Goal: Task Accomplishment & Management: Manage account settings

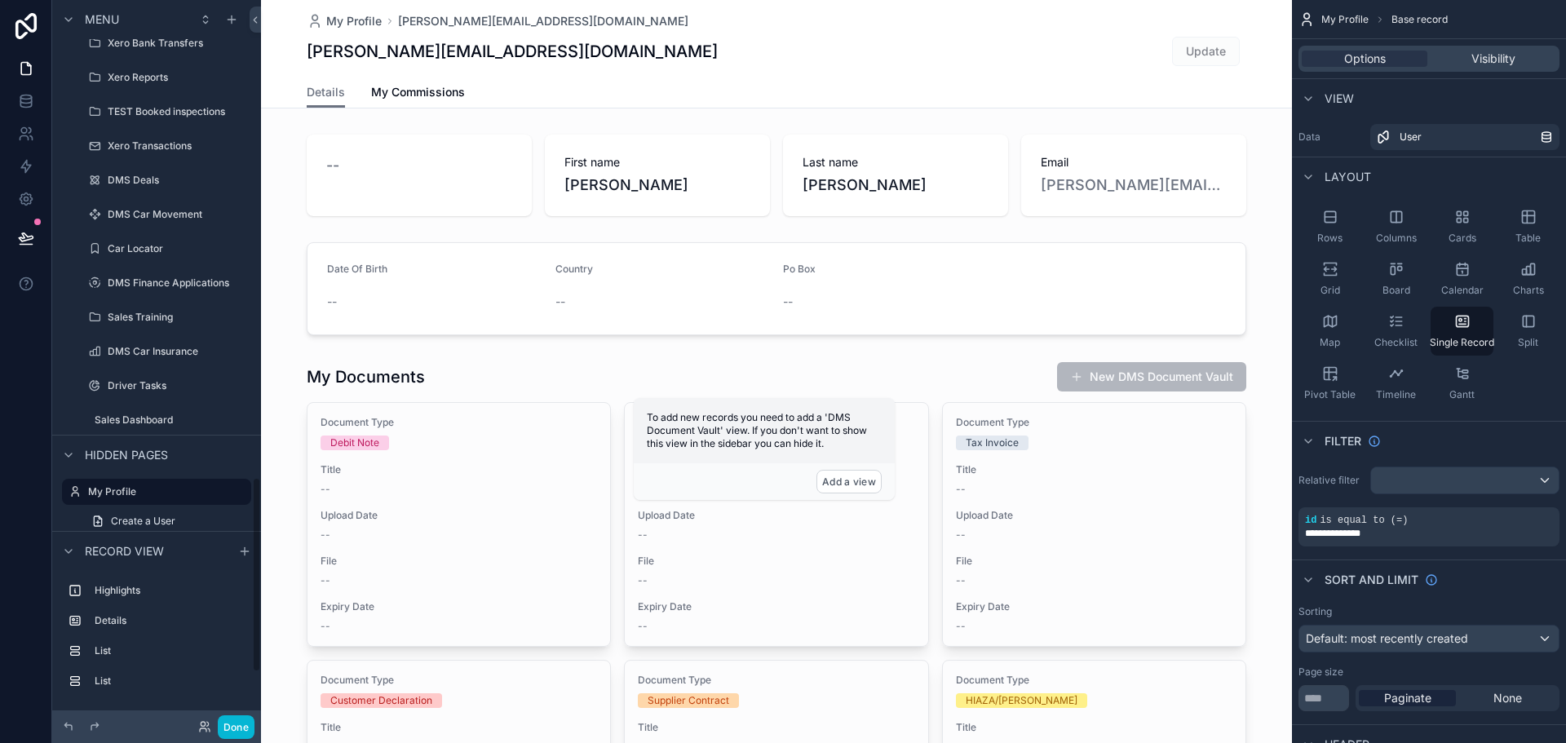
scroll to position [1956, 0]
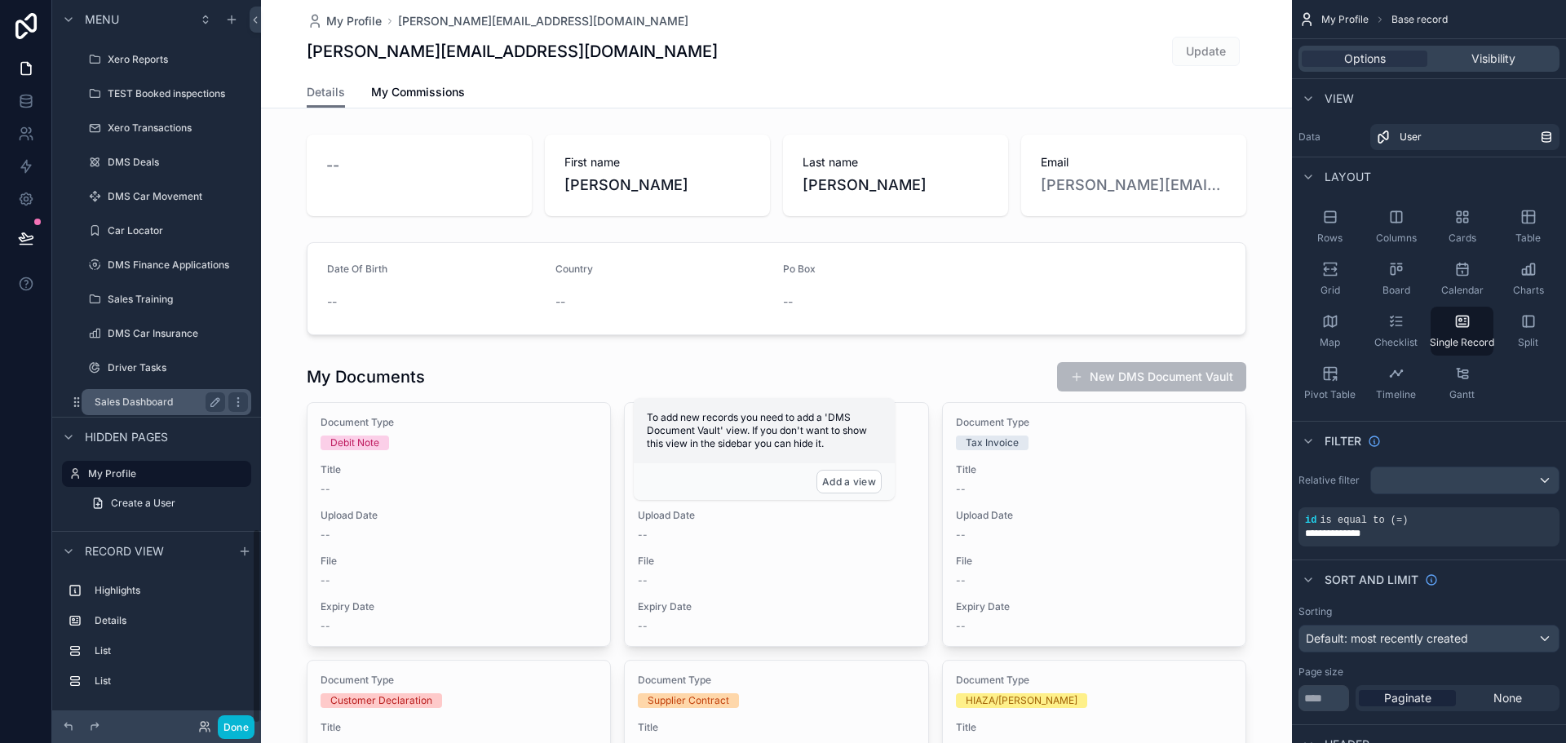
click at [151, 398] on label "Sales Dashboard" at bounding box center [157, 401] width 124 height 13
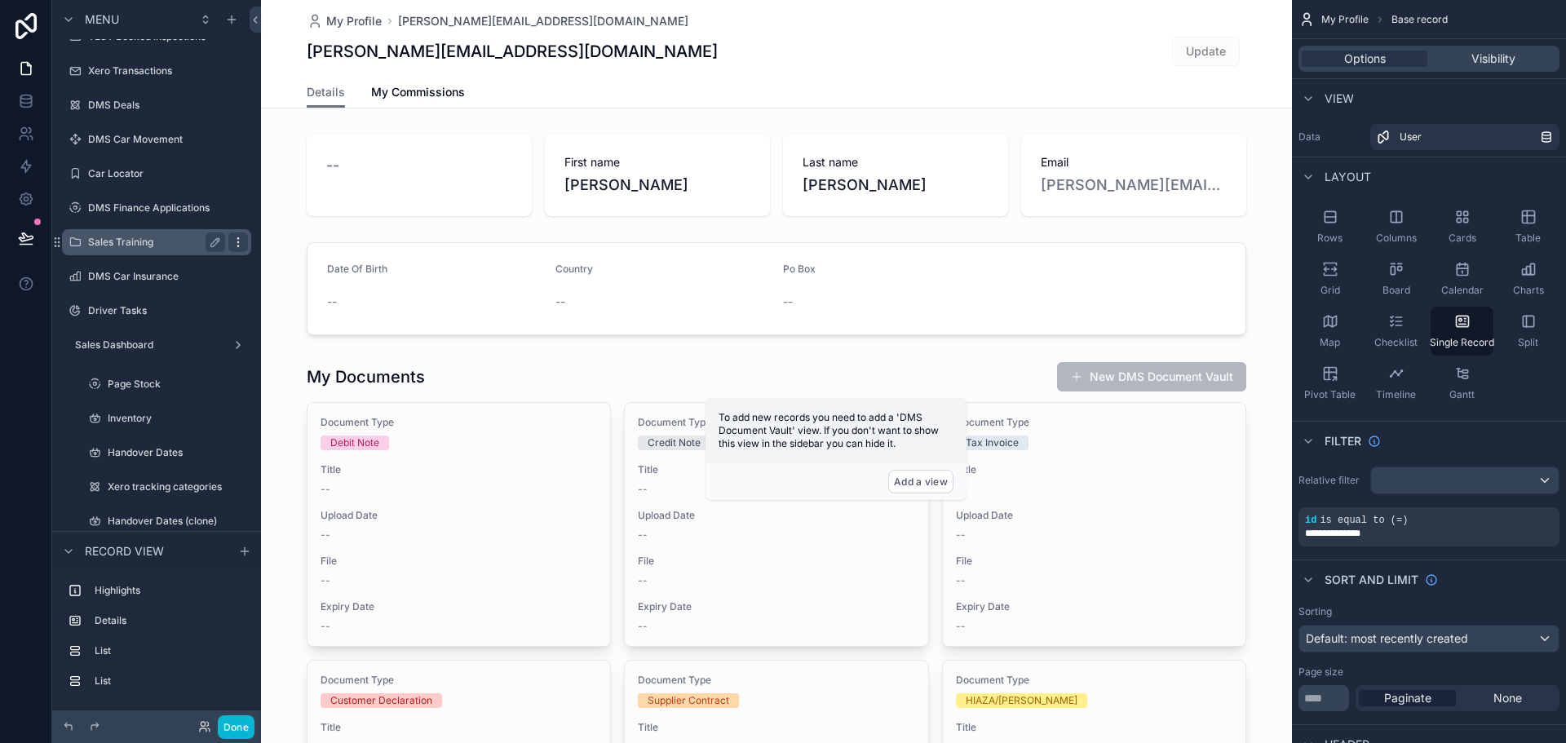
click at [243, 233] on div "scrollable content" at bounding box center [238, 242] width 20 height 20
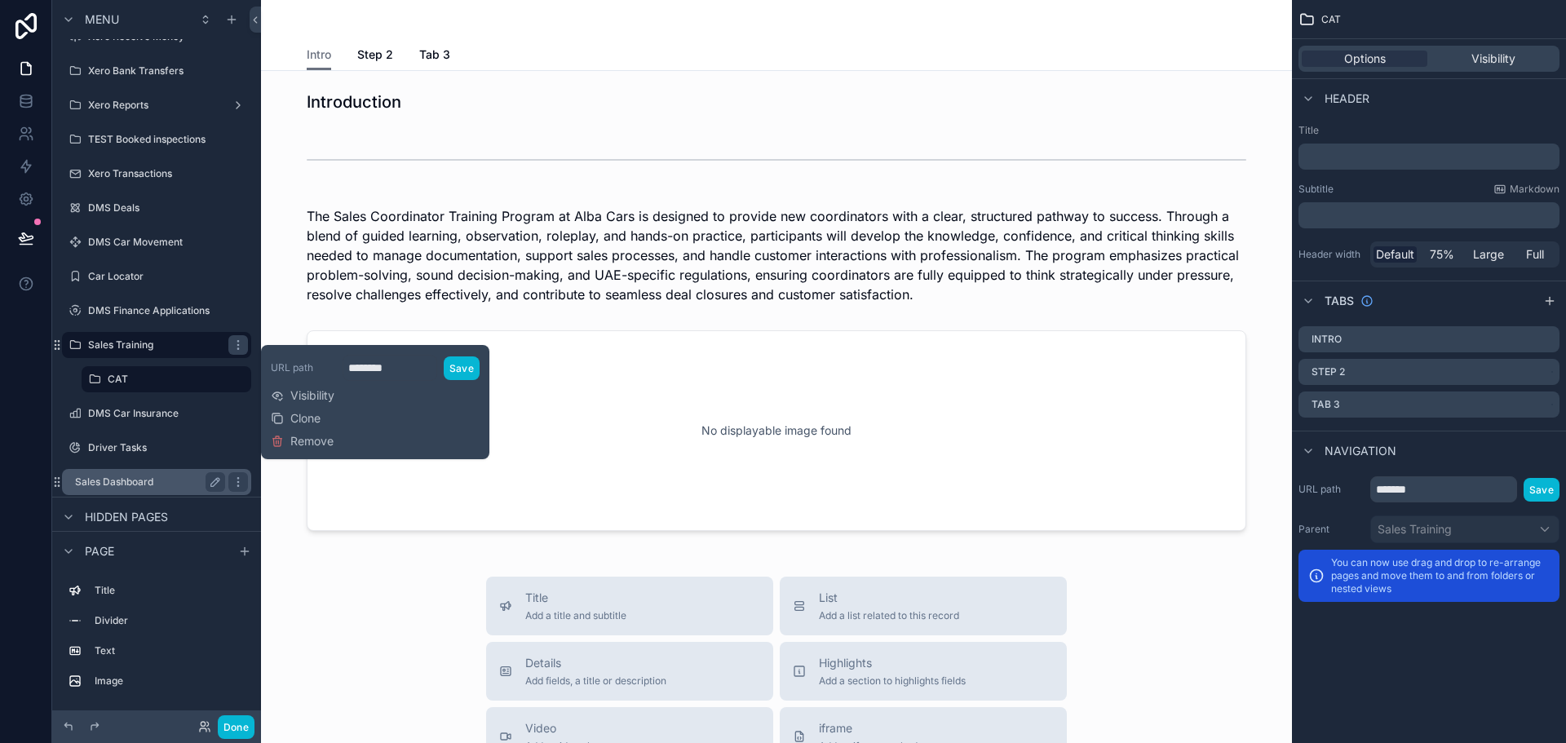
scroll to position [963, 0]
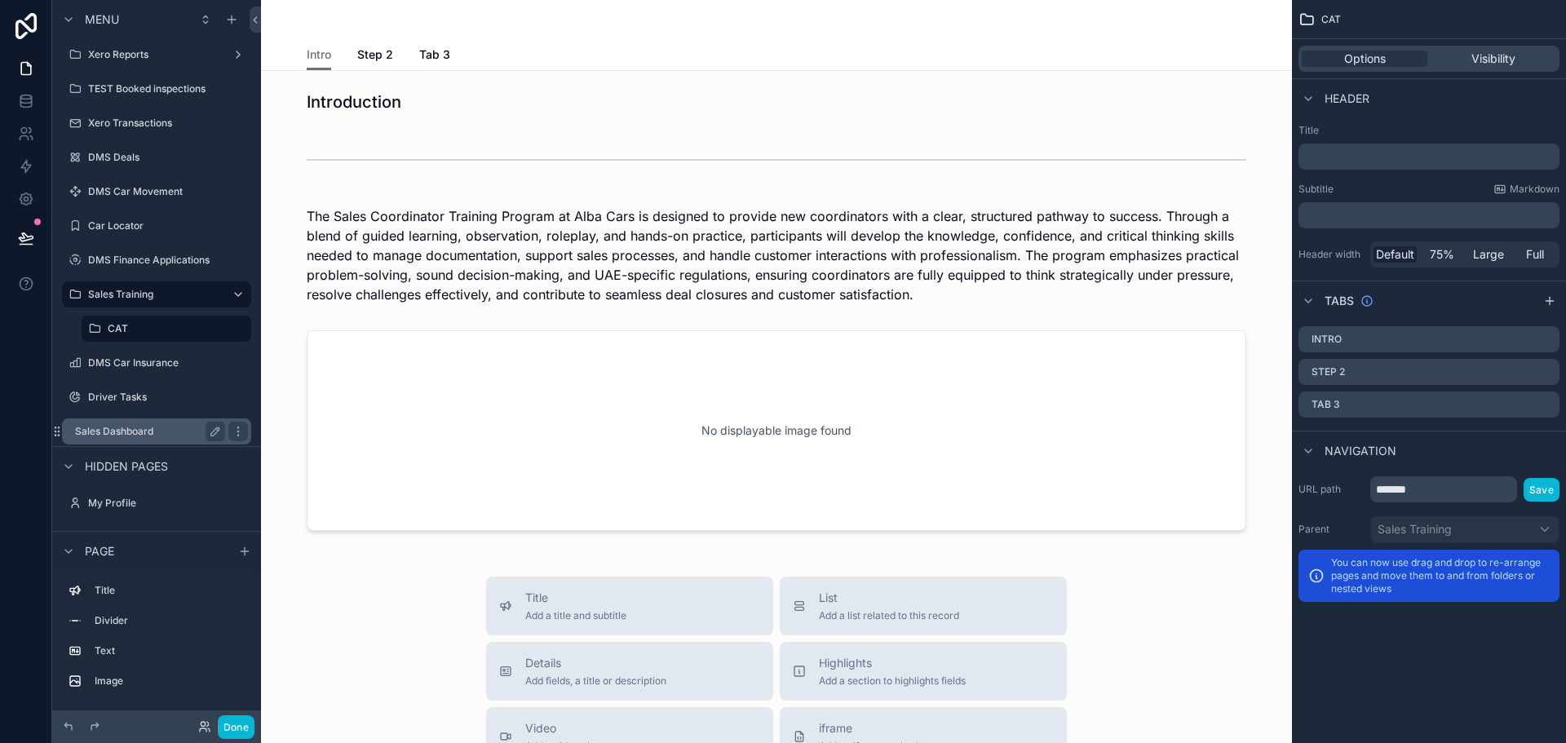
click at [158, 433] on label "Sales Dashboard" at bounding box center [147, 431] width 144 height 13
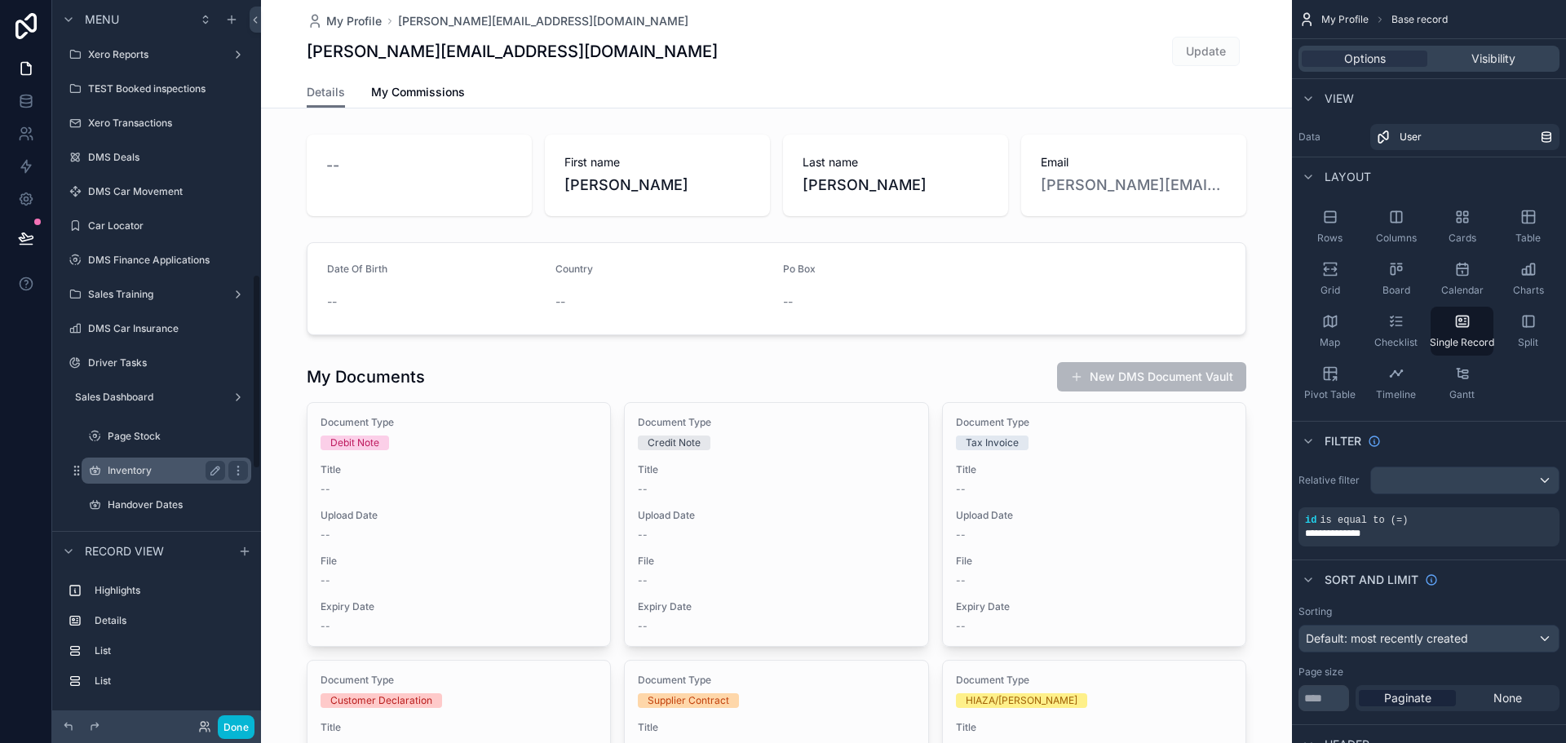
scroll to position [1015, 0]
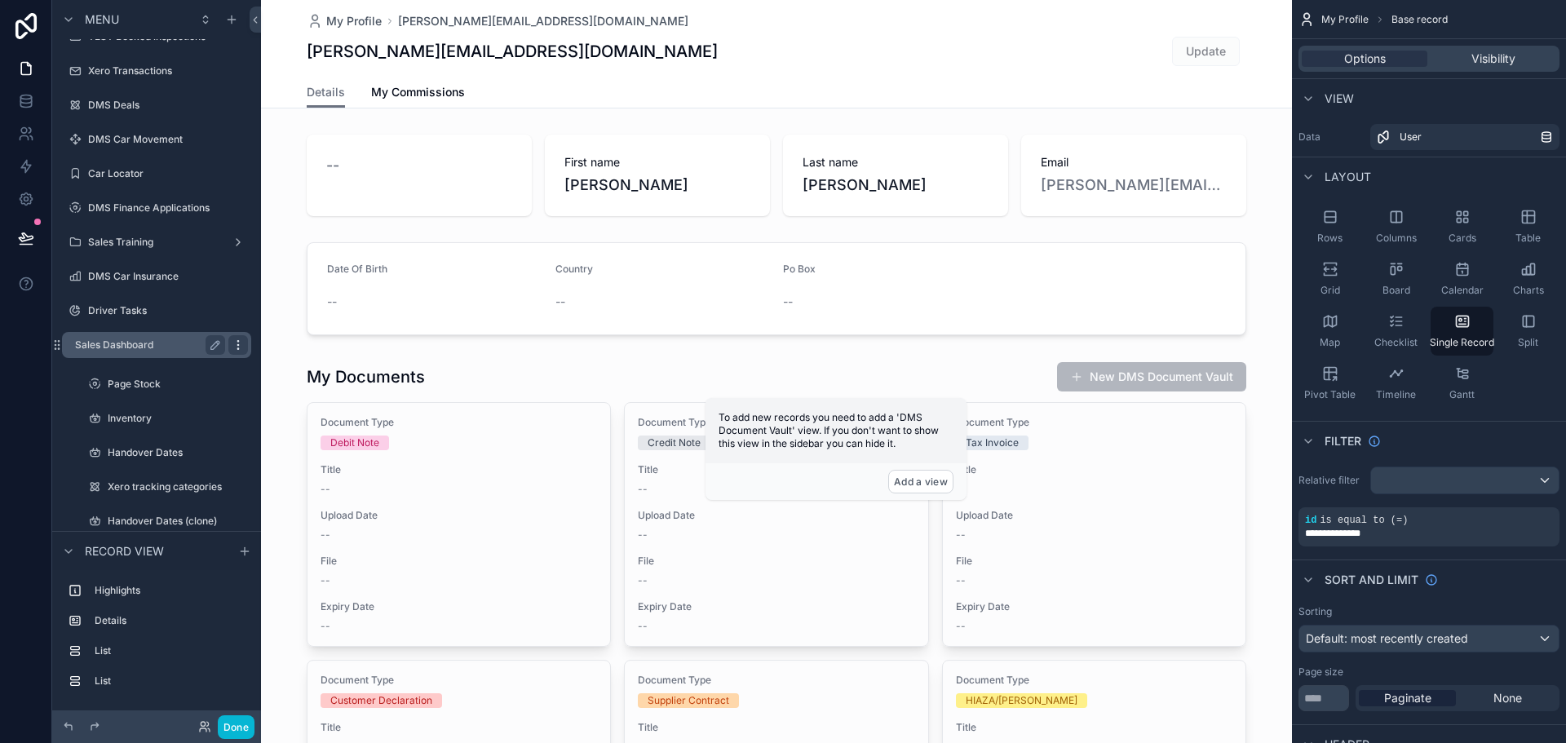
click at [238, 344] on icon "scrollable content" at bounding box center [237, 344] width 1 height 1
click at [230, 16] on icon "scrollable content" at bounding box center [231, 19] width 13 height 13
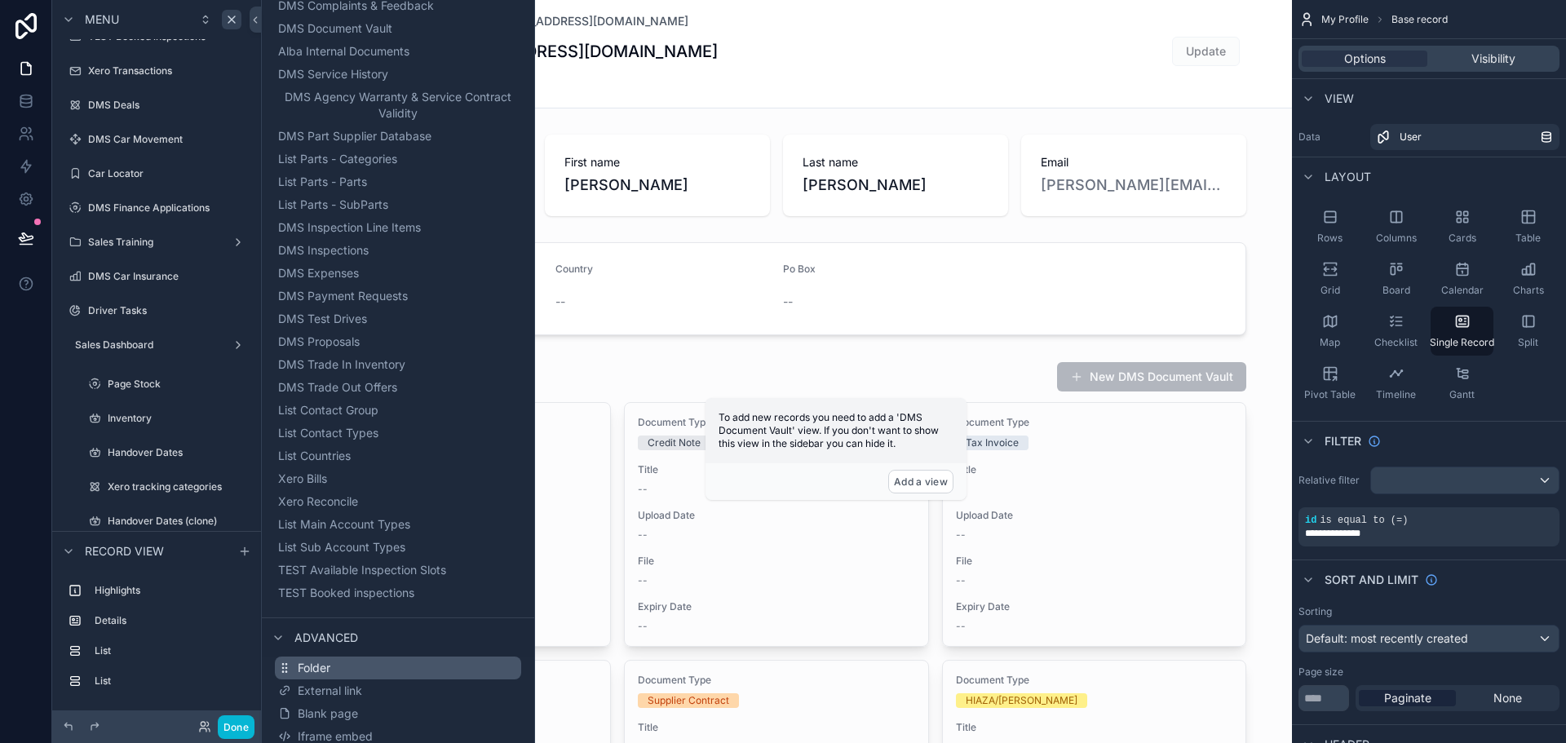
scroll to position [1221, 0]
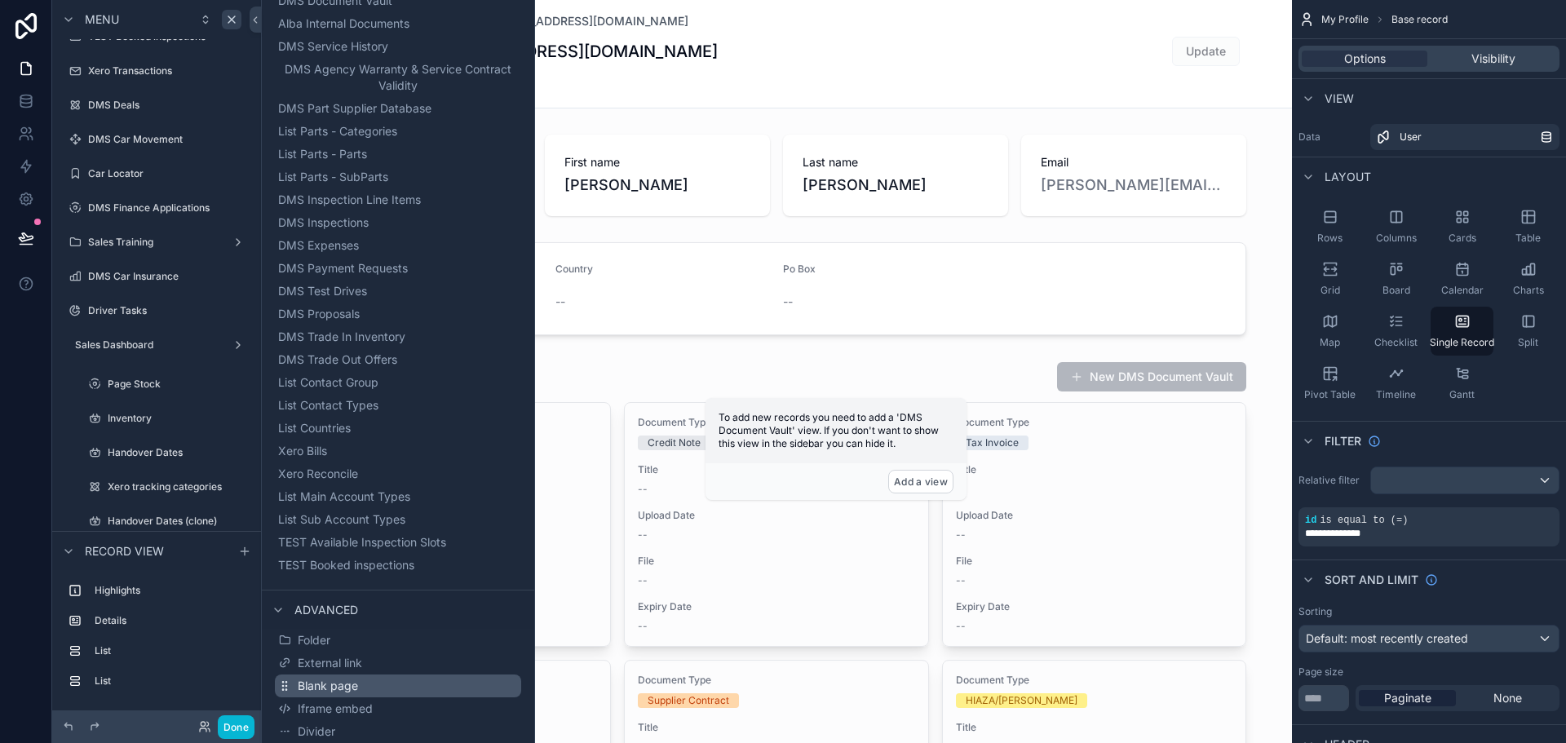
click at [364, 689] on button "Blank page" at bounding box center [398, 685] width 246 height 23
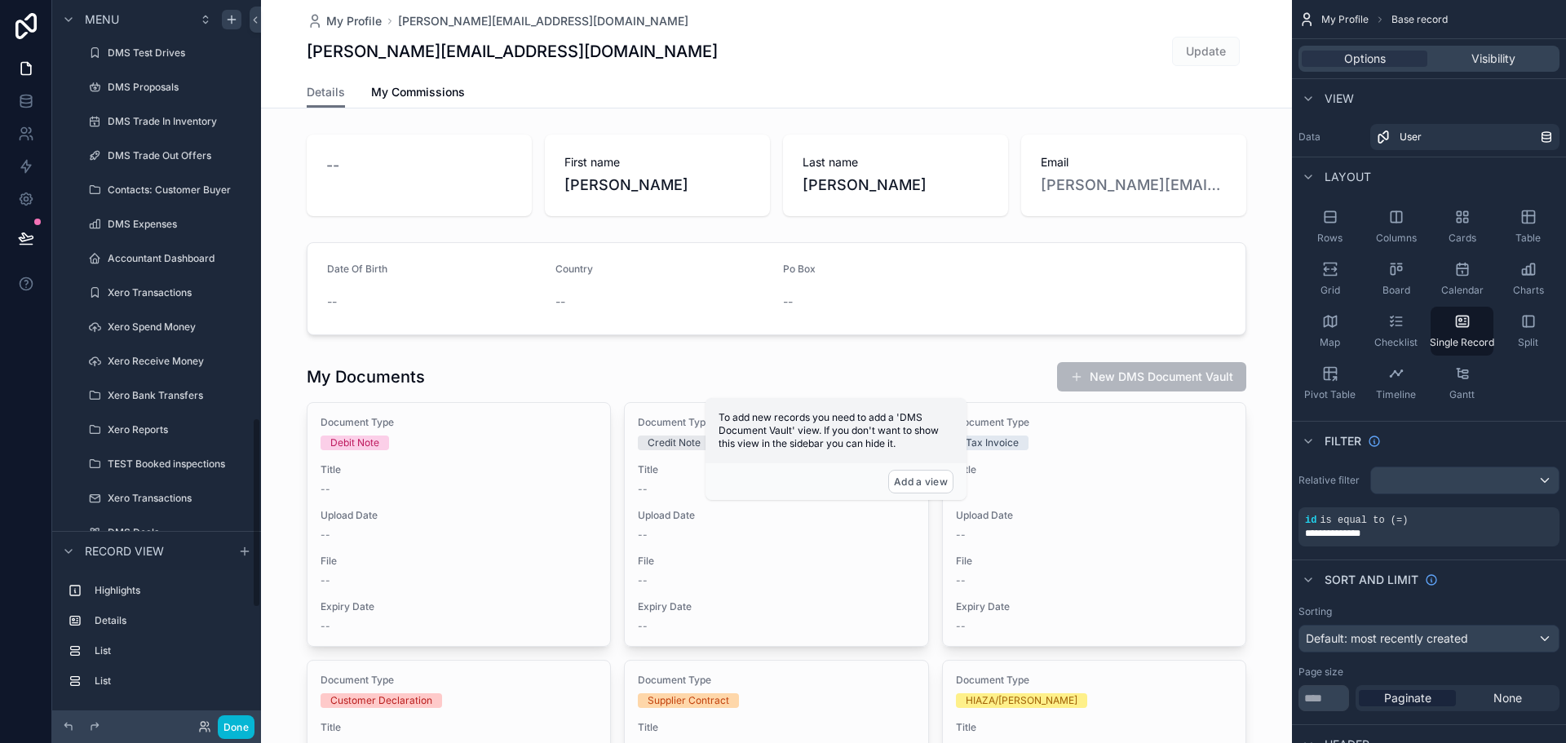
scroll to position [2025, 0]
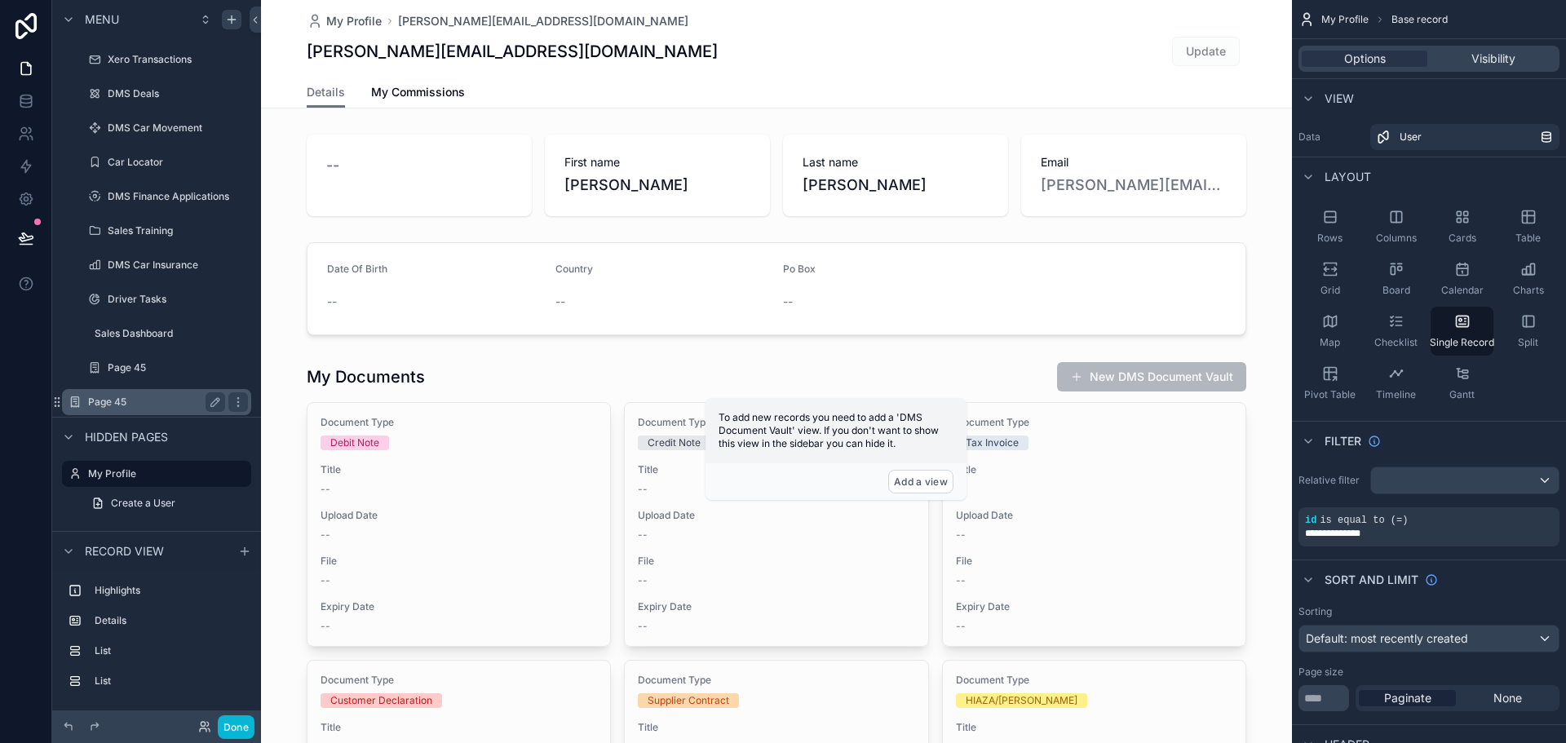
click at [115, 397] on label "Page 45" at bounding box center [153, 401] width 130 height 13
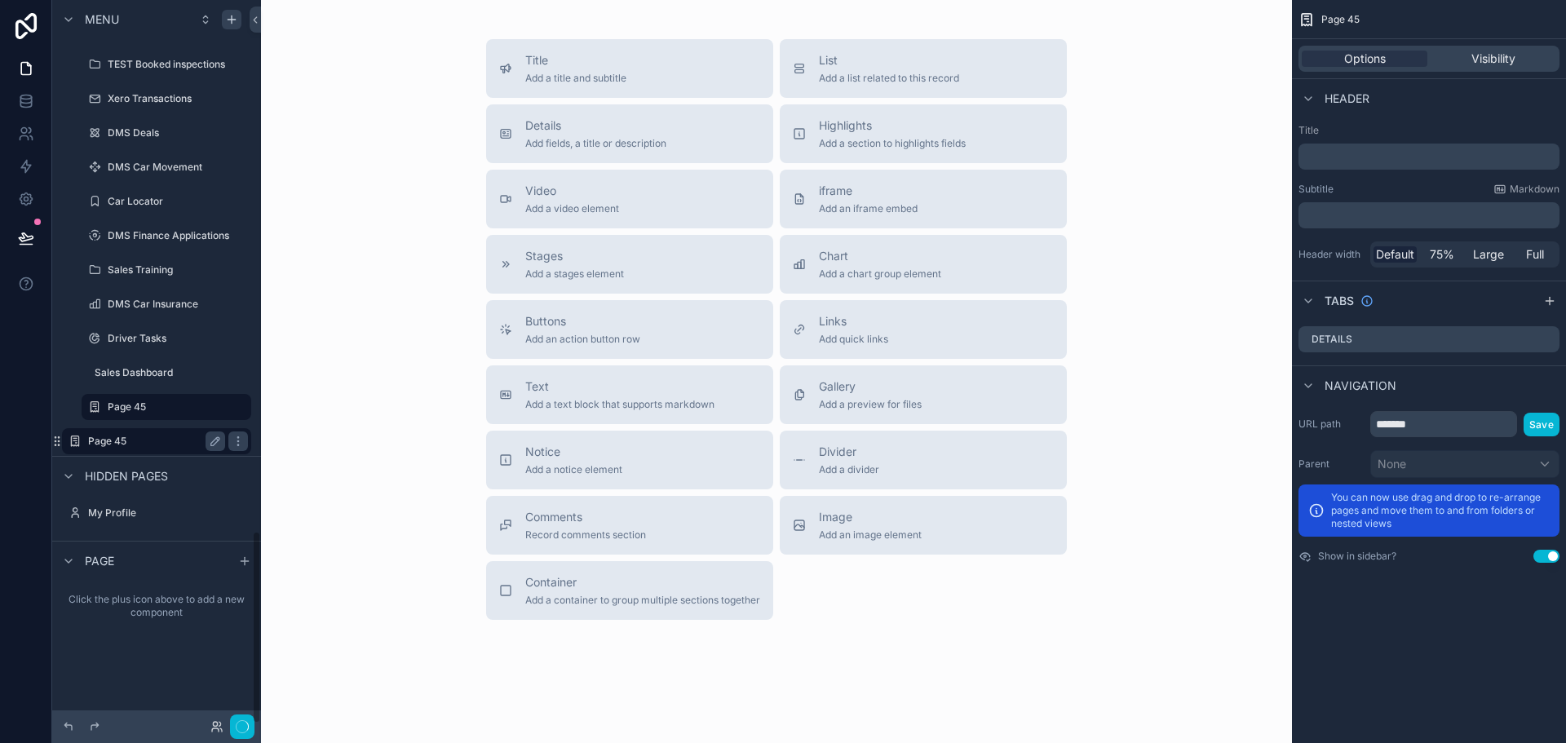
scroll to position [1985, 0]
click at [207, 445] on button "scrollable content" at bounding box center [215, 441] width 20 height 20
click at [130, 433] on input "*******" at bounding box center [143, 441] width 111 height 20
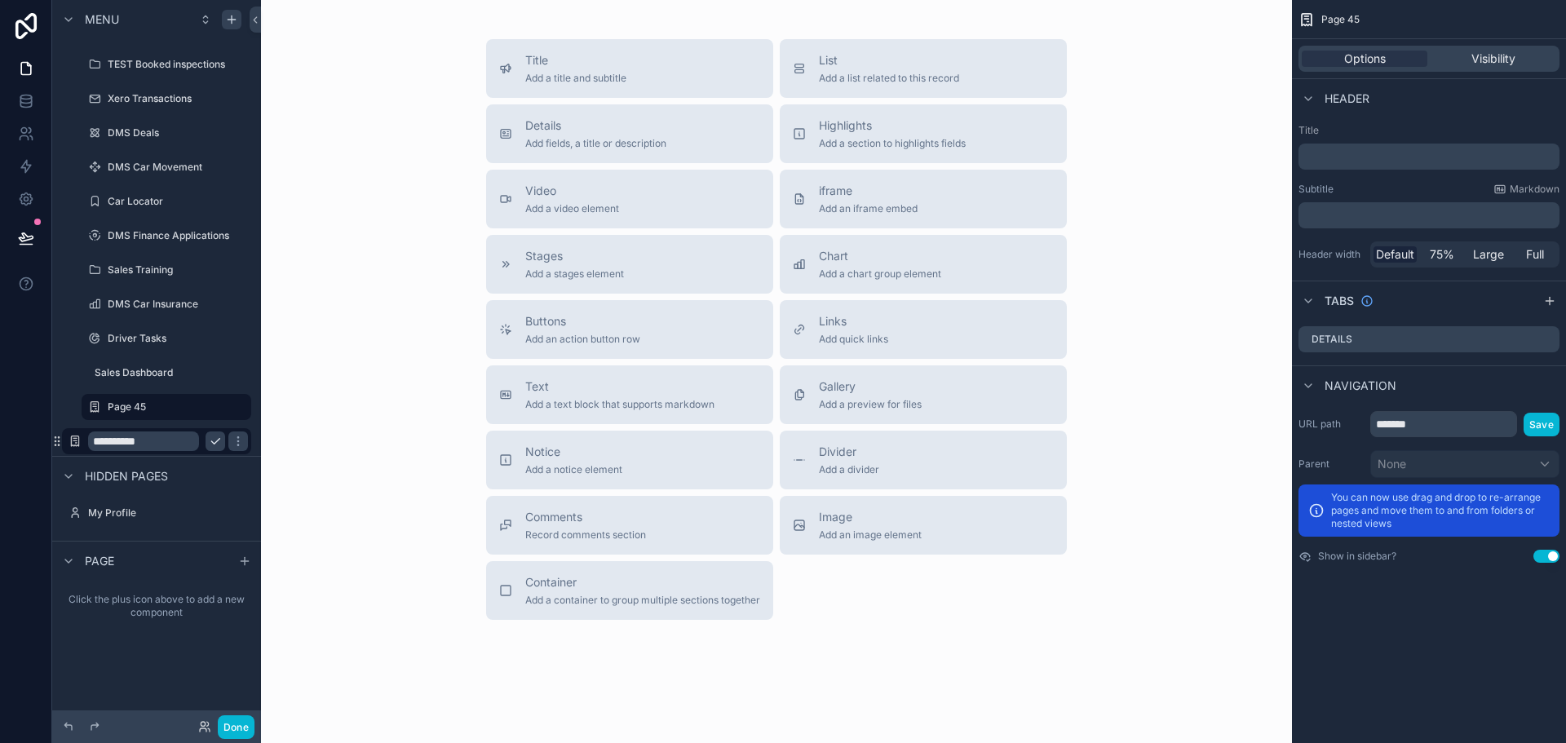
type input "**********"
click at [216, 439] on icon "scrollable content" at bounding box center [215, 441] width 13 height 13
click at [152, 444] on label "Sales Dash" at bounding box center [153, 441] width 130 height 13
click at [150, 445] on label "Sales Dash" at bounding box center [153, 441] width 130 height 13
click at [598, 68] on span "Title" at bounding box center [575, 60] width 101 height 16
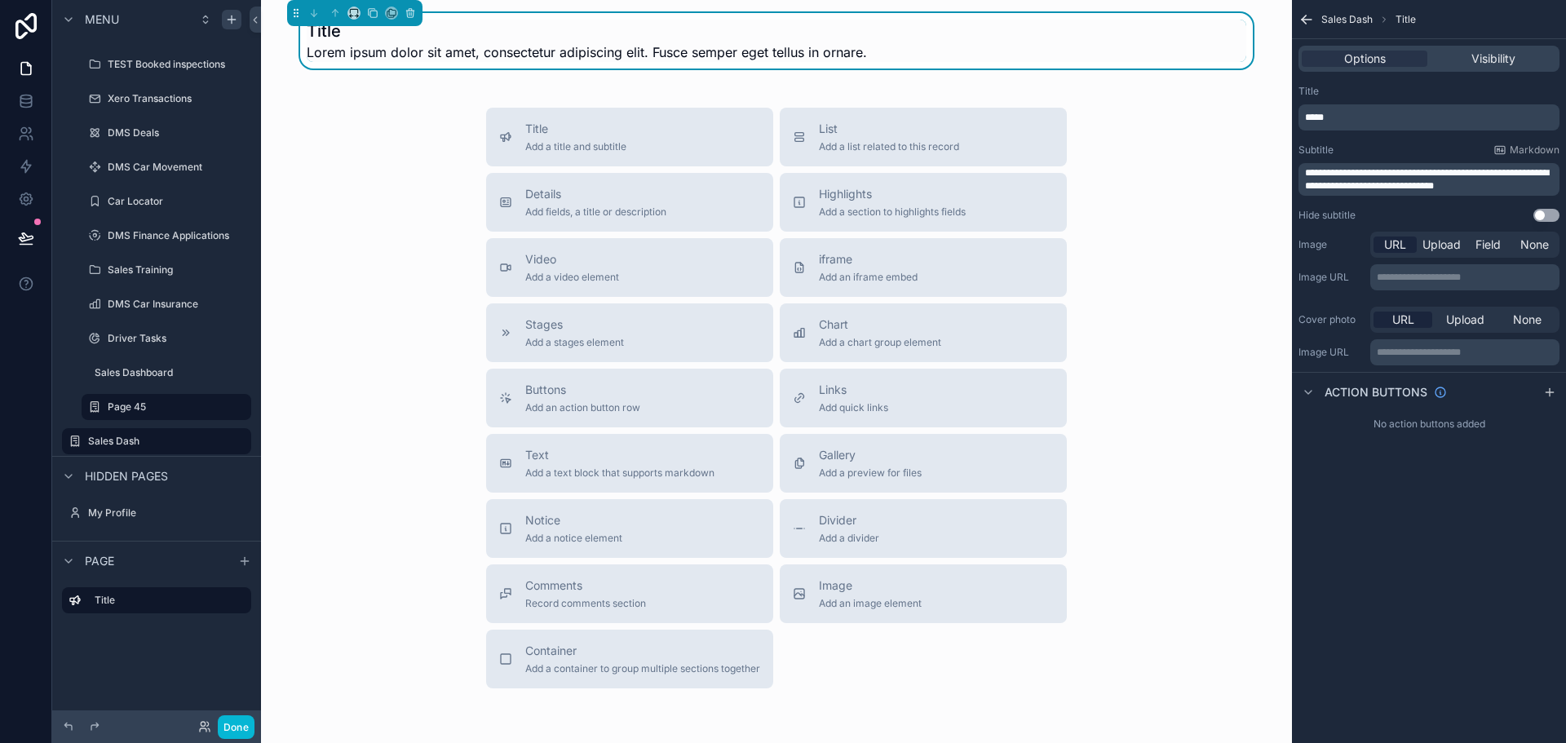
click at [1322, 117] on span "*****" at bounding box center [1314, 118] width 19 height 10
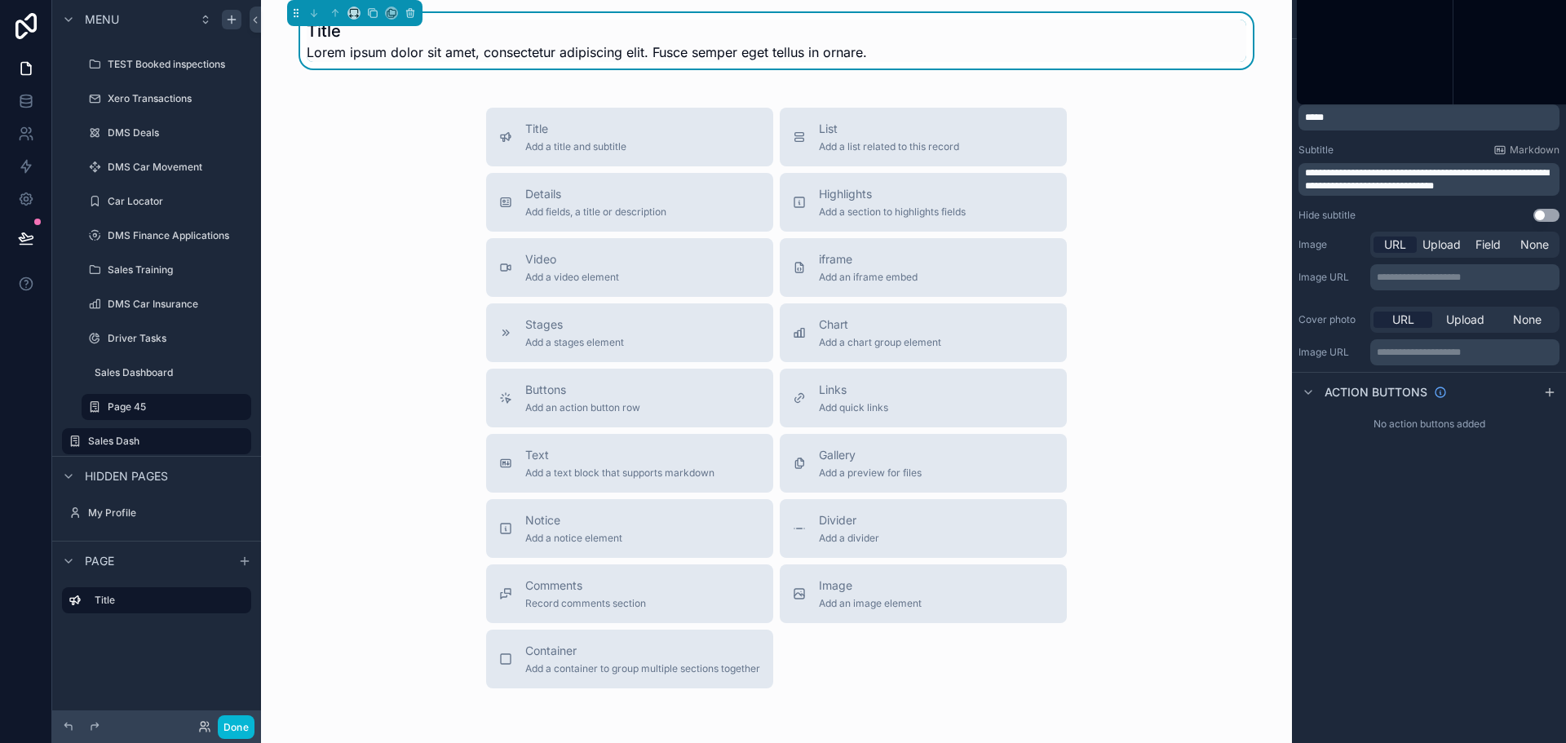
click at [1322, 117] on span "*****" at bounding box center [1314, 118] width 19 height 10
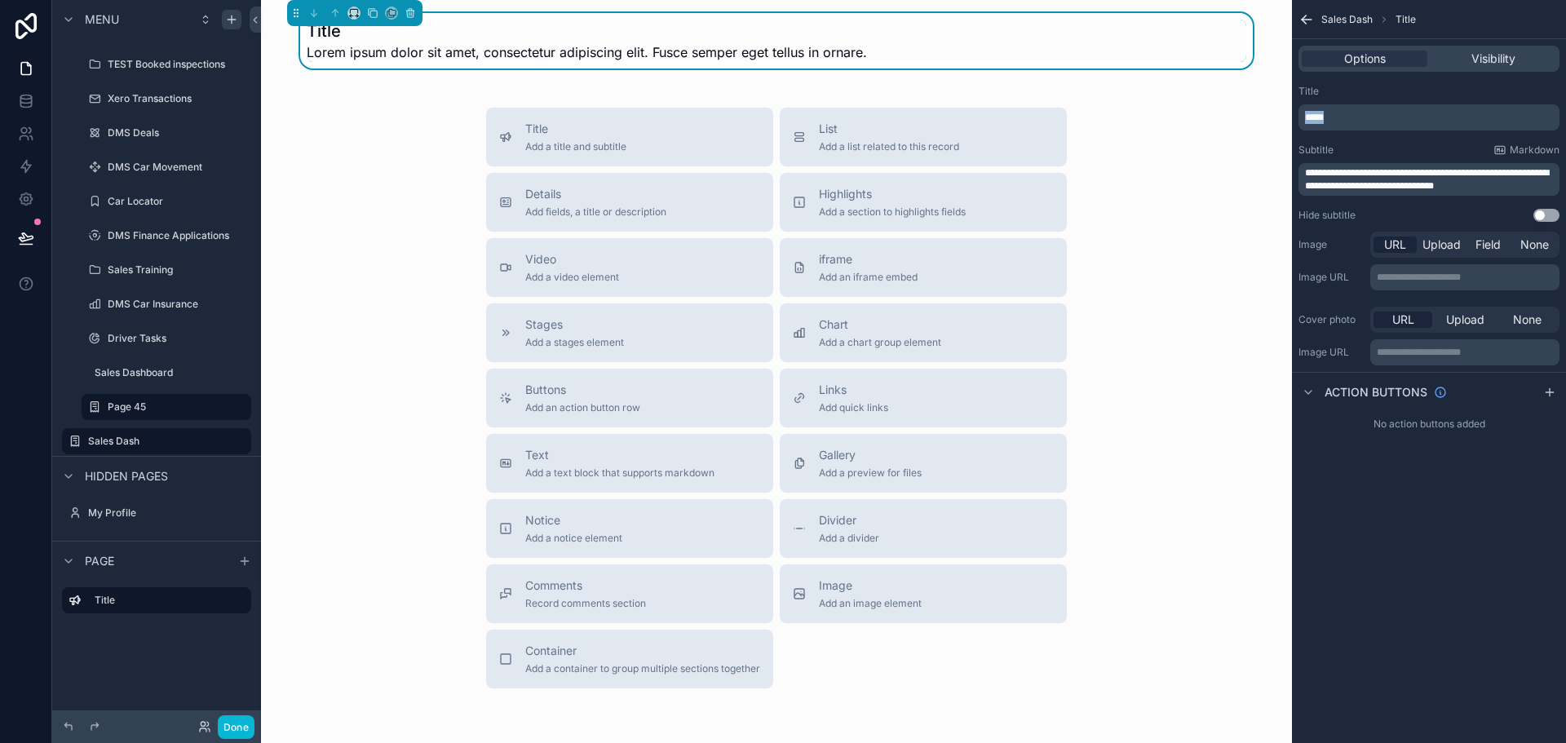
click at [1322, 117] on span "*****" at bounding box center [1314, 118] width 19 height 10
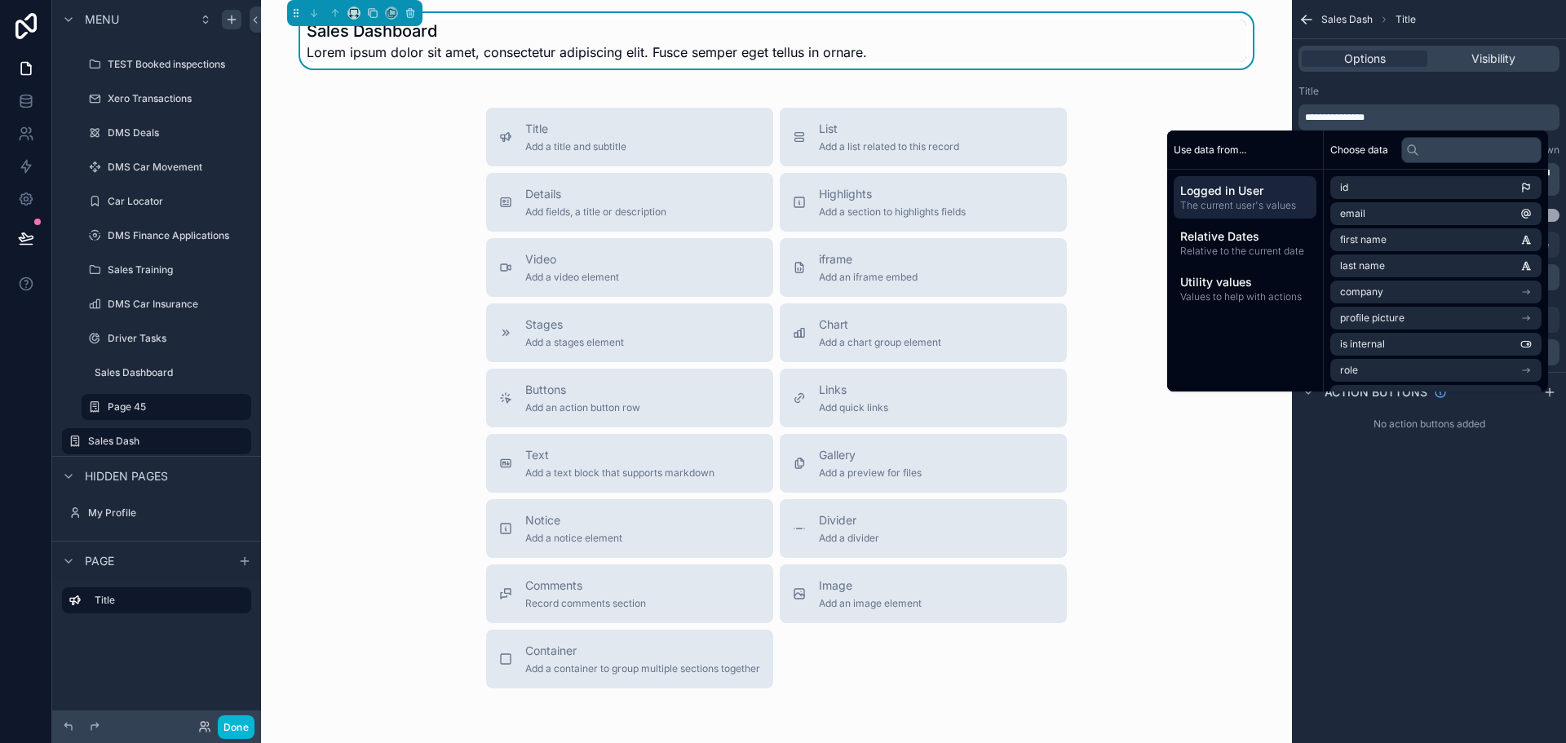
click at [1347, 96] on div "Title" at bounding box center [1428, 91] width 261 height 13
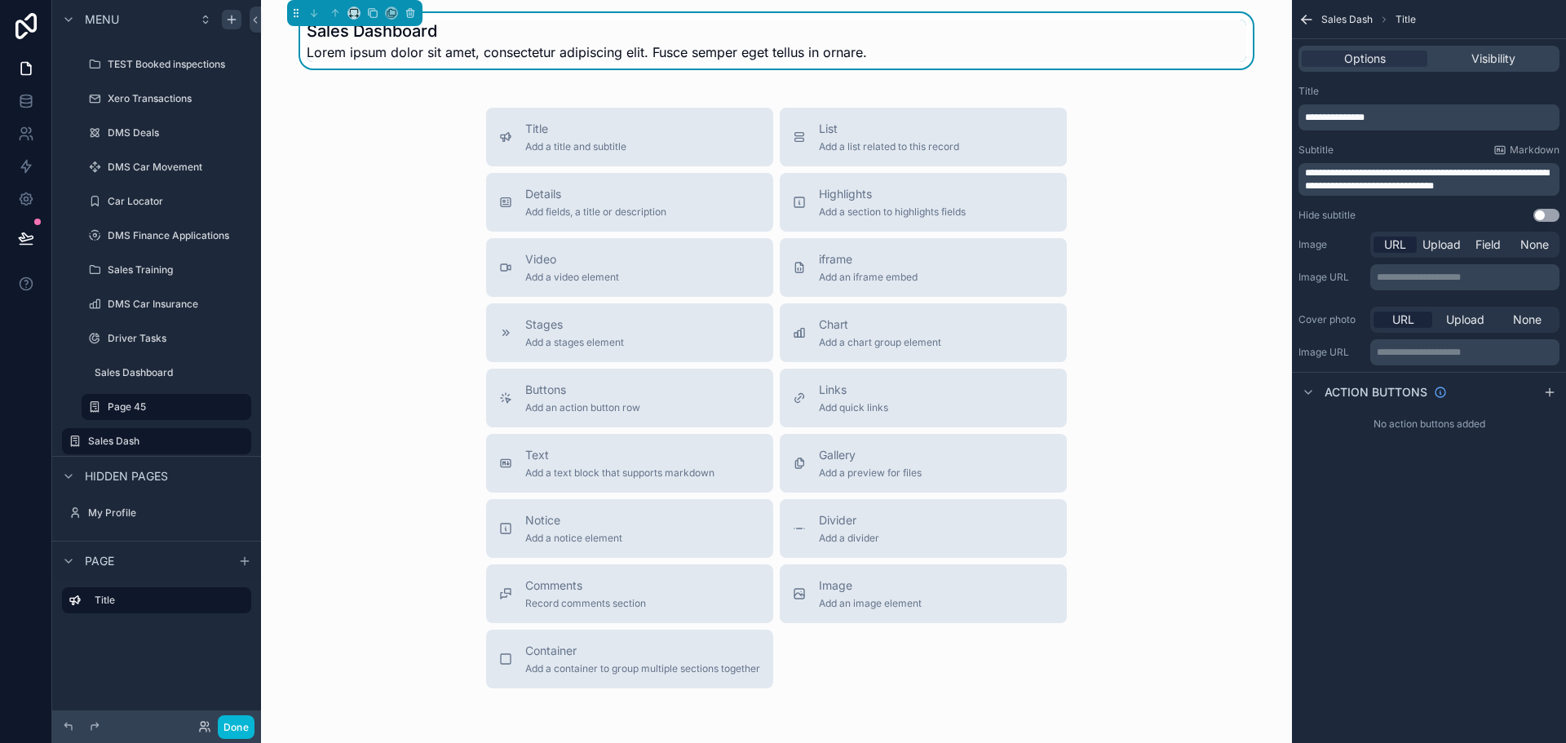
click at [1402, 188] on span "**********" at bounding box center [1427, 179] width 244 height 23
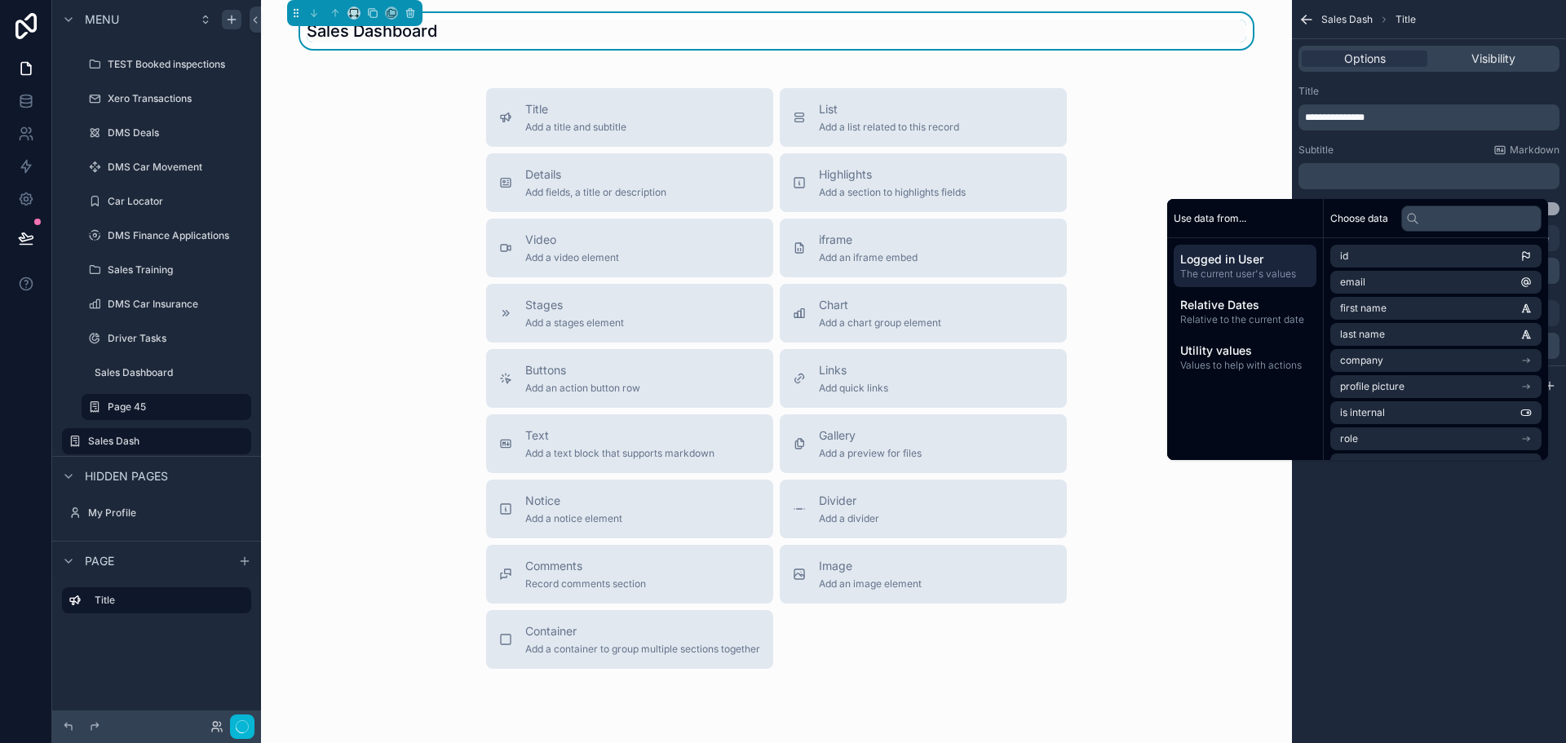
click at [1379, 151] on div "Subtitle Markdown" at bounding box center [1428, 150] width 261 height 13
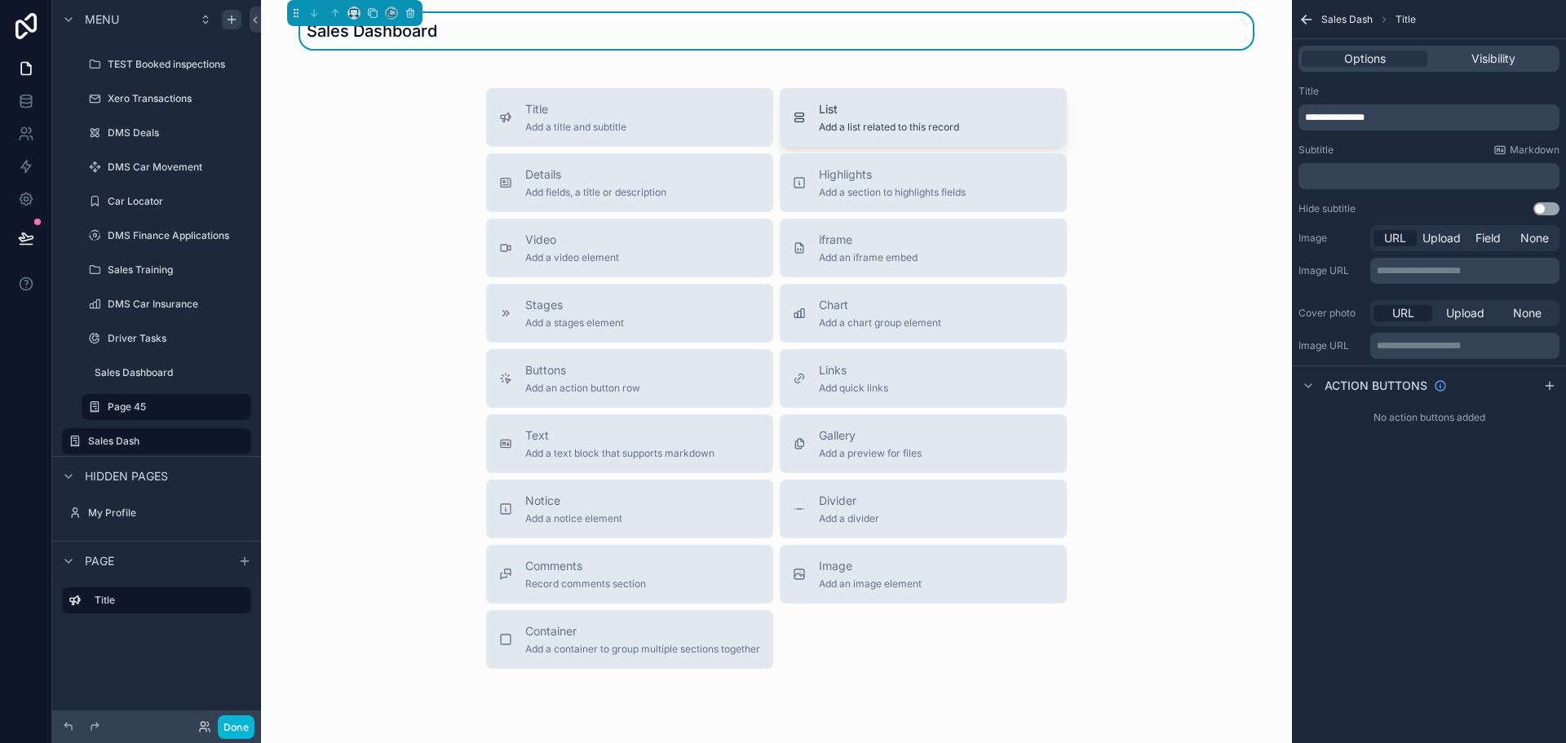
click at [900, 118] on div "List Add a list related to this record" at bounding box center [889, 117] width 140 height 33
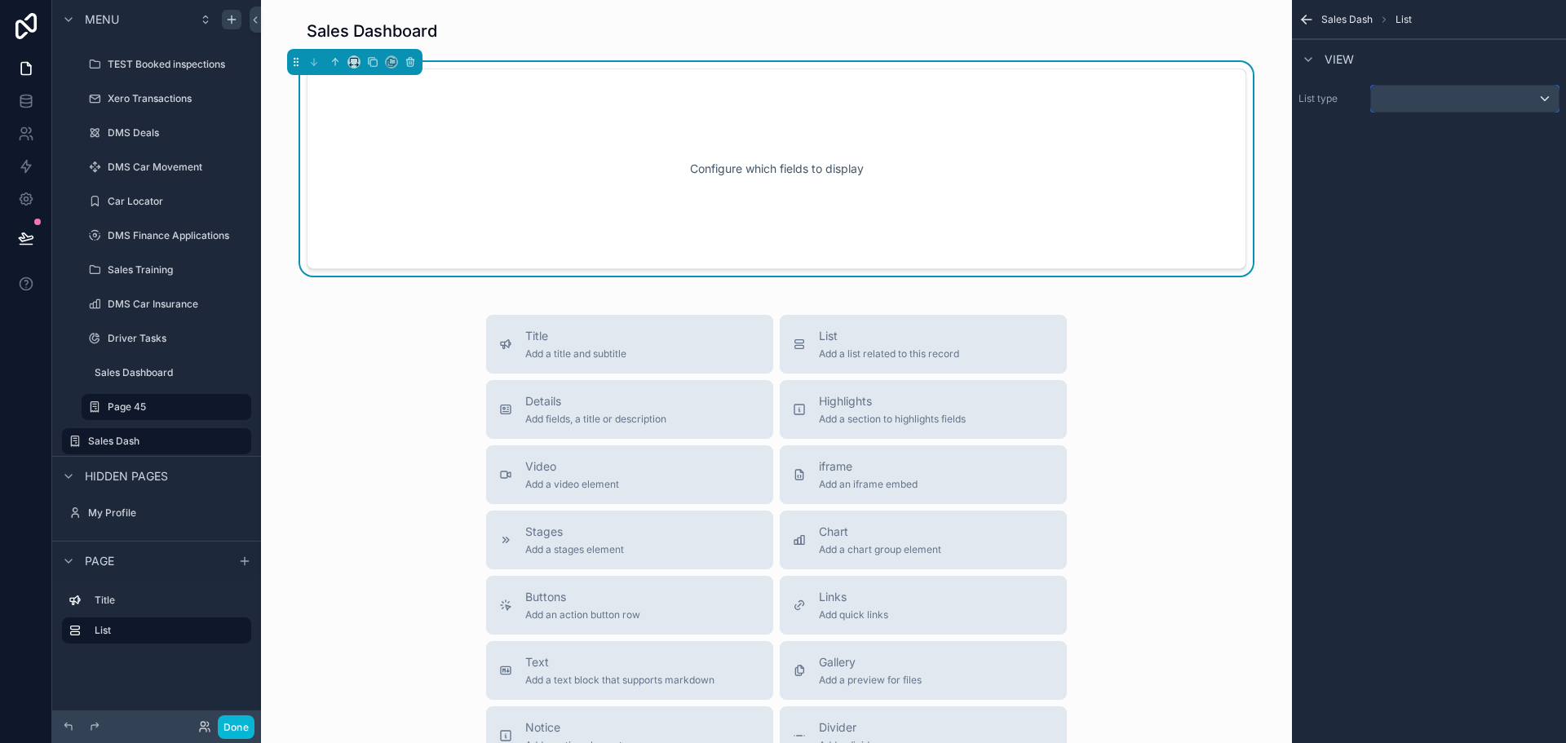
click at [1408, 100] on div "scrollable content" at bounding box center [1465, 99] width 188 height 26
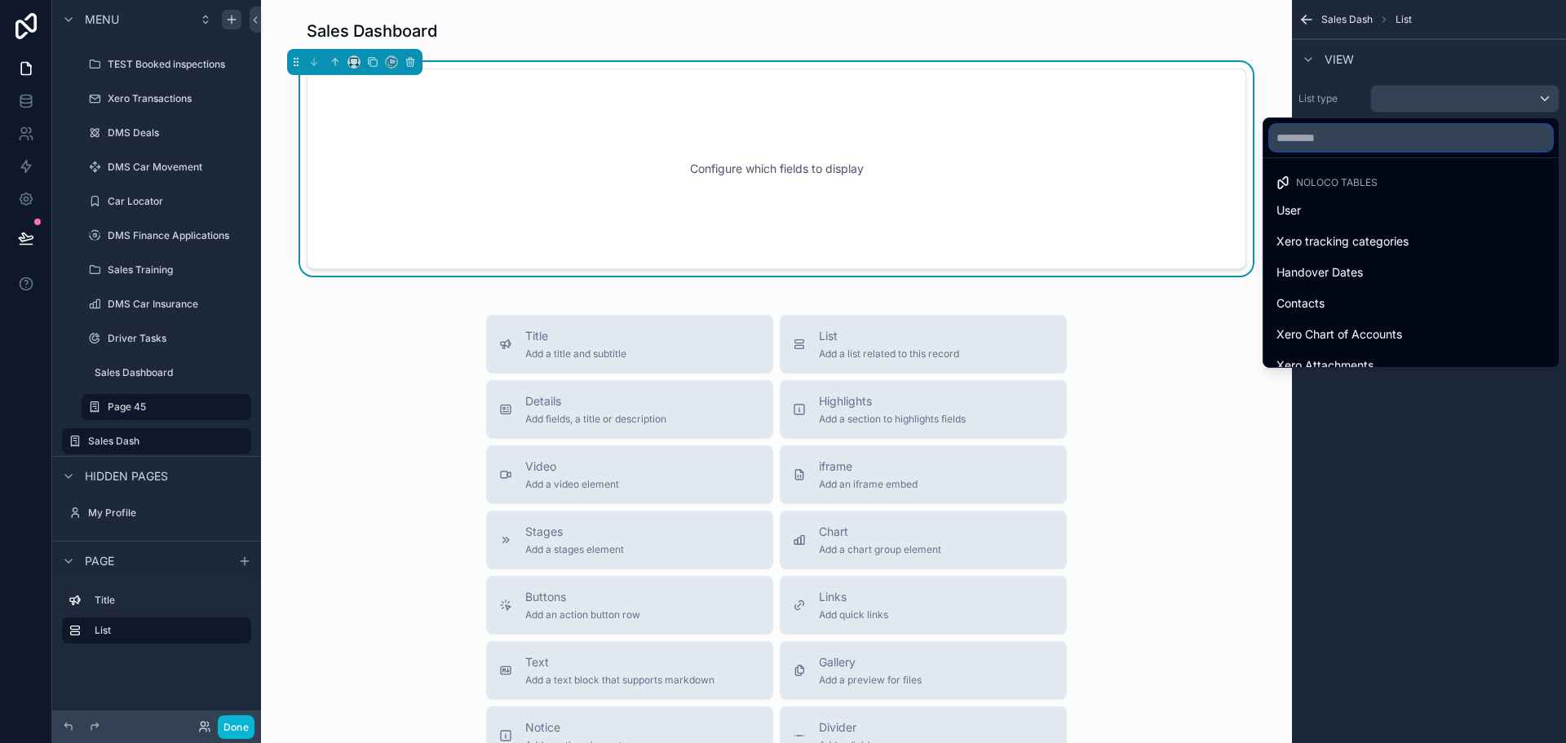
click at [1400, 146] on input "text" at bounding box center [1411, 138] width 282 height 26
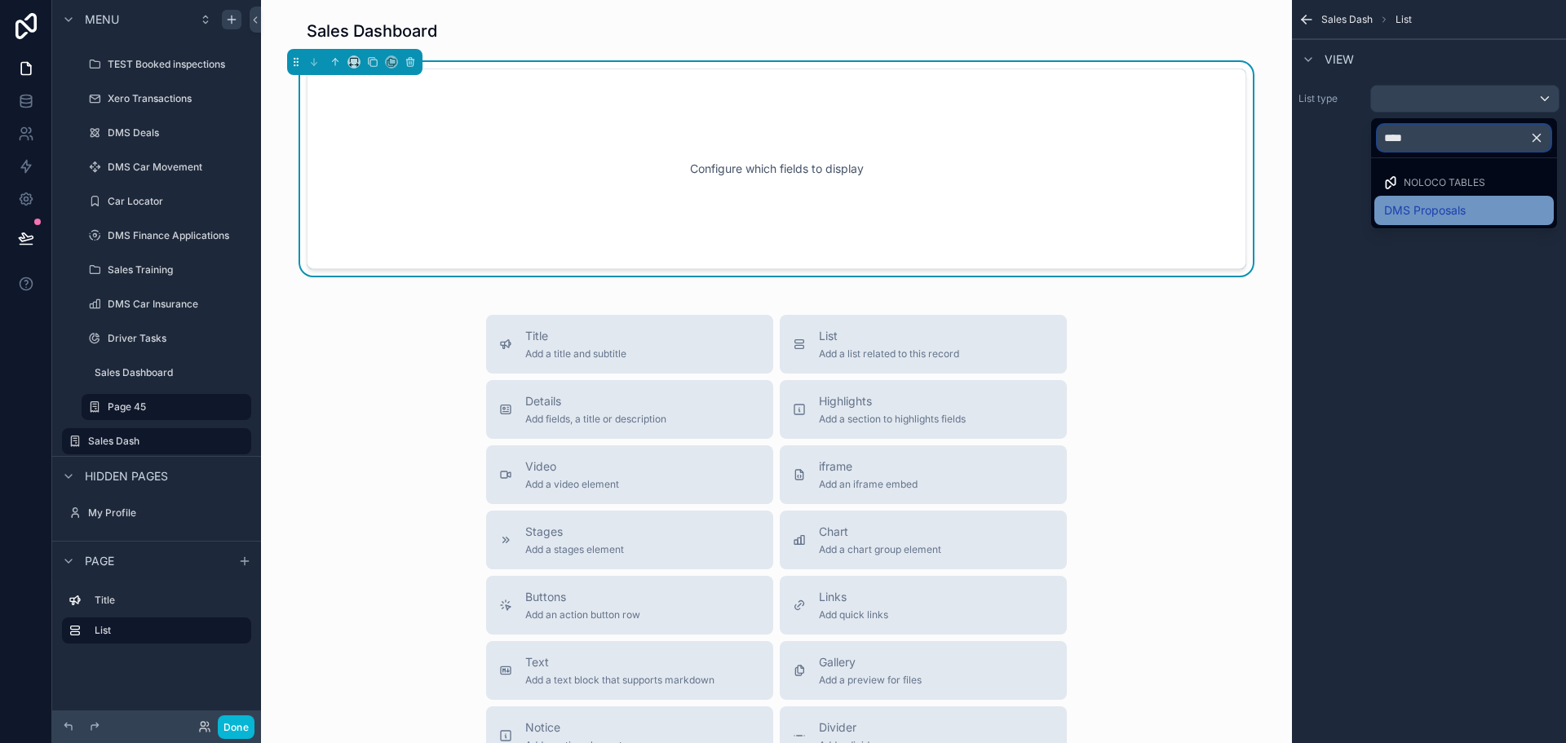
type input "****"
click at [1432, 210] on span "DMS Proposals" at bounding box center [1425, 211] width 82 height 20
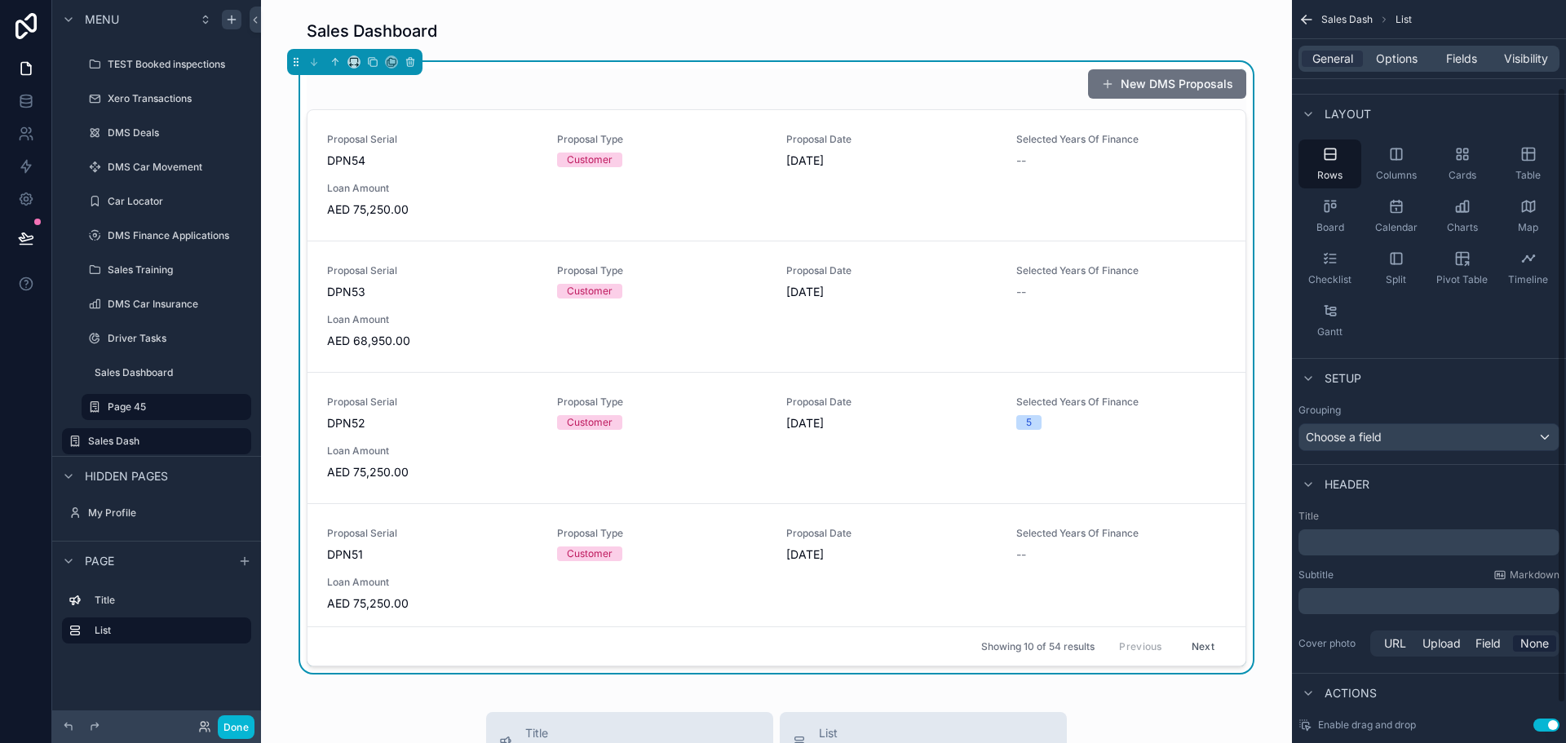
scroll to position [153, 0]
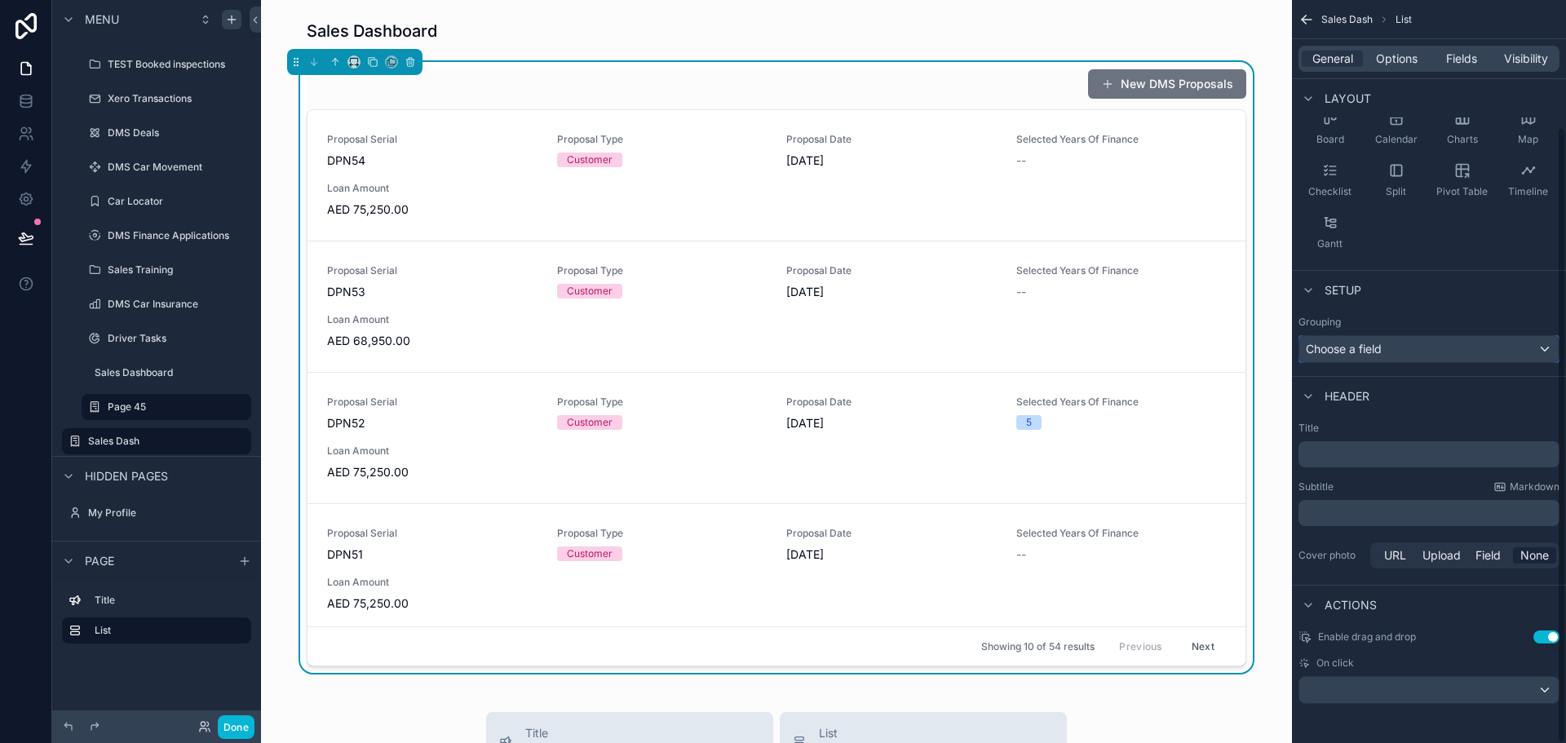
click at [1403, 360] on div "Choose a field" at bounding box center [1428, 349] width 259 height 26
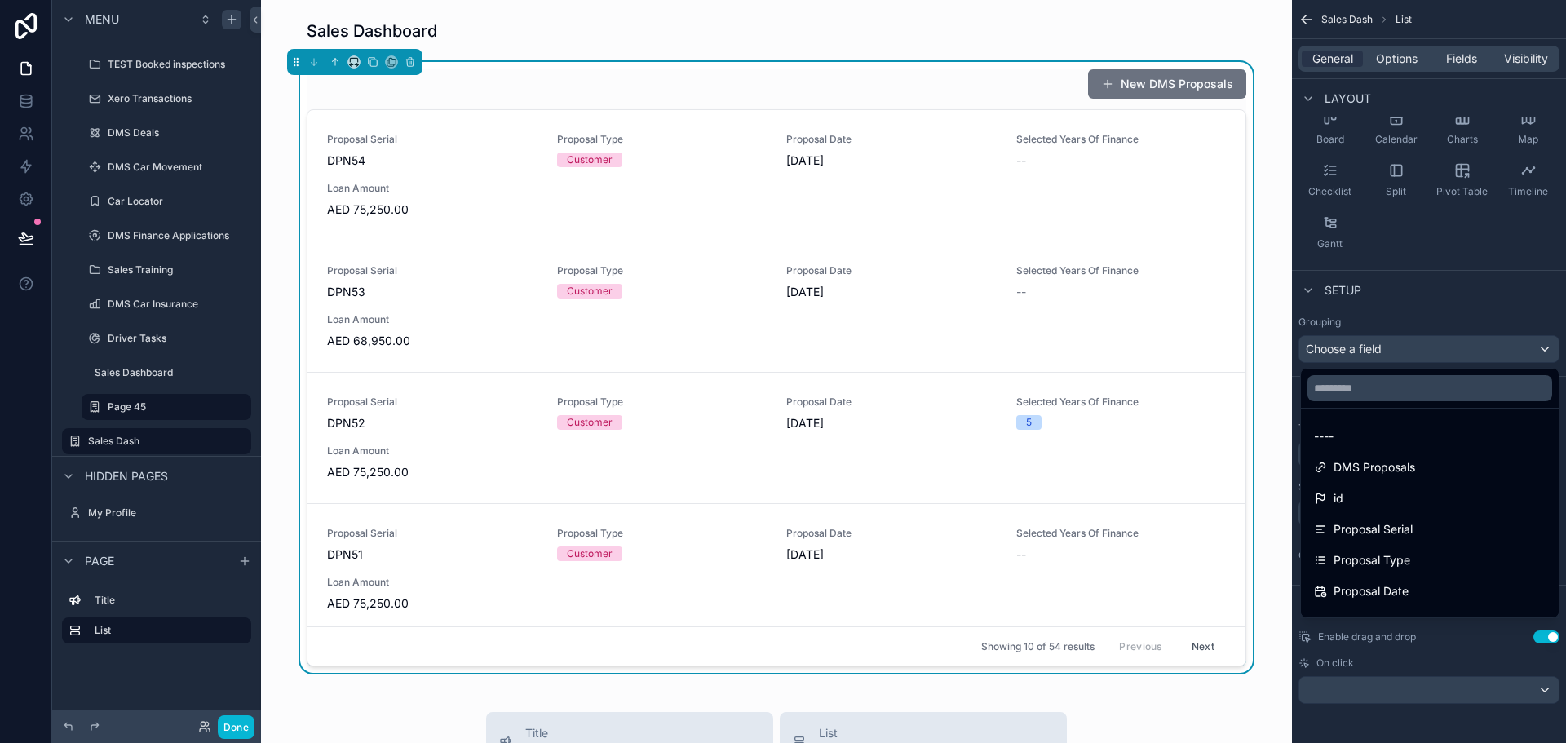
click at [1406, 346] on div "scrollable content" at bounding box center [783, 371] width 1566 height 743
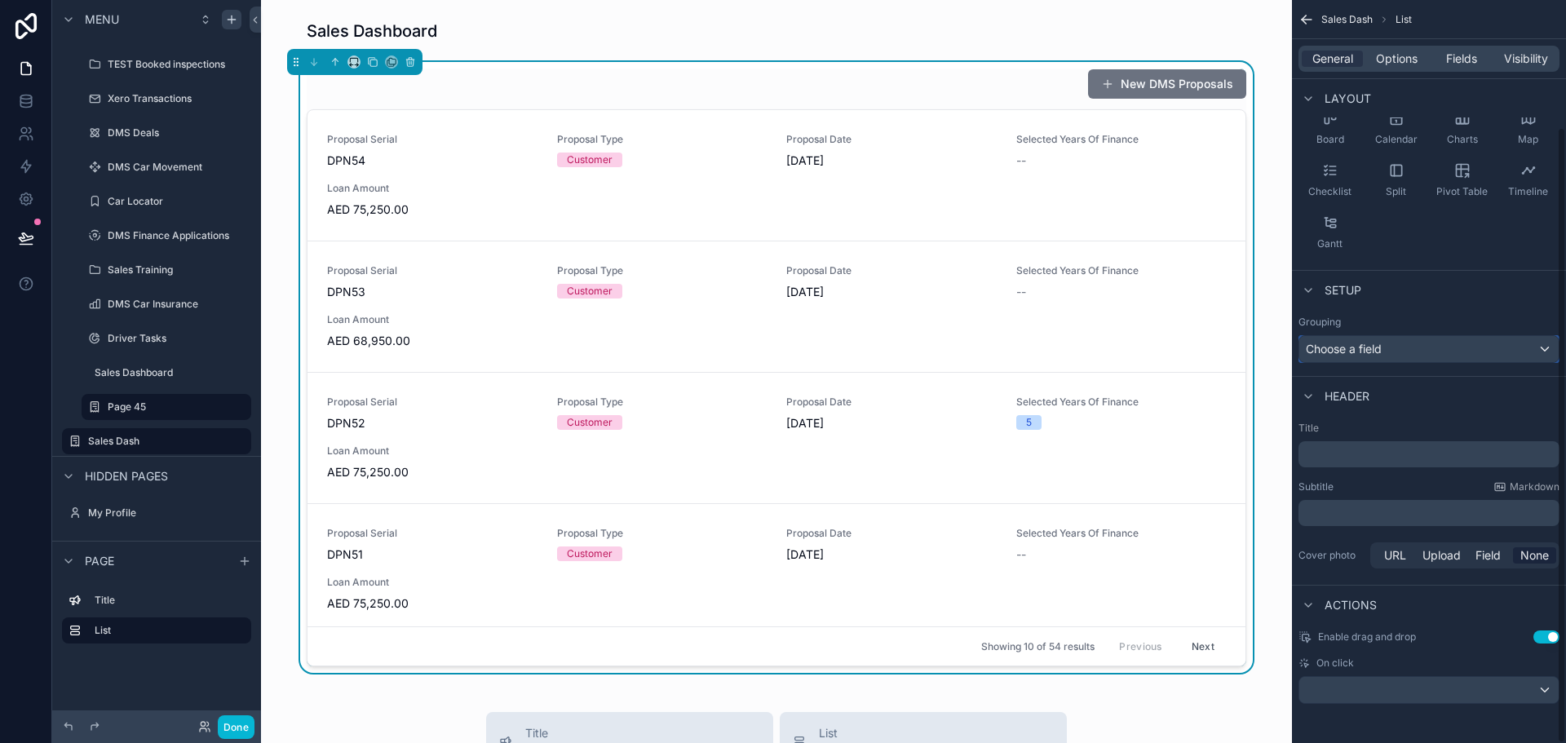
click at [1399, 347] on div "Choose a field" at bounding box center [1428, 349] width 259 height 26
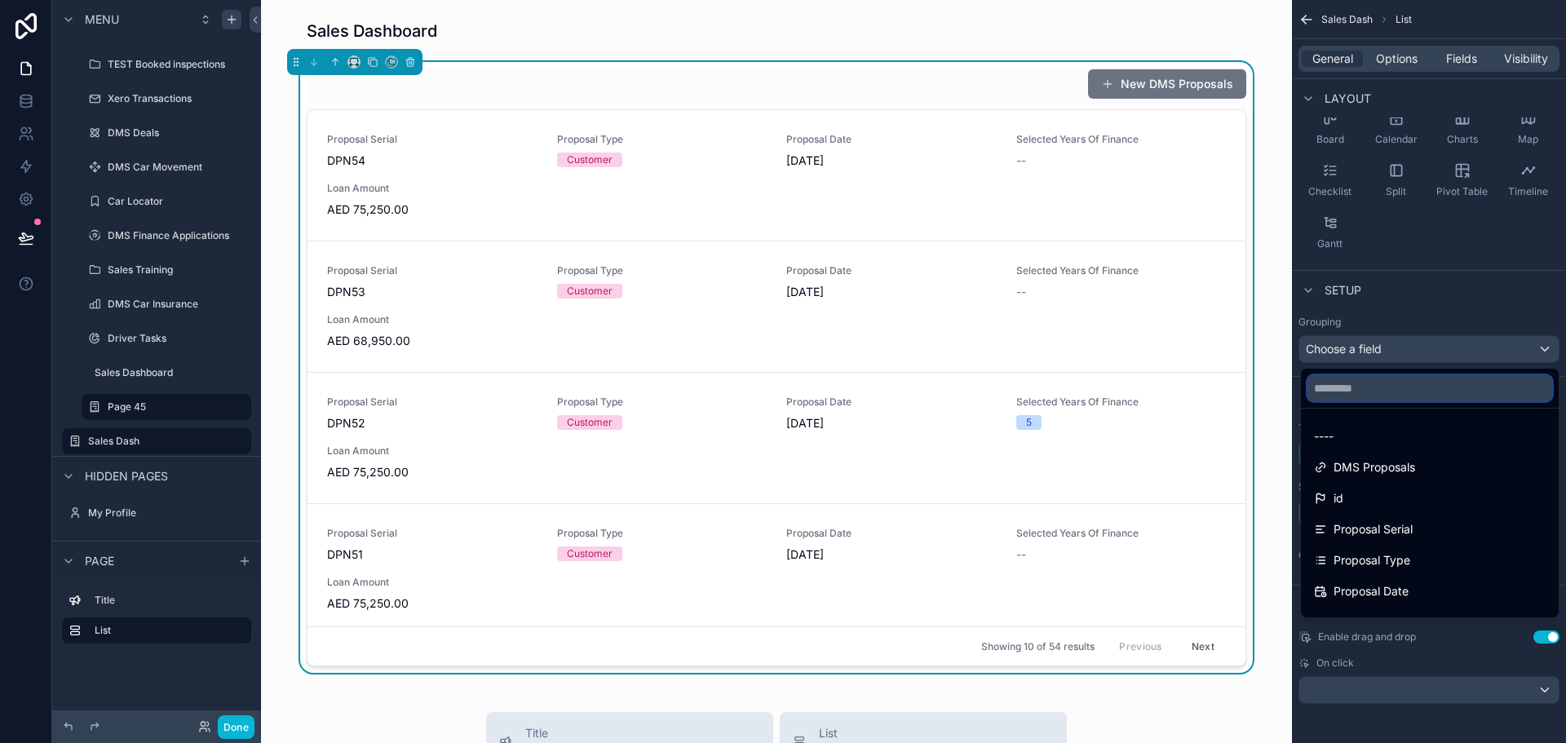
click at [1373, 390] on input "text" at bounding box center [1429, 388] width 245 height 26
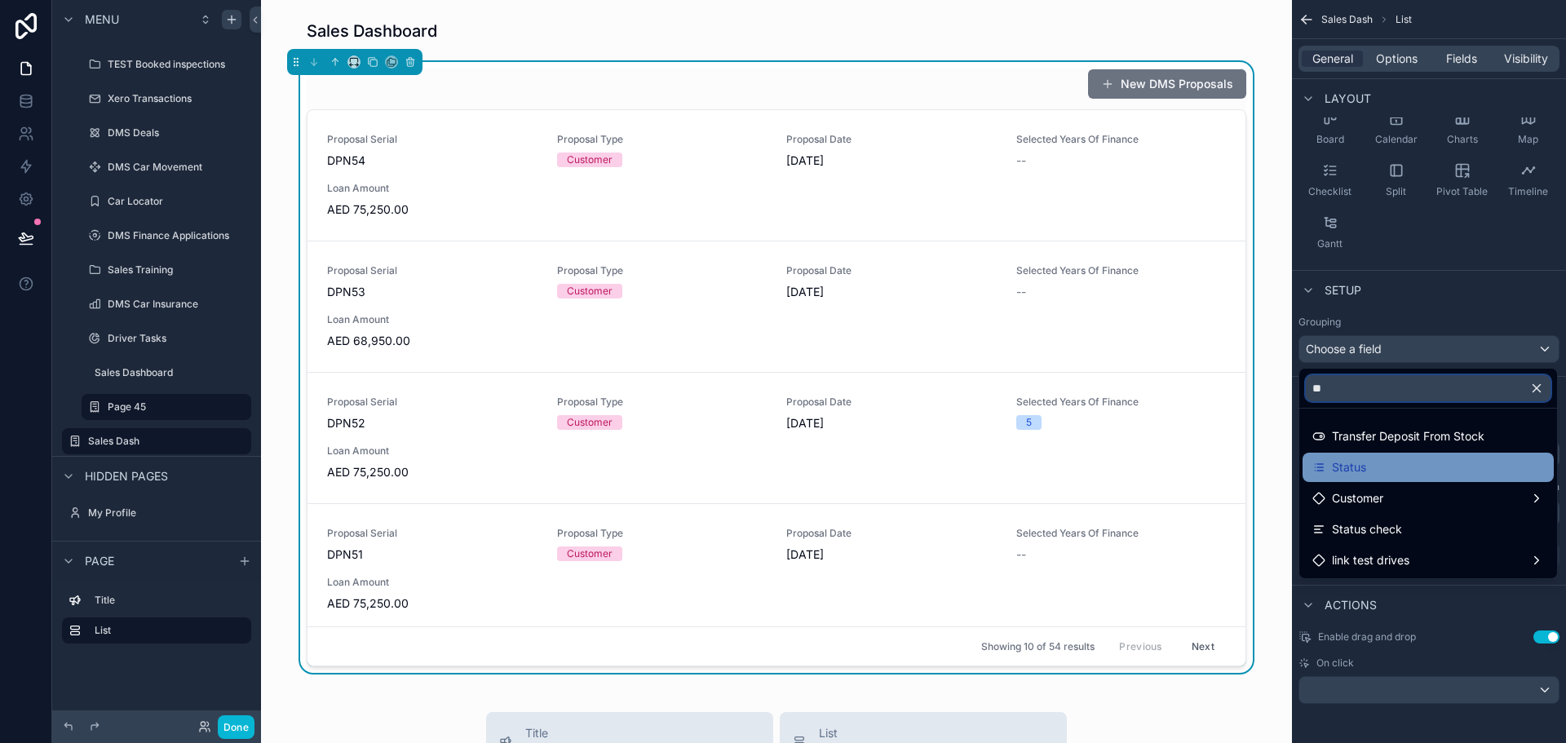
type input "**"
click at [1369, 477] on div "Status" at bounding box center [1427, 467] width 251 height 29
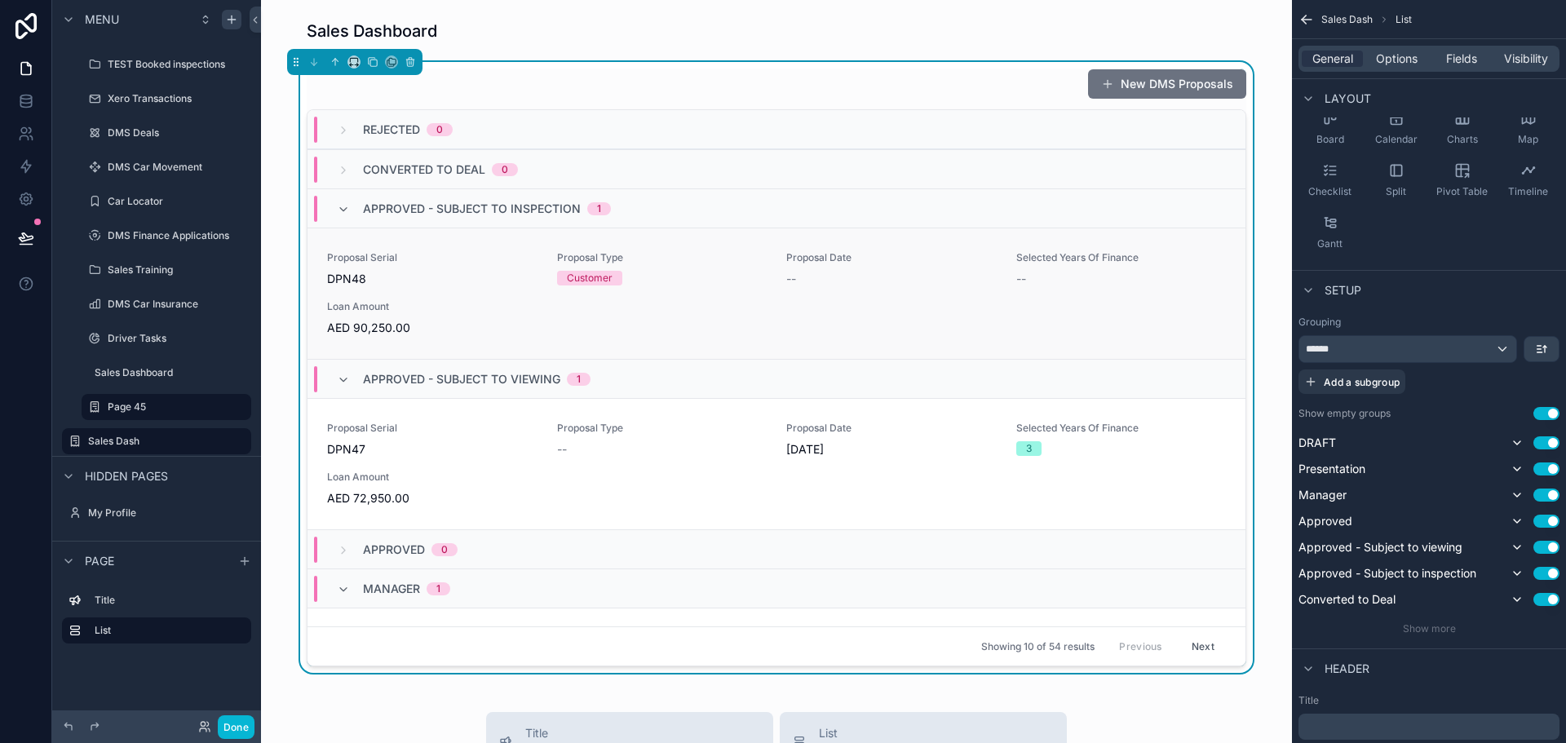
click at [477, 278] on span "DPN48" at bounding box center [432, 279] width 210 height 16
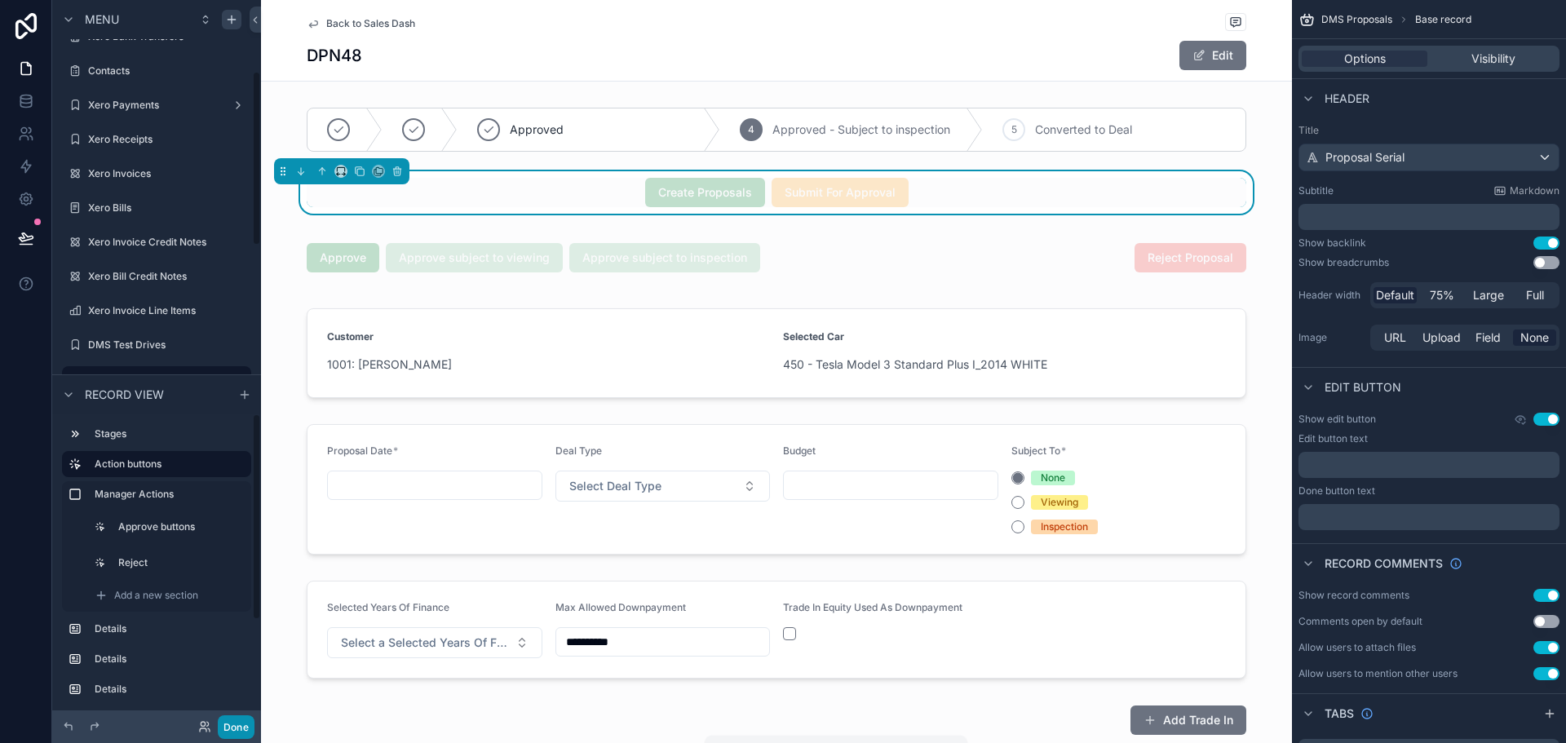
click at [232, 729] on button "Done" at bounding box center [236, 727] width 37 height 24
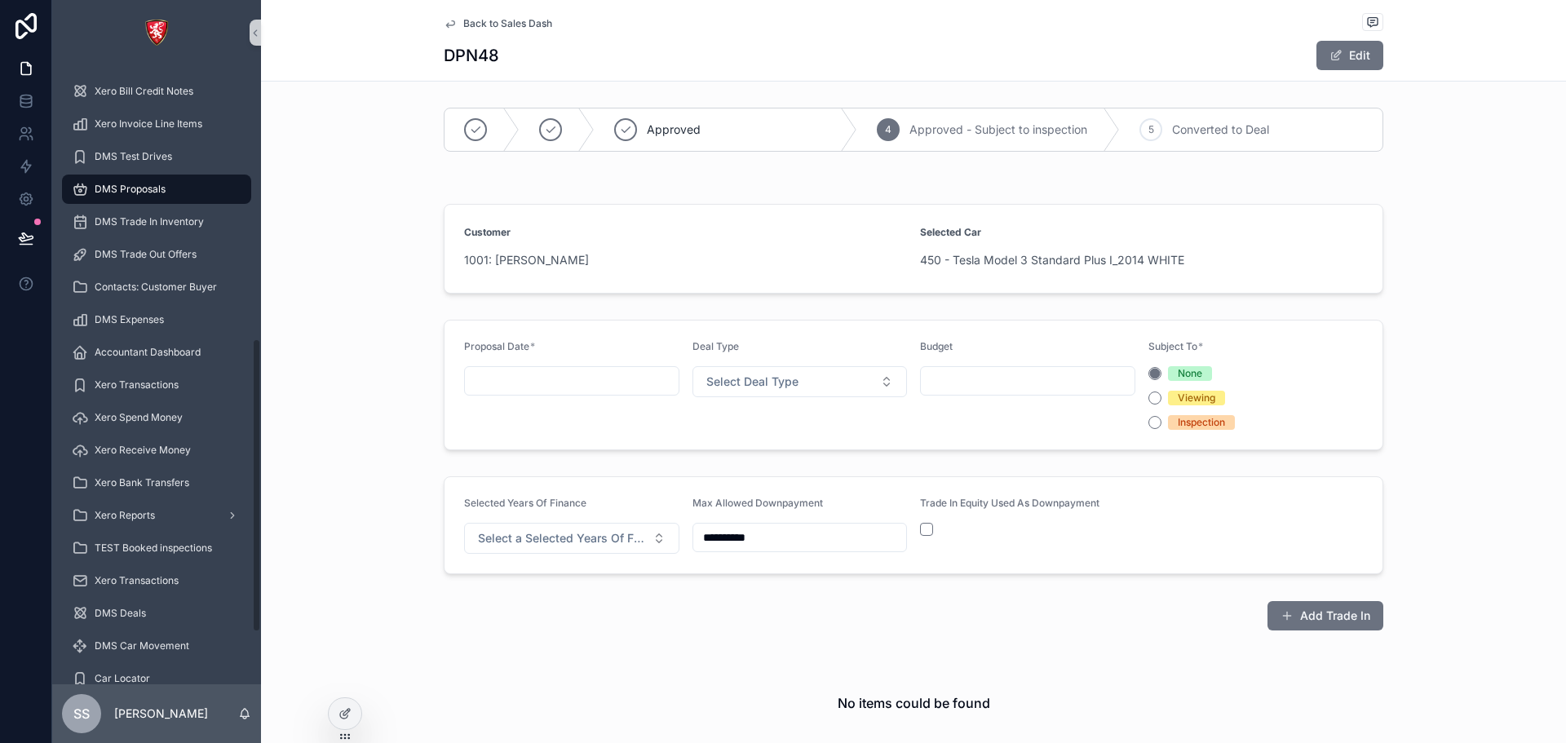
scroll to position [652, 0]
click at [506, 27] on span "Back to Sales Dash" at bounding box center [507, 23] width 89 height 13
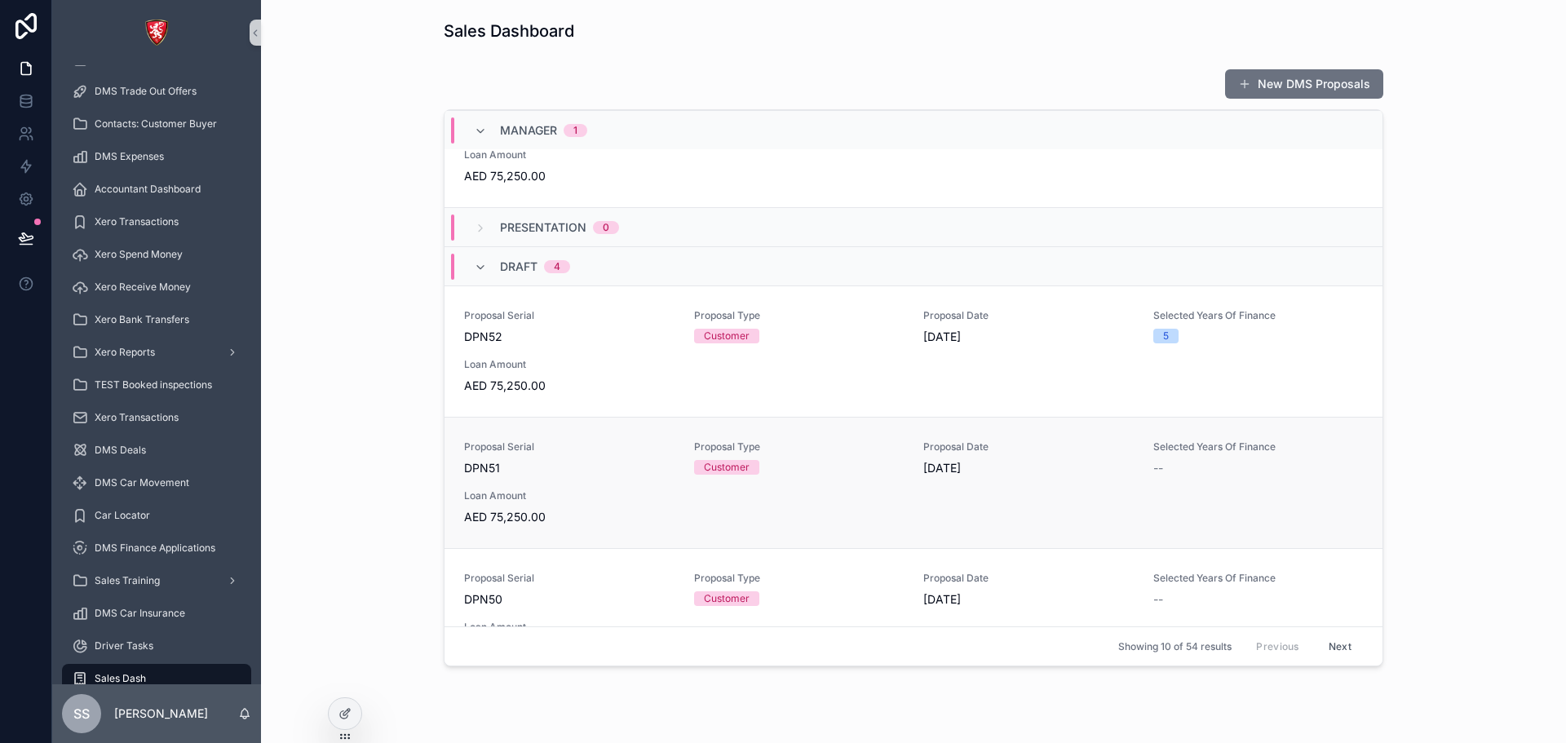
scroll to position [652, 0]
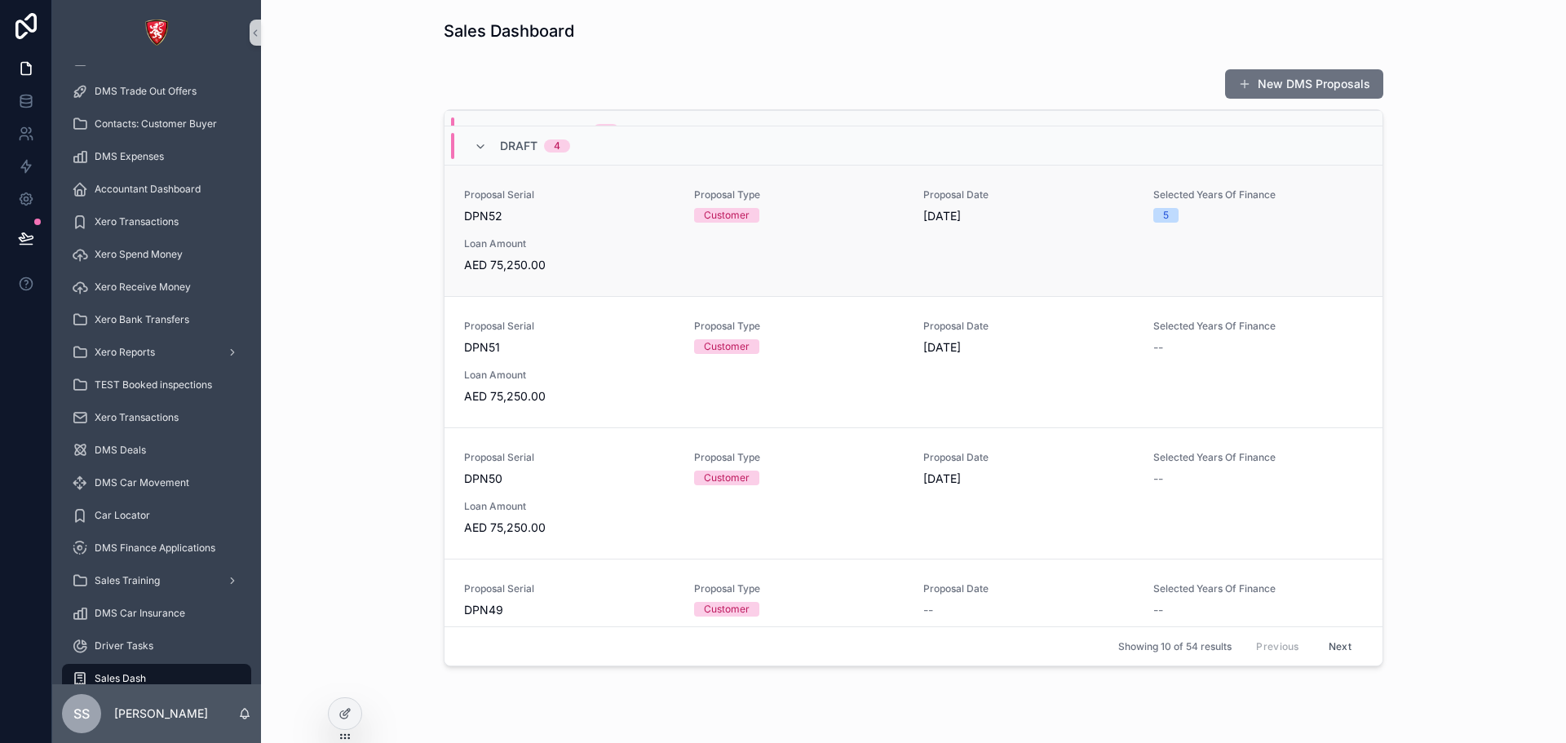
click at [541, 258] on span "AED 75,250.00" at bounding box center [569, 265] width 210 height 16
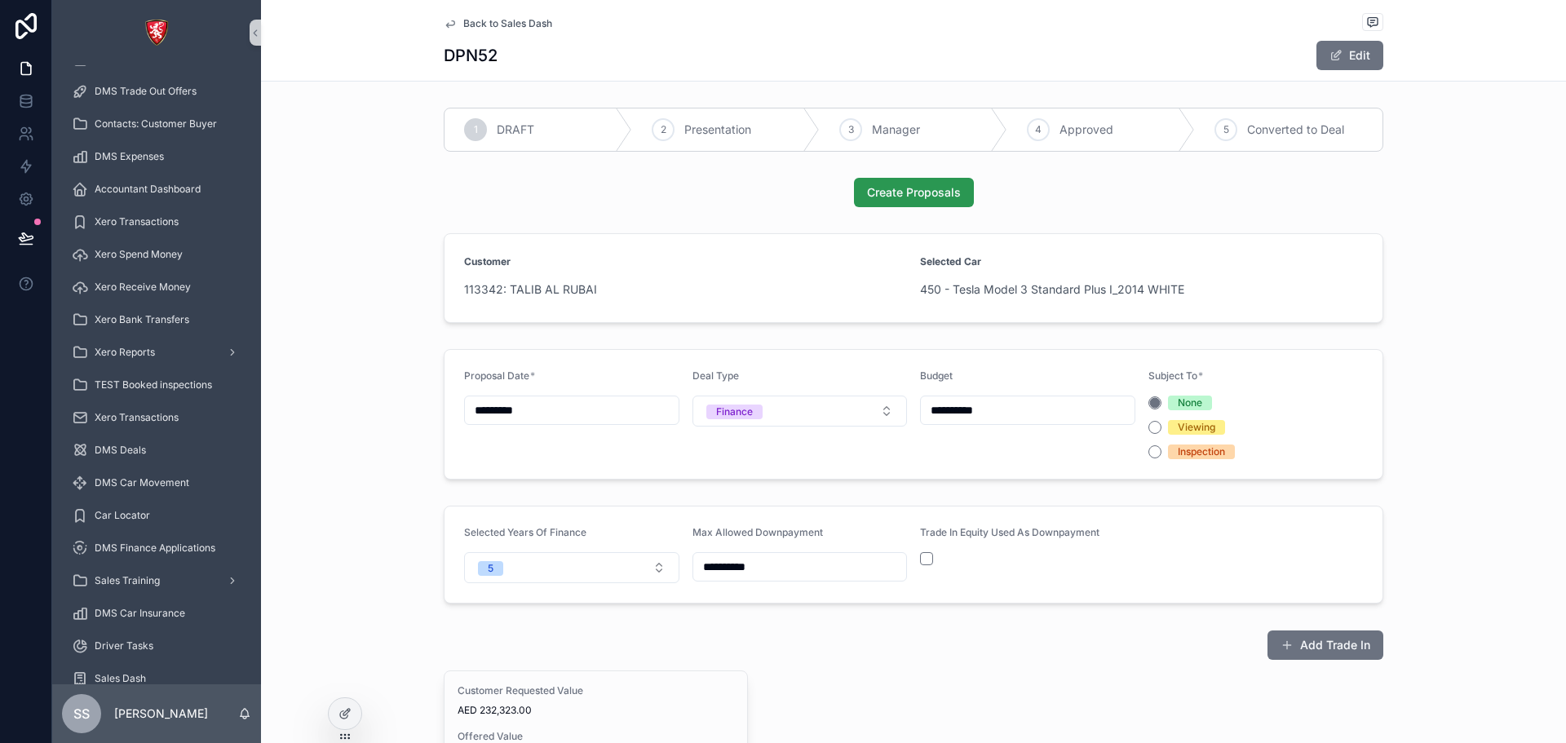
click at [929, 196] on span "Create Proposals" at bounding box center [914, 192] width 94 height 16
click at [1148, 426] on button "Viewing" at bounding box center [1154, 427] width 13 height 13
click at [915, 197] on span "Submit For Approval" at bounding box center [913, 192] width 111 height 16
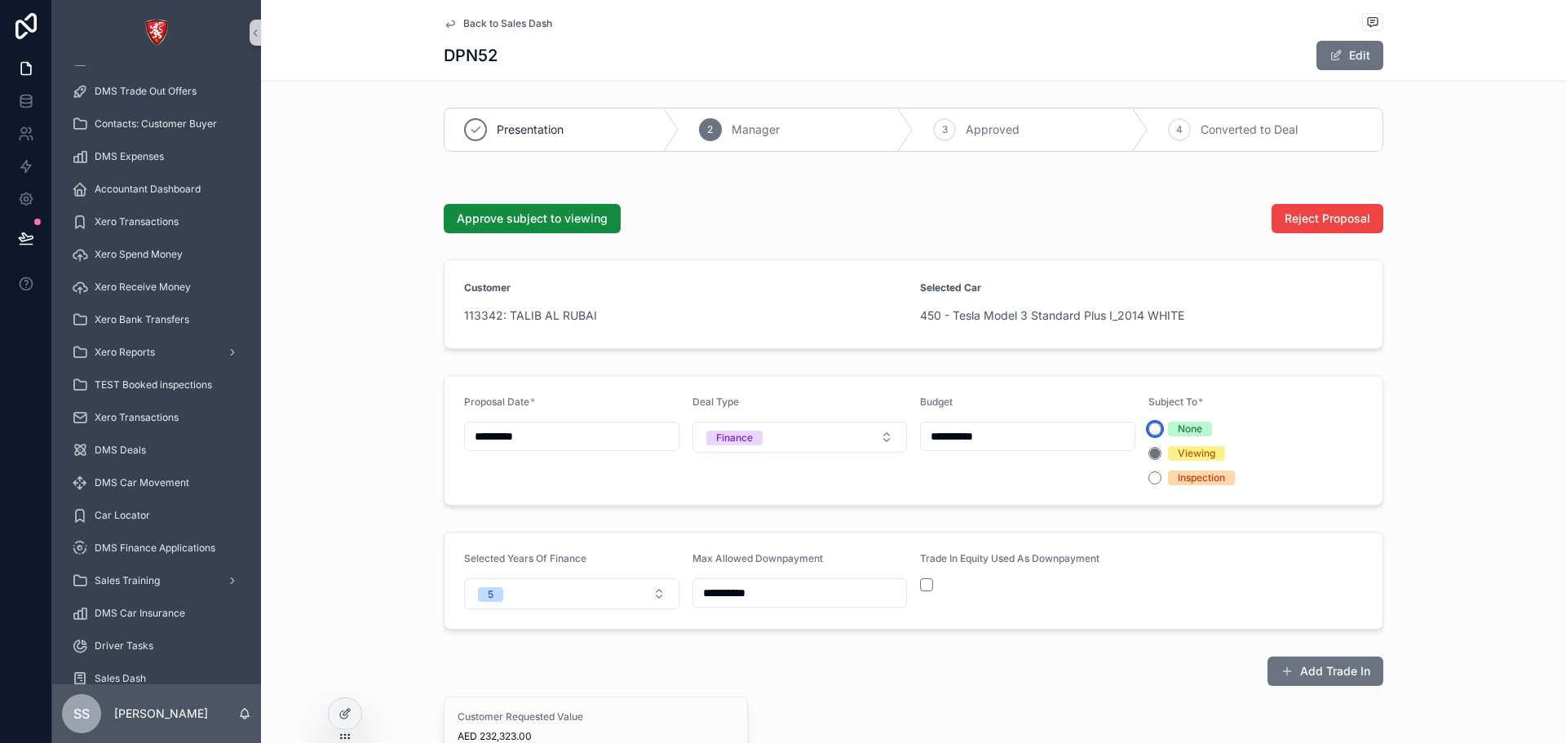
click at [1152, 426] on button "None" at bounding box center [1154, 428] width 13 height 13
click at [1148, 484] on div "Inspection" at bounding box center [1255, 477] width 215 height 15
click at [1148, 482] on button "Inspection" at bounding box center [1154, 477] width 13 height 13
click at [1153, 453] on button "Viewing" at bounding box center [1154, 453] width 13 height 13
click at [498, 219] on span "Approve subject to viewing" at bounding box center [532, 218] width 151 height 16
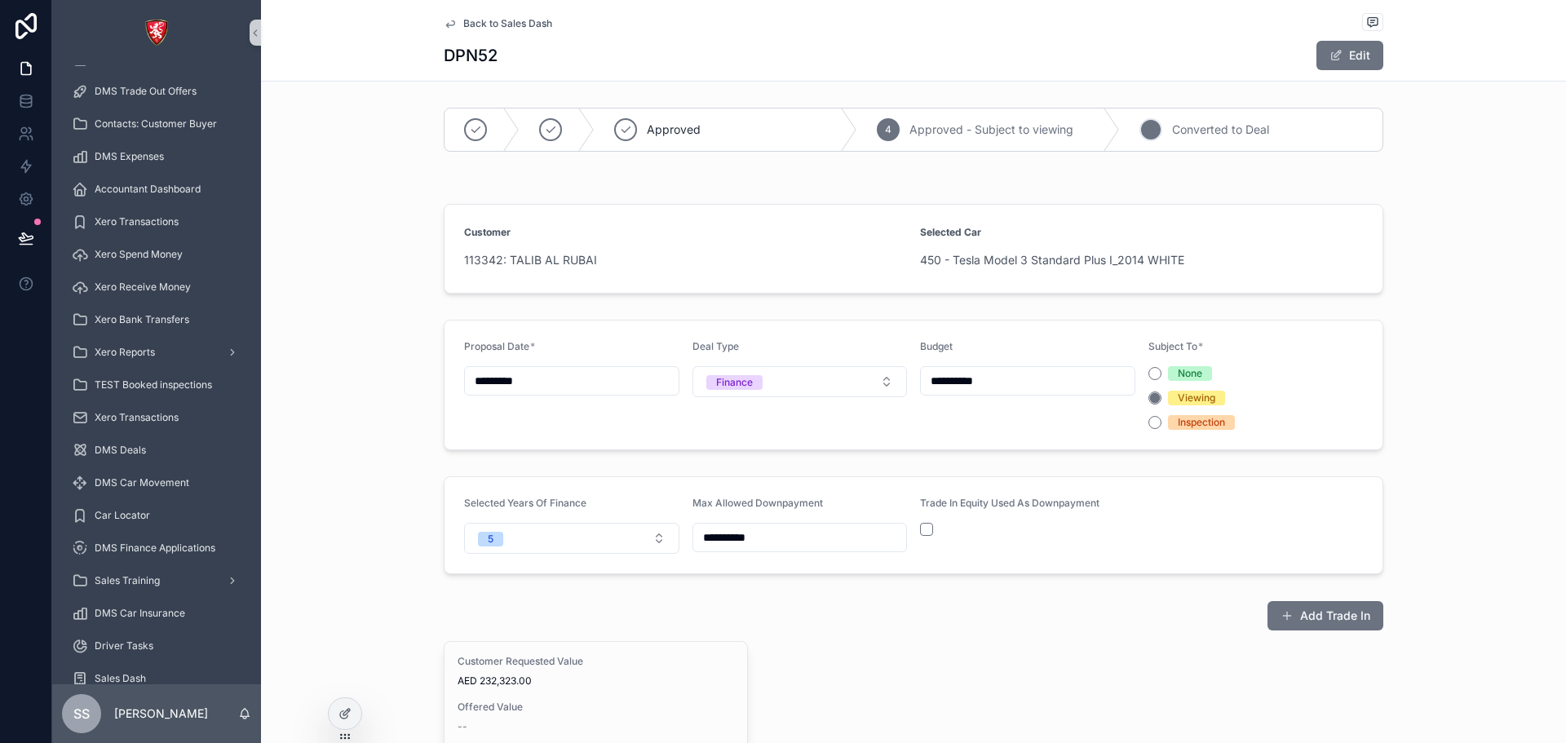
click at [1148, 124] on span "5" at bounding box center [1151, 129] width 6 height 13
click at [329, 713] on div at bounding box center [345, 713] width 33 height 31
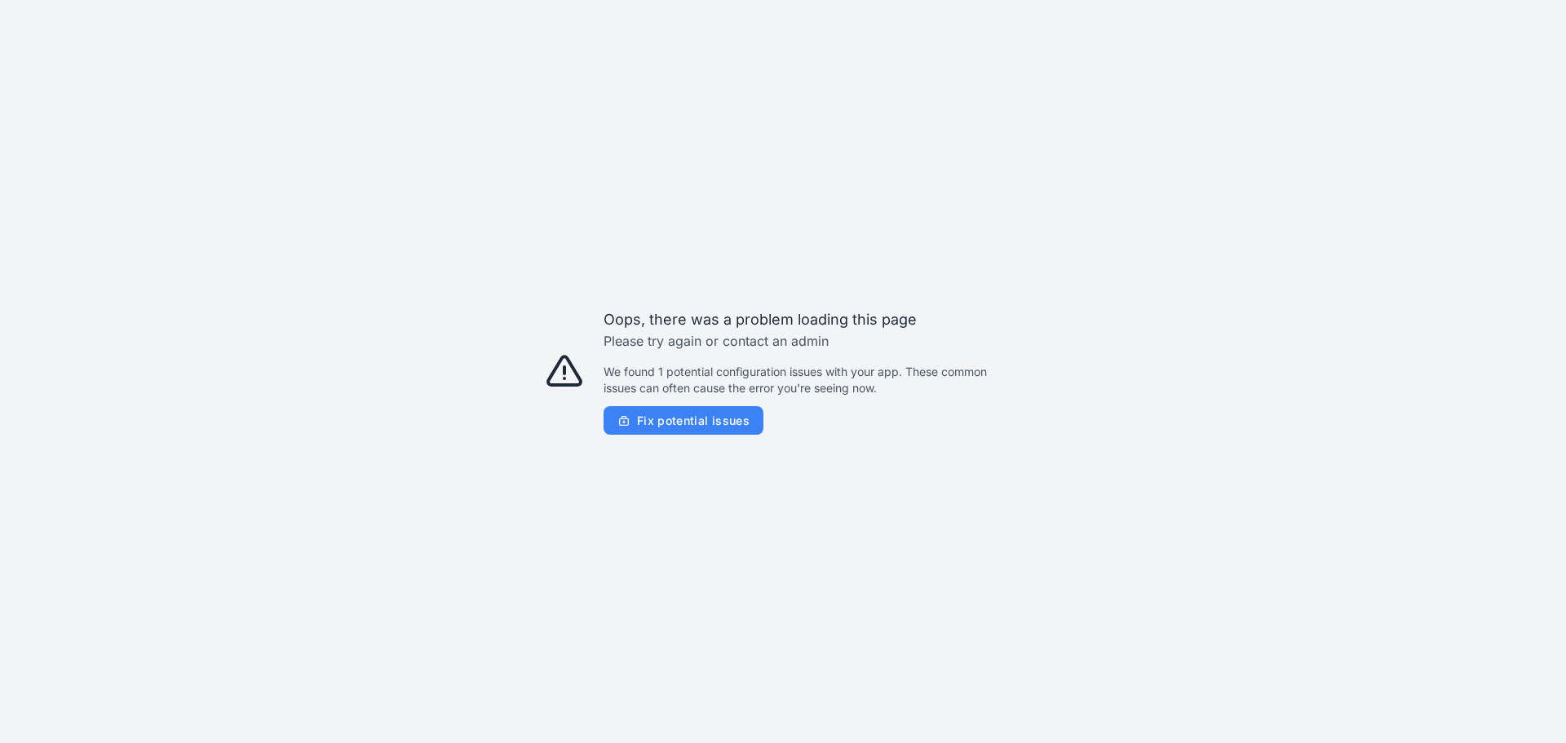
click at [629, 416] on icon "button" at bounding box center [623, 420] width 13 height 13
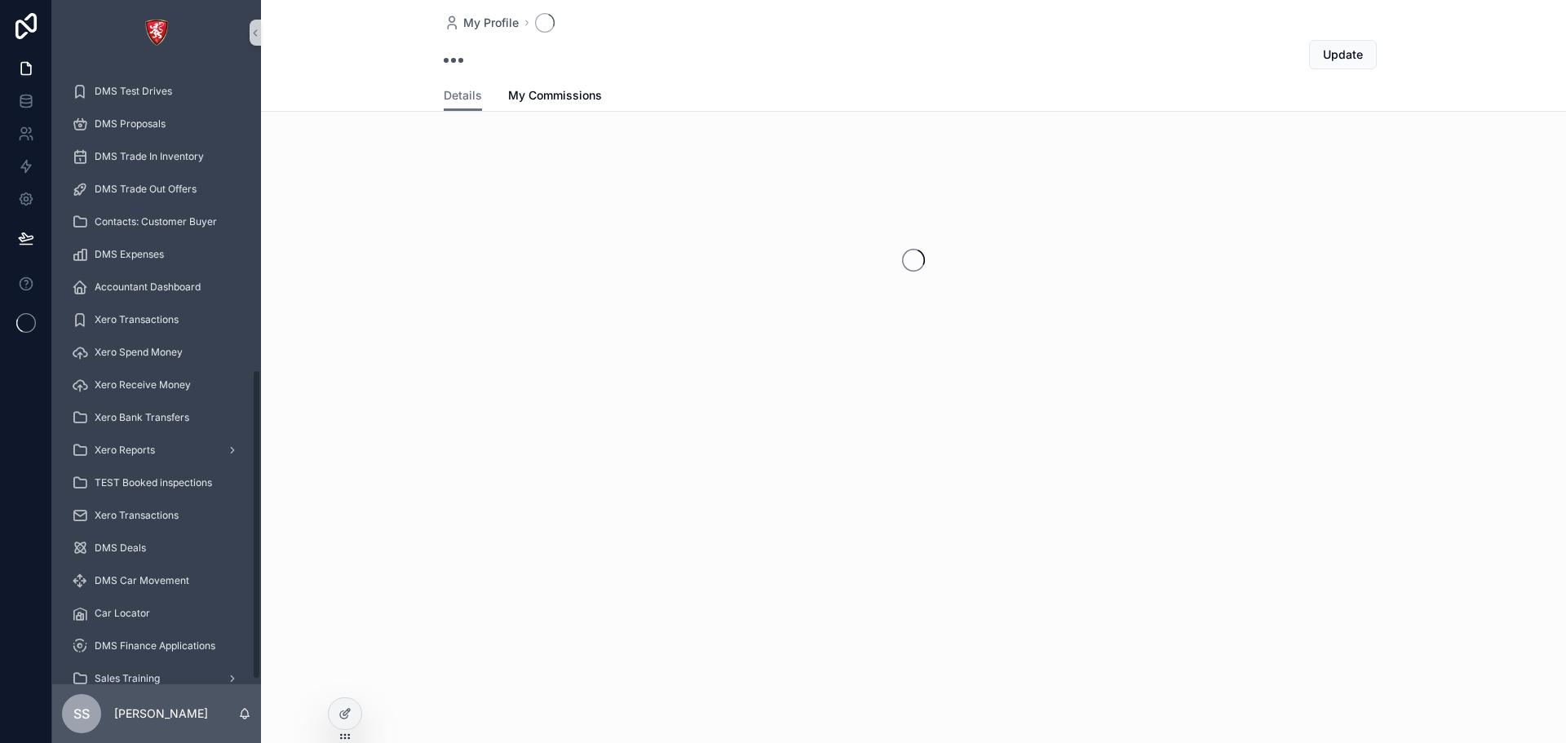
scroll to position [617, 0]
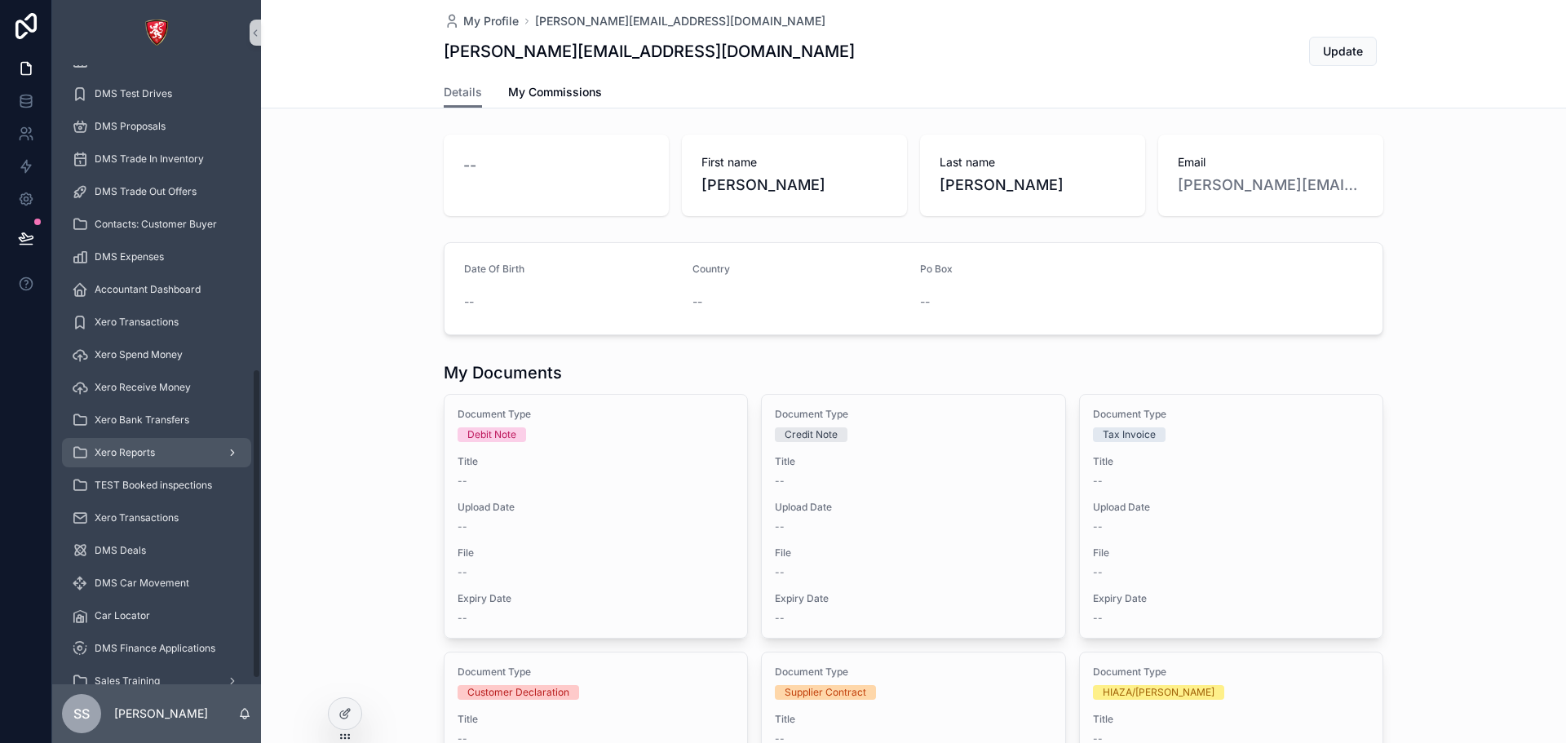
scroll to position [617, 0]
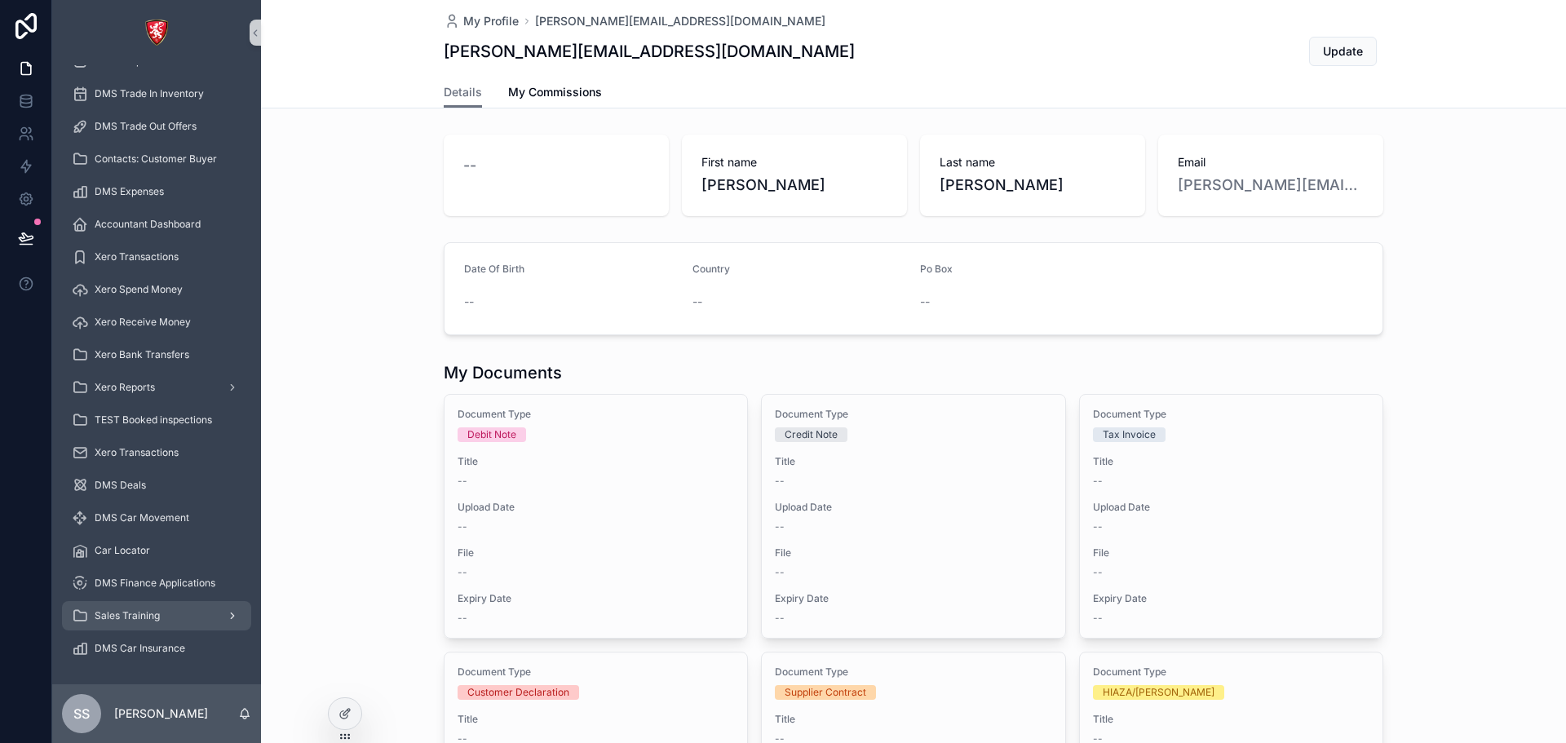
click at [236, 612] on icon "scrollable content" at bounding box center [232, 615] width 11 height 11
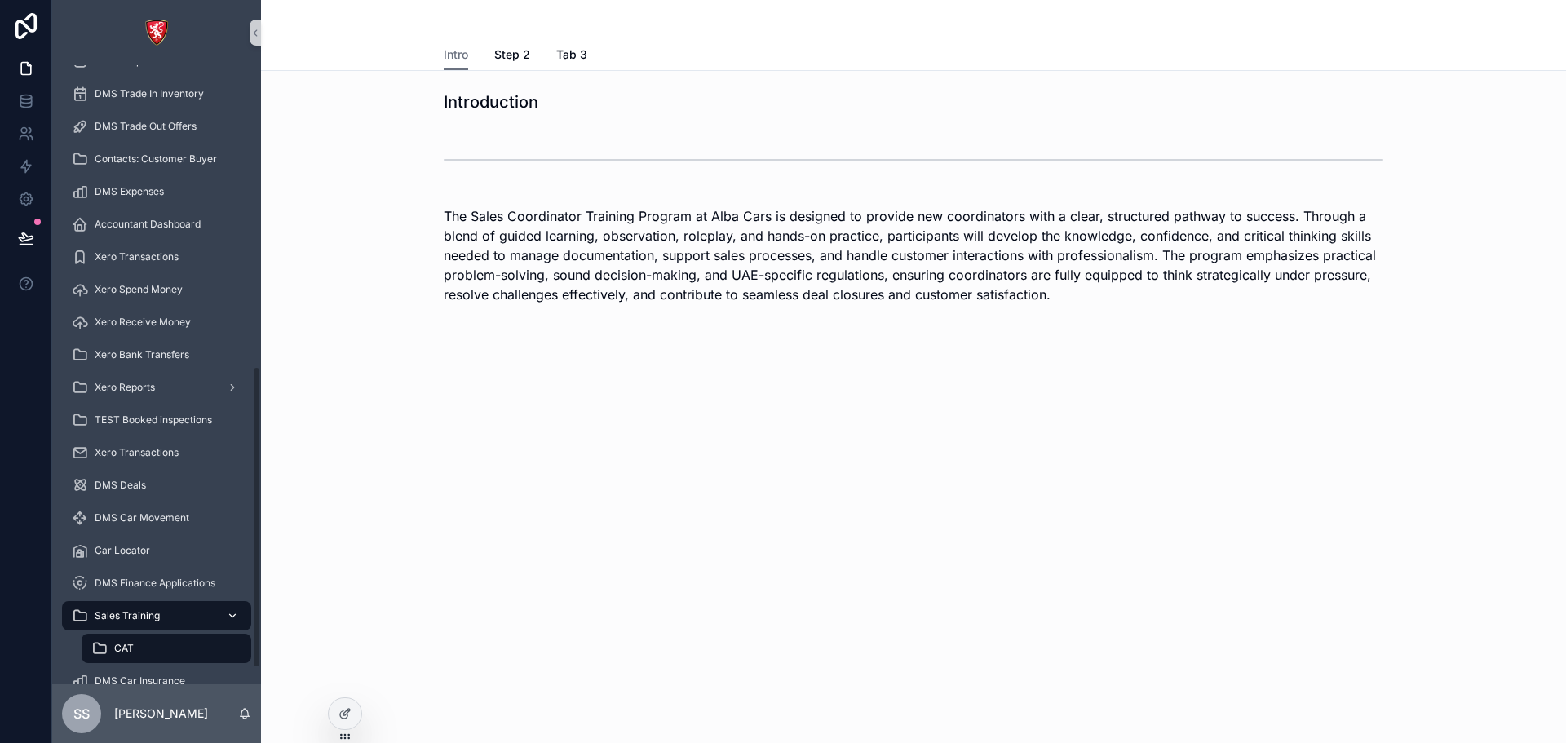
click at [236, 612] on icon "scrollable content" at bounding box center [232, 615] width 11 height 11
click at [240, 610] on div "scrollable content" at bounding box center [230, 616] width 21 height 26
click at [232, 616] on icon "scrollable content" at bounding box center [233, 615] width 6 height 3
click at [183, 678] on span "DMS Car Insurance" at bounding box center [140, 680] width 91 height 13
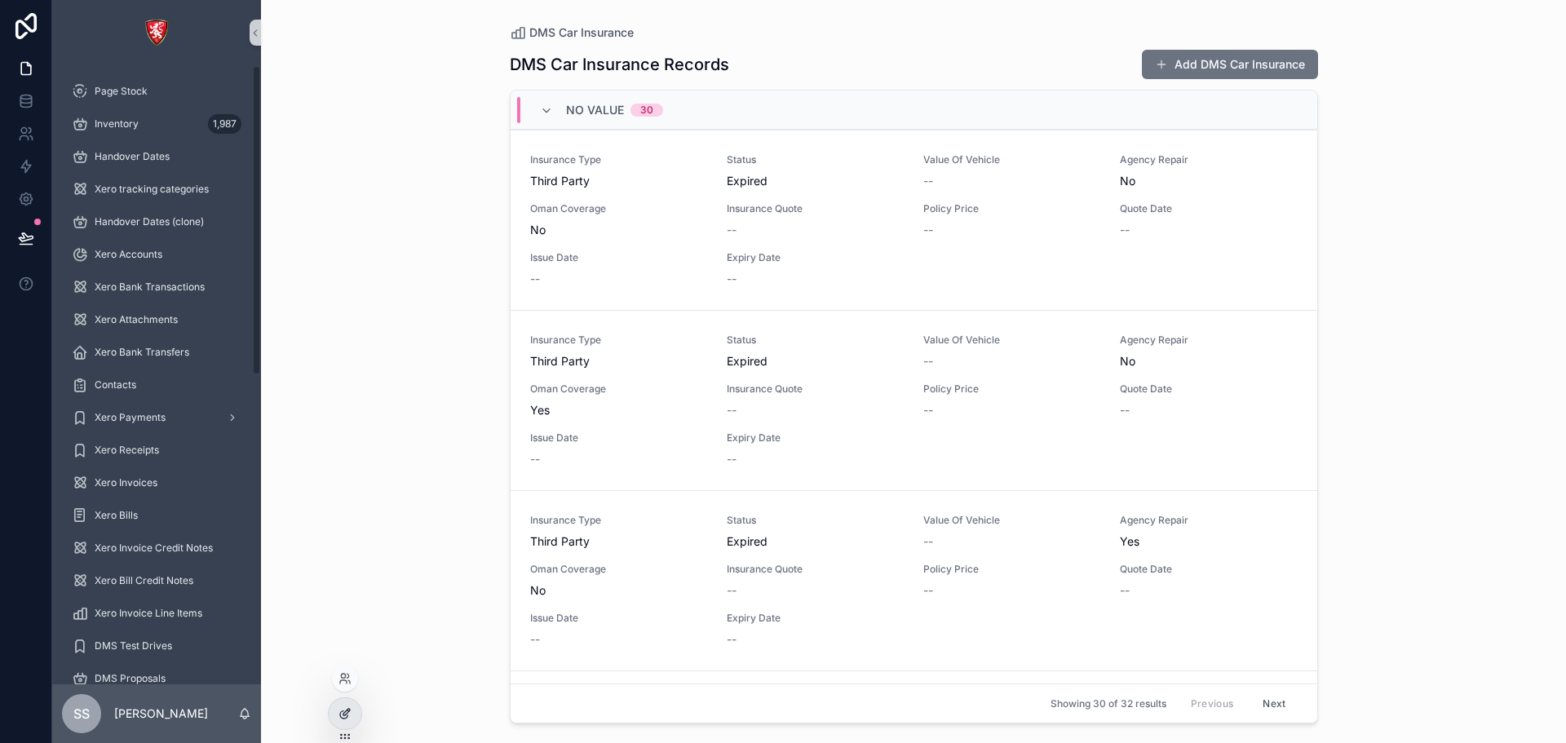
click at [358, 715] on div at bounding box center [345, 713] width 33 height 31
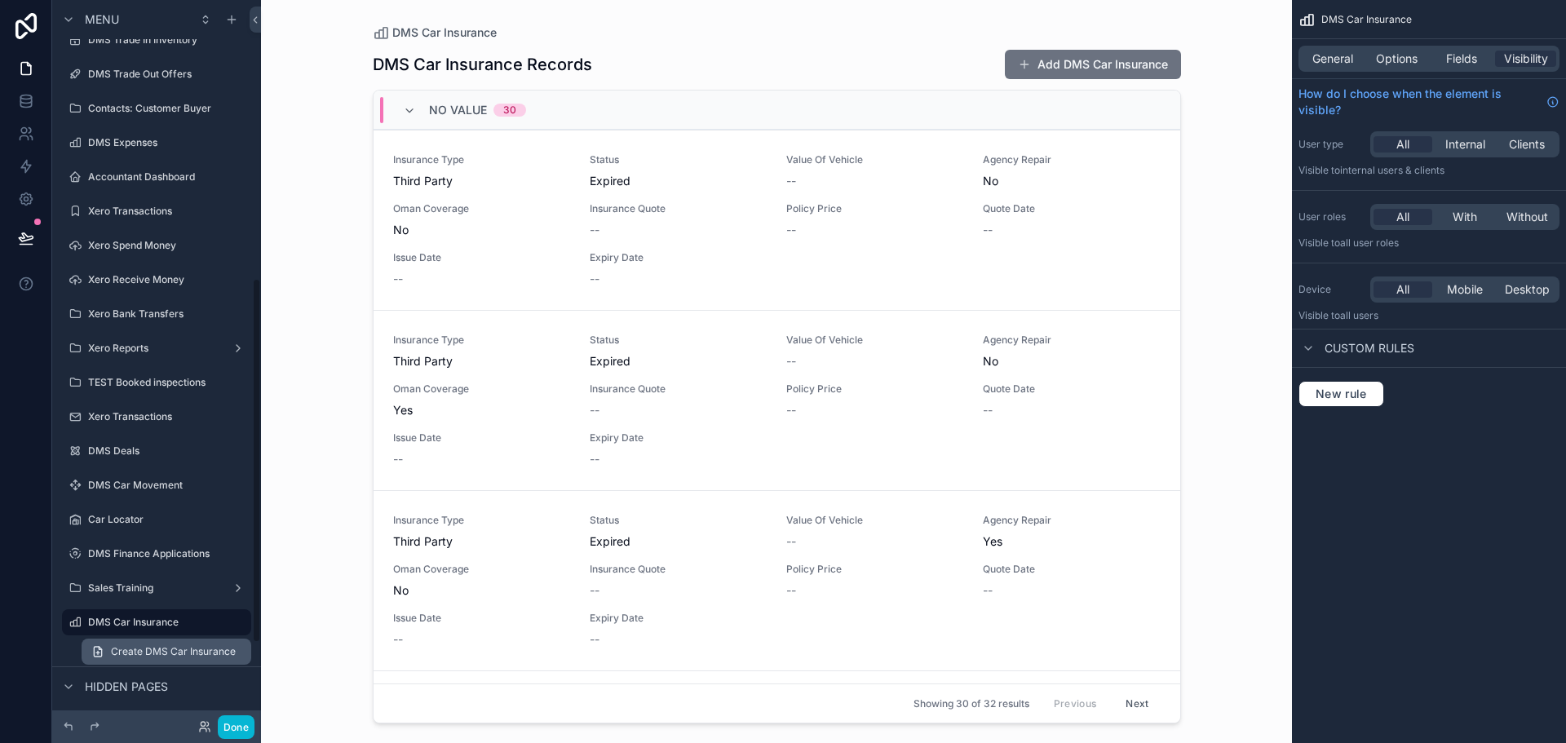
scroll to position [710, 0]
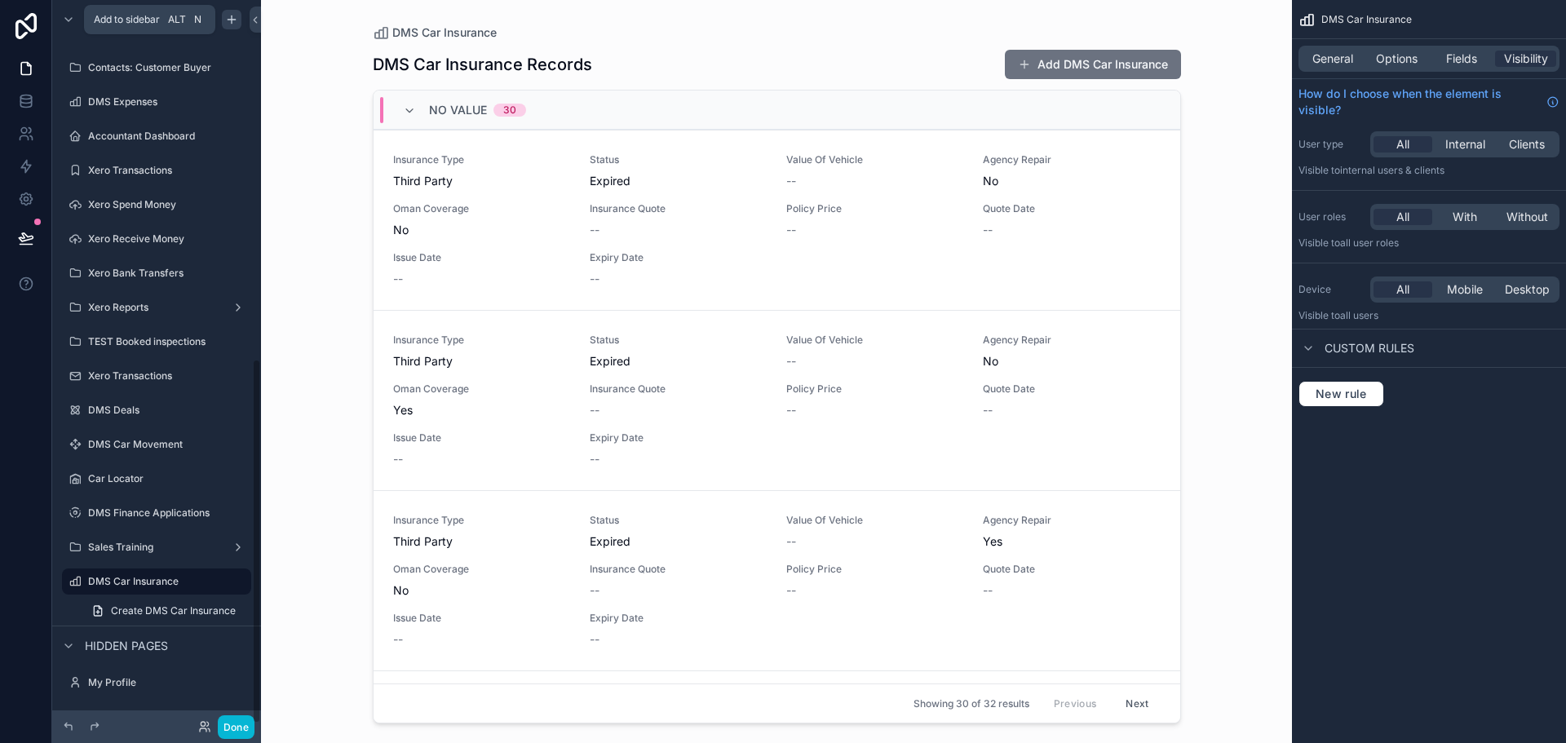
click at [232, 19] on icon "scrollable content" at bounding box center [232, 18] width 0 height 7
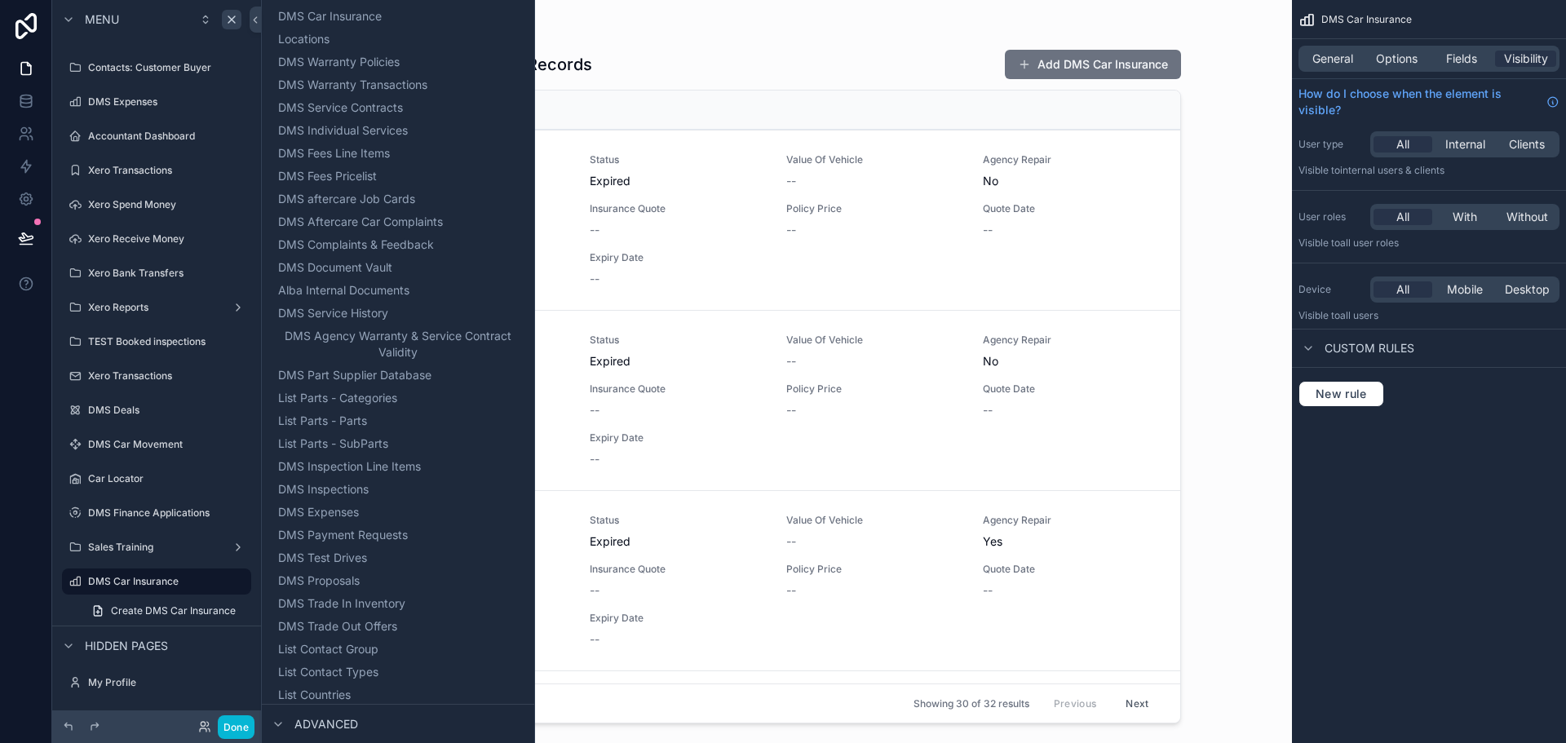
scroll to position [1221, 0]
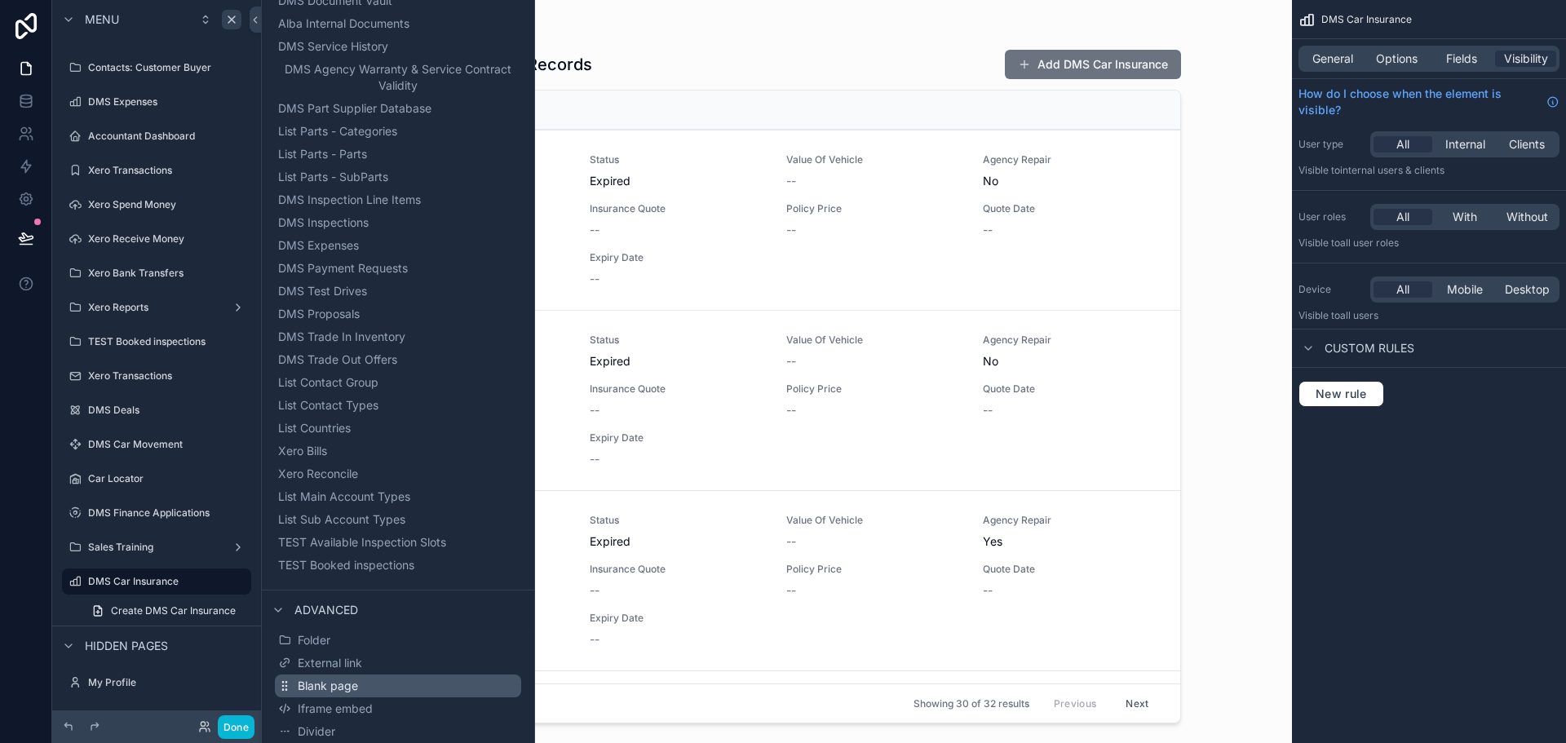
click at [358, 694] on button "Blank page" at bounding box center [398, 685] width 246 height 23
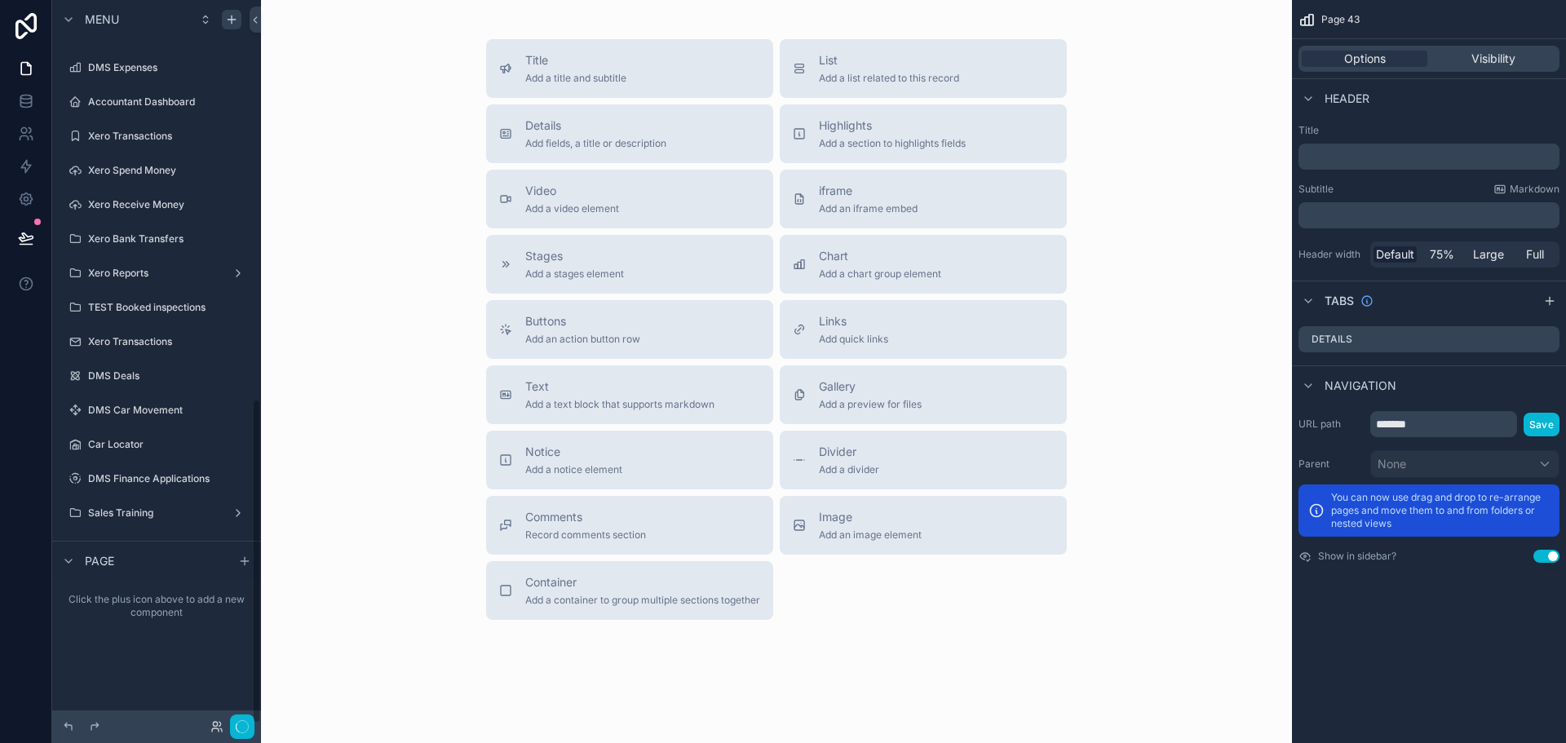
scroll to position [885, 0]
click at [206, 444] on div "Page 43" at bounding box center [156, 441] width 137 height 20
click at [214, 446] on icon "scrollable content" at bounding box center [215, 441] width 13 height 13
click at [196, 441] on input "*******" at bounding box center [143, 441] width 111 height 20
click at [195, 441] on input "*******" at bounding box center [143, 441] width 111 height 20
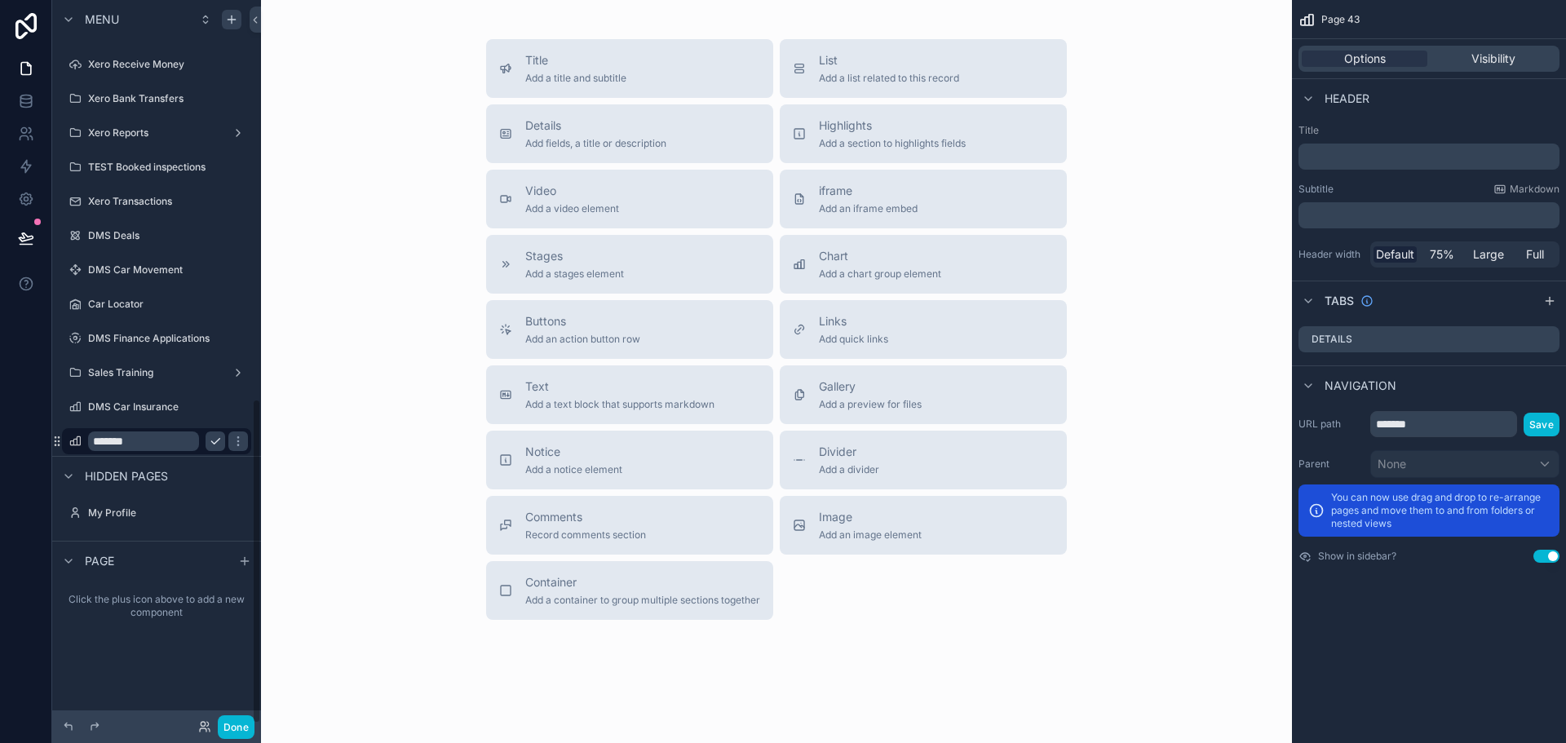
click at [195, 440] on input "*******" at bounding box center [143, 441] width 111 height 20
type input "**********"
click at [228, 440] on button "scrollable content" at bounding box center [238, 441] width 20 height 20
click at [183, 443] on label "Sales Dashboard" at bounding box center [164, 441] width 153 height 13
click at [577, 58] on span "Title" at bounding box center [575, 60] width 101 height 16
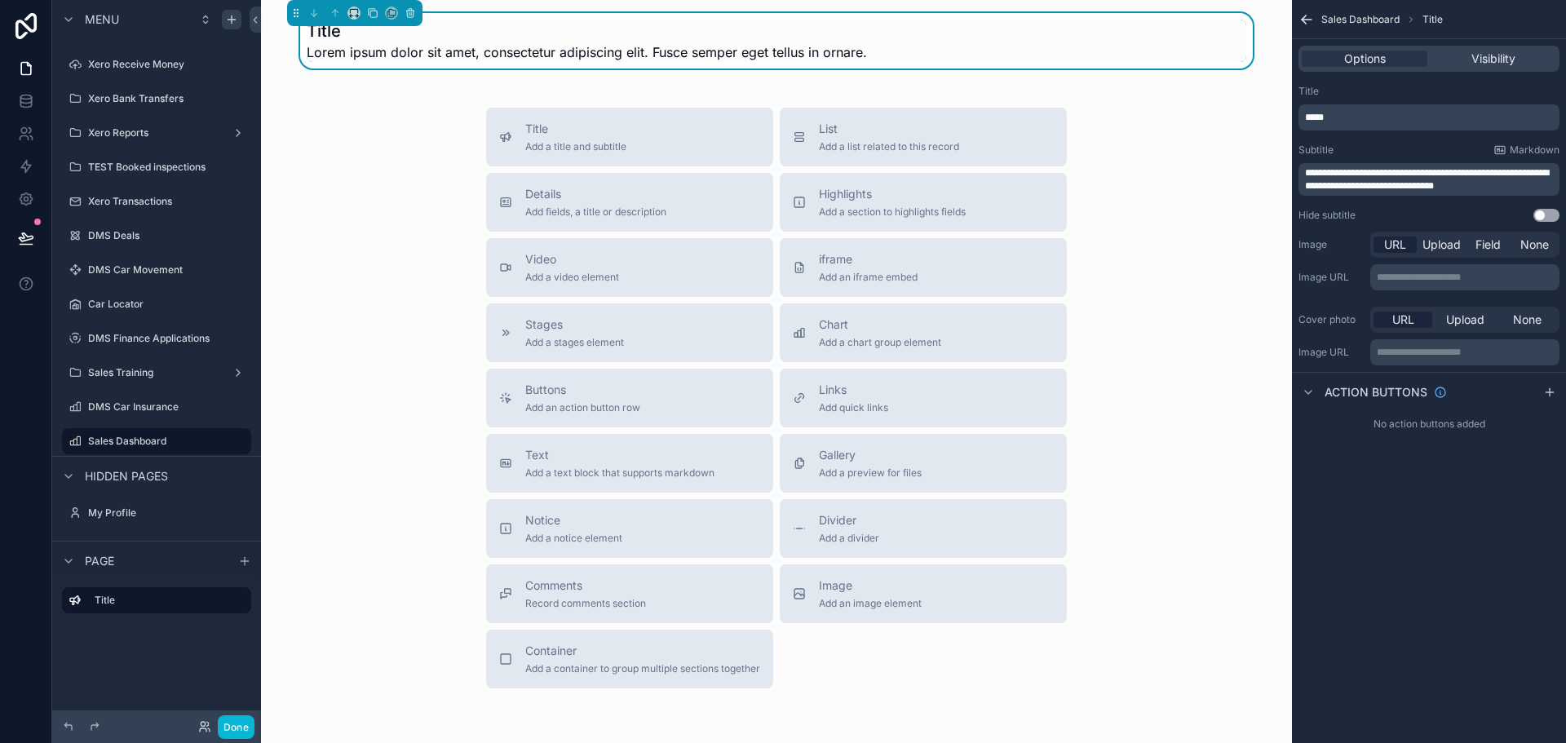
click at [1408, 118] on p "*****" at bounding box center [1430, 117] width 251 height 13
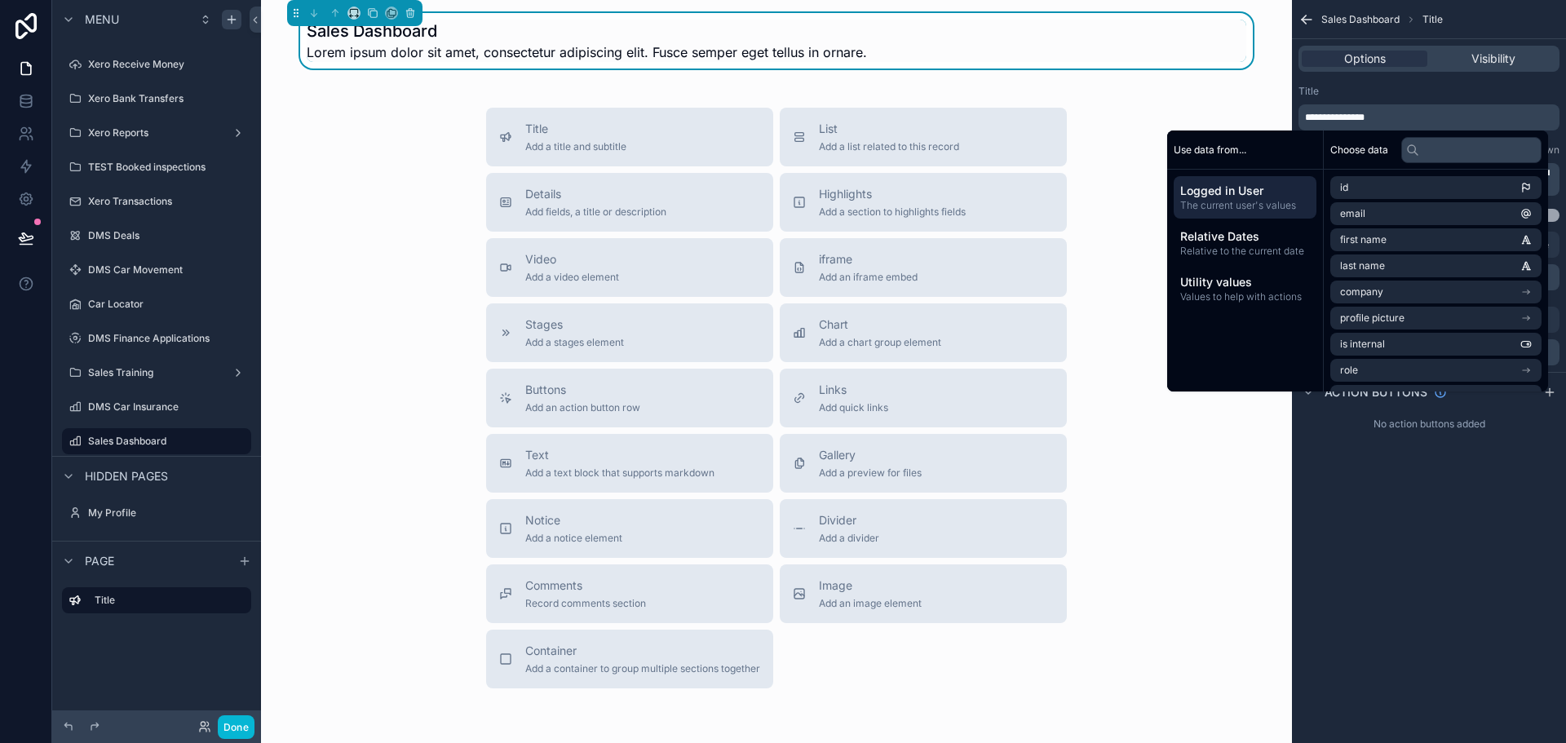
click at [1368, 72] on div "Options Visibility" at bounding box center [1429, 58] width 274 height 39
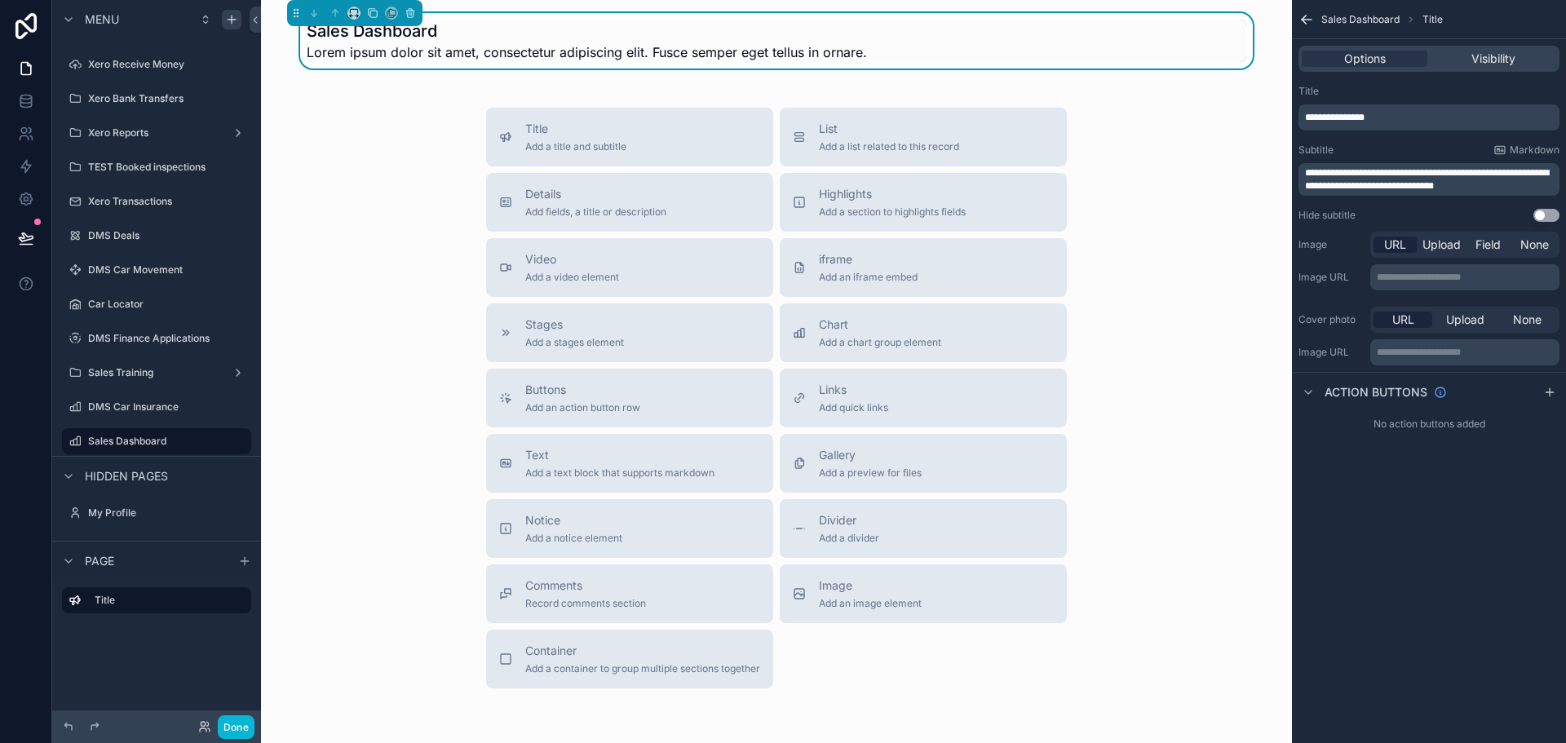
click at [1448, 205] on div "**********" at bounding box center [1429, 153] width 274 height 150
click at [1459, 173] on span "**********" at bounding box center [1427, 179] width 244 height 23
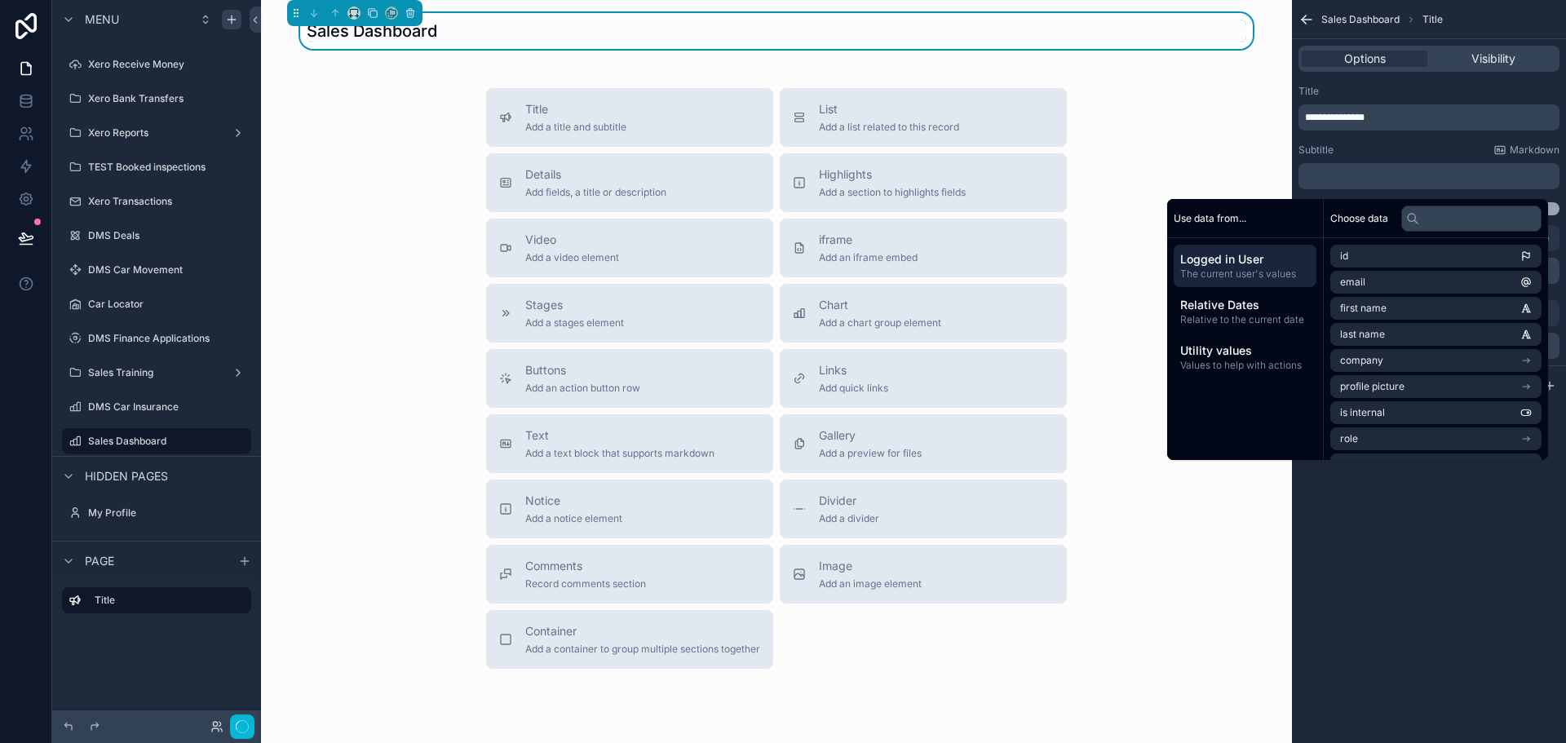
click at [1384, 137] on div "**********" at bounding box center [1429, 150] width 274 height 144
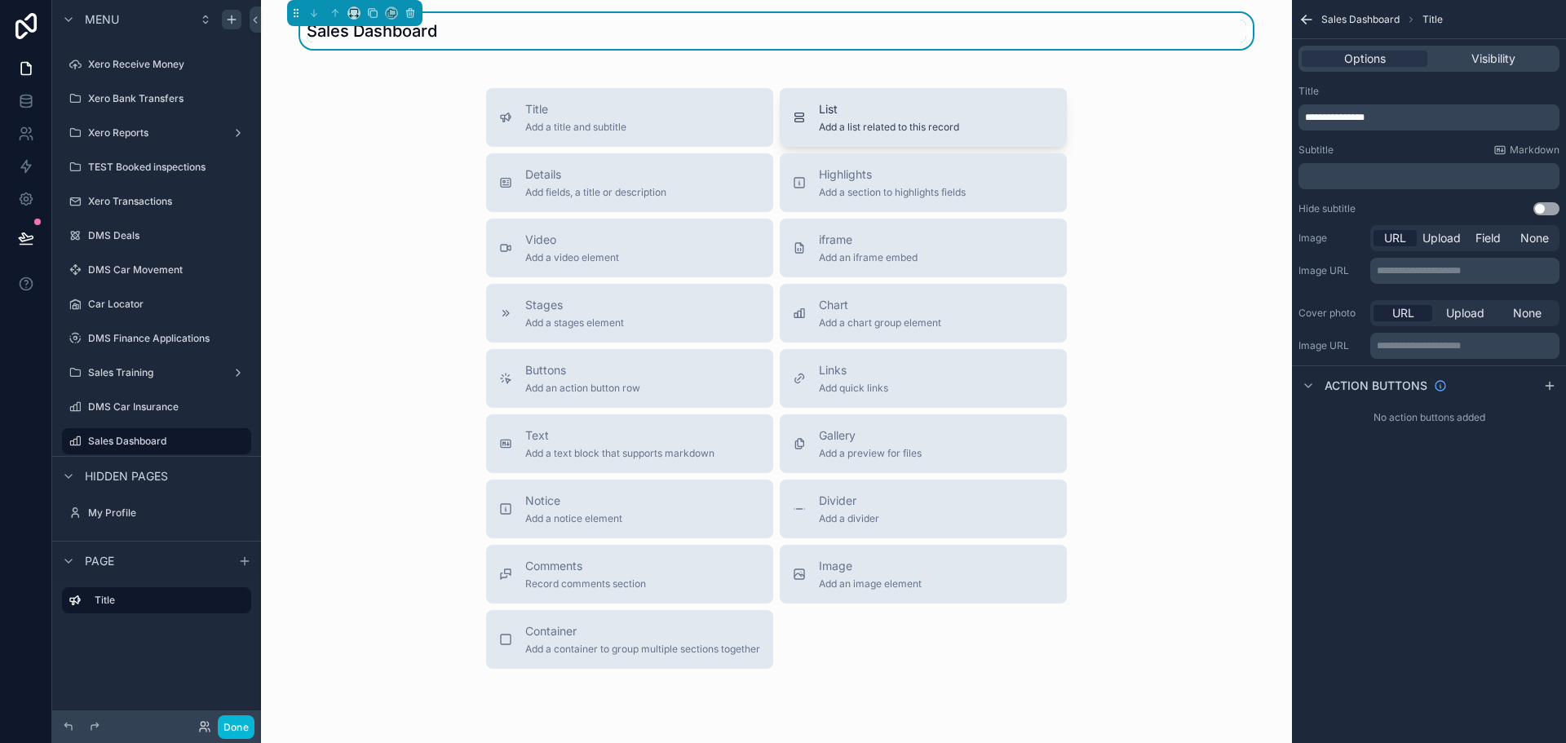
click at [831, 127] on span "Add a list related to this record" at bounding box center [889, 127] width 140 height 13
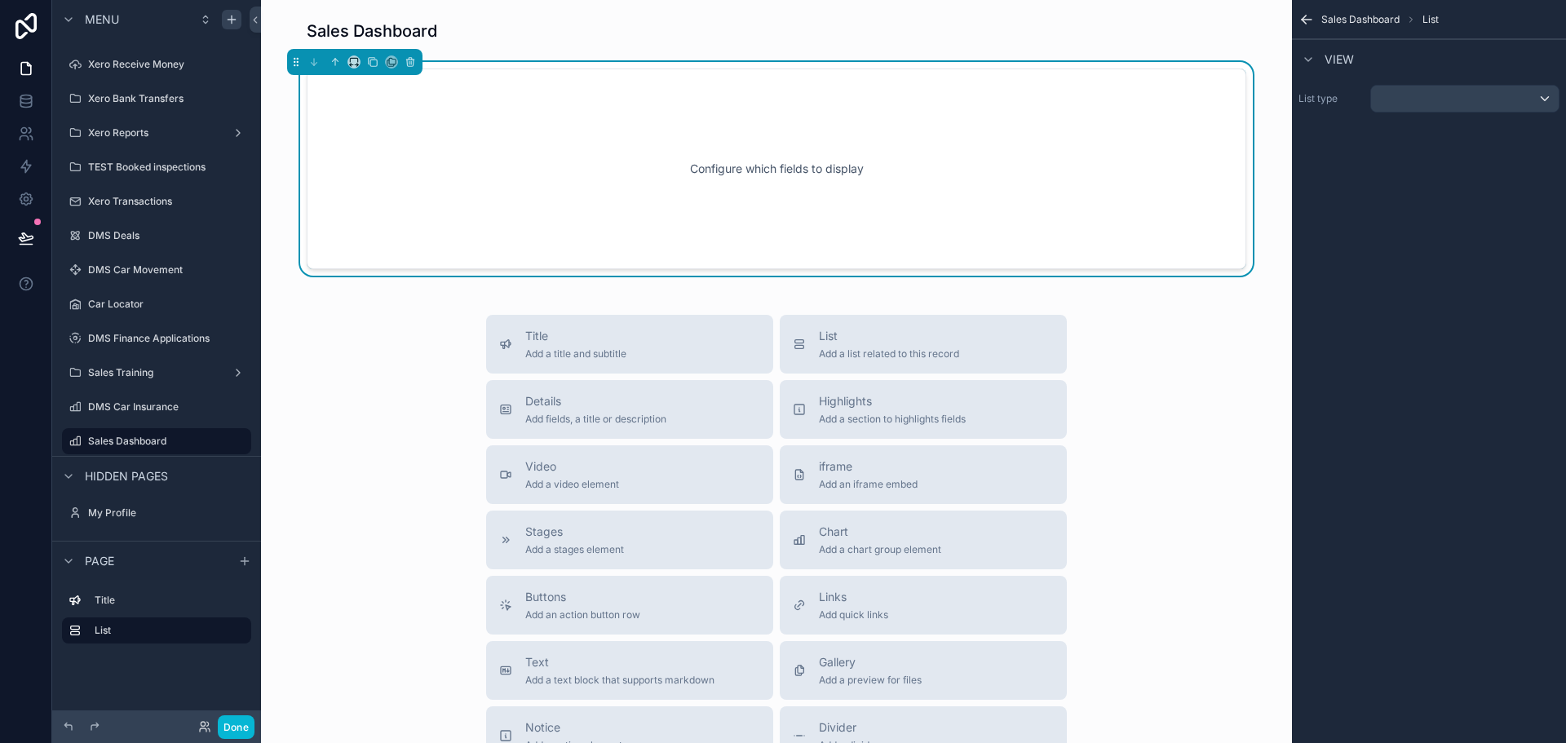
click at [1450, 82] on div "List type" at bounding box center [1429, 98] width 274 height 41
click at [1448, 94] on div "scrollable content" at bounding box center [1465, 99] width 188 height 26
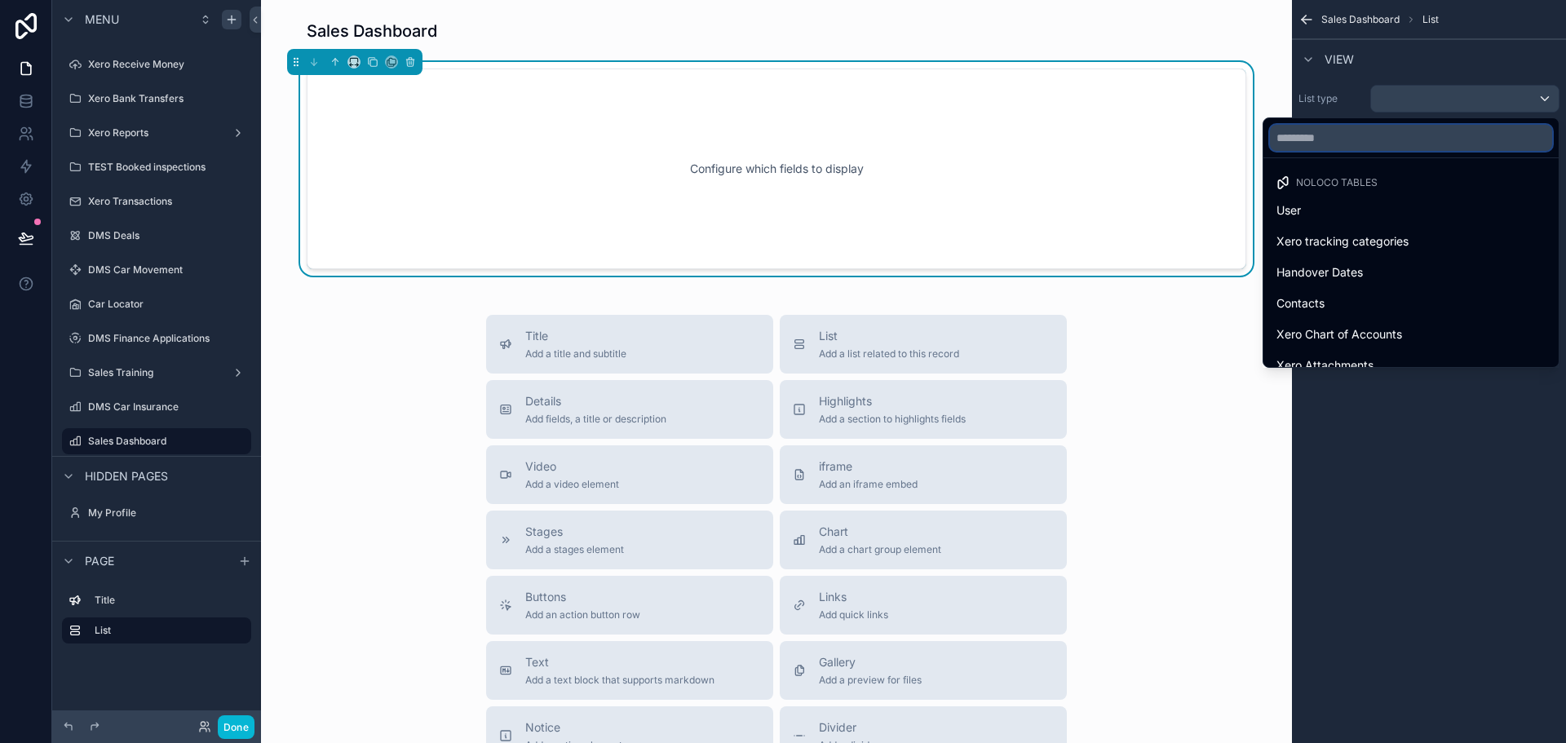
click at [1419, 144] on input "text" at bounding box center [1411, 138] width 282 height 26
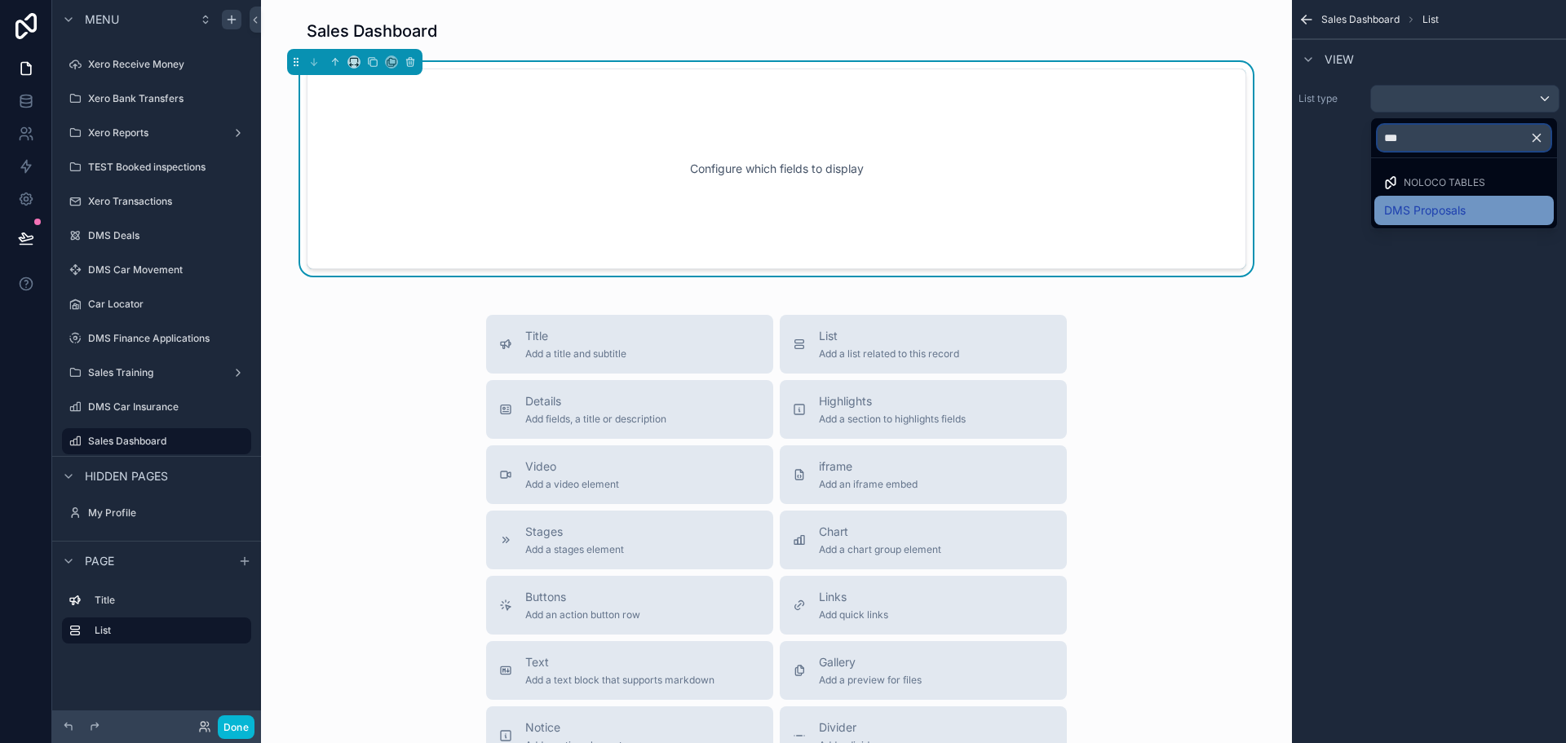
type input "***"
click at [1443, 199] on div "DMS Proposals" at bounding box center [1463, 210] width 179 height 29
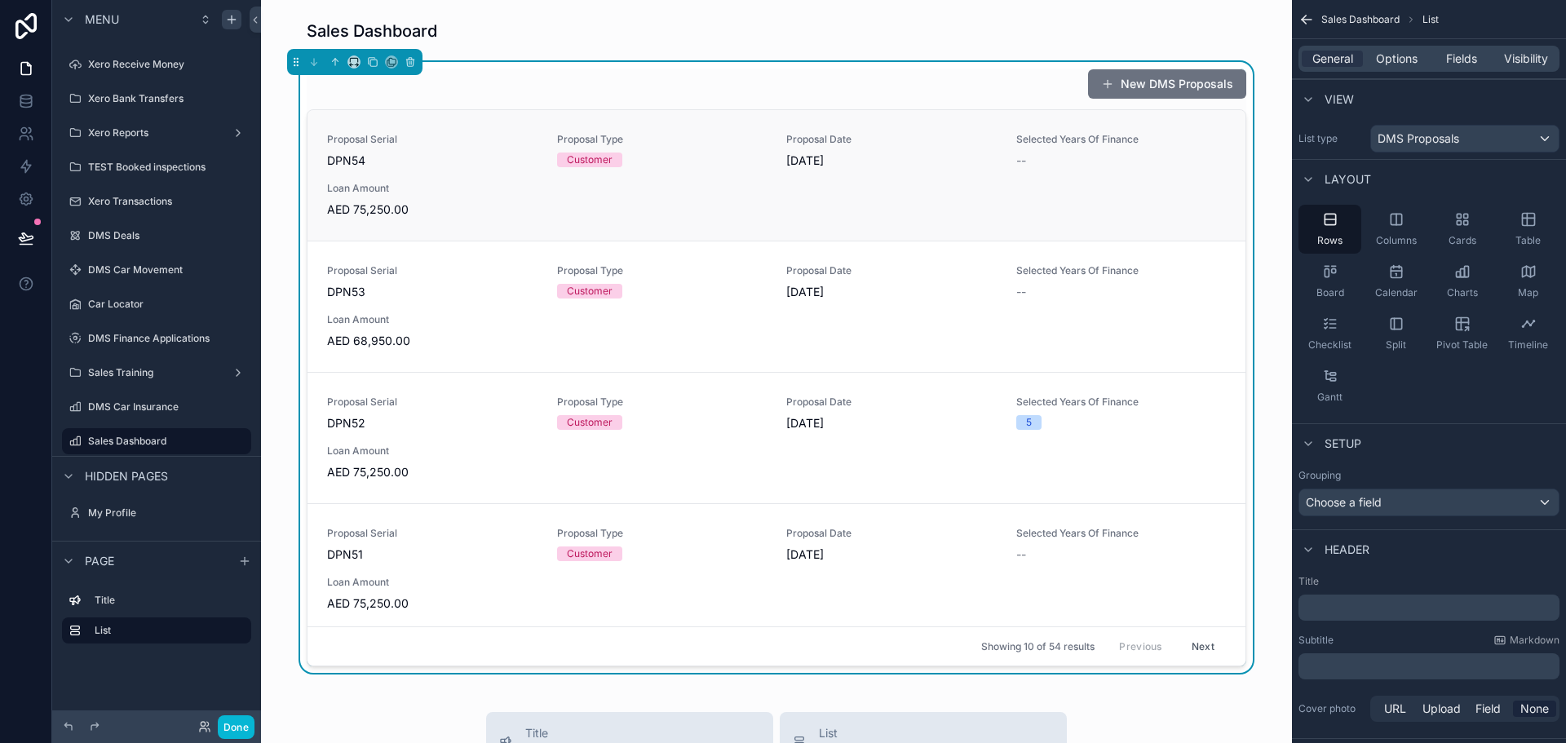
click at [900, 119] on link "Proposal Serial DPN54 Proposal Type Customer Proposal Date [DATE] Selected Year…" at bounding box center [776, 175] width 938 height 130
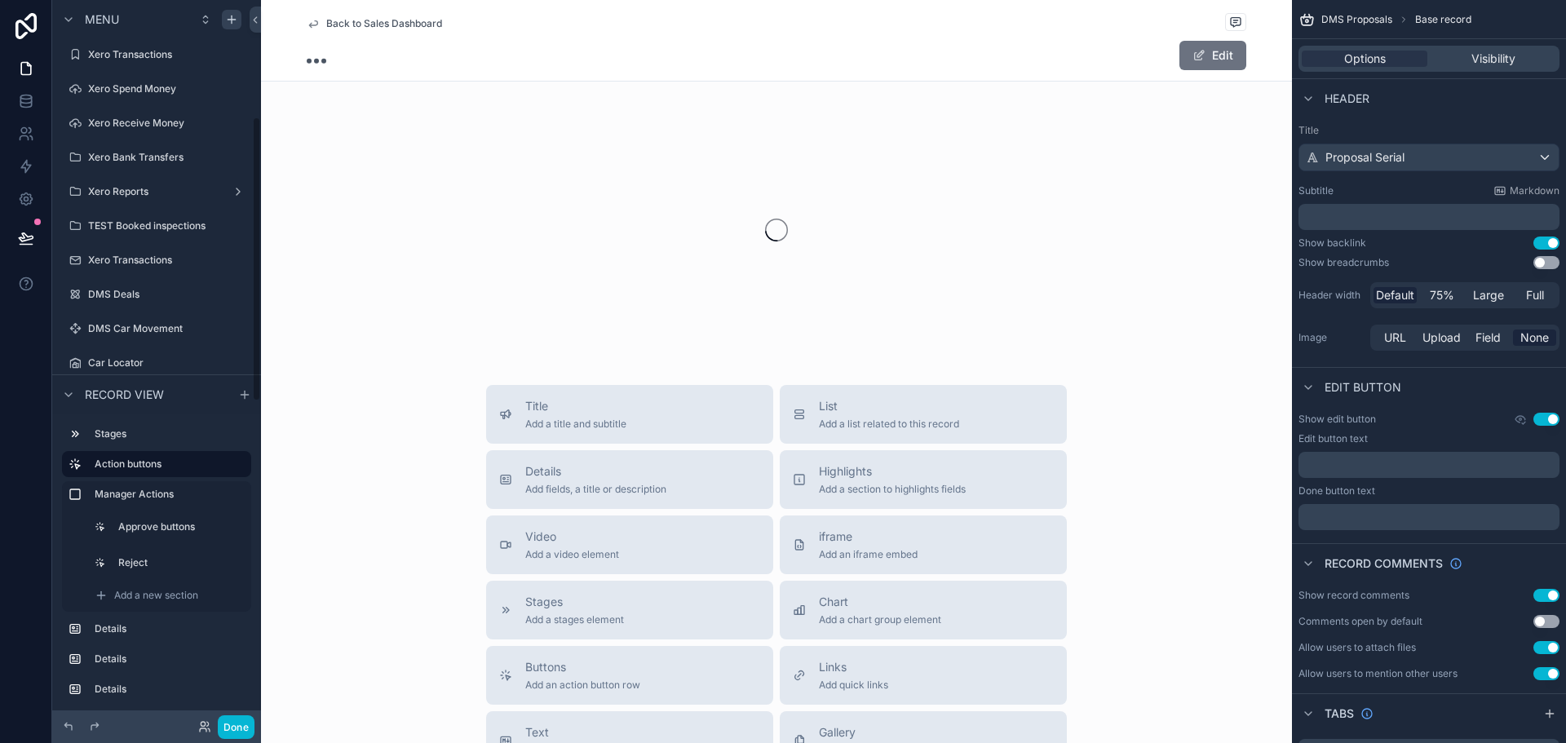
scroll to position [296, 0]
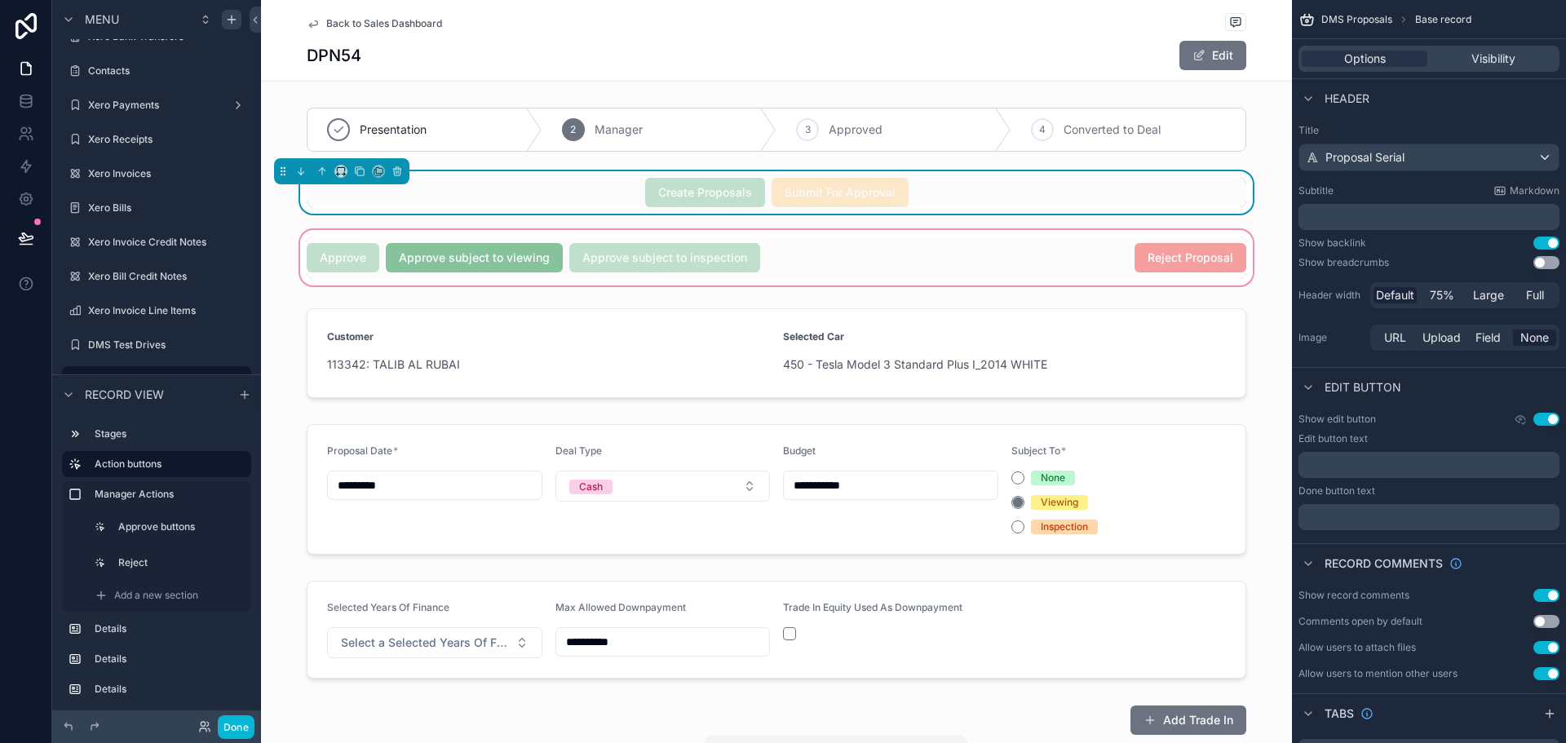
click at [808, 255] on div "scrollable content" at bounding box center [776, 258] width 1031 height 62
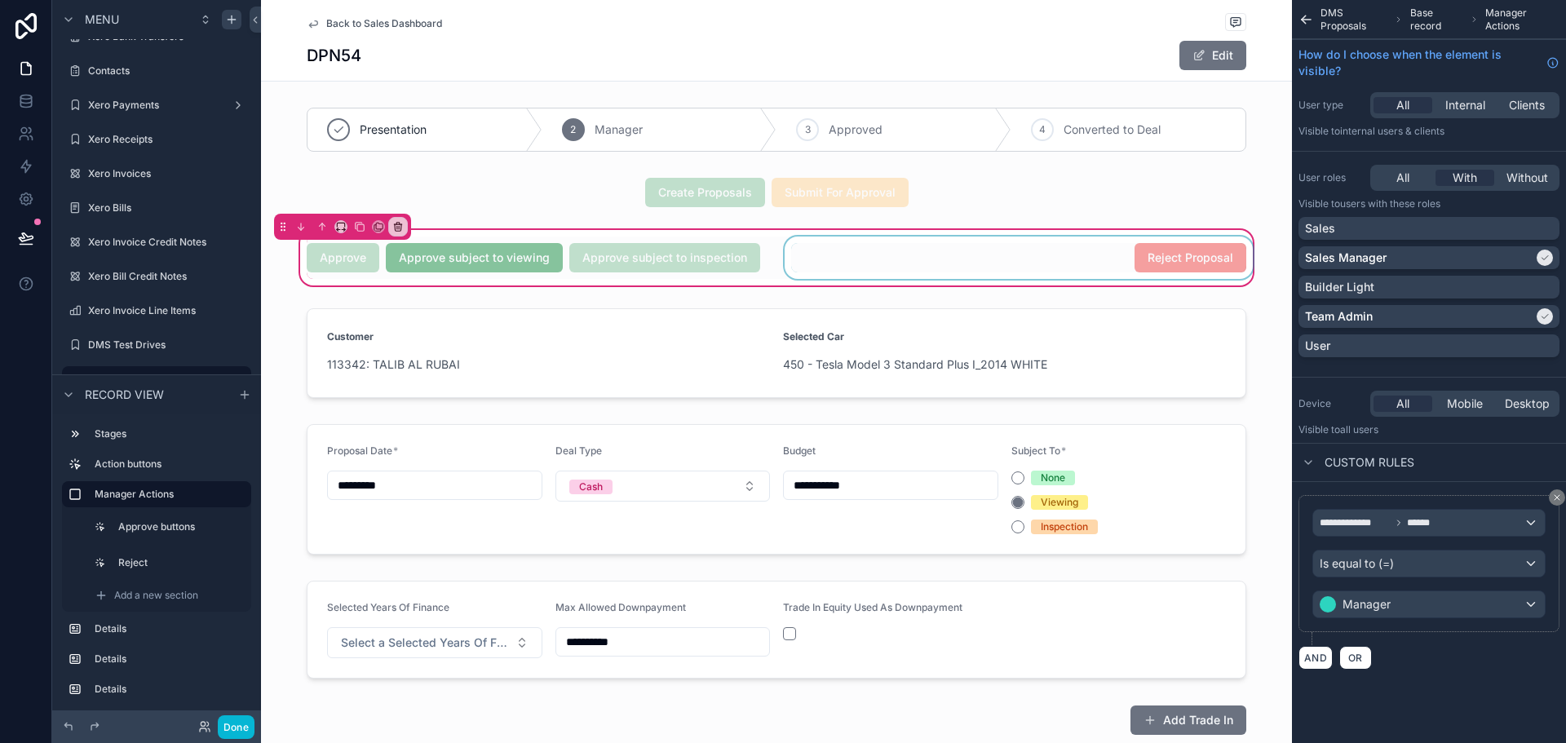
click at [807, 260] on div "scrollable content" at bounding box center [1018, 257] width 475 height 42
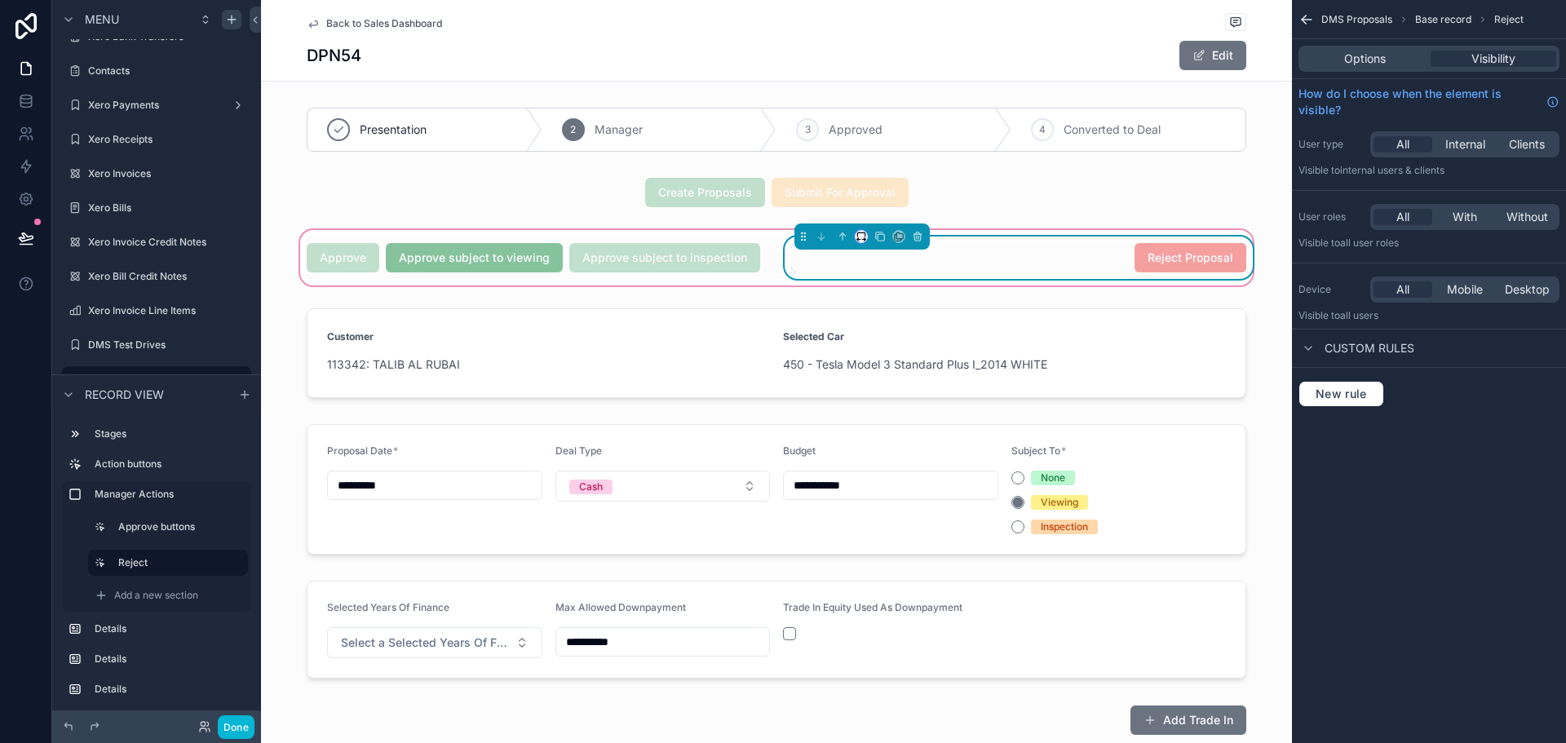
click at [861, 236] on button "scrollable content" at bounding box center [861, 236] width 13 height 13
click at [156, 594] on div "scrollable content" at bounding box center [783, 371] width 1566 height 743
click at [156, 594] on span "Add a new section" at bounding box center [156, 595] width 84 height 13
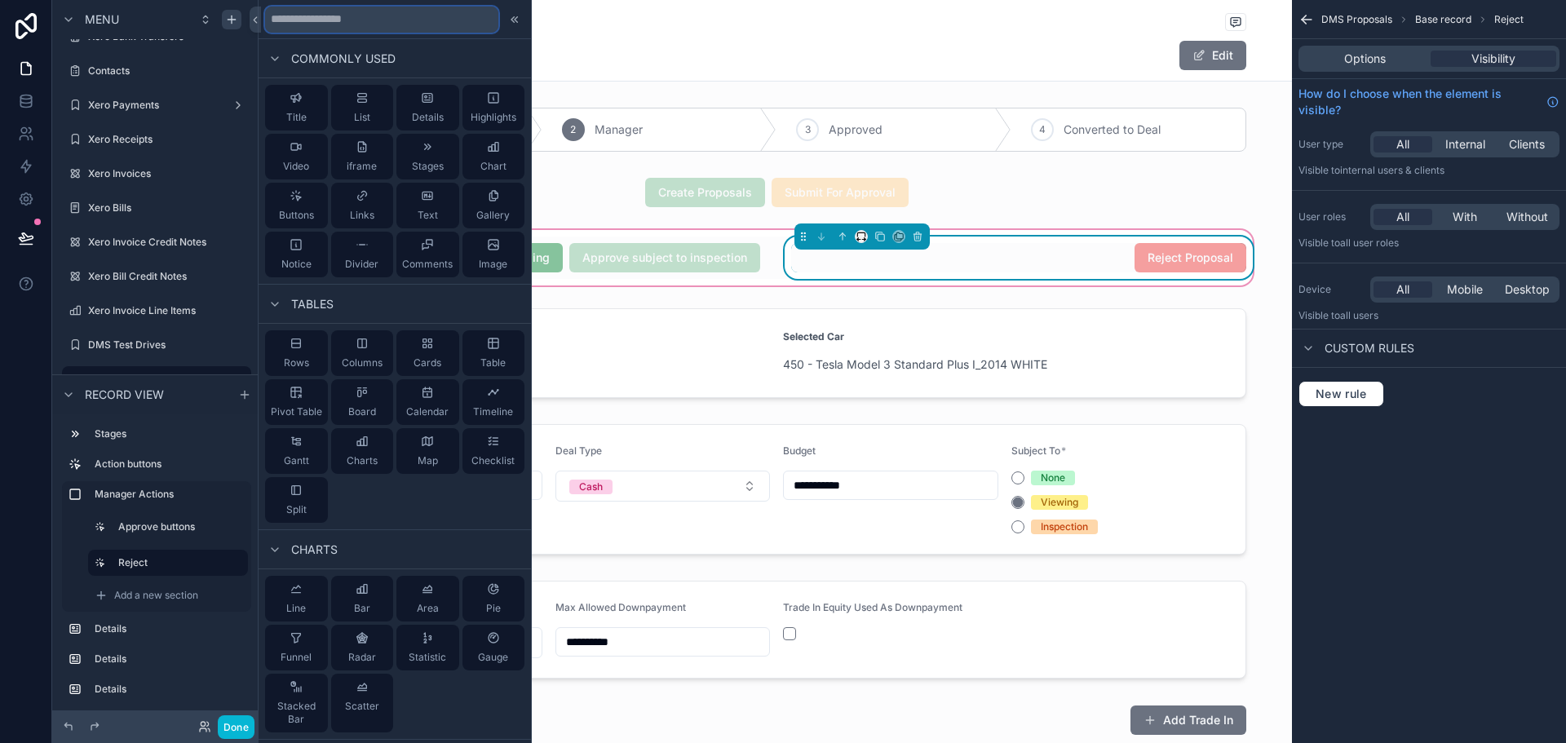
click at [367, 20] on input "text" at bounding box center [381, 20] width 233 height 26
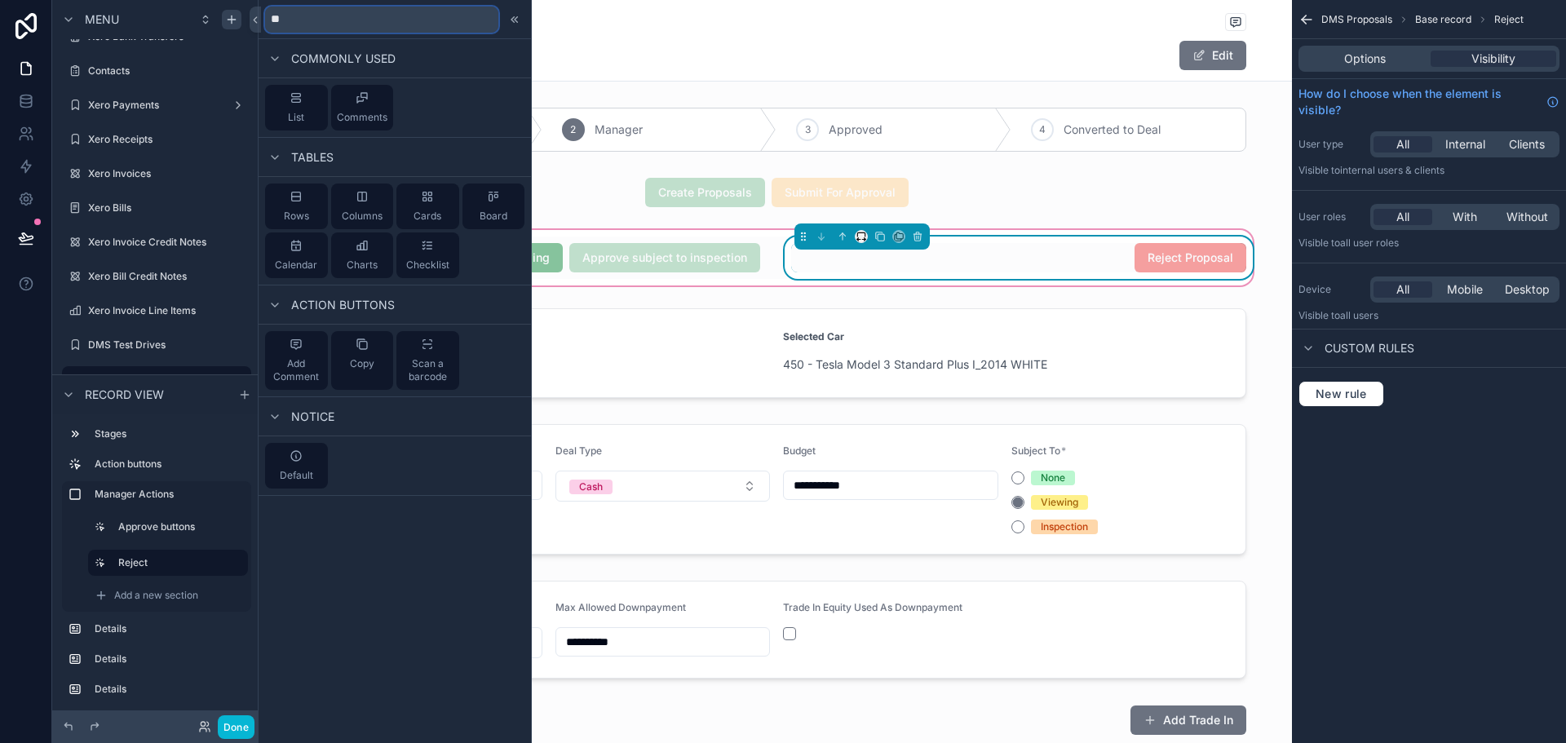
type input "**"
click at [628, 15] on div "Back to Sales Dashboard" at bounding box center [776, 23] width 939 height 20
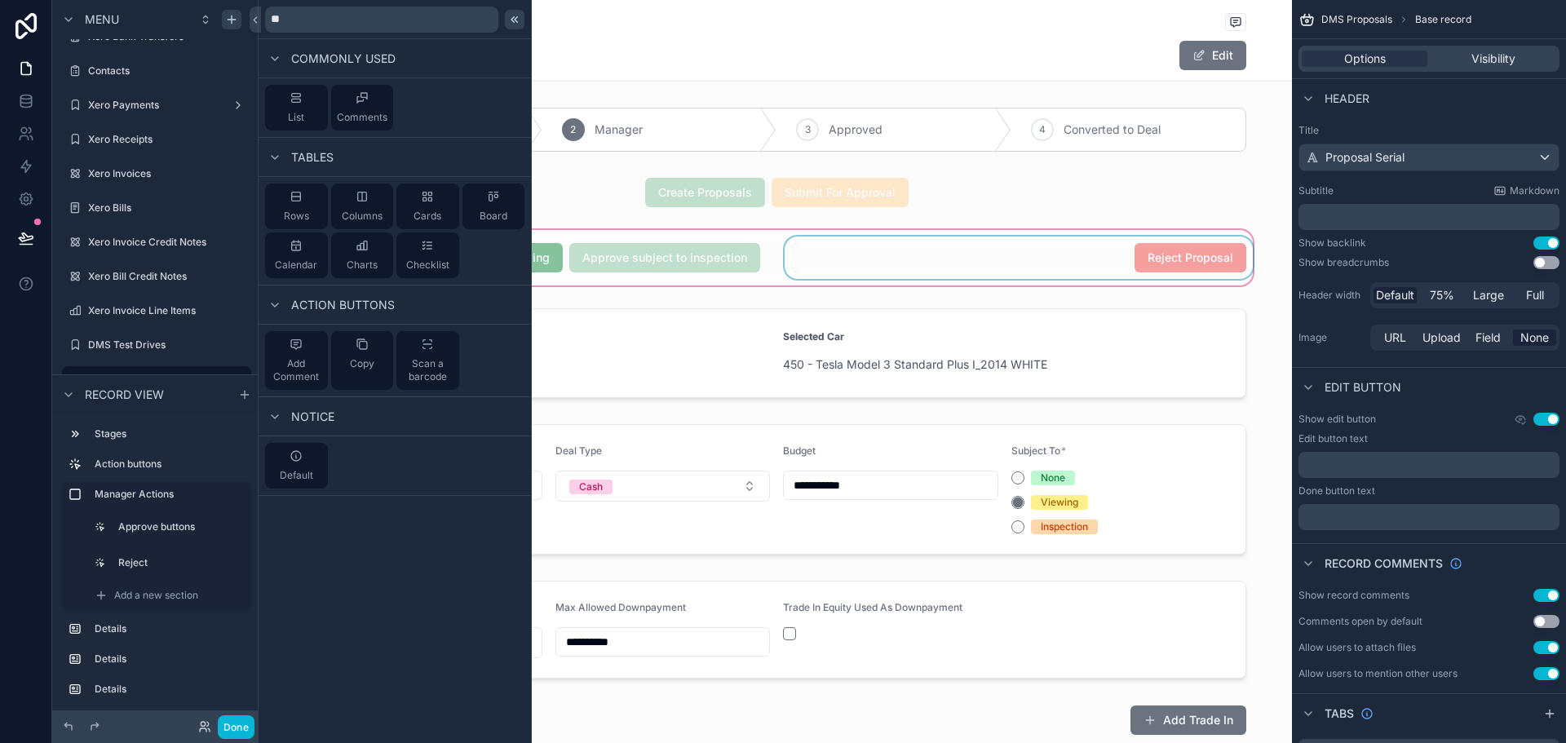
click at [511, 19] on icon at bounding box center [512, 19] width 2 height 6
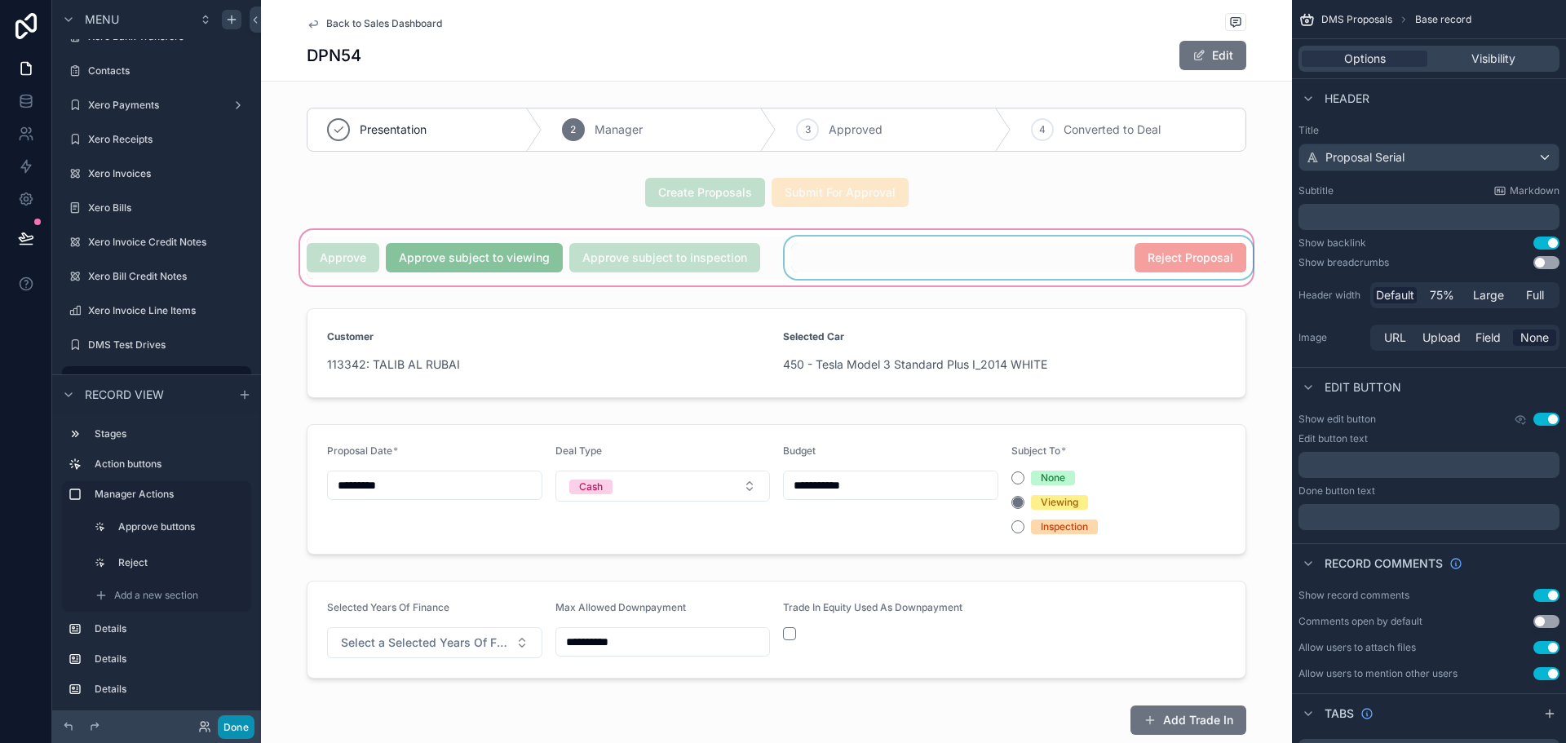
click at [240, 725] on button "Done" at bounding box center [236, 727] width 37 height 24
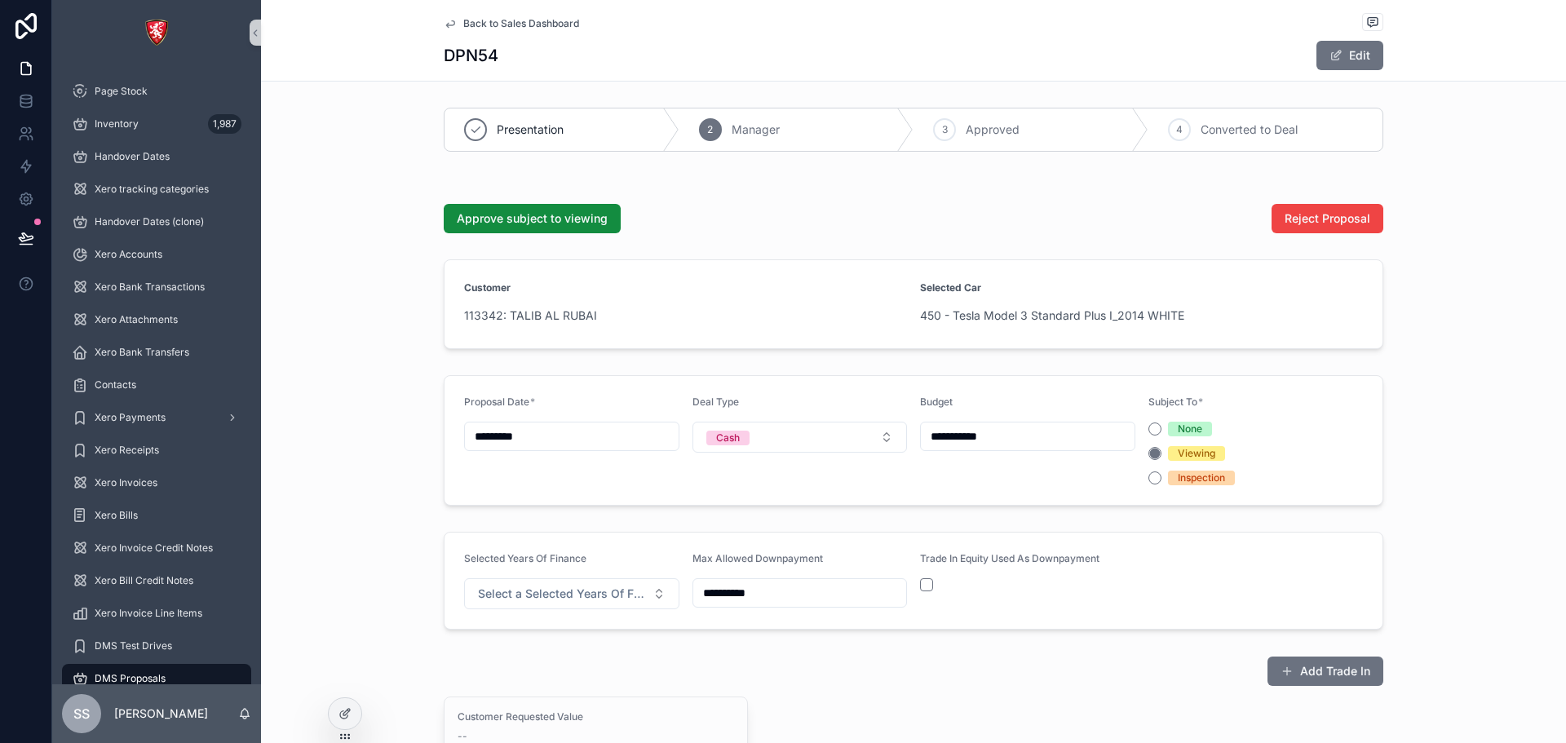
click at [1155, 426] on div "None" at bounding box center [1255, 429] width 215 height 15
click at [1153, 429] on button "None" at bounding box center [1154, 428] width 13 height 13
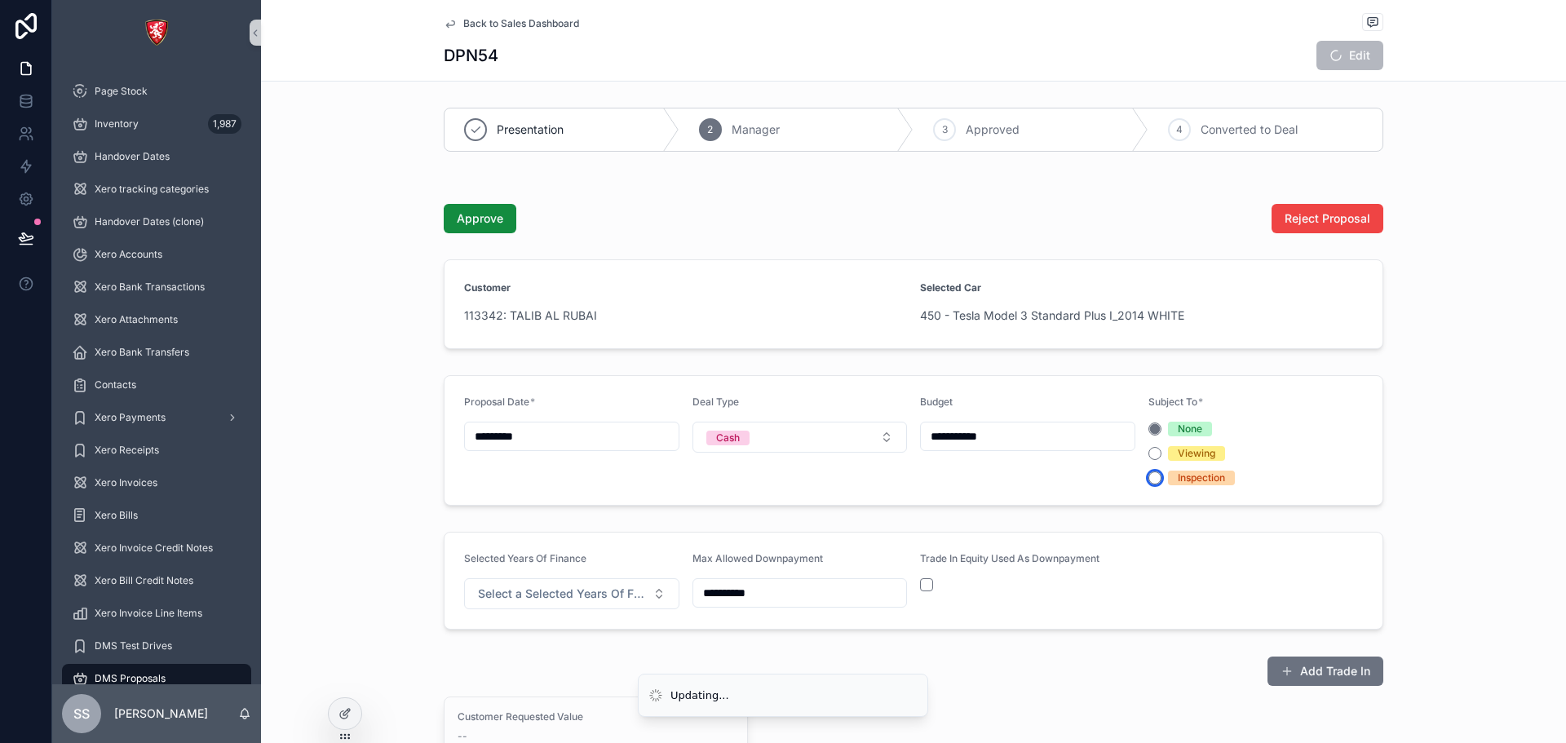
click at [1148, 482] on button "Inspection" at bounding box center [1154, 477] width 13 height 13
click at [1150, 458] on button "Viewing" at bounding box center [1154, 453] width 13 height 13
click at [1150, 453] on circle "scrollable content" at bounding box center [1155, 453] width 10 height 10
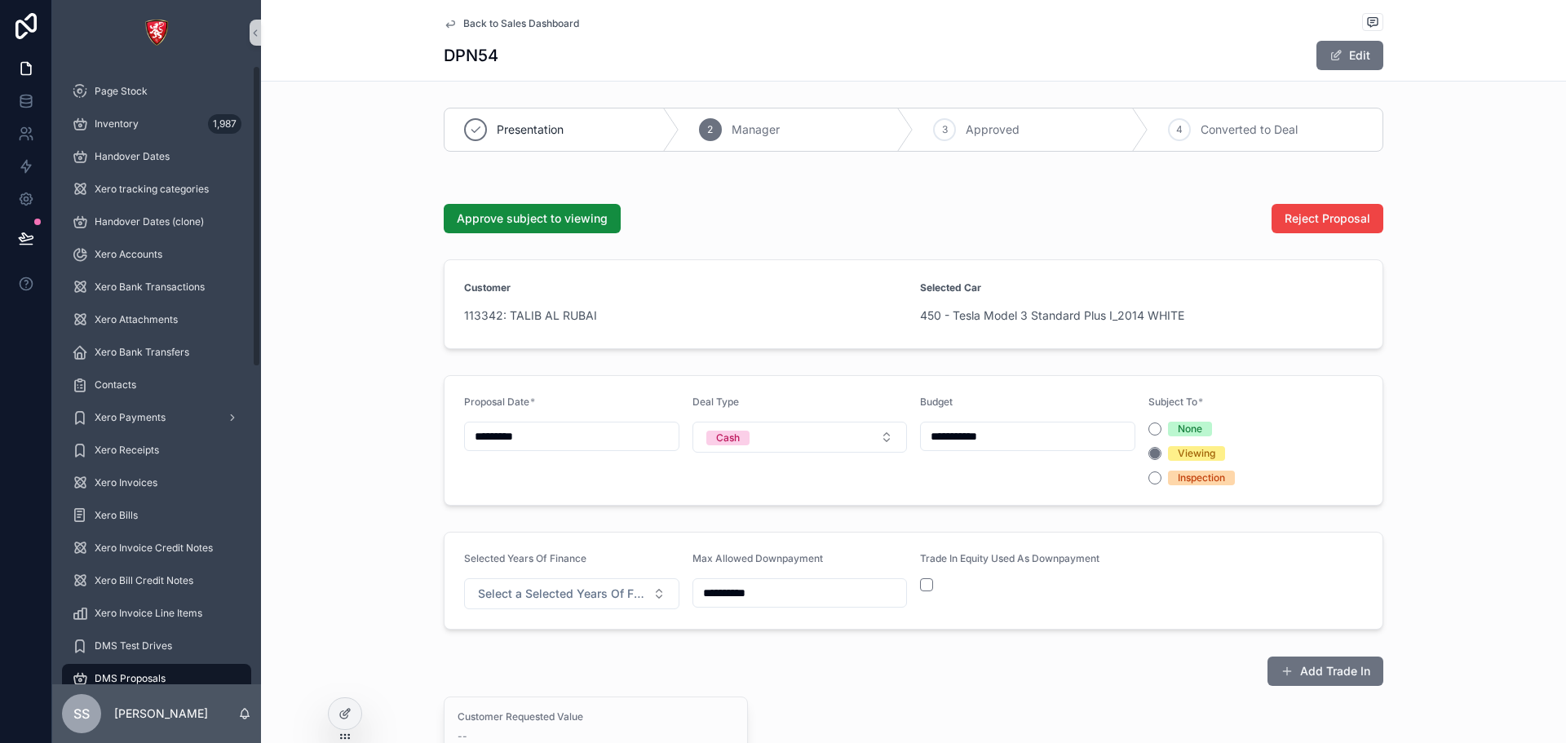
click at [484, 28] on span "Back to Sales Dashboard" at bounding box center [521, 23] width 116 height 13
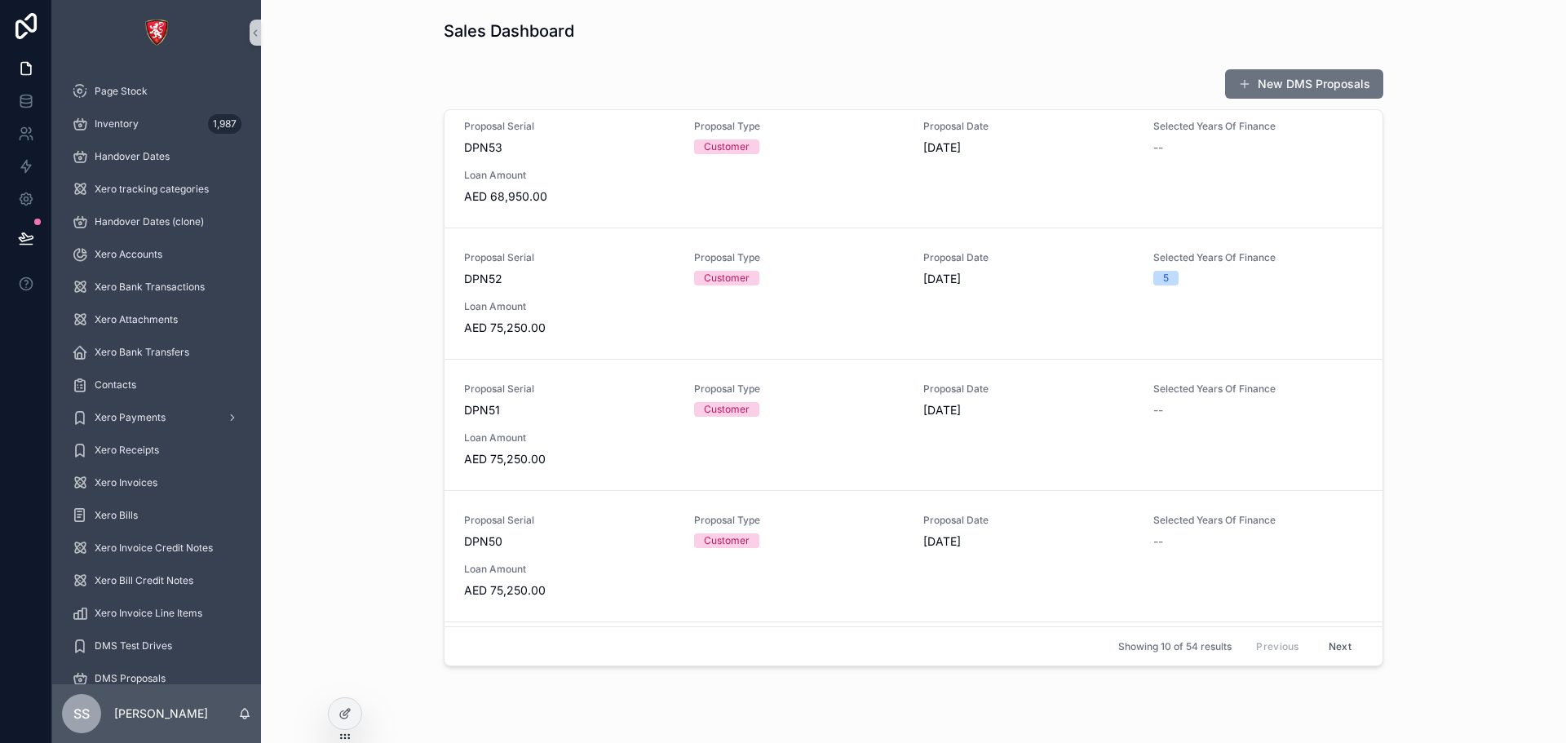
scroll to position [144, 0]
click at [559, 423] on div "Proposal Serial DPN51 Proposal Type Customer Proposal Date [DATE] Selected Year…" at bounding box center [913, 425] width 899 height 85
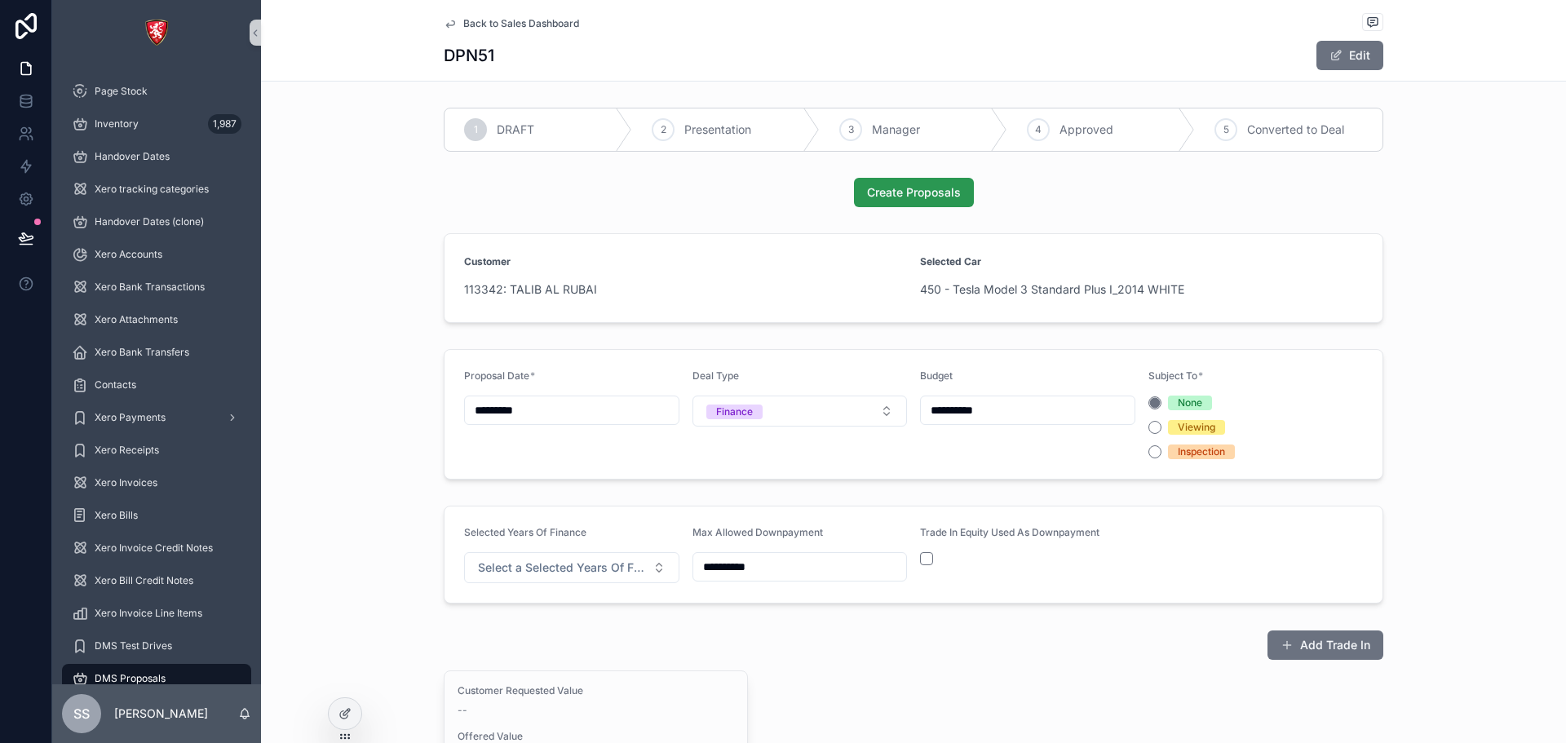
click at [912, 187] on span "Create Proposals" at bounding box center [914, 192] width 94 height 16
click at [876, 203] on button "Submit For Approval" at bounding box center [913, 192] width 137 height 29
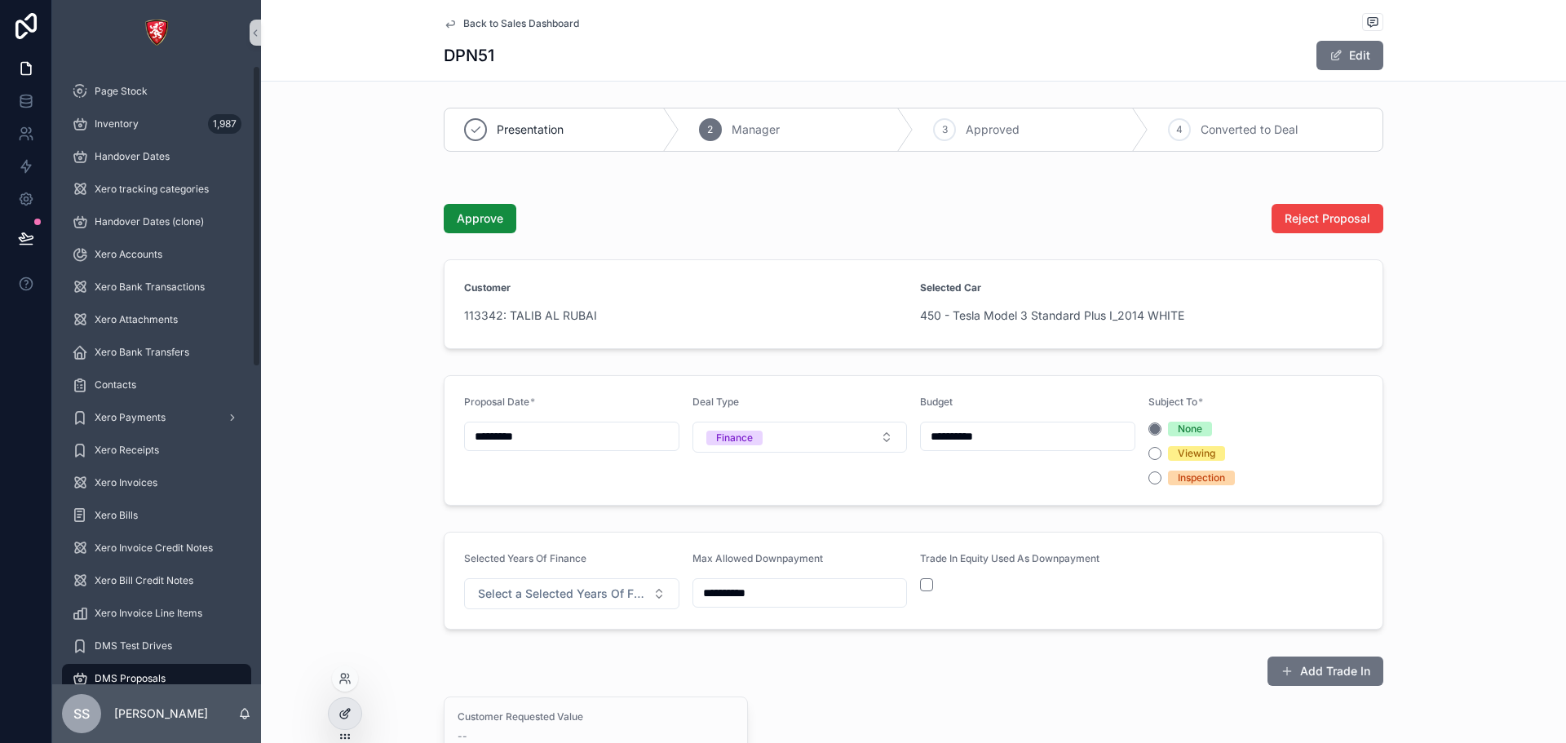
click at [349, 711] on icon at bounding box center [348, 710] width 2 height 2
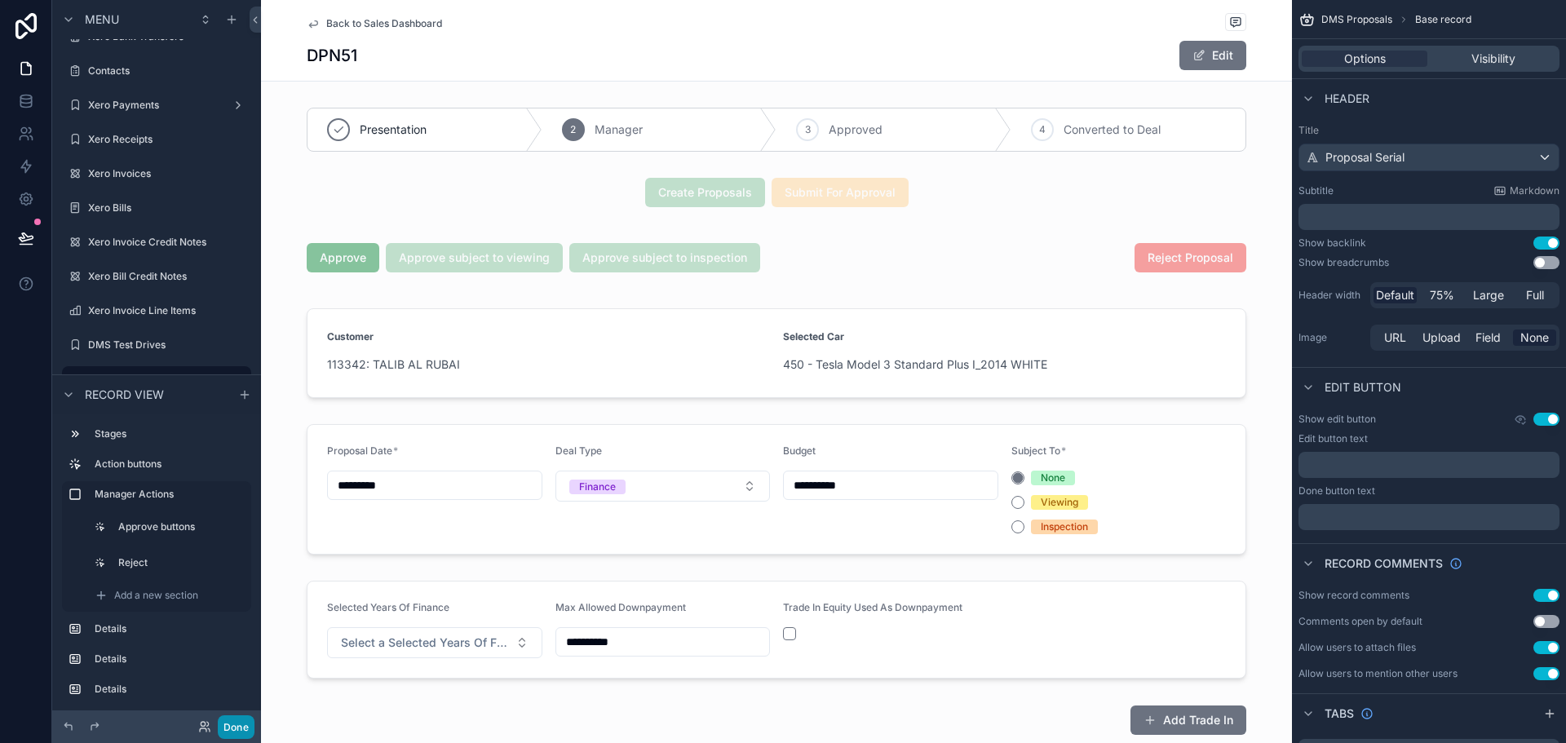
click at [244, 728] on button "Done" at bounding box center [236, 727] width 37 height 24
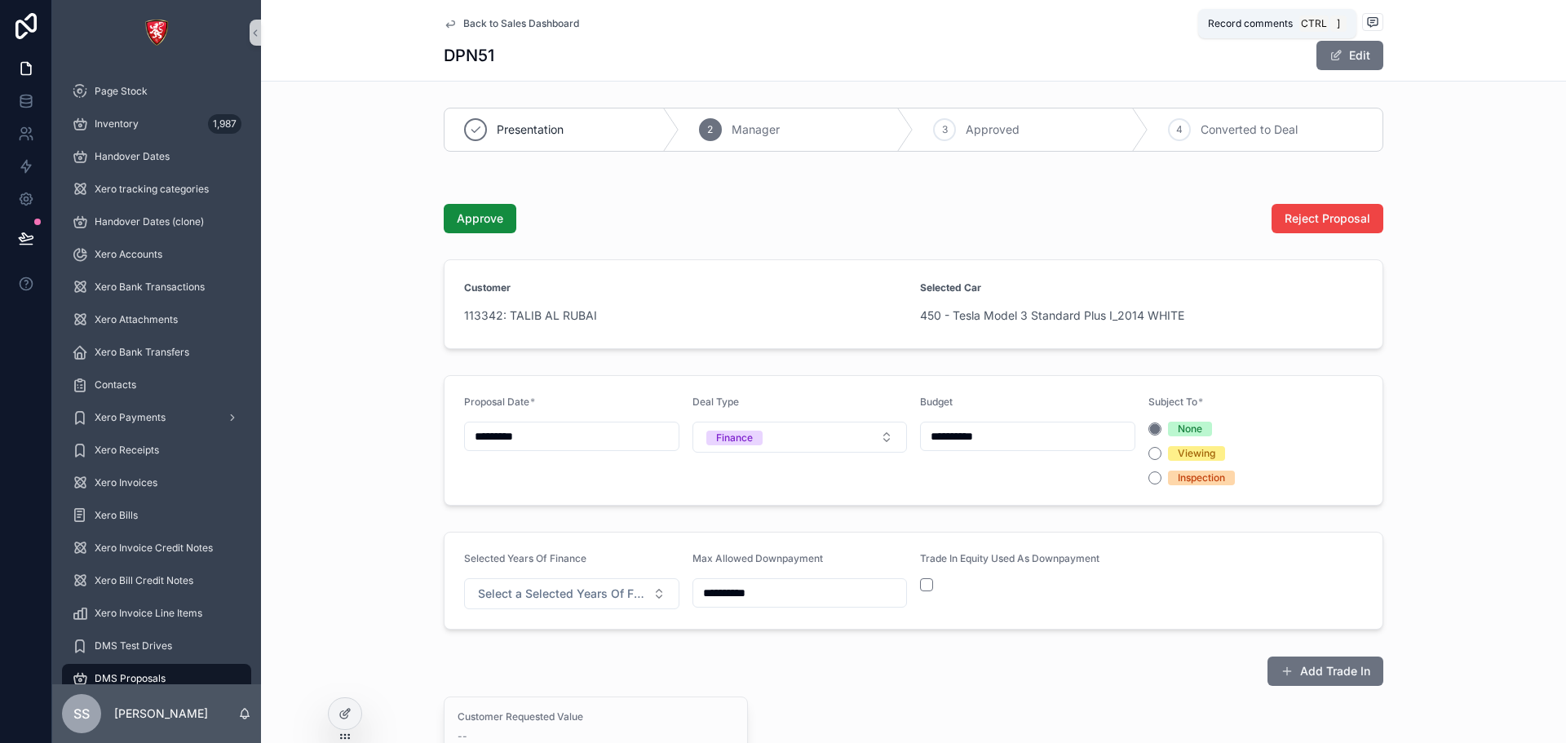
click at [1369, 24] on icon "scrollable content" at bounding box center [1372, 21] width 13 height 13
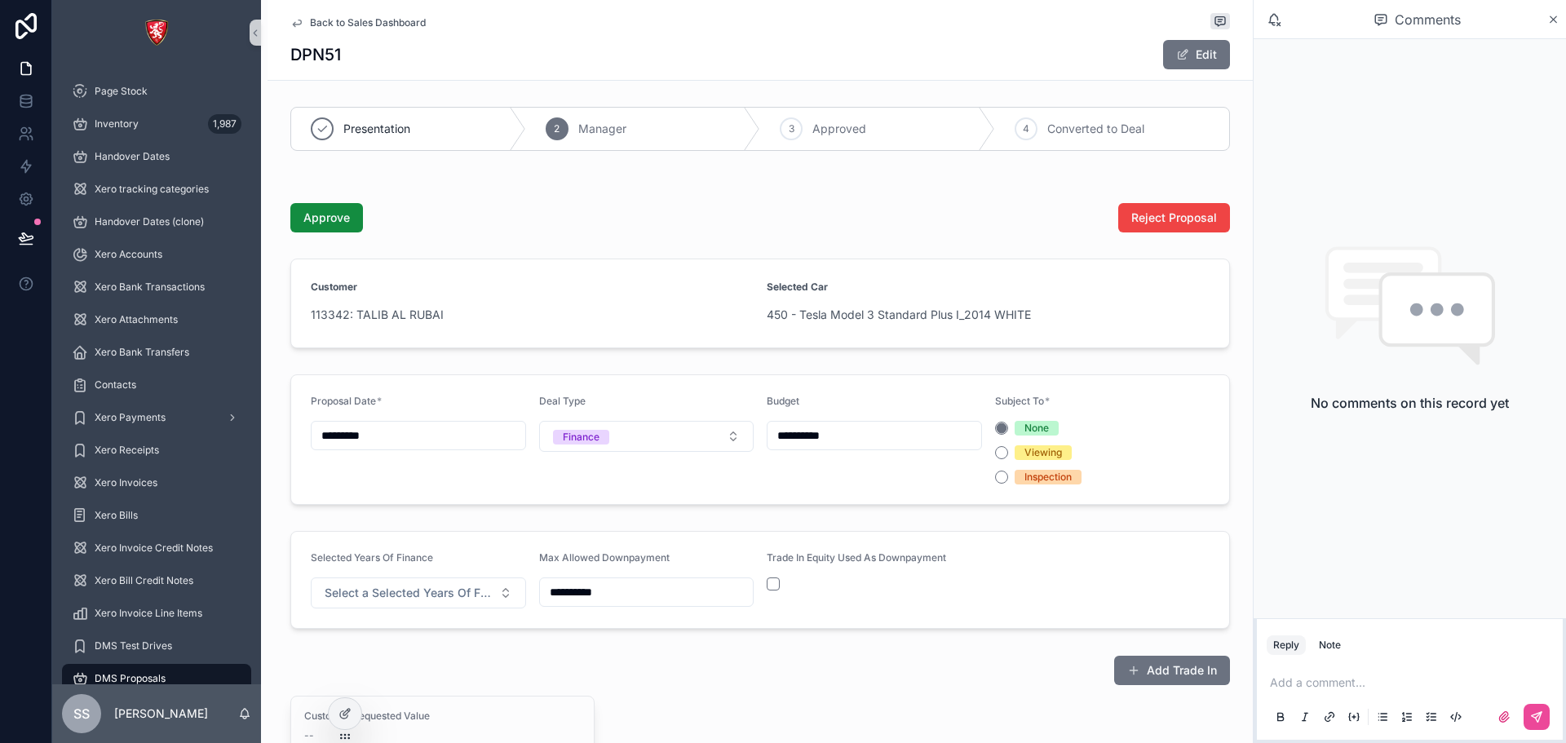
click at [1336, 689] on p "scrollable content" at bounding box center [1413, 682] width 286 height 16
click at [1556, 18] on icon "scrollable content" at bounding box center [1553, 19] width 12 height 13
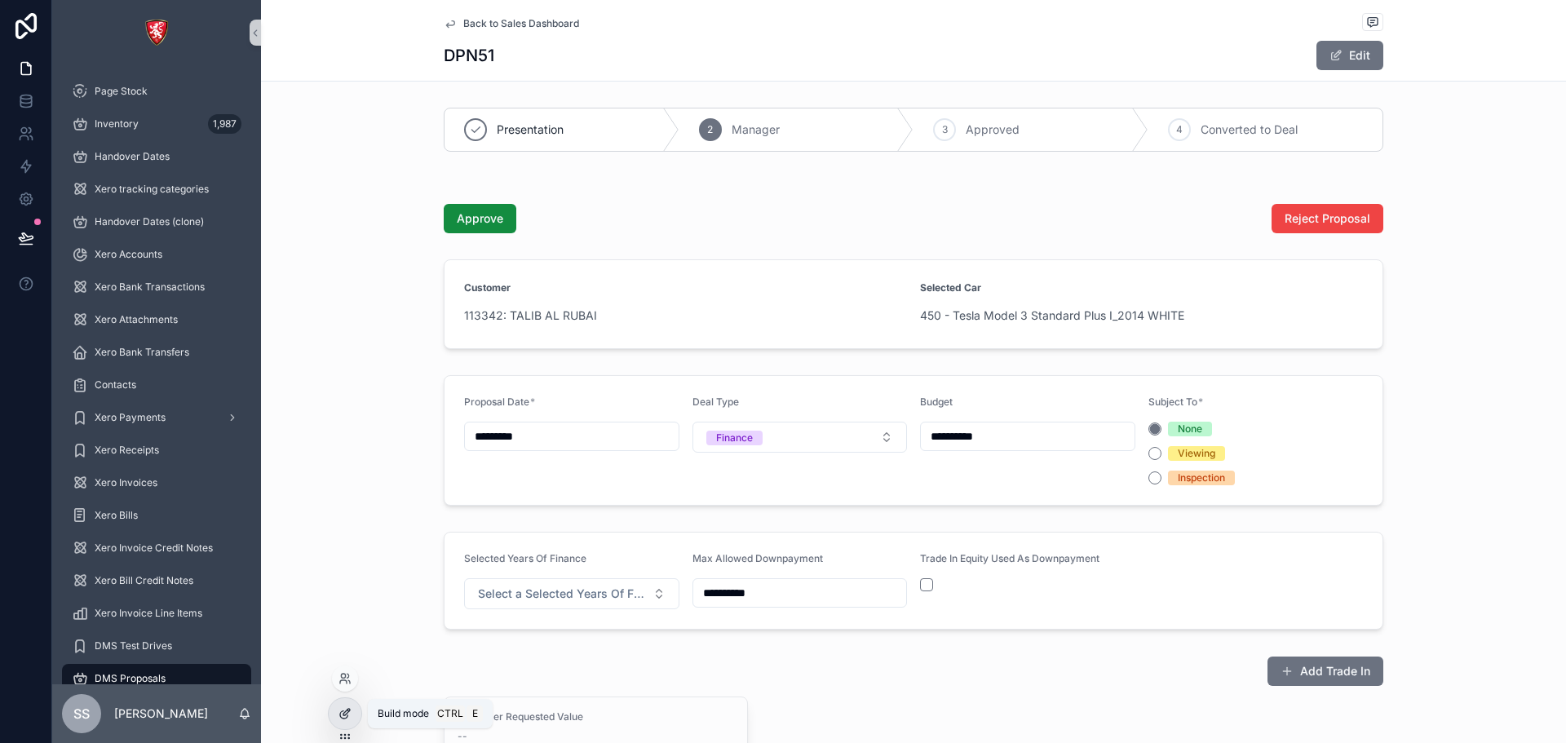
click at [351, 706] on div at bounding box center [345, 713] width 33 height 31
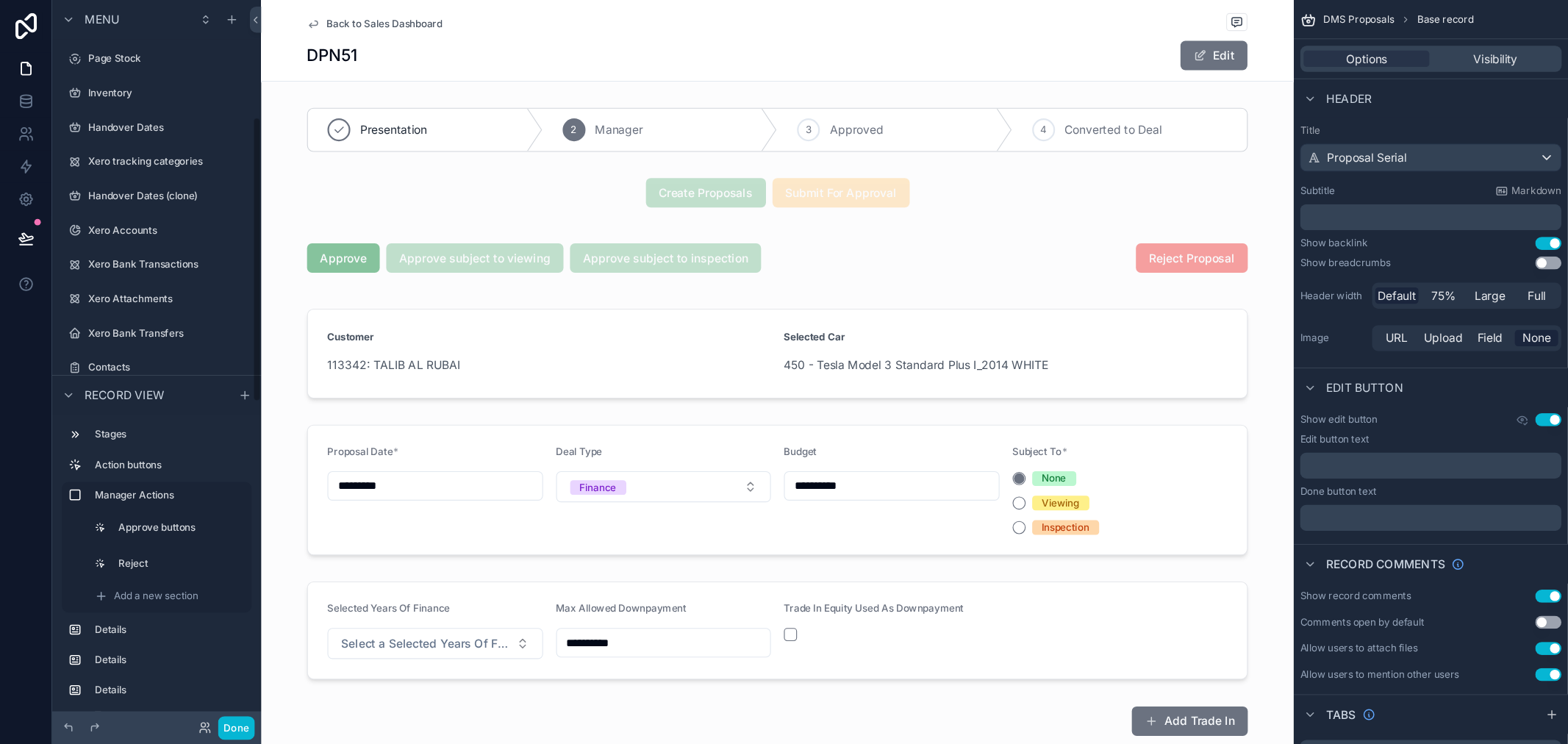
scroll to position [267, 0]
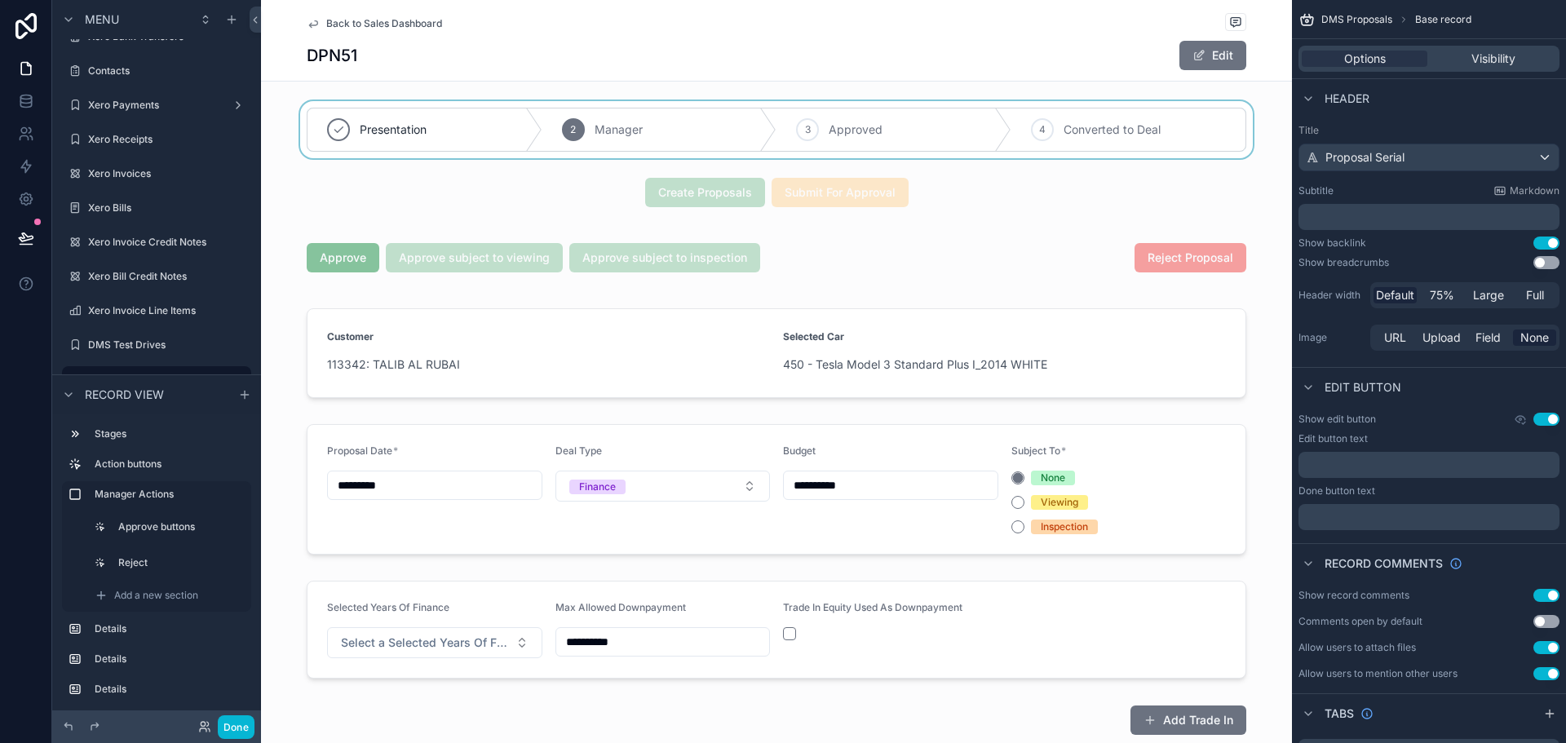
click at [866, 122] on div "scrollable content" at bounding box center [776, 129] width 1031 height 57
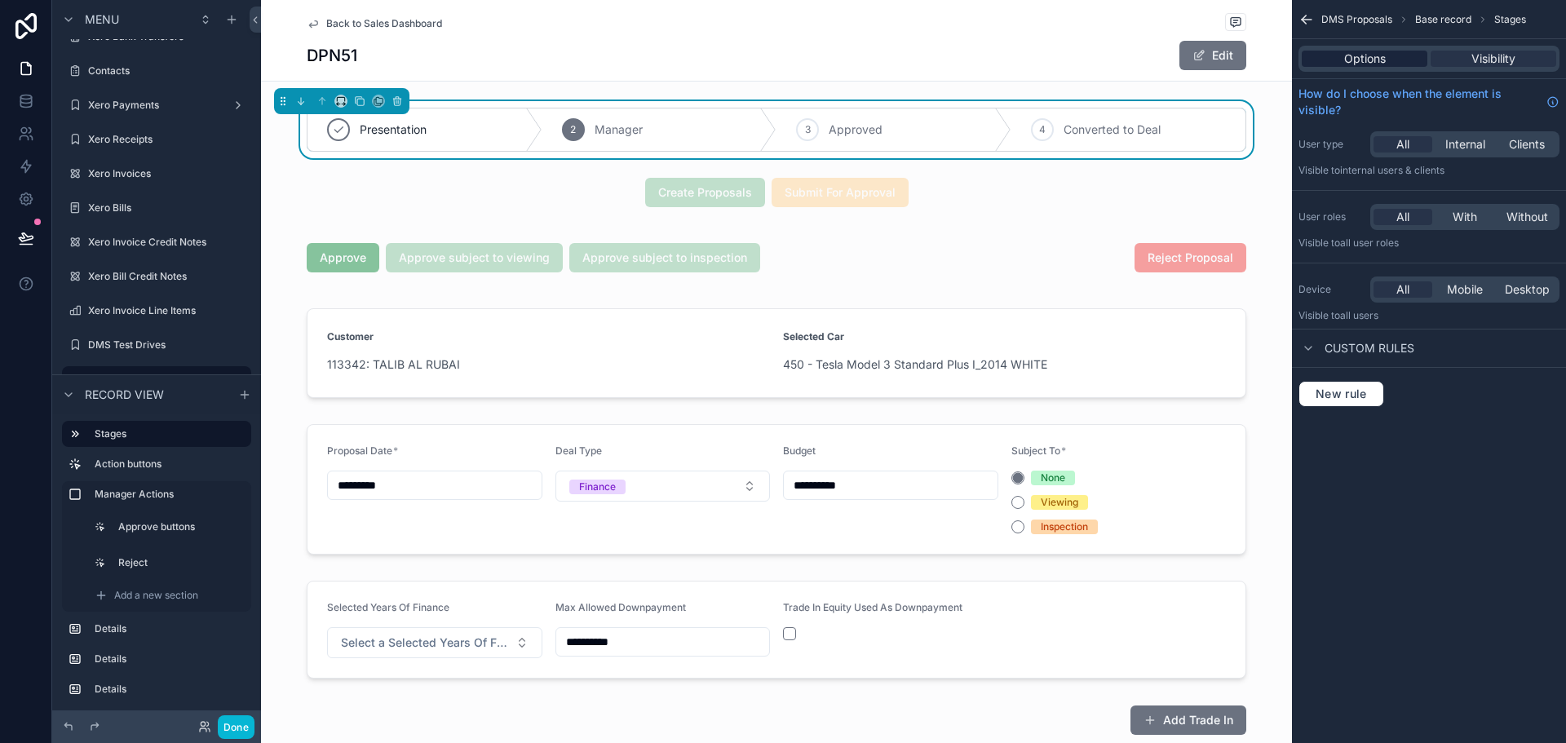
click at [1393, 59] on div "Options" at bounding box center [1364, 59] width 126 height 16
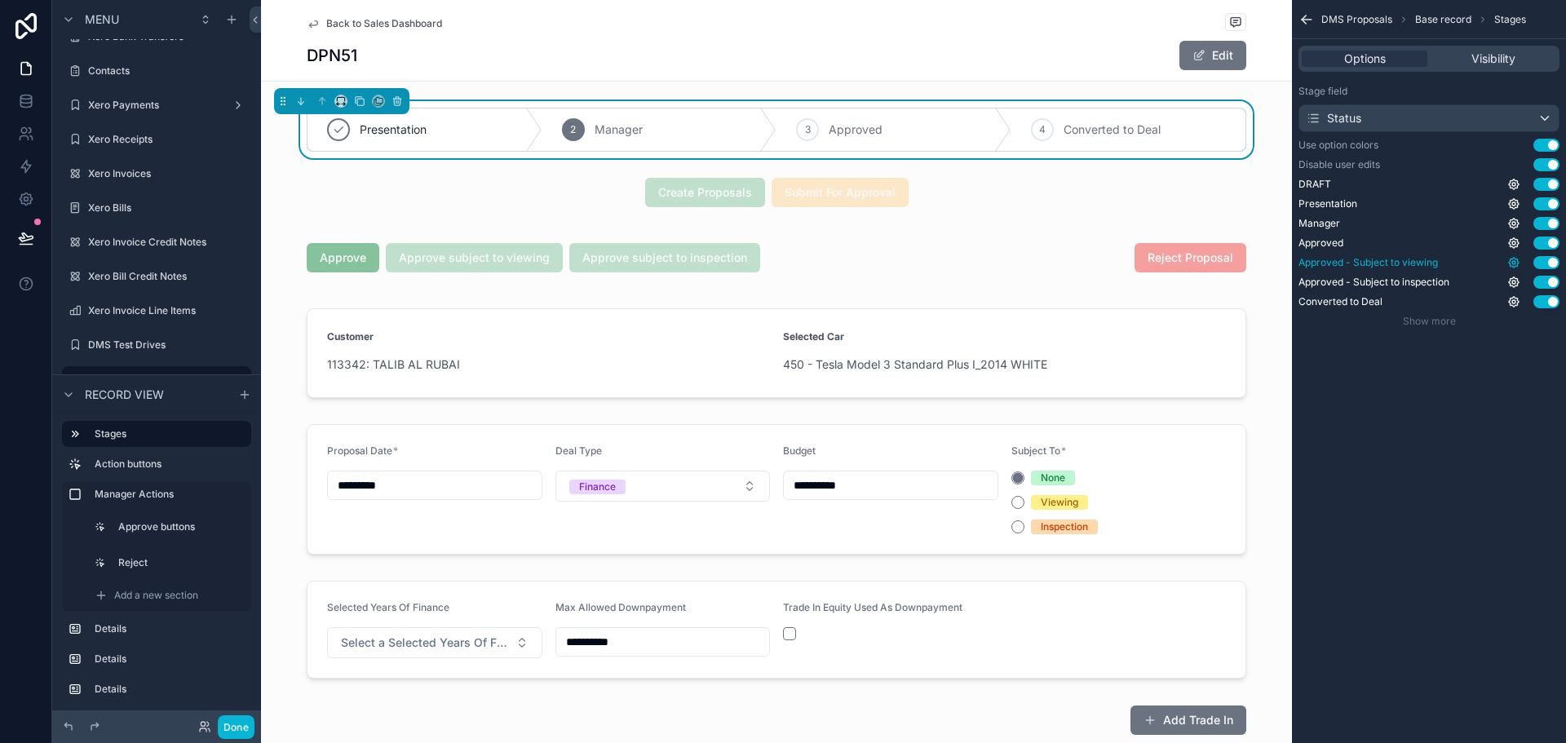
click at [1513, 264] on icon "scrollable content" at bounding box center [1513, 262] width 3 height 3
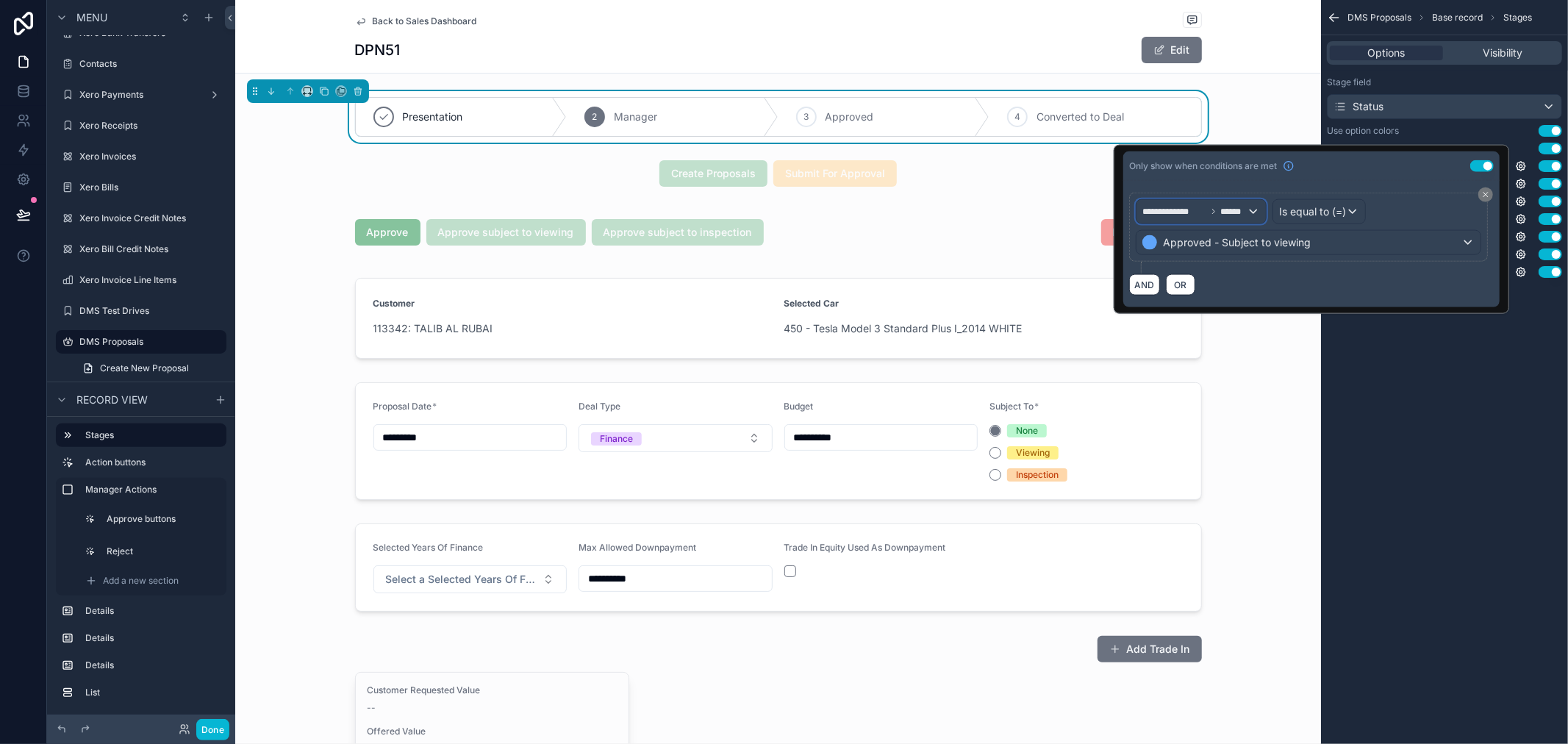
click at [1181, 216] on span "**********" at bounding box center [1174, 211] width 64 height 12
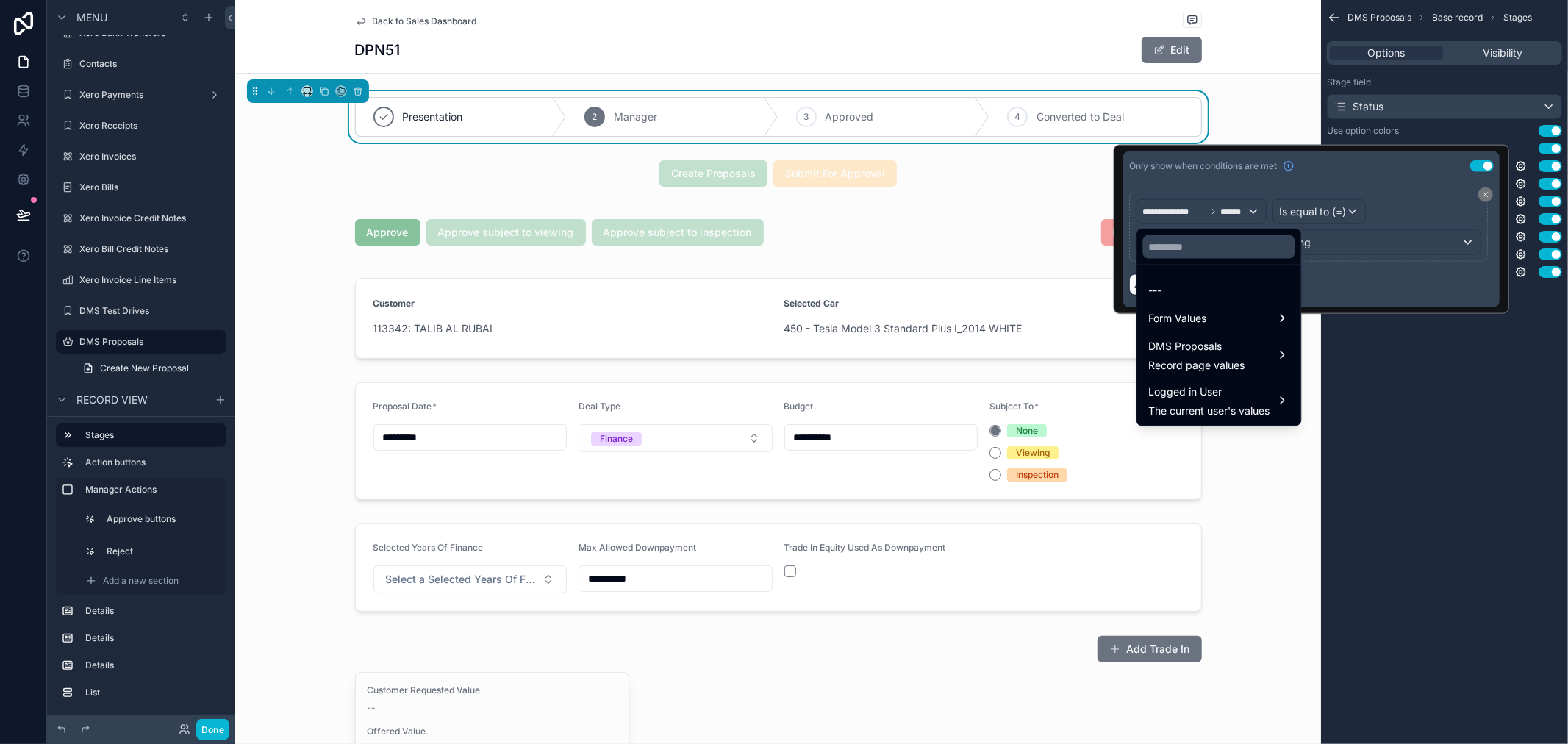
click at [1185, 261] on div at bounding box center [1219, 246] width 164 height 35
click at [1189, 252] on input "text" at bounding box center [1219, 247] width 152 height 23
click at [1193, 310] on span "Form Values" at bounding box center [1178, 318] width 58 height 18
click at [1388, 299] on span "DMS Proposals" at bounding box center [1352, 298] width 74 height 18
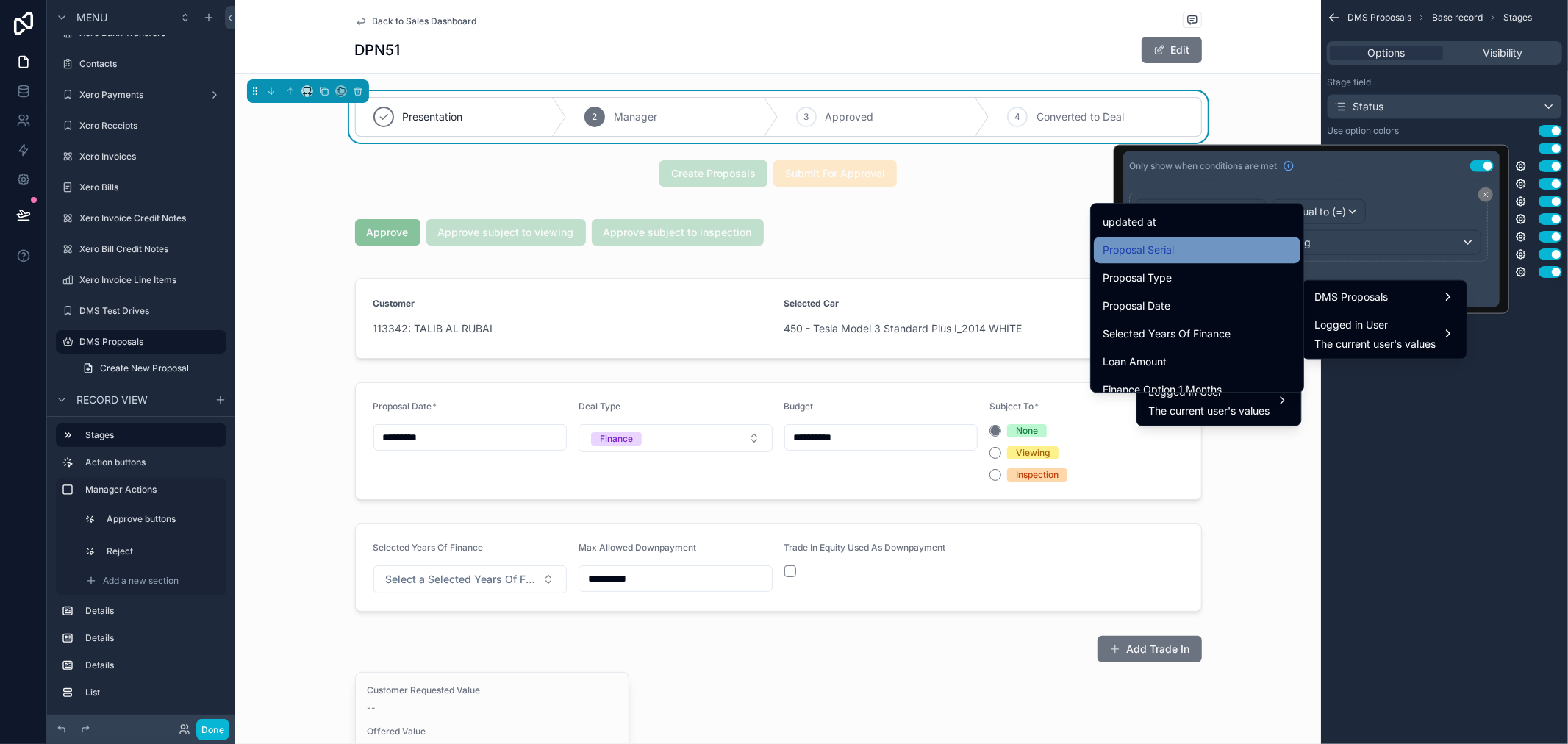
scroll to position [163, 0]
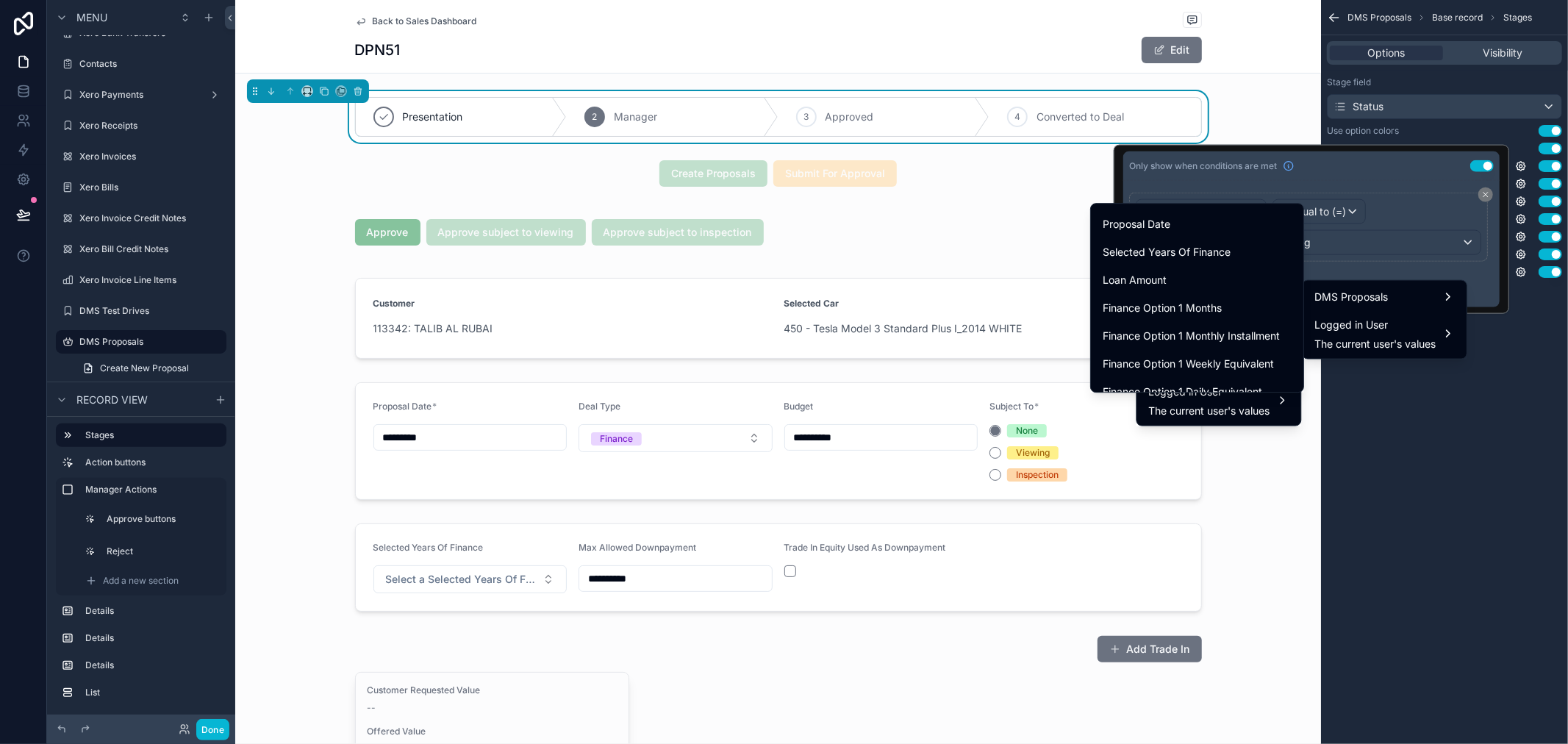
click at [1398, 435] on div "DMS Proposals Base record Stages Options Visibility Stage field Status Use opti…" at bounding box center [1444, 372] width 247 height 744
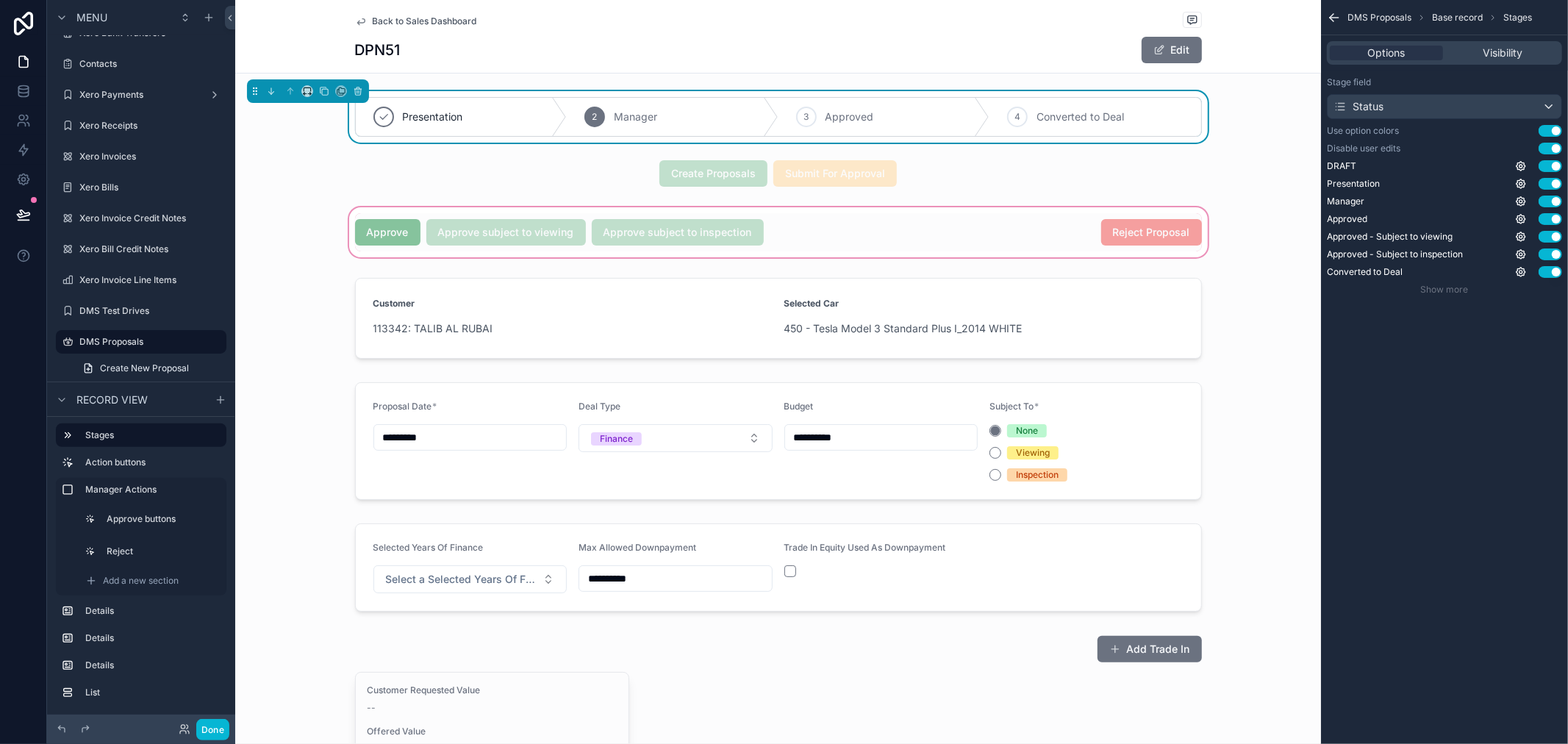
click at [412, 213] on div "scrollable content" at bounding box center [778, 233] width 1086 height 56
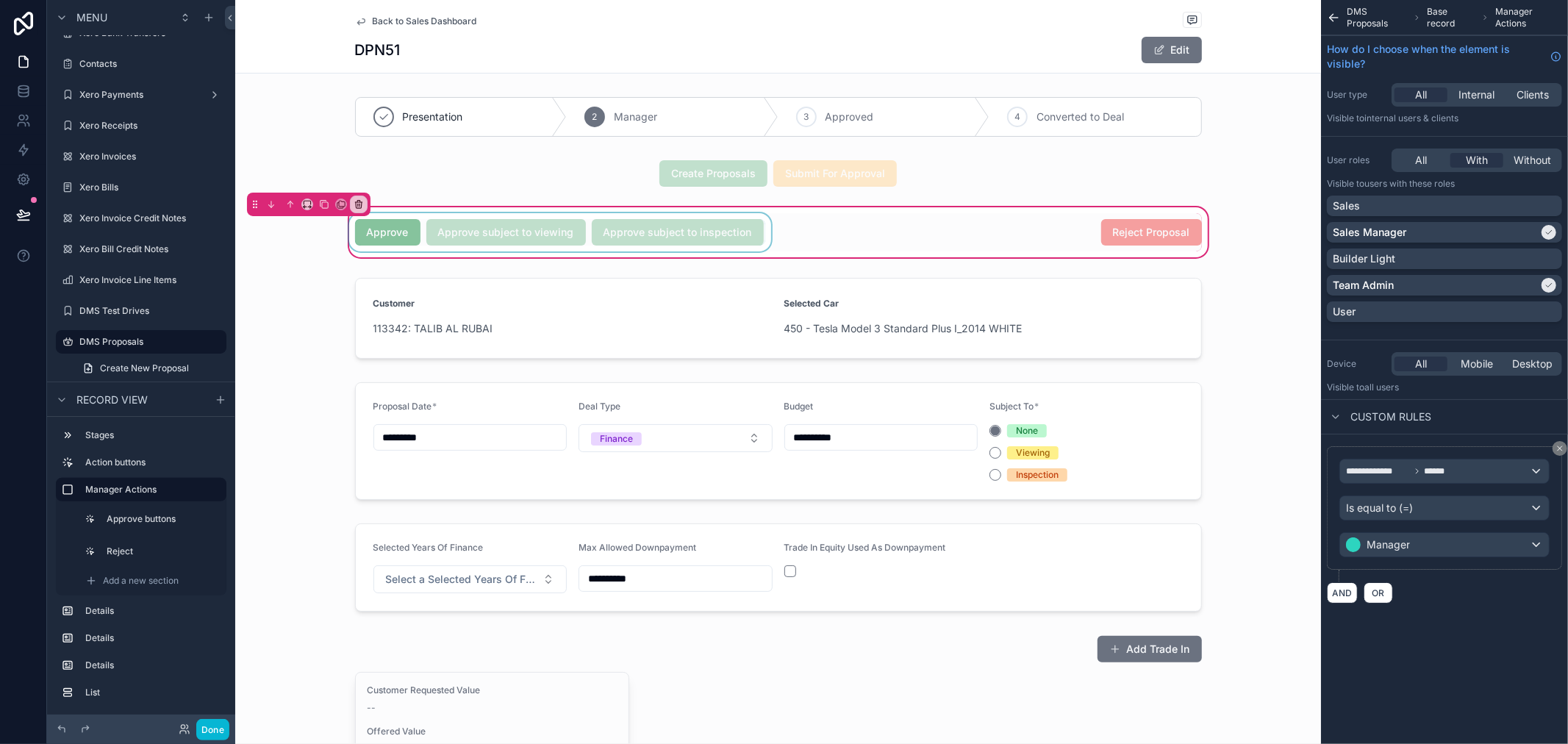
click at [399, 232] on div "scrollable content" at bounding box center [560, 232] width 428 height 38
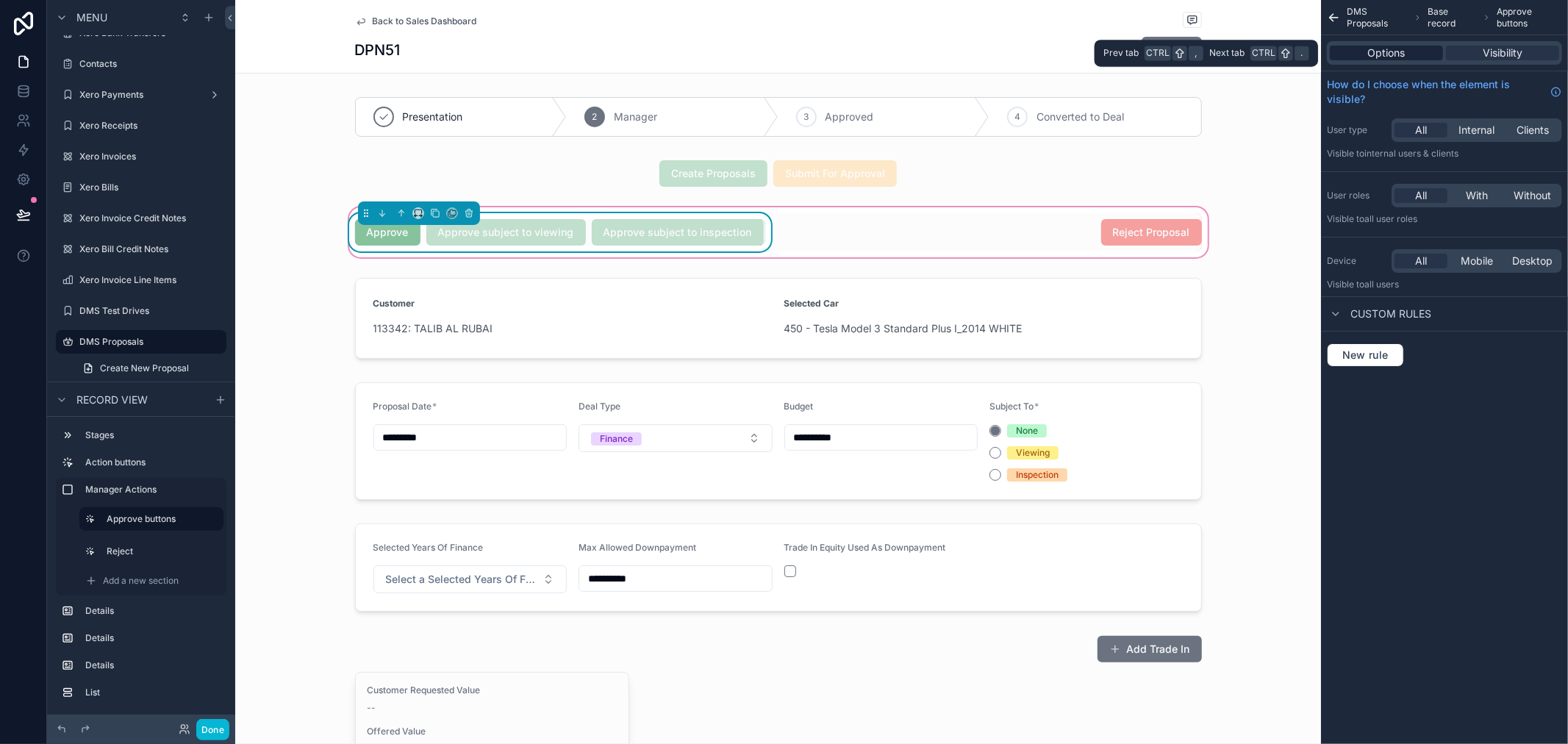
click at [1403, 51] on span "Options" at bounding box center [1387, 53] width 38 height 14
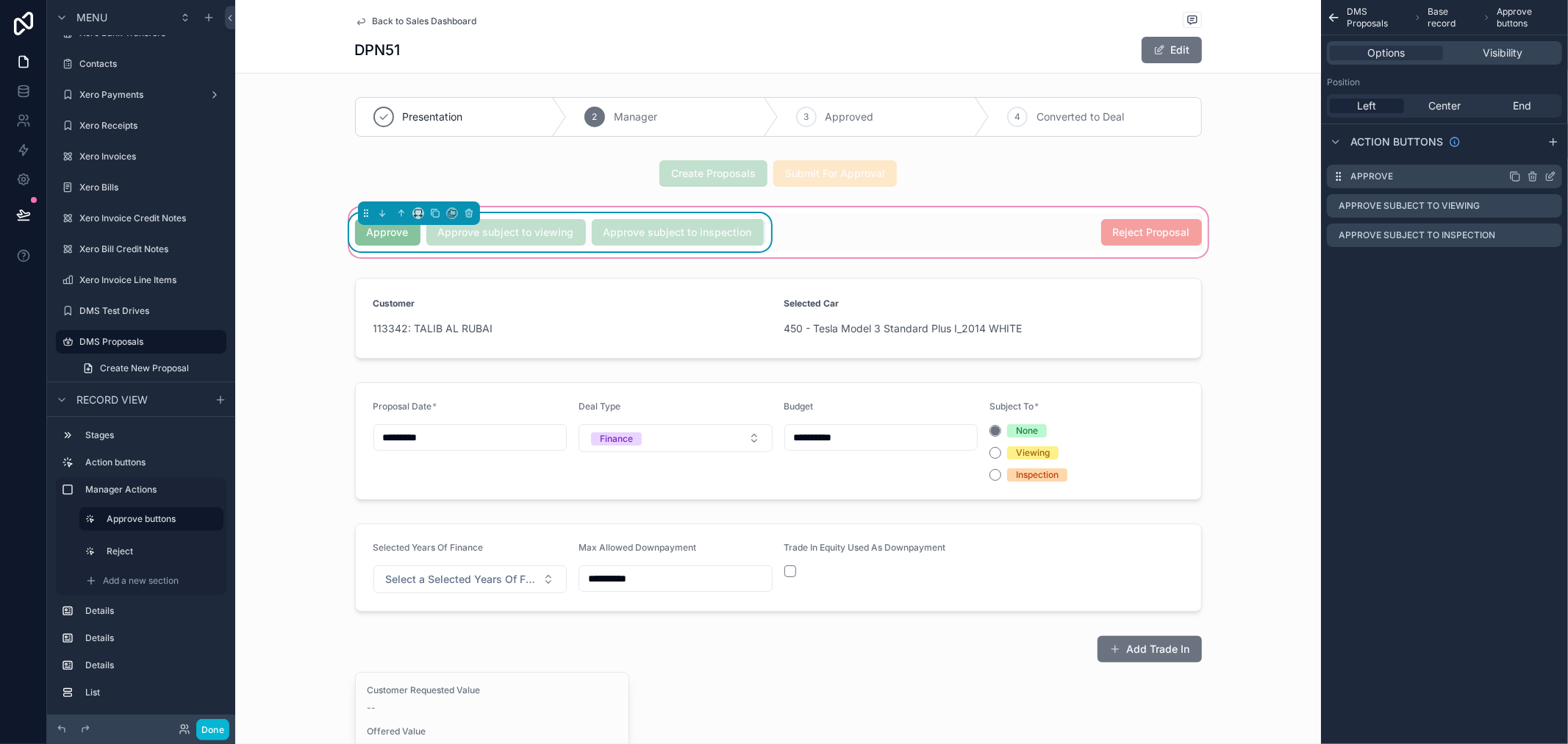
click at [1411, 174] on icon "scrollable content" at bounding box center [1550, 176] width 12 height 12
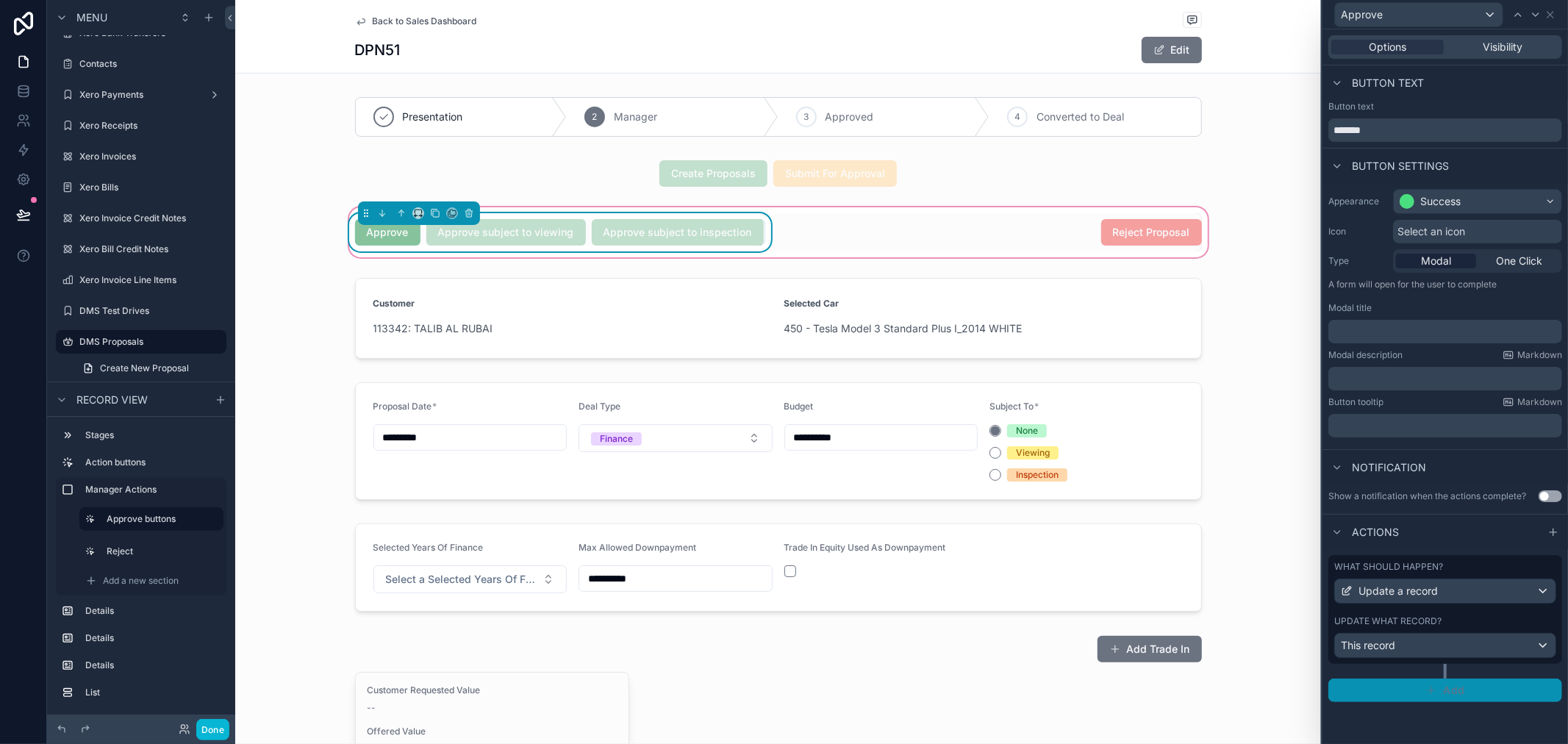
click at [1411, 669] on button "Add" at bounding box center [1444, 691] width 234 height 23
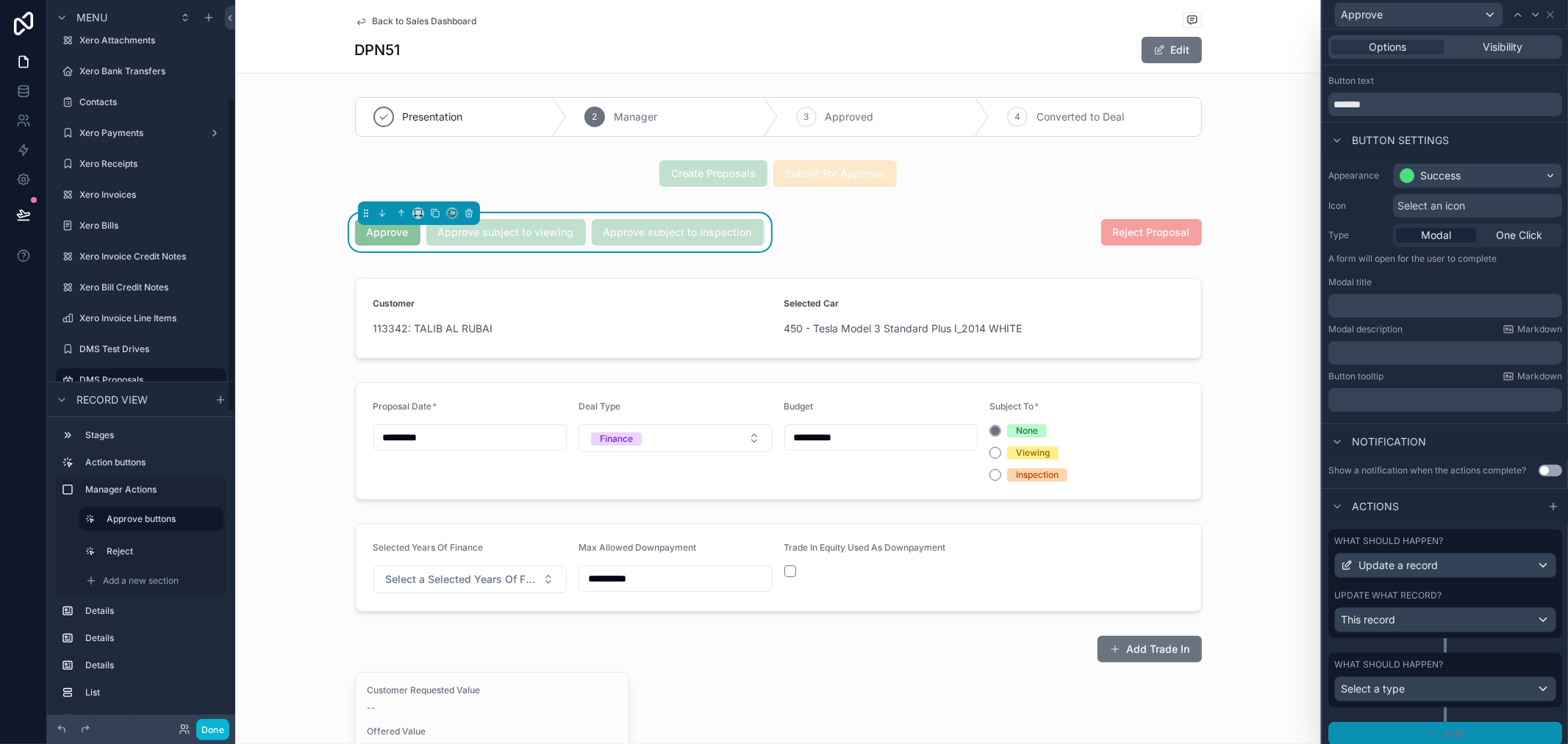
scroll to position [45, 0]
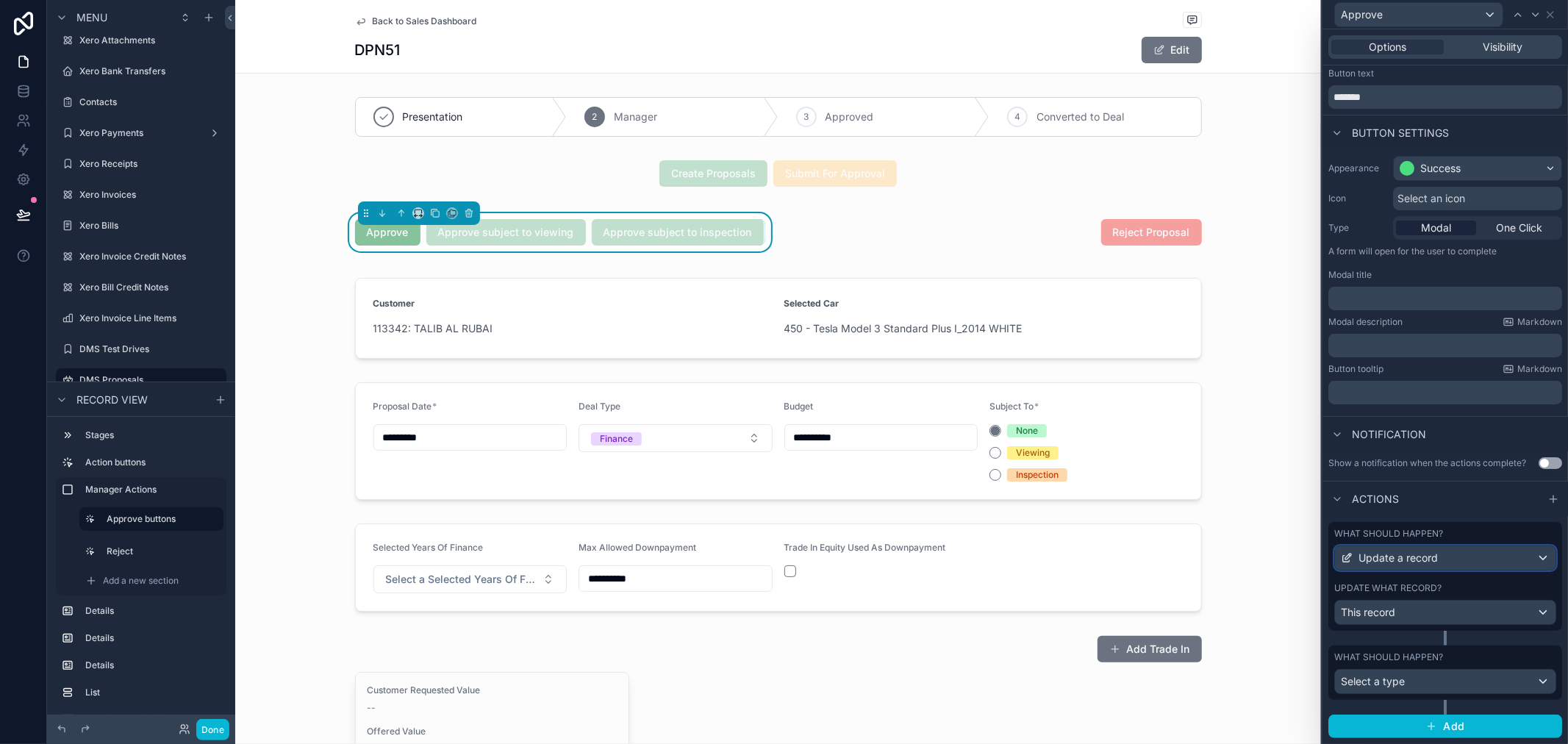
click at [1411, 561] on span "Update a record" at bounding box center [1398, 558] width 79 height 14
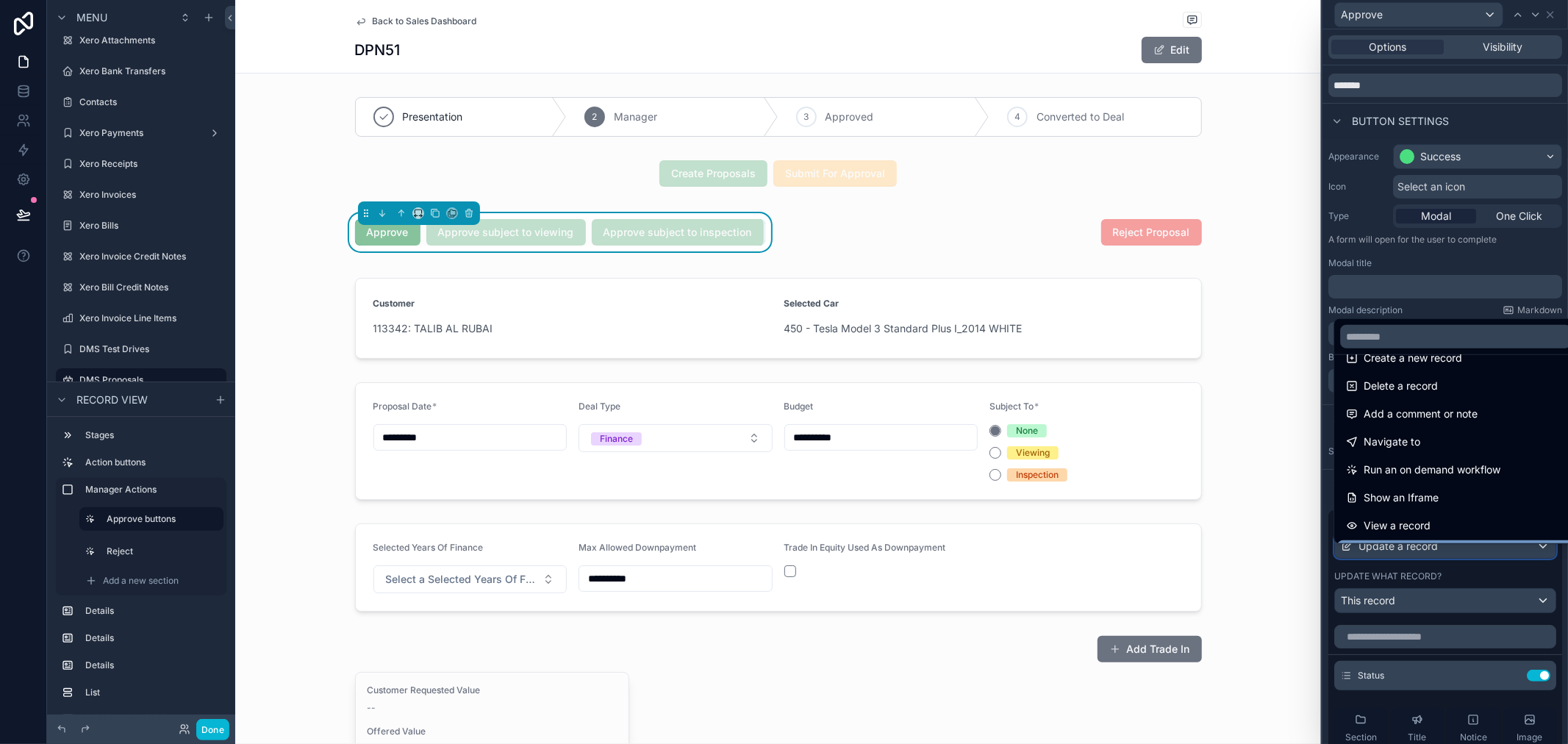
scroll to position [0, 0]
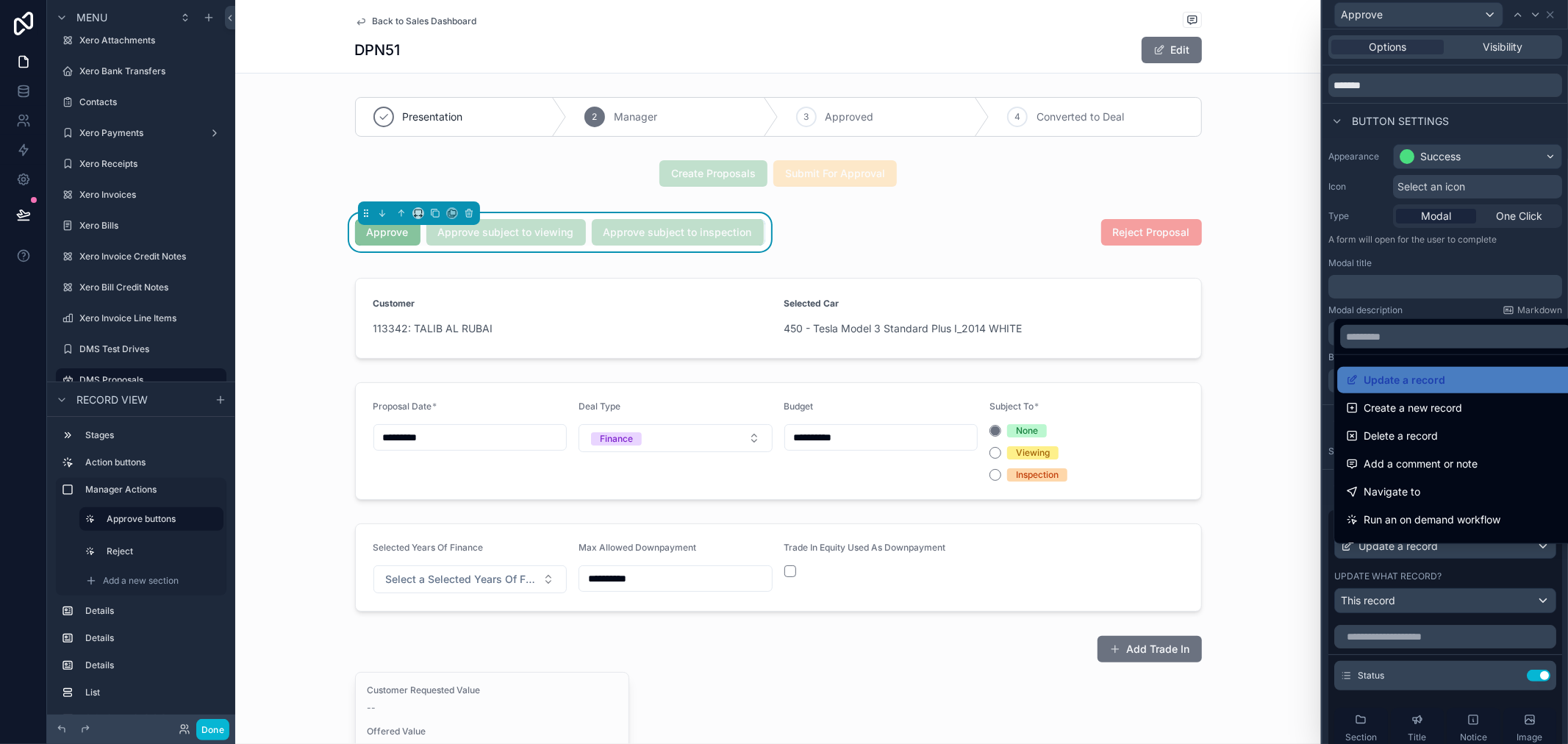
click at [1411, 316] on div "Update a record Create a new record Delete a record Add a comment or note Navig…" at bounding box center [1438, 430] width 209 height 229
click at [1411, 285] on div at bounding box center [1445, 372] width 245 height 744
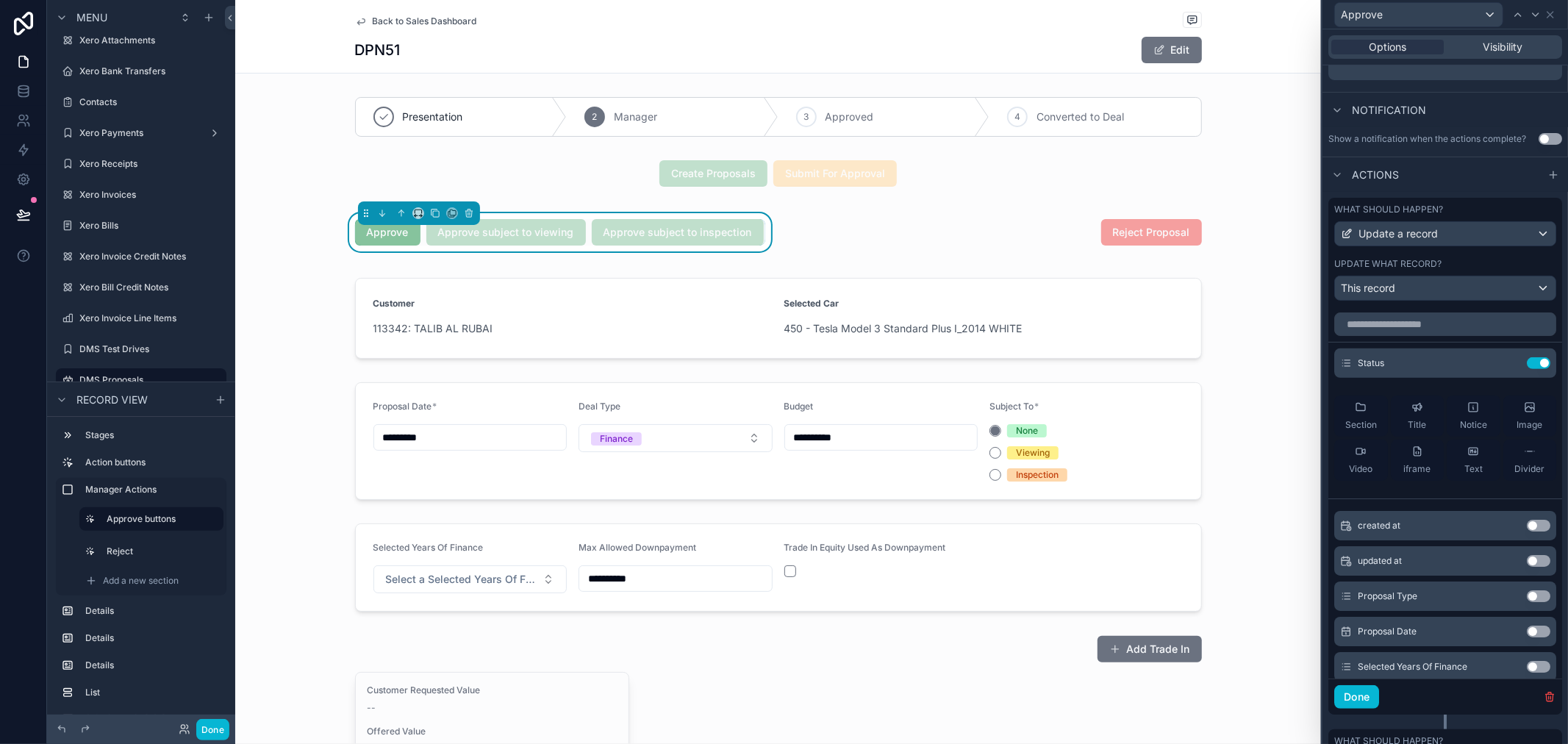
scroll to position [452, 0]
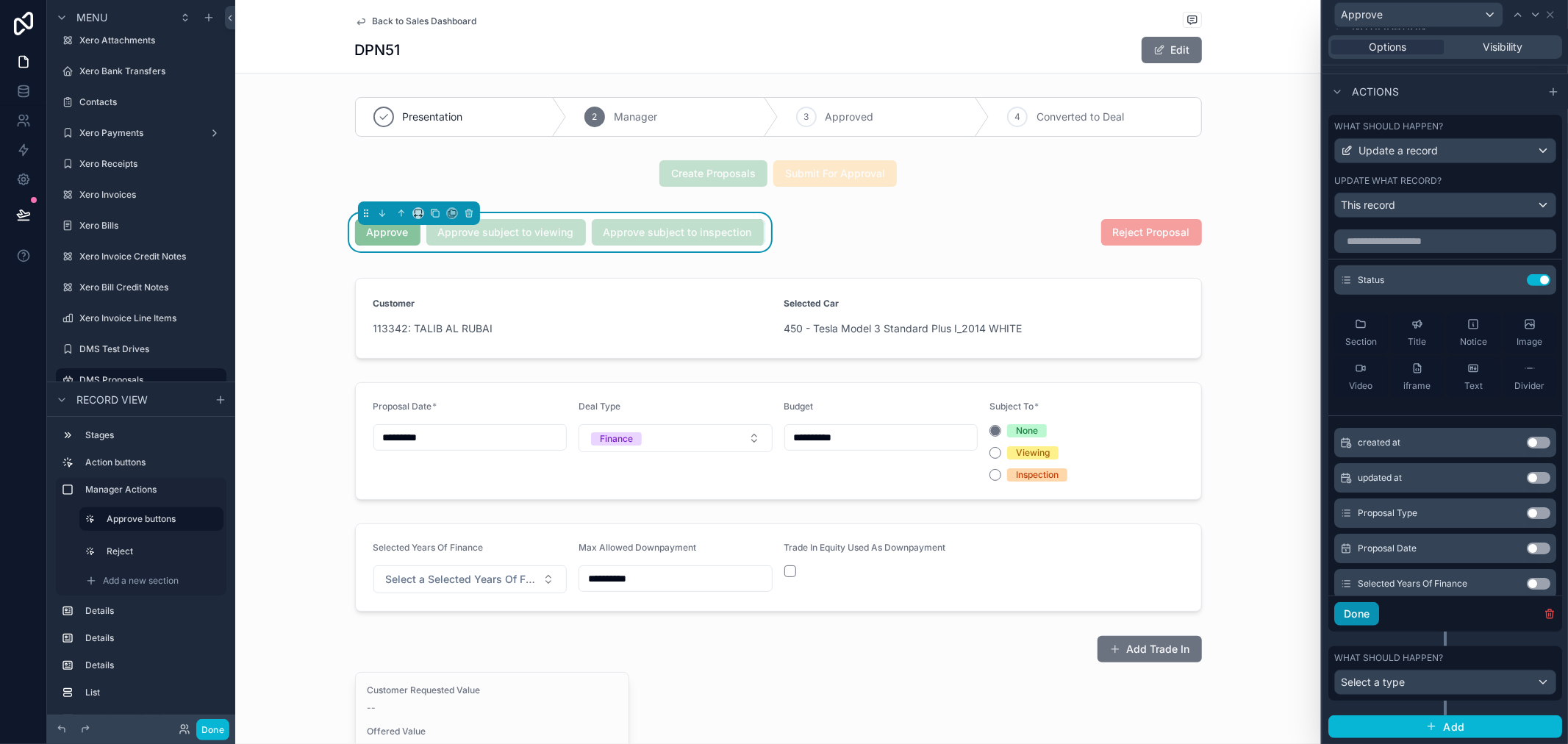
click at [1366, 615] on button "Done" at bounding box center [1357, 614] width 45 height 23
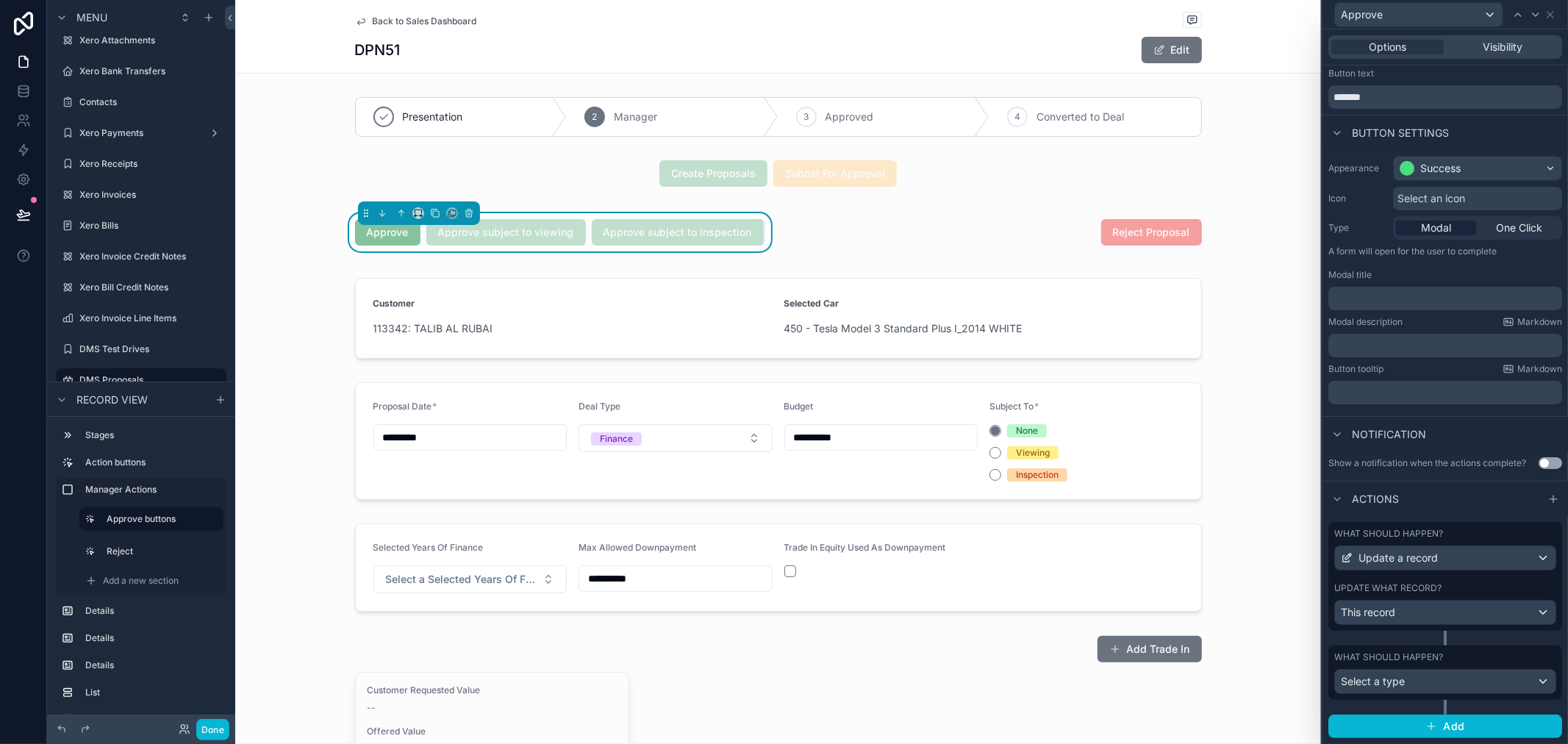
click at [1411, 663] on div "What should happen?" at bounding box center [1445, 657] width 222 height 12
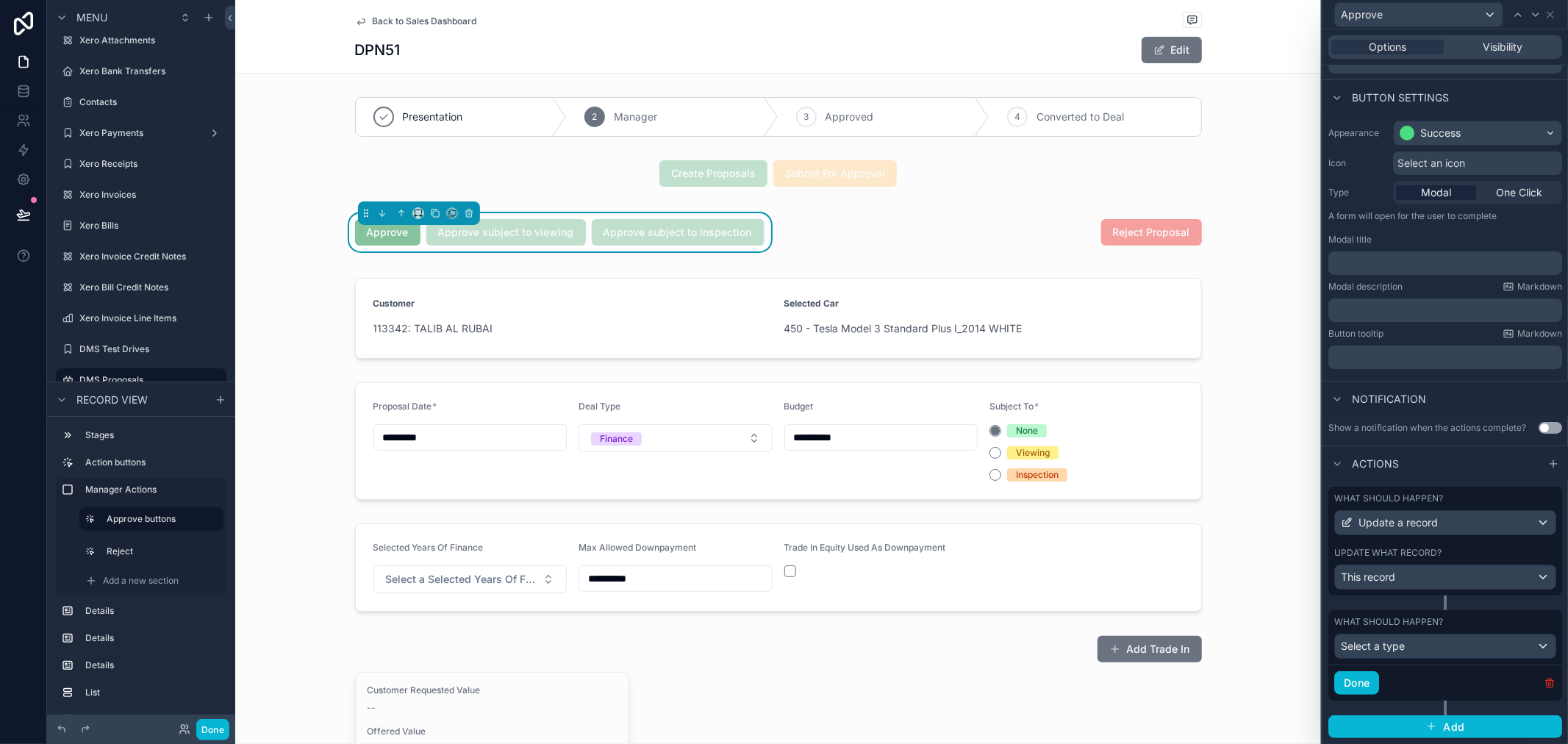
click at [1411, 669] on icon "button" at bounding box center [1549, 683] width 12 height 12
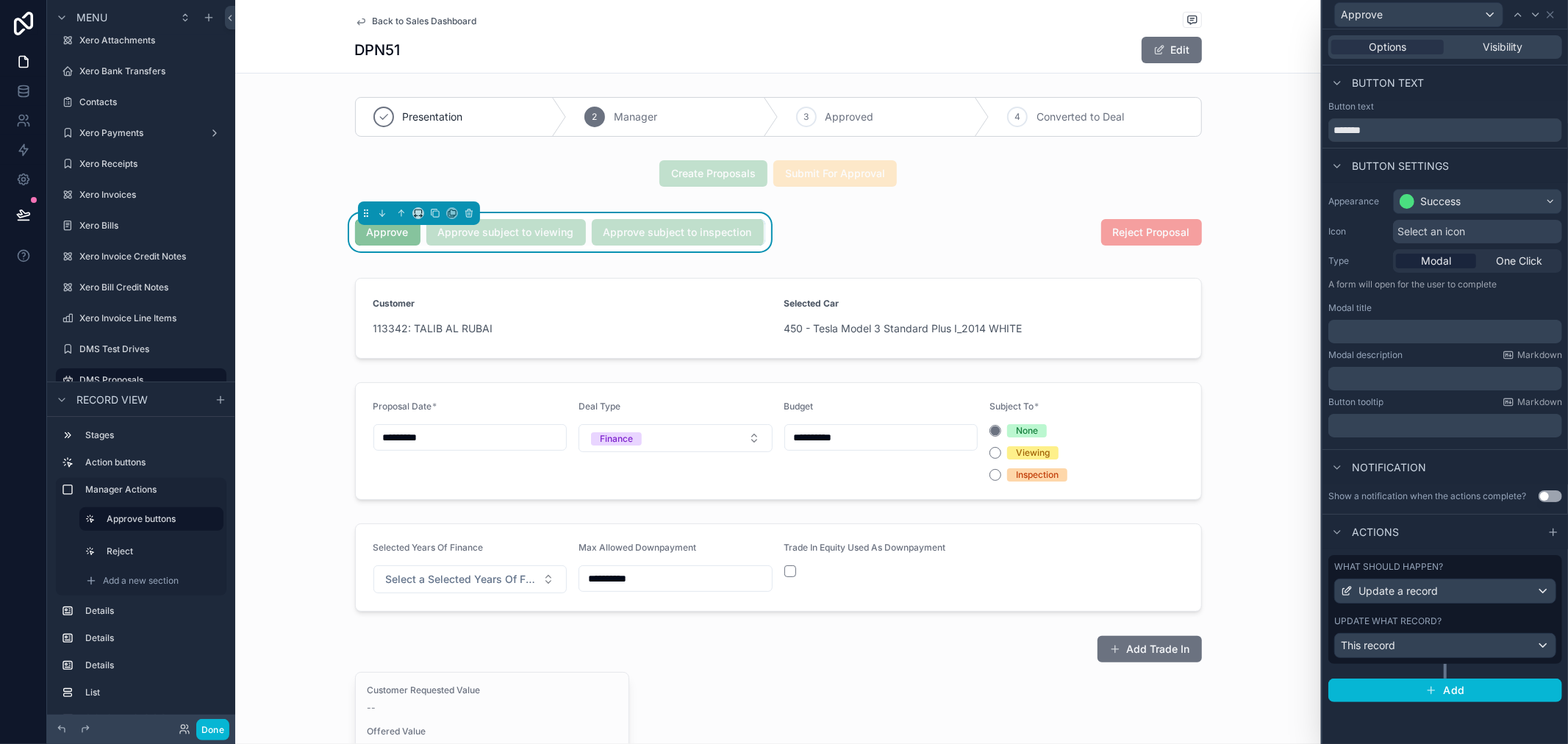
scroll to position [0, 0]
click at [1411, 649] on div "This record" at bounding box center [1445, 646] width 221 height 23
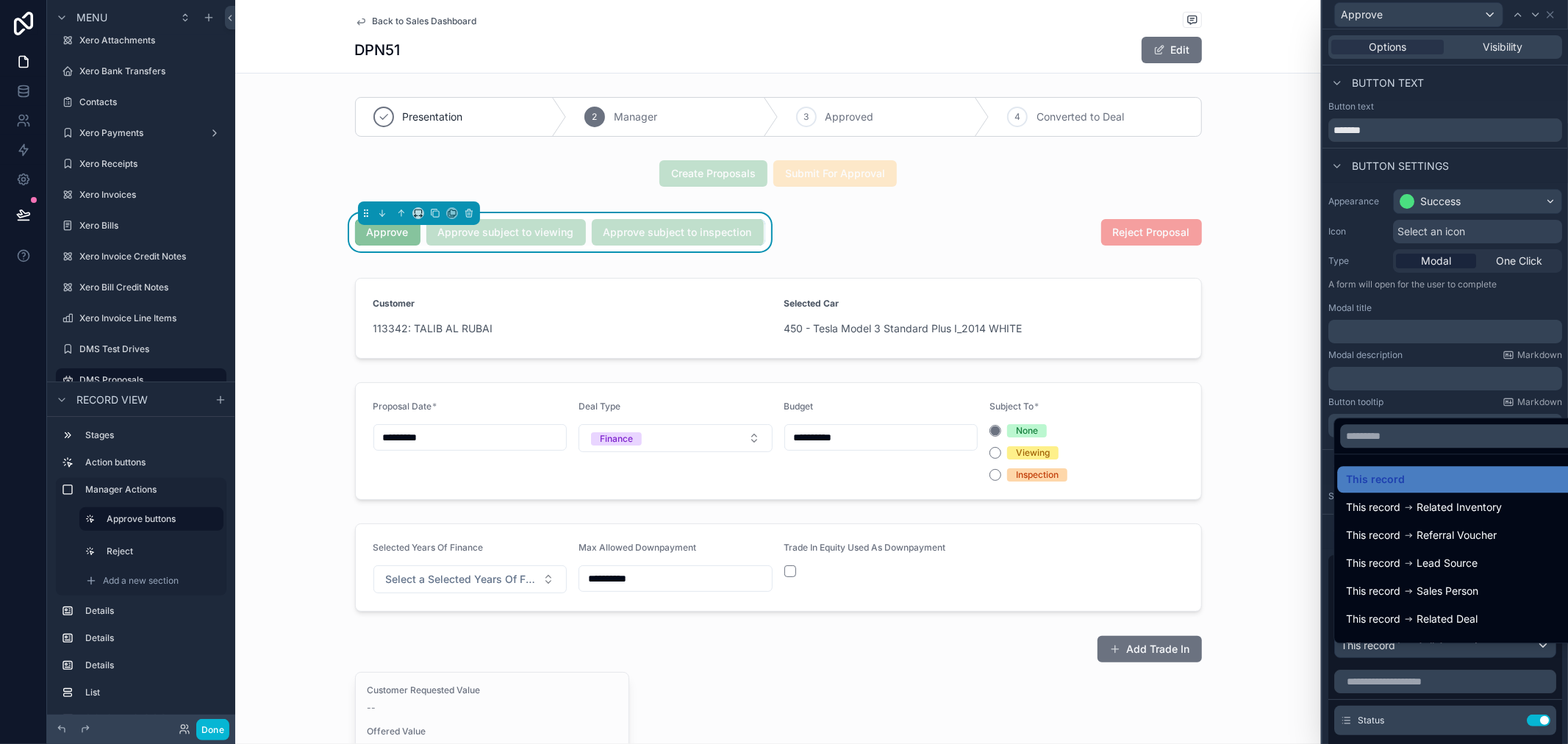
click at [1411, 659] on div at bounding box center [1445, 372] width 245 height 744
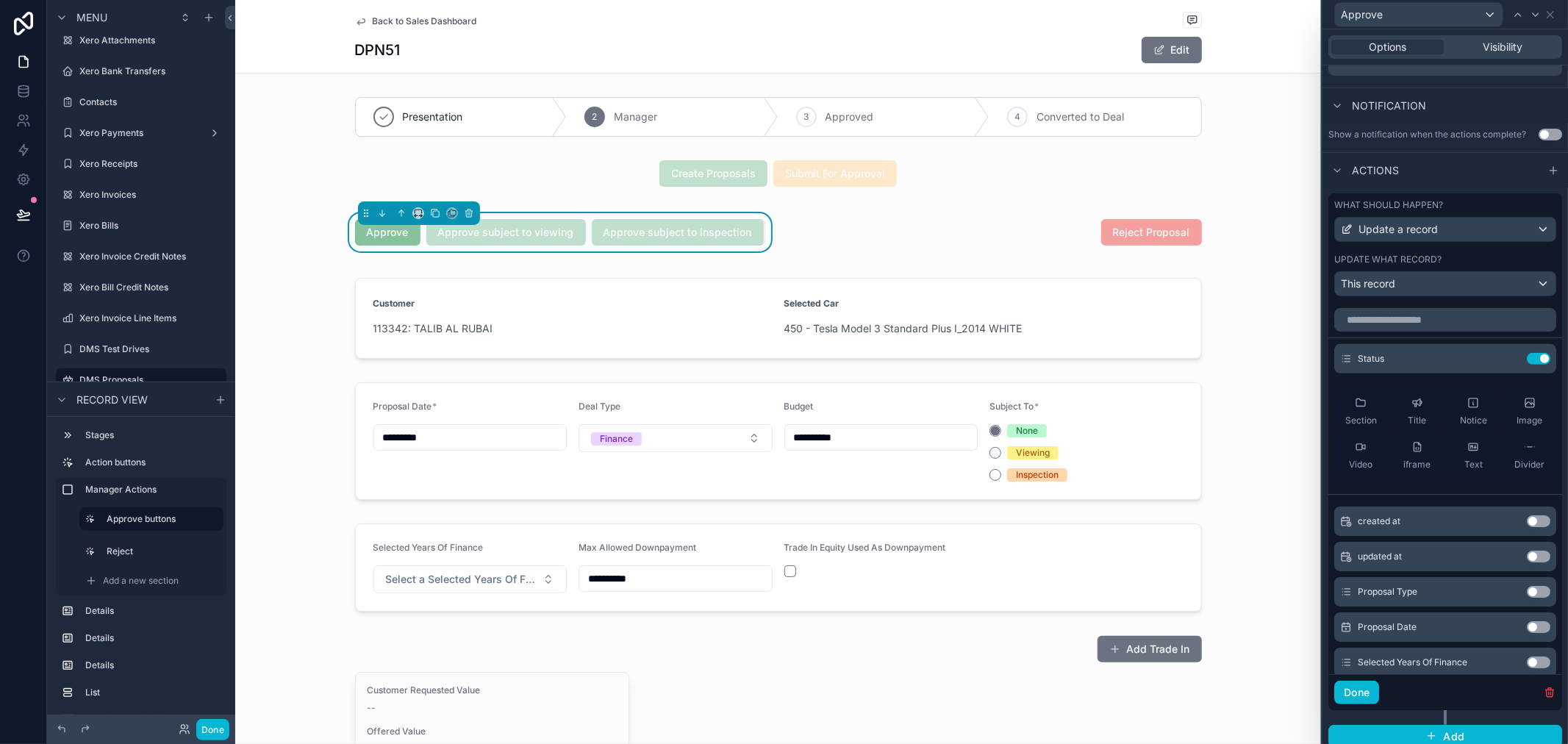
scroll to position [384, 0]
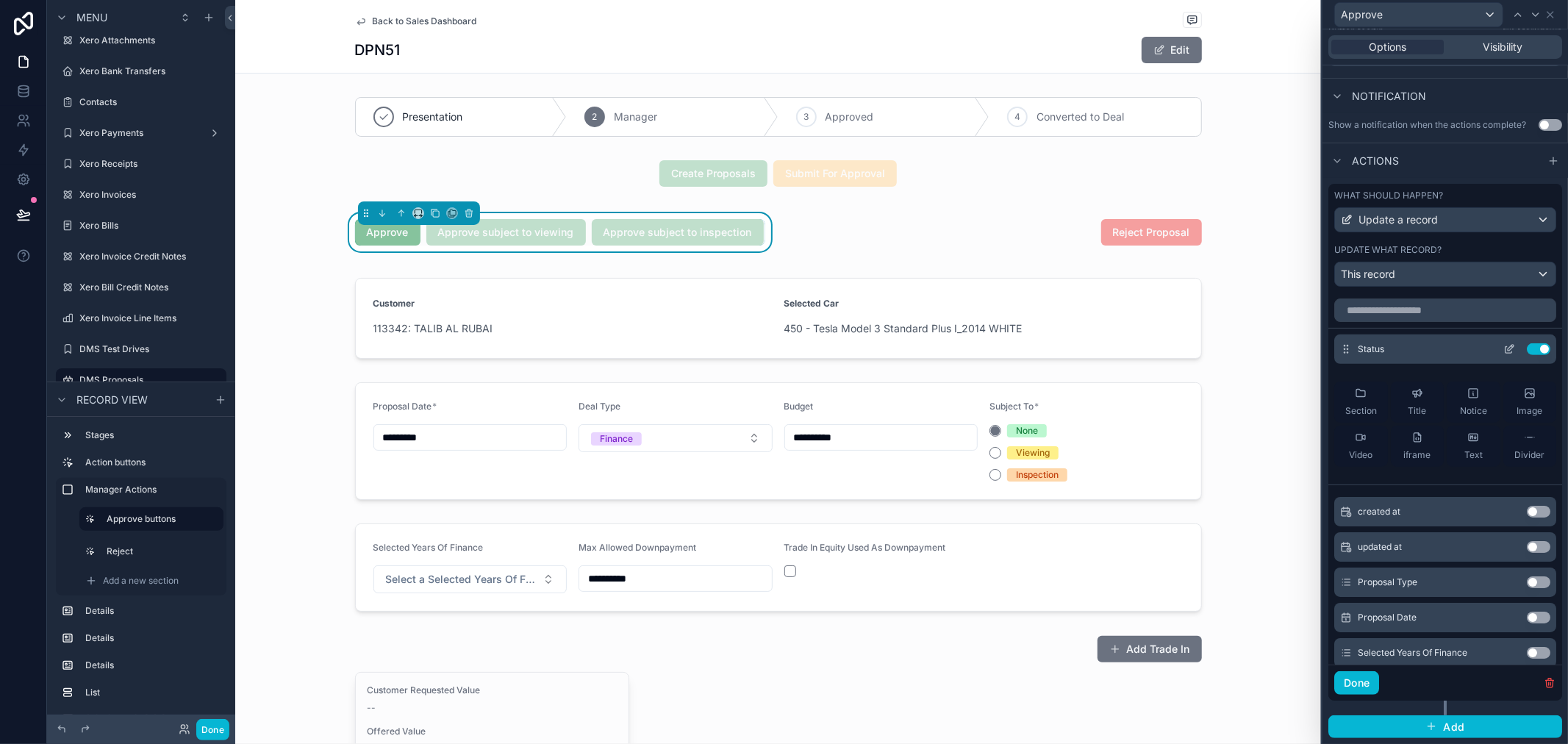
click at [1411, 350] on icon at bounding box center [1508, 349] width 12 height 12
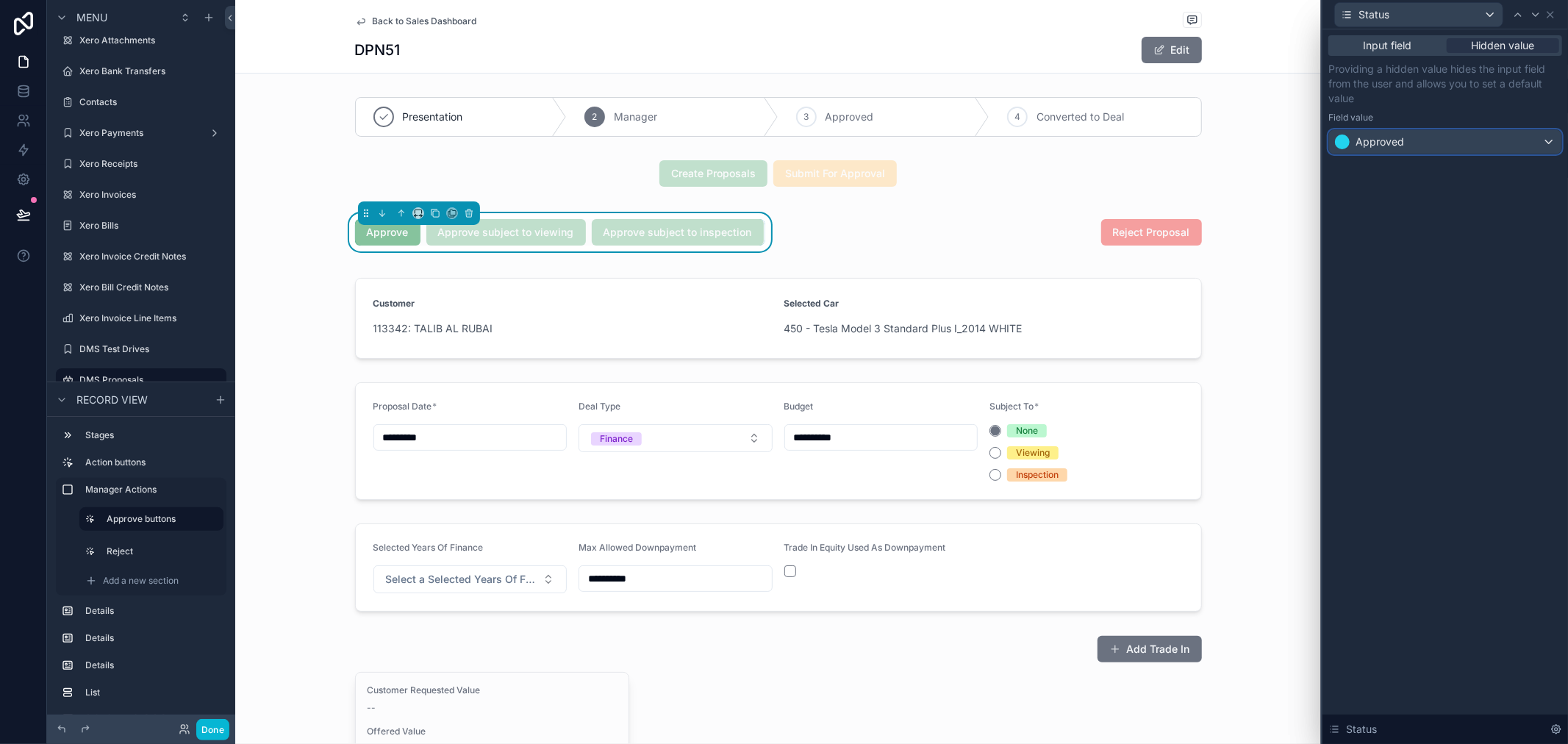
click at [1411, 143] on div "Approved" at bounding box center [1445, 142] width 233 height 23
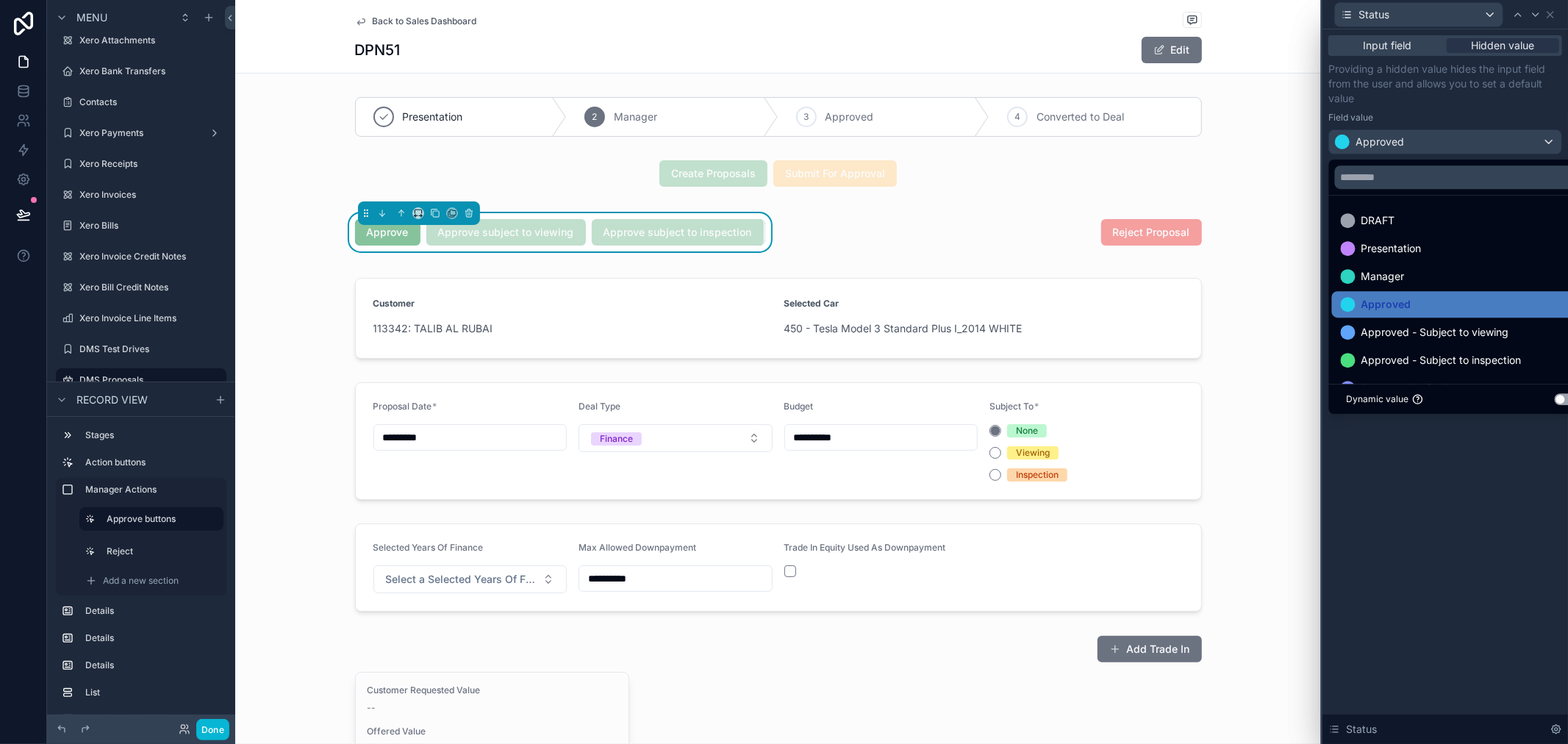
click at [1411, 143] on div at bounding box center [1445, 372] width 245 height 744
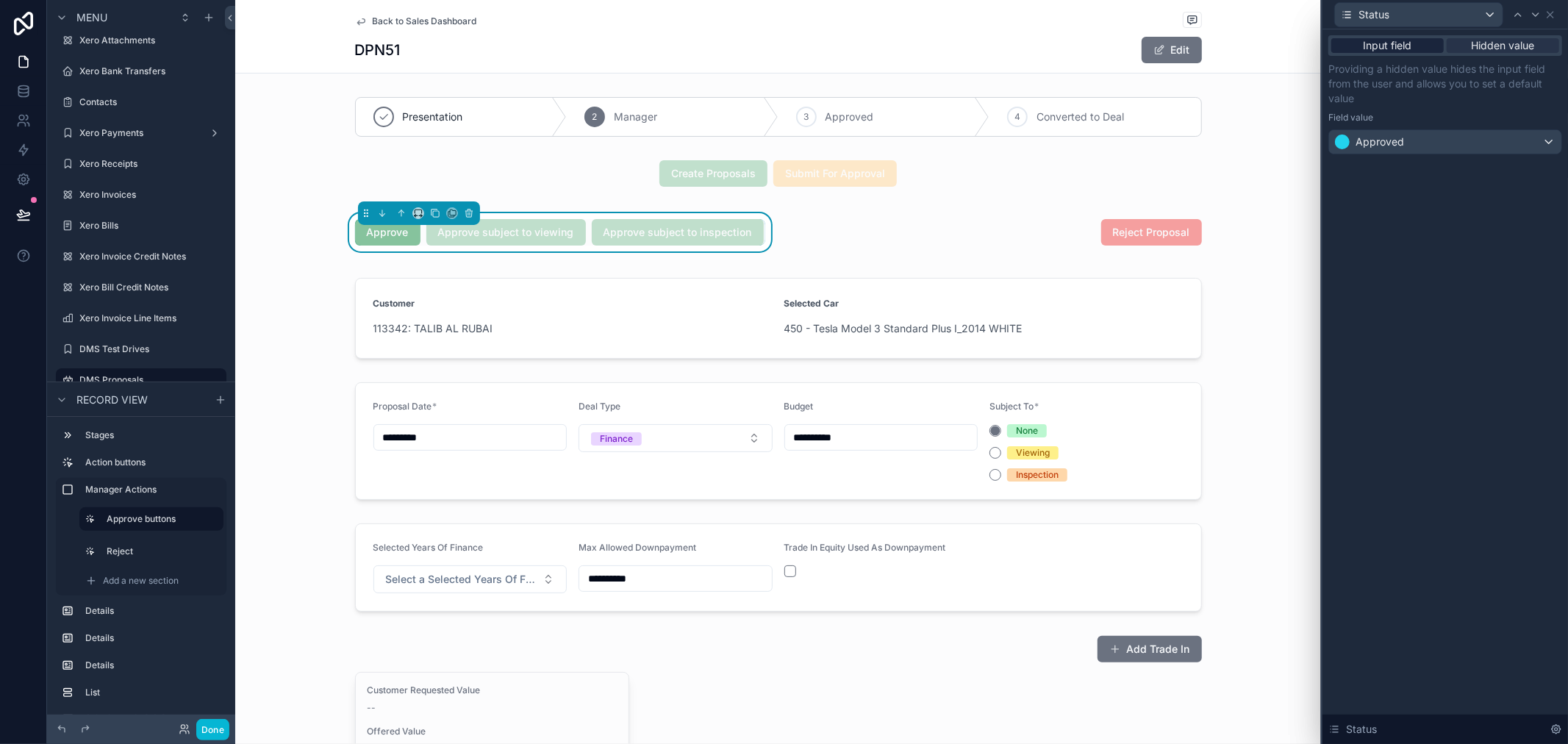
click at [1397, 49] on span "Input field" at bounding box center [1389, 45] width 49 height 14
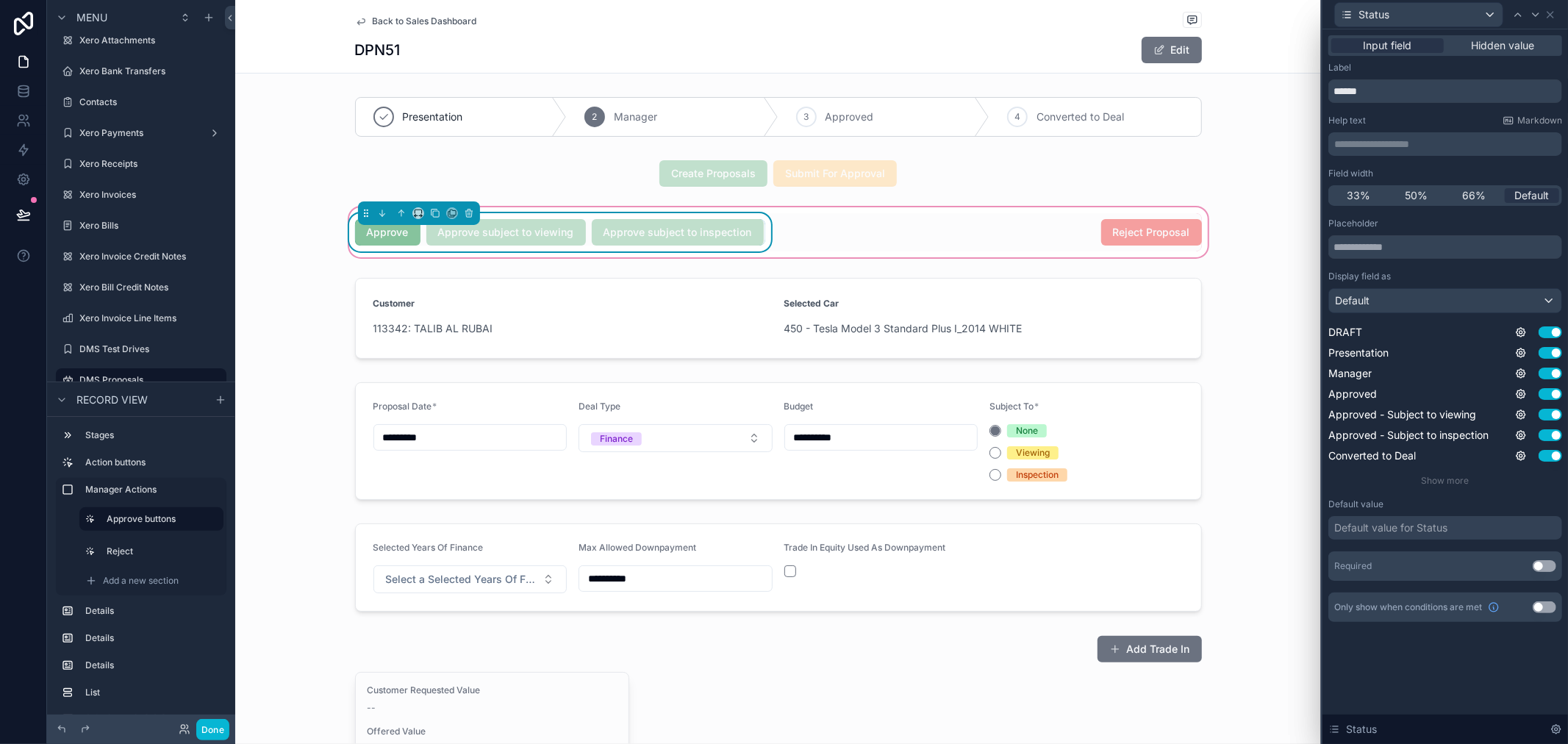
click at [464, 238] on div "Approve subject to viewing" at bounding box center [506, 232] width 160 height 26
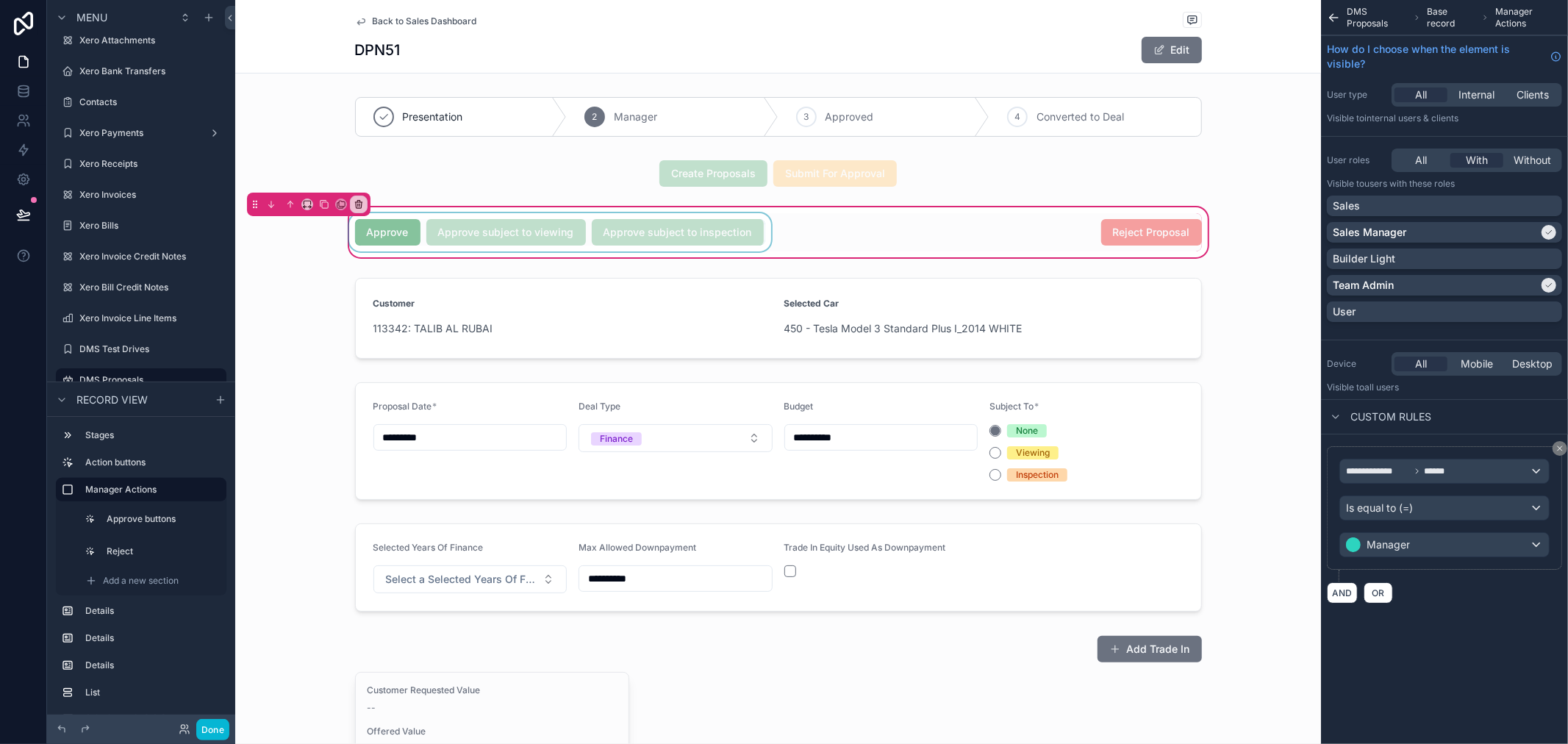
click at [532, 237] on div "scrollable content" at bounding box center [560, 232] width 428 height 38
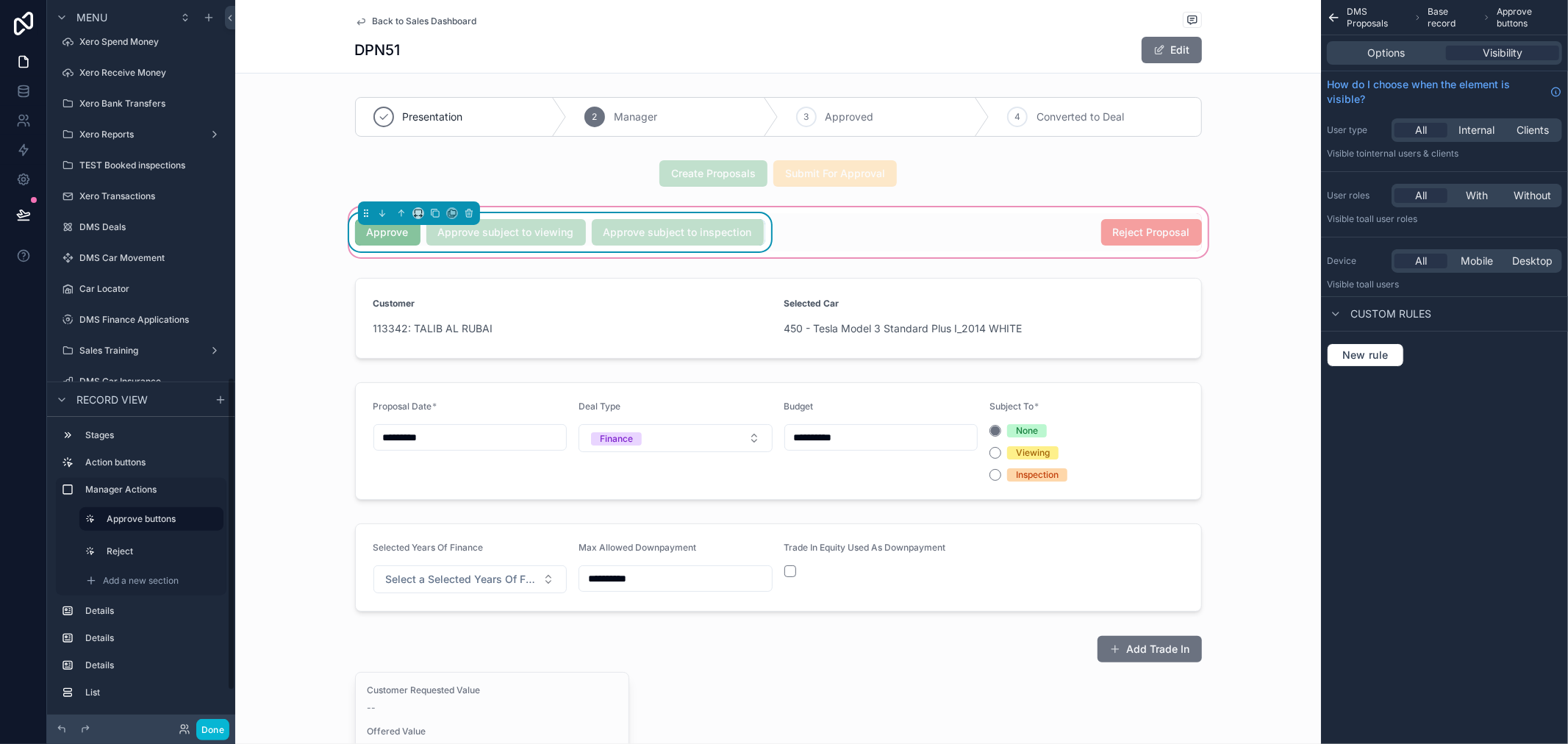
scroll to position [956, 0]
click at [96, 296] on label "Sales Dashboard" at bounding box center [151, 292] width 144 height 12
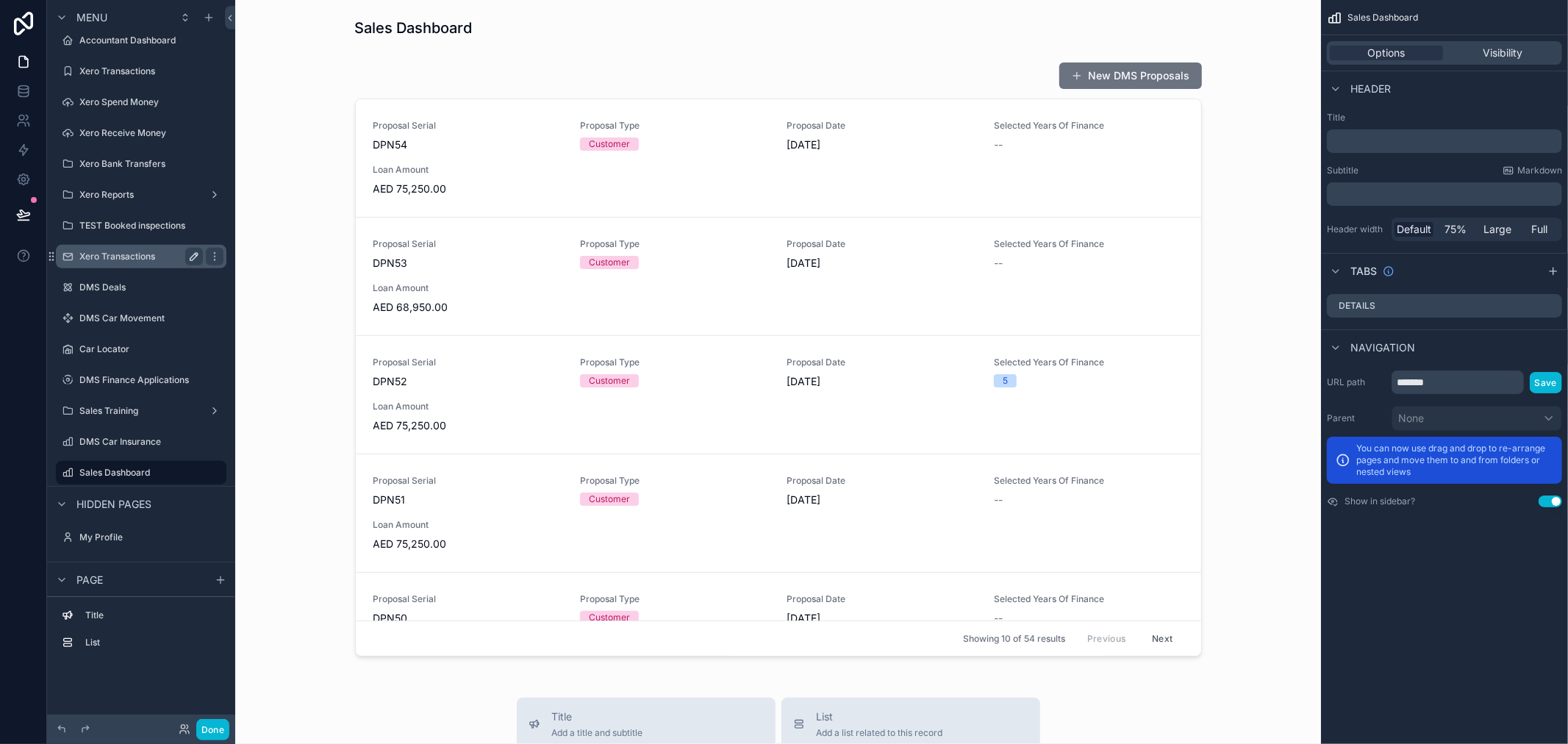
scroll to position [641, 0]
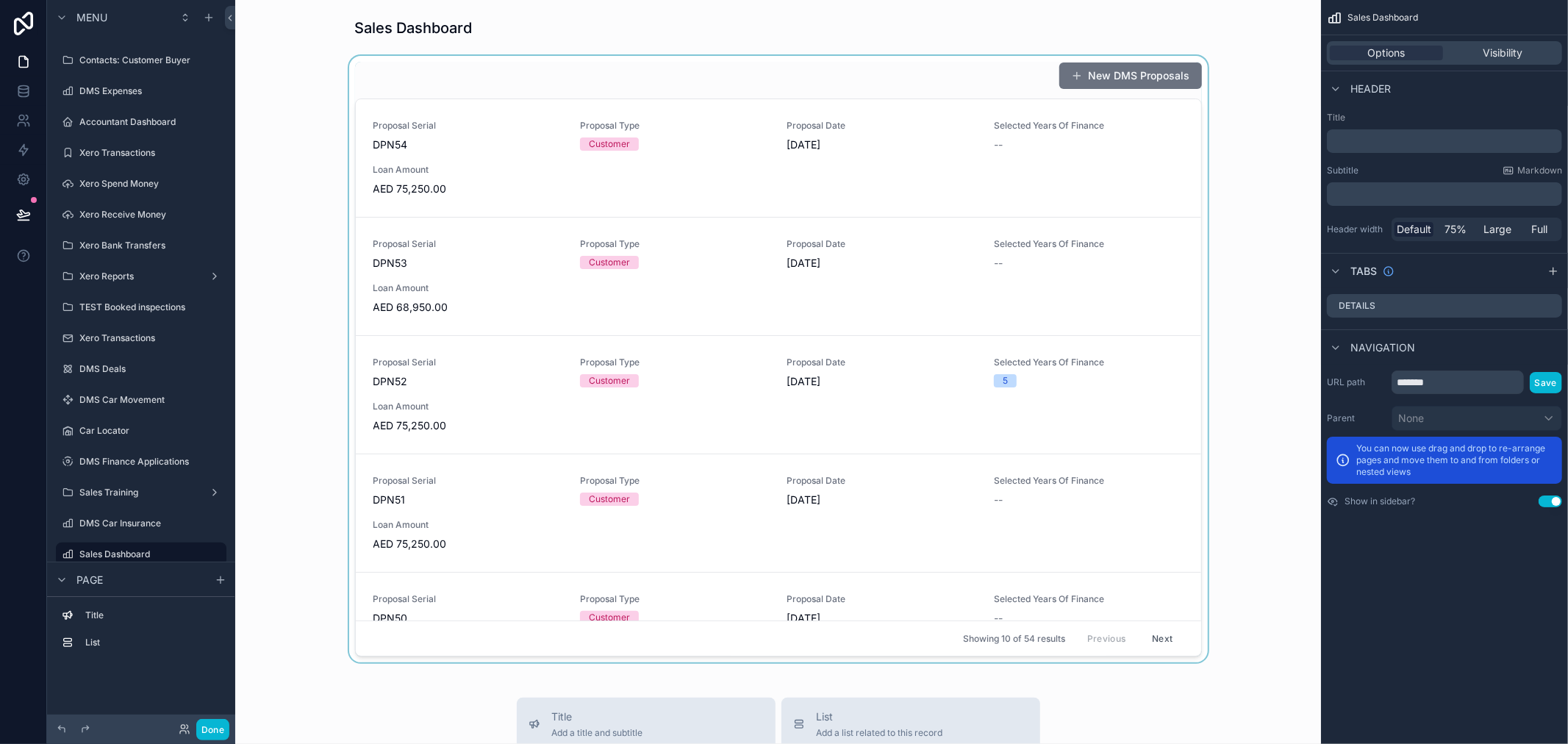
click at [932, 369] on div "scrollable content" at bounding box center [778, 359] width 1062 height 607
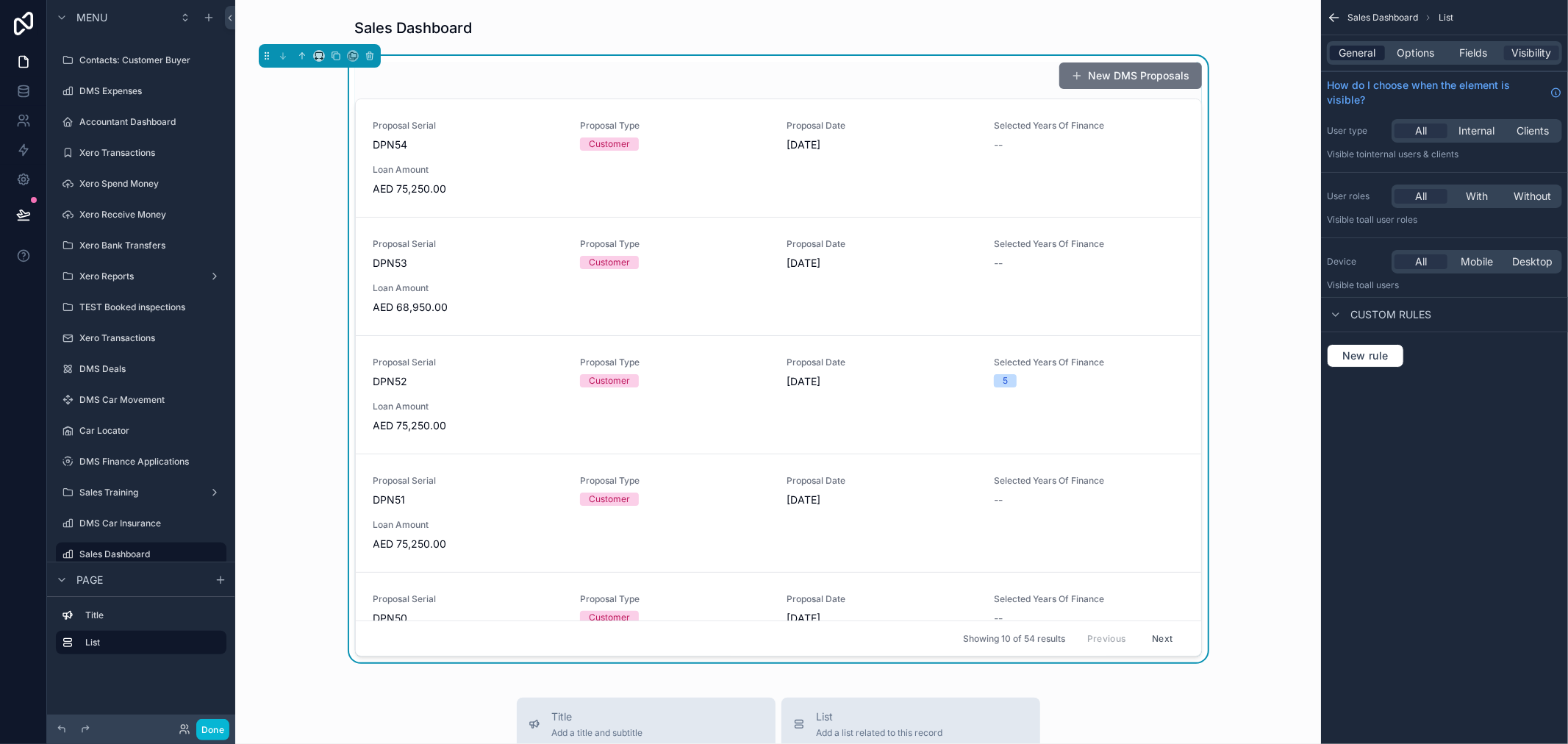
click at [1376, 47] on span "General" at bounding box center [1358, 53] width 37 height 14
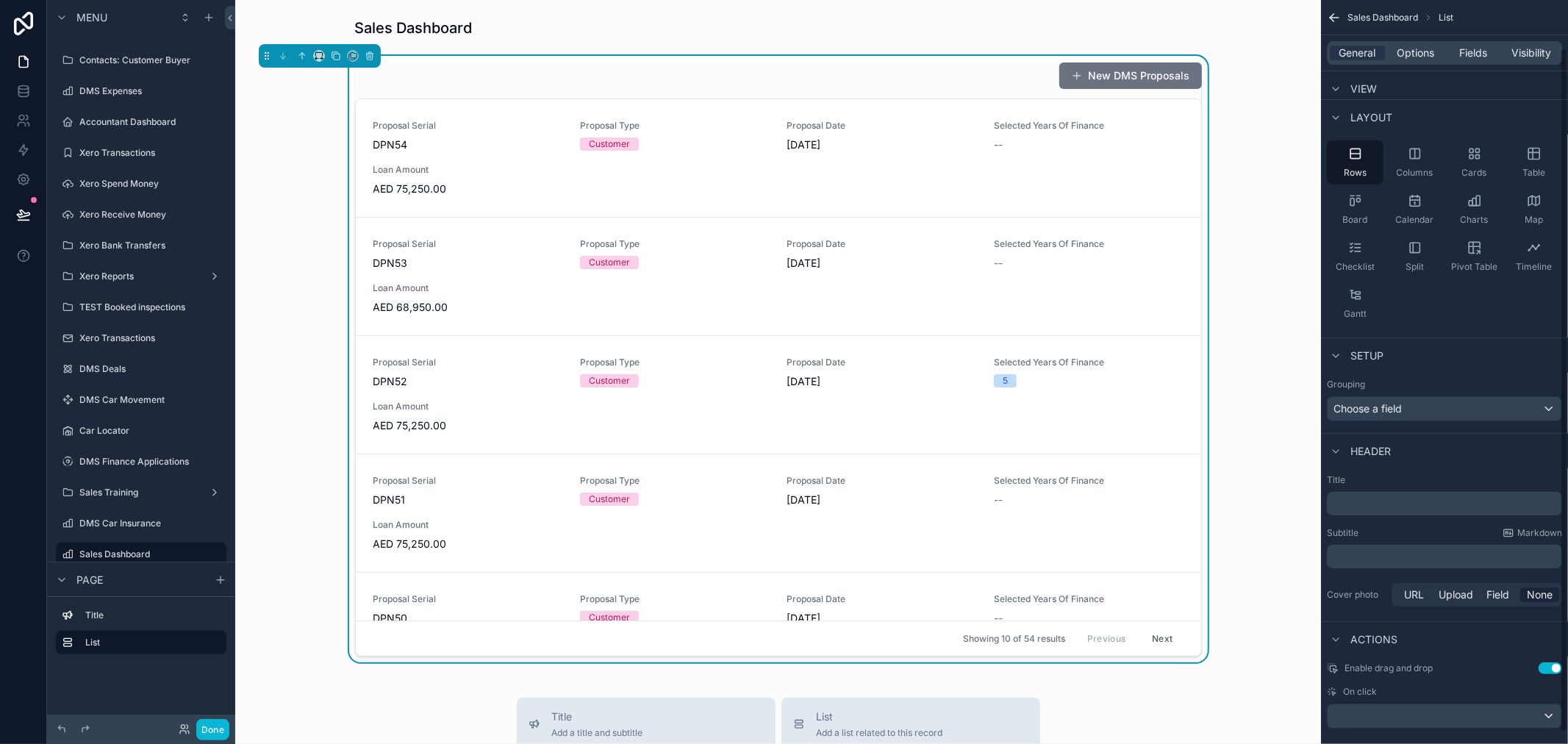
scroll to position [63, 0]
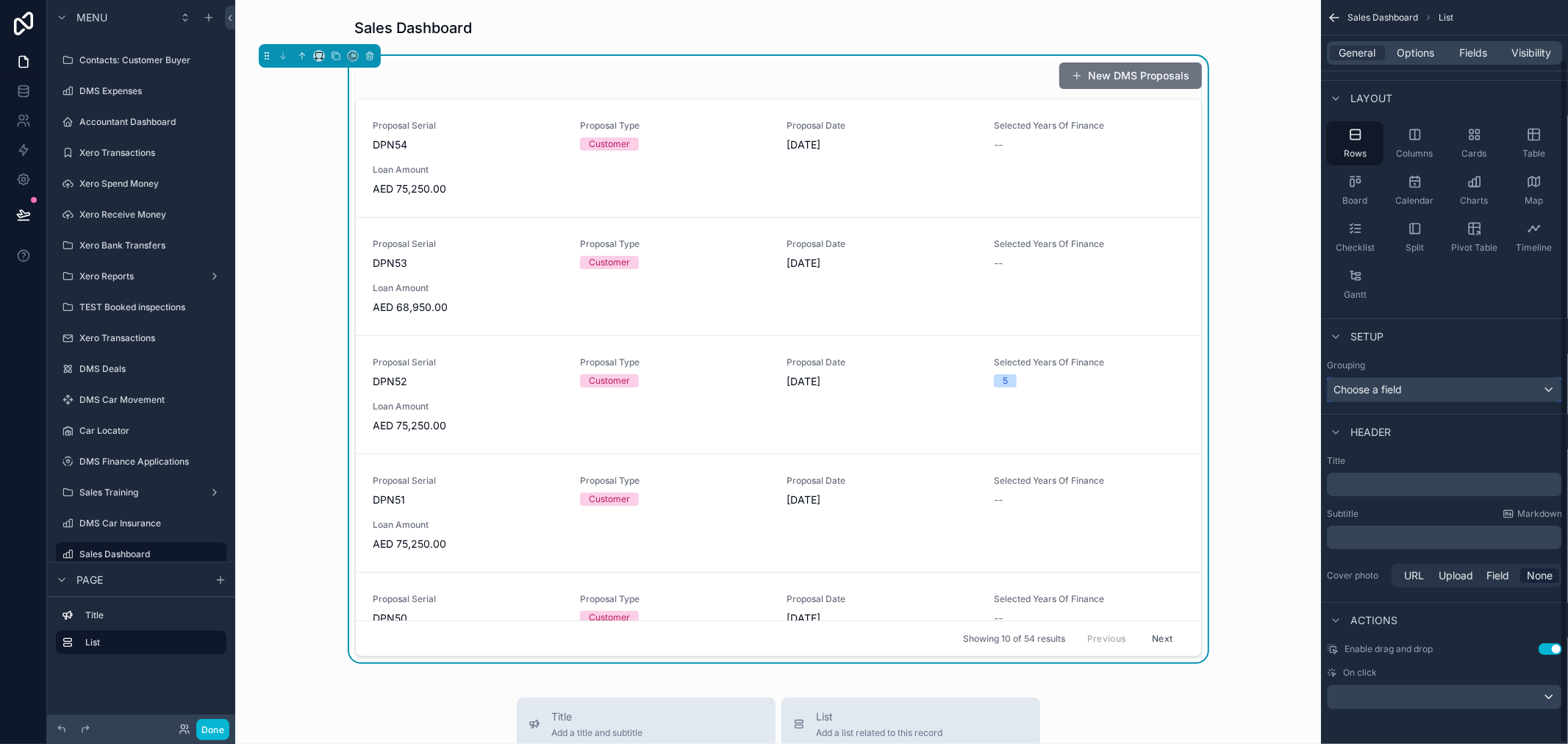
click at [1411, 390] on div "Choose a field" at bounding box center [1444, 390] width 234 height 23
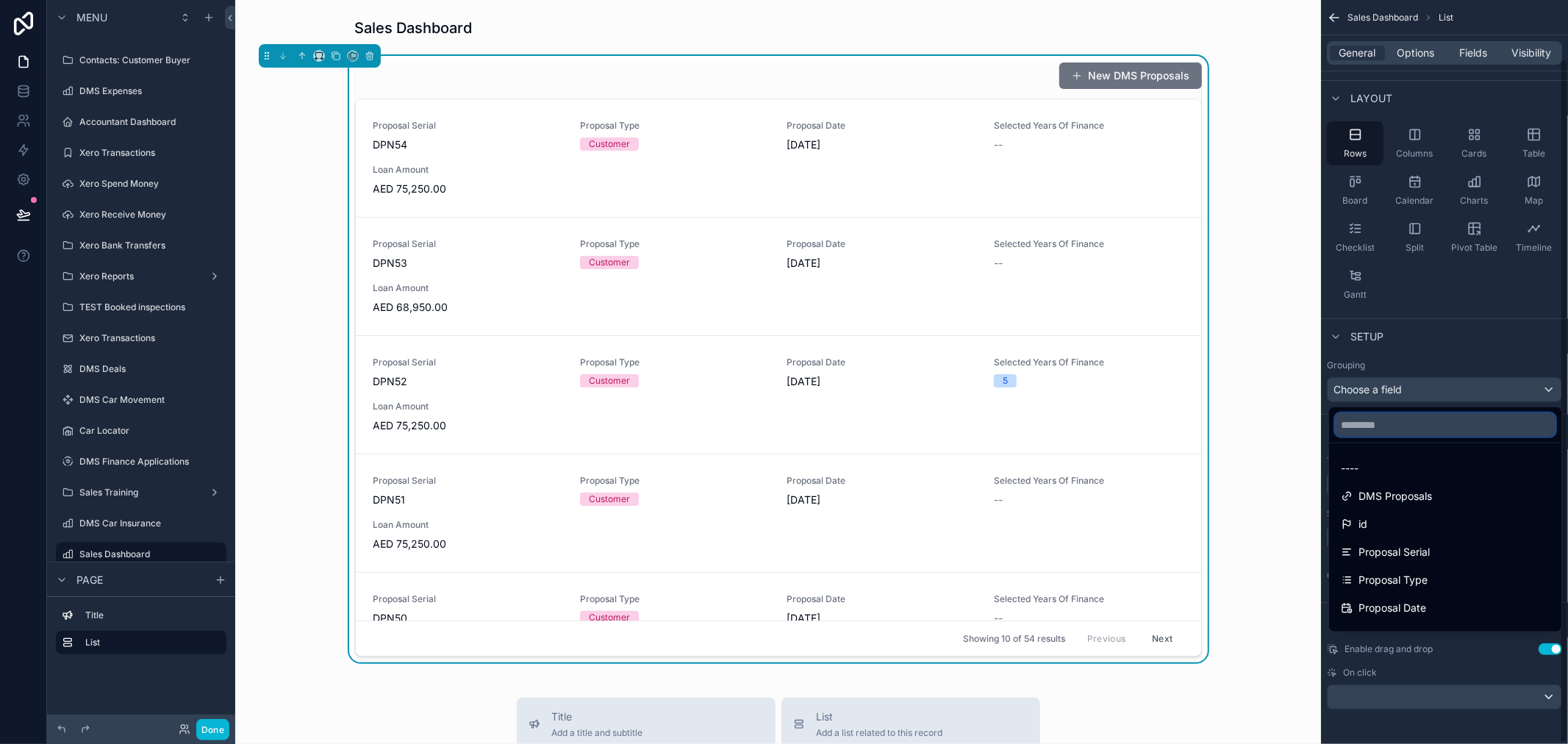
click at [1393, 428] on input "text" at bounding box center [1445, 425] width 221 height 23
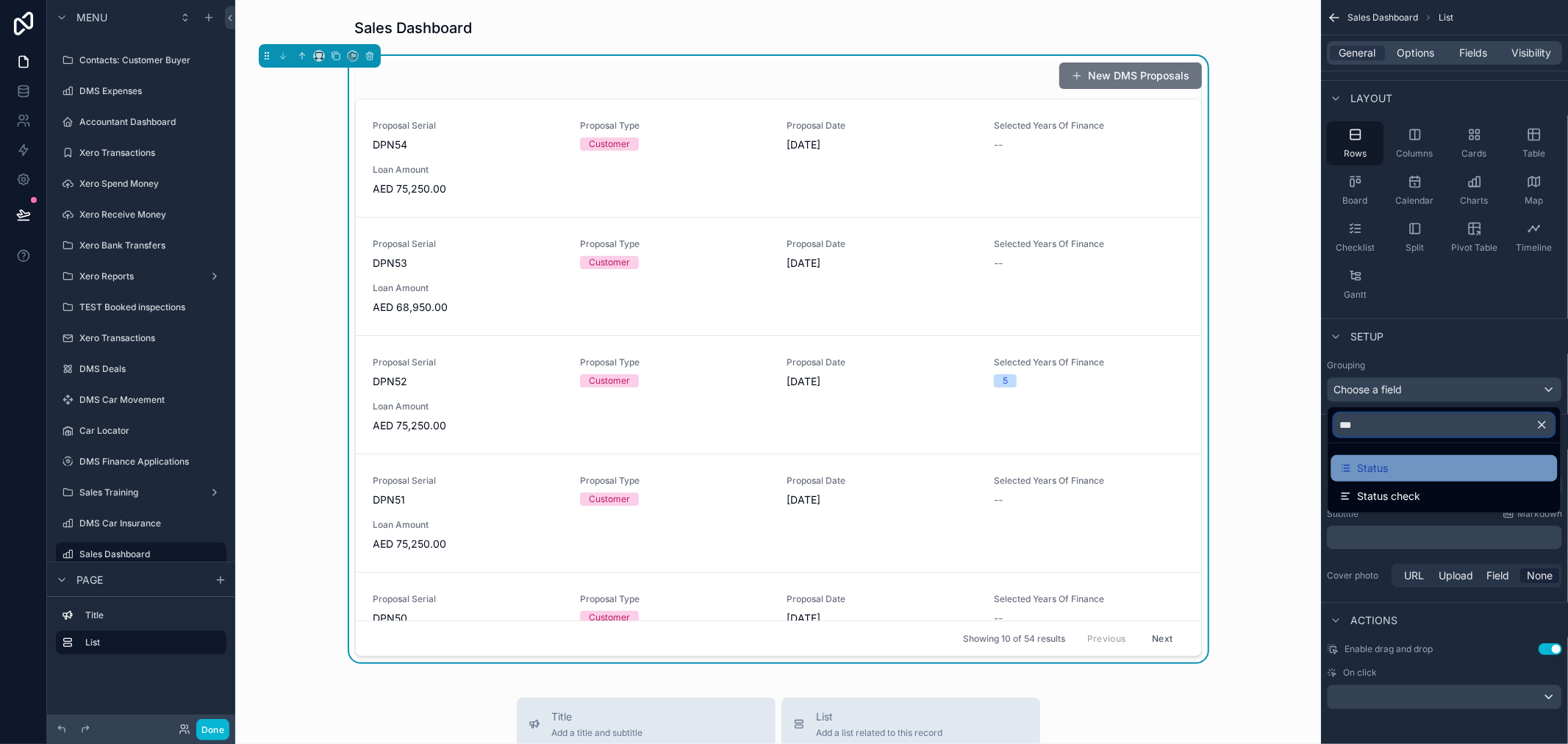
type input "***"
click at [1384, 460] on span "Status" at bounding box center [1373, 469] width 31 height 18
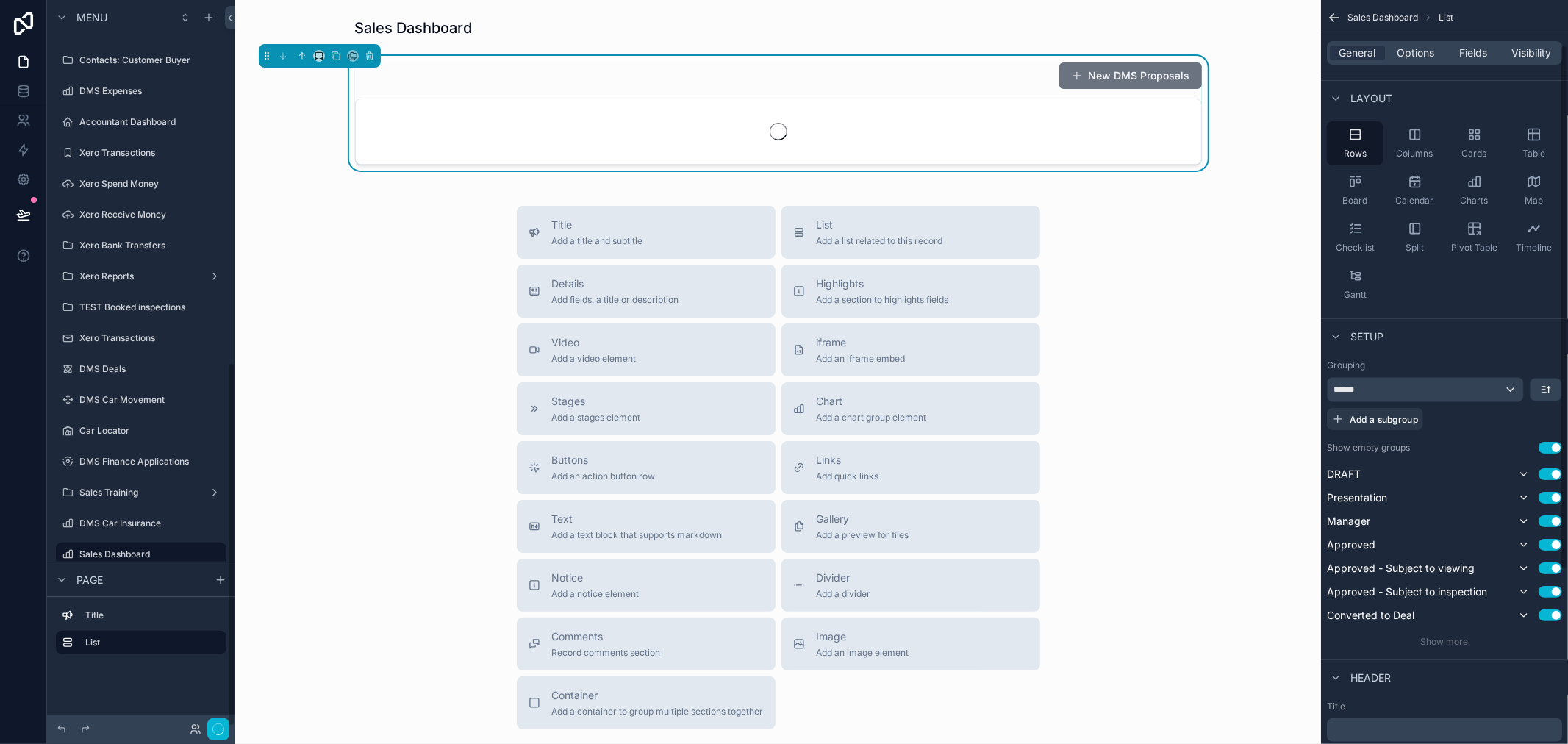
scroll to position [723, 0]
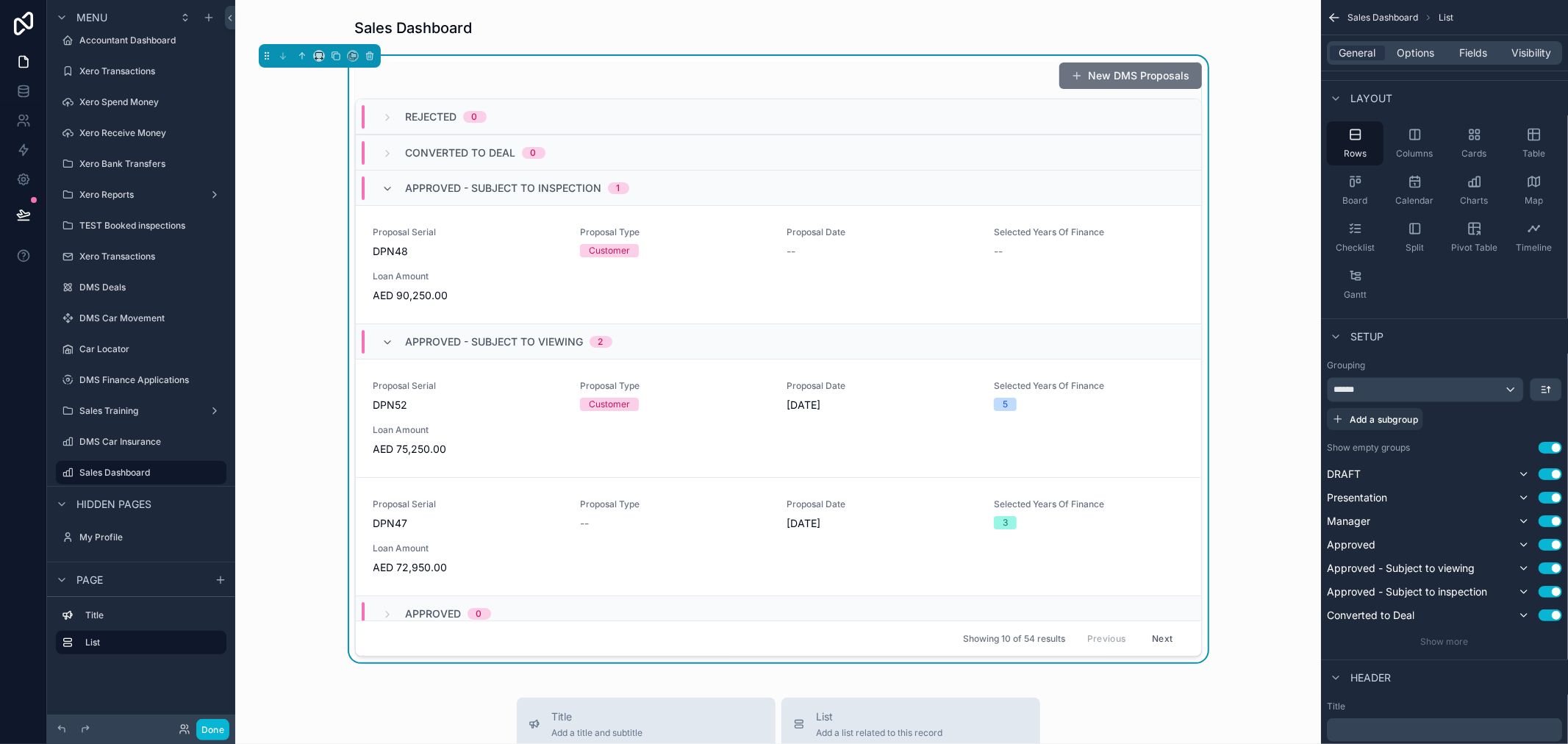
click at [1276, 193] on div "New DMS Proposals Rejected 0 Converted to Deal 0 Approved - Subject to inspecti…" at bounding box center [778, 359] width 1062 height 607
click at [211, 669] on button "Done" at bounding box center [213, 730] width 33 height 22
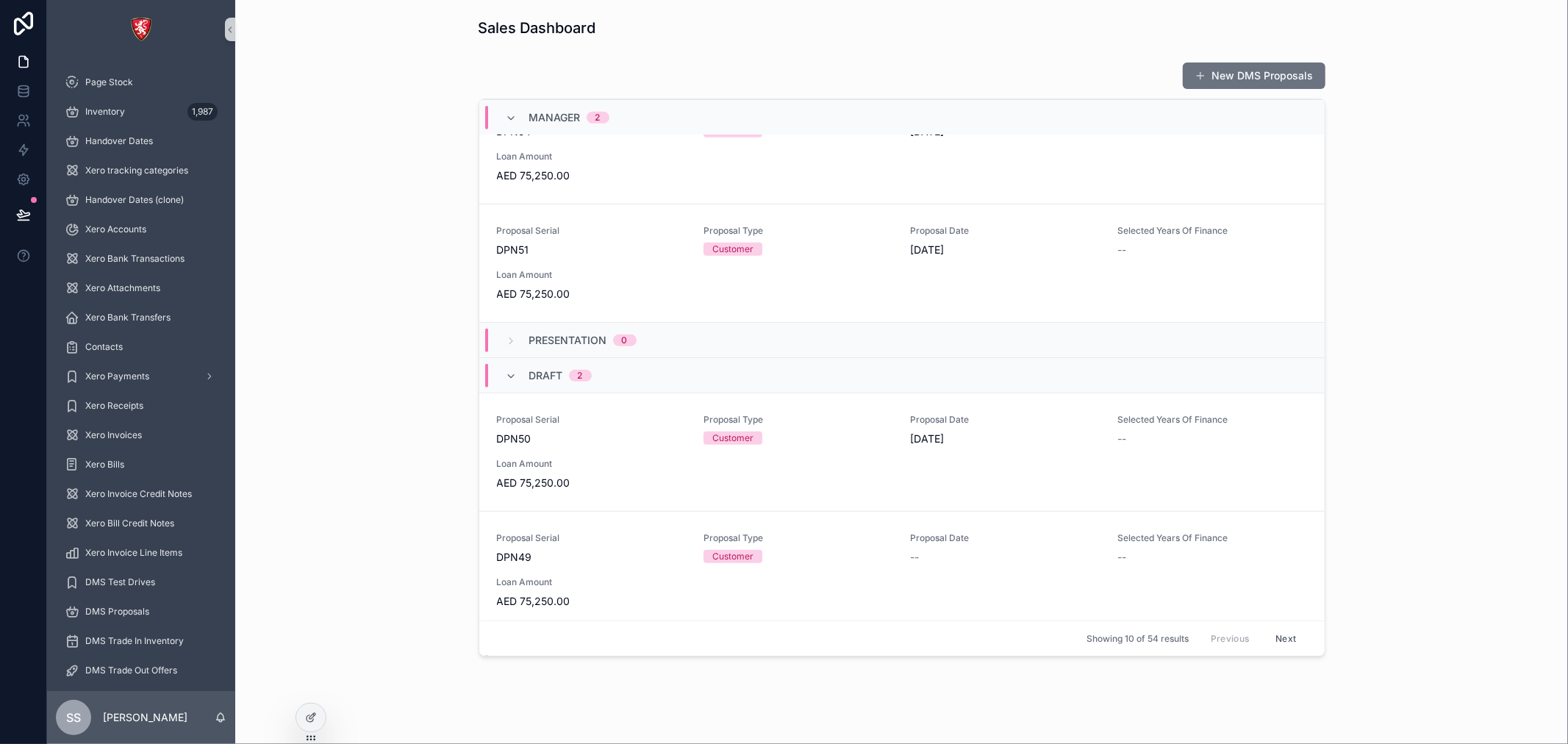
scroll to position [490, 0]
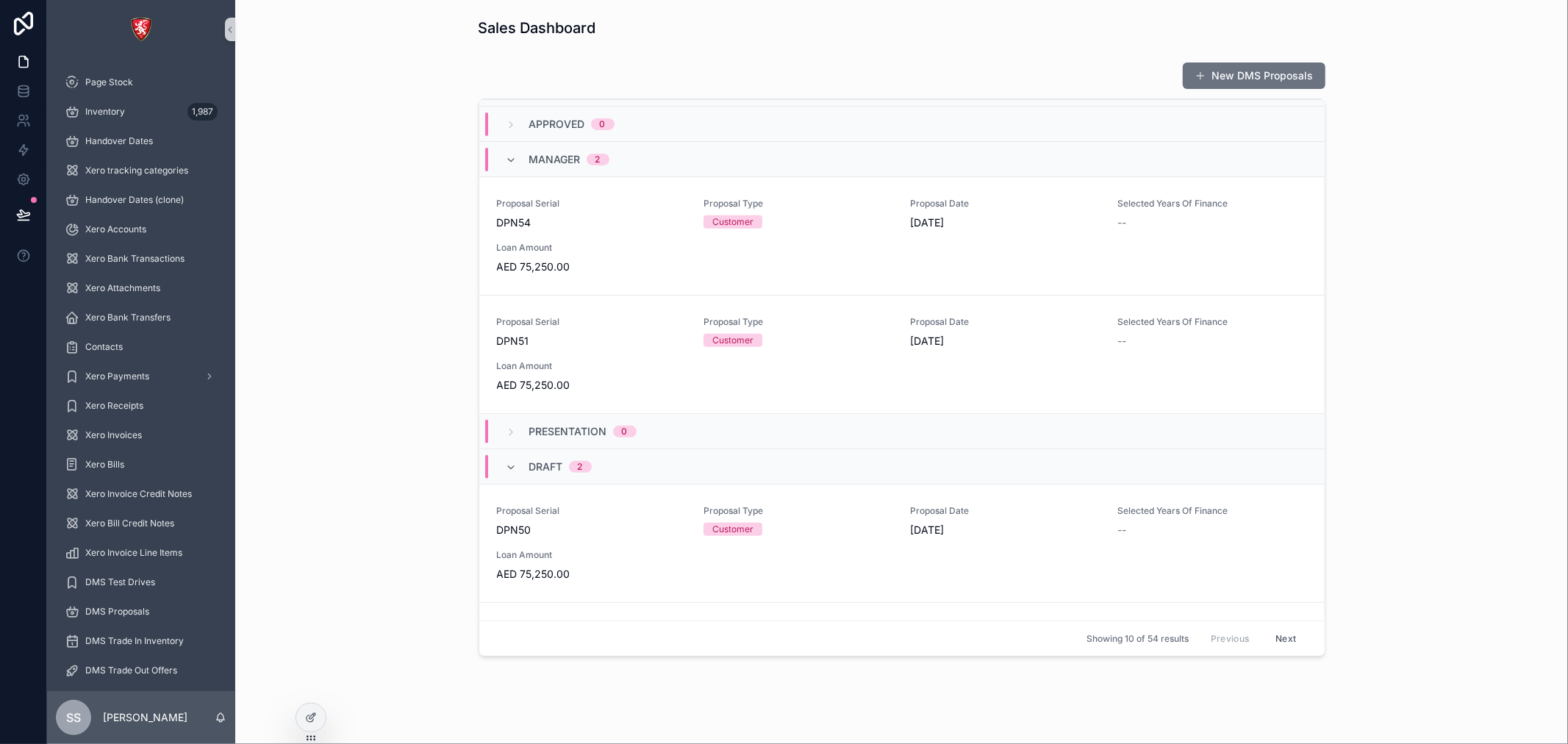
click at [535, 468] on span "DRAFT" at bounding box center [546, 467] width 34 height 14
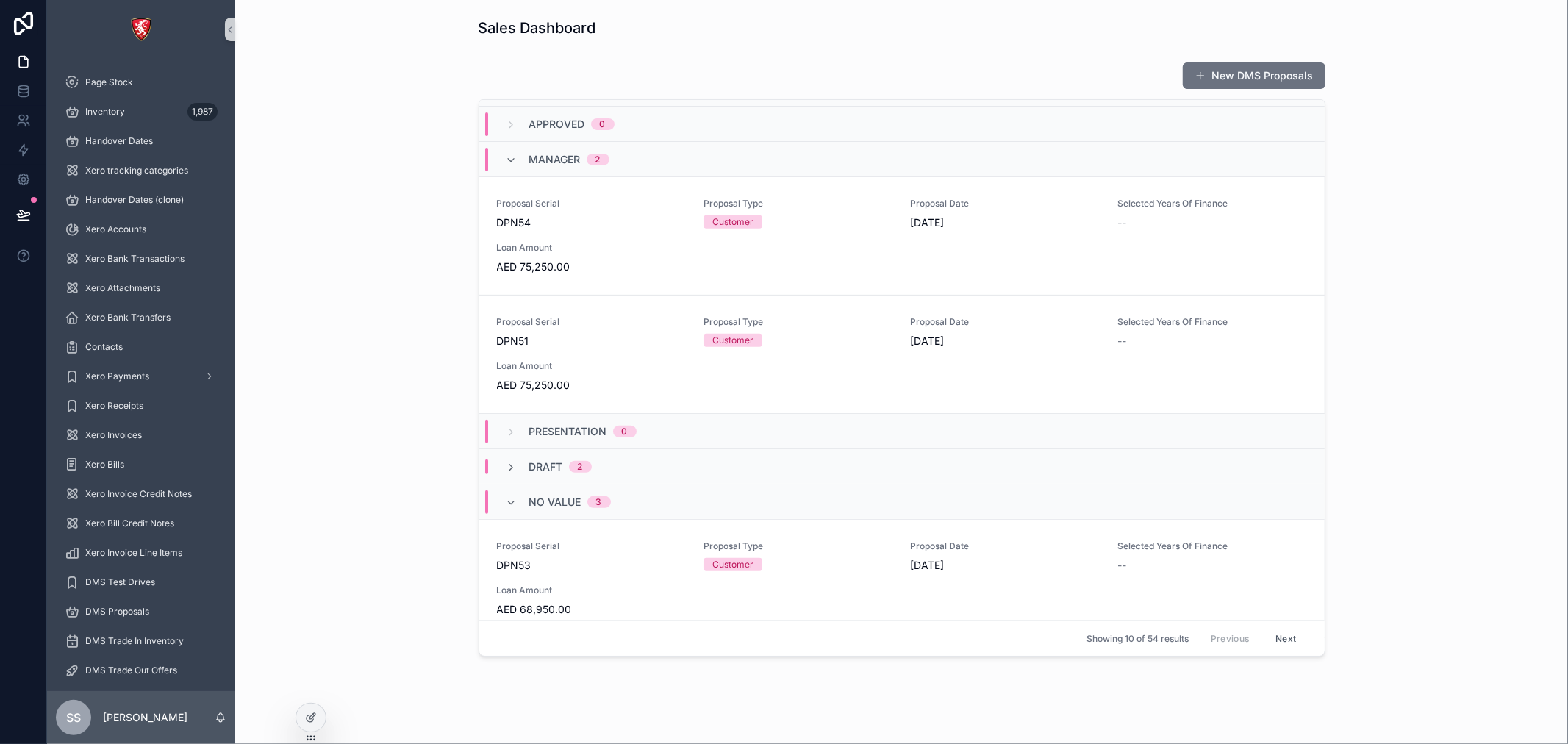
click at [563, 474] on div "DRAFT 2" at bounding box center [903, 465] width 846 height 35
click at [596, 529] on span "DPN50" at bounding box center [591, 530] width 189 height 14
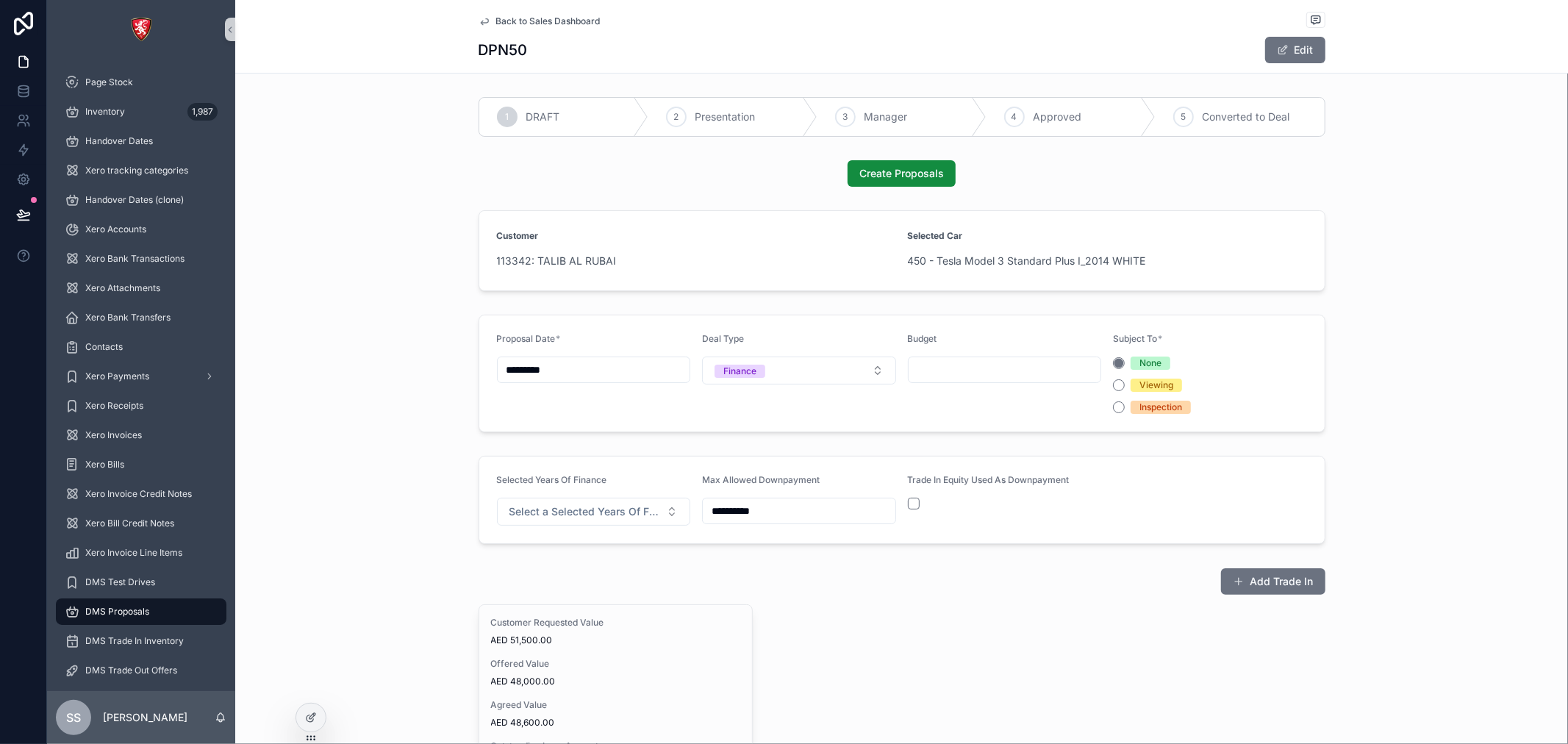
click at [1121, 388] on div "Viewing" at bounding box center [1209, 385] width 194 height 14
click at [1114, 390] on button "Viewing" at bounding box center [1118, 385] width 12 height 12
click at [894, 175] on span "Create Proposals" at bounding box center [902, 173] width 85 height 14
click at [898, 182] on button "Submit For Approval" at bounding box center [902, 173] width 124 height 26
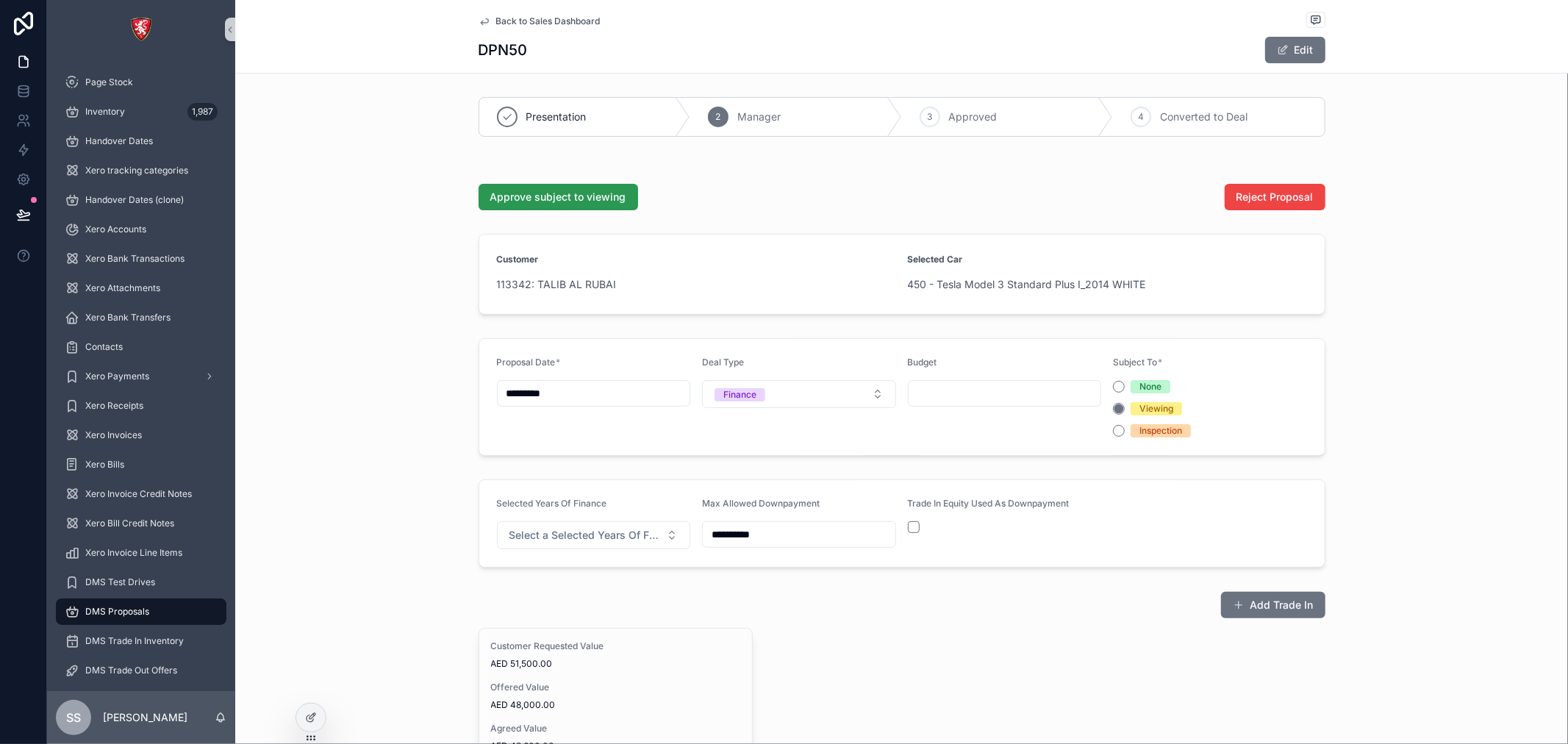
click at [575, 195] on span "Approve subject to viewing" at bounding box center [558, 197] width 136 height 14
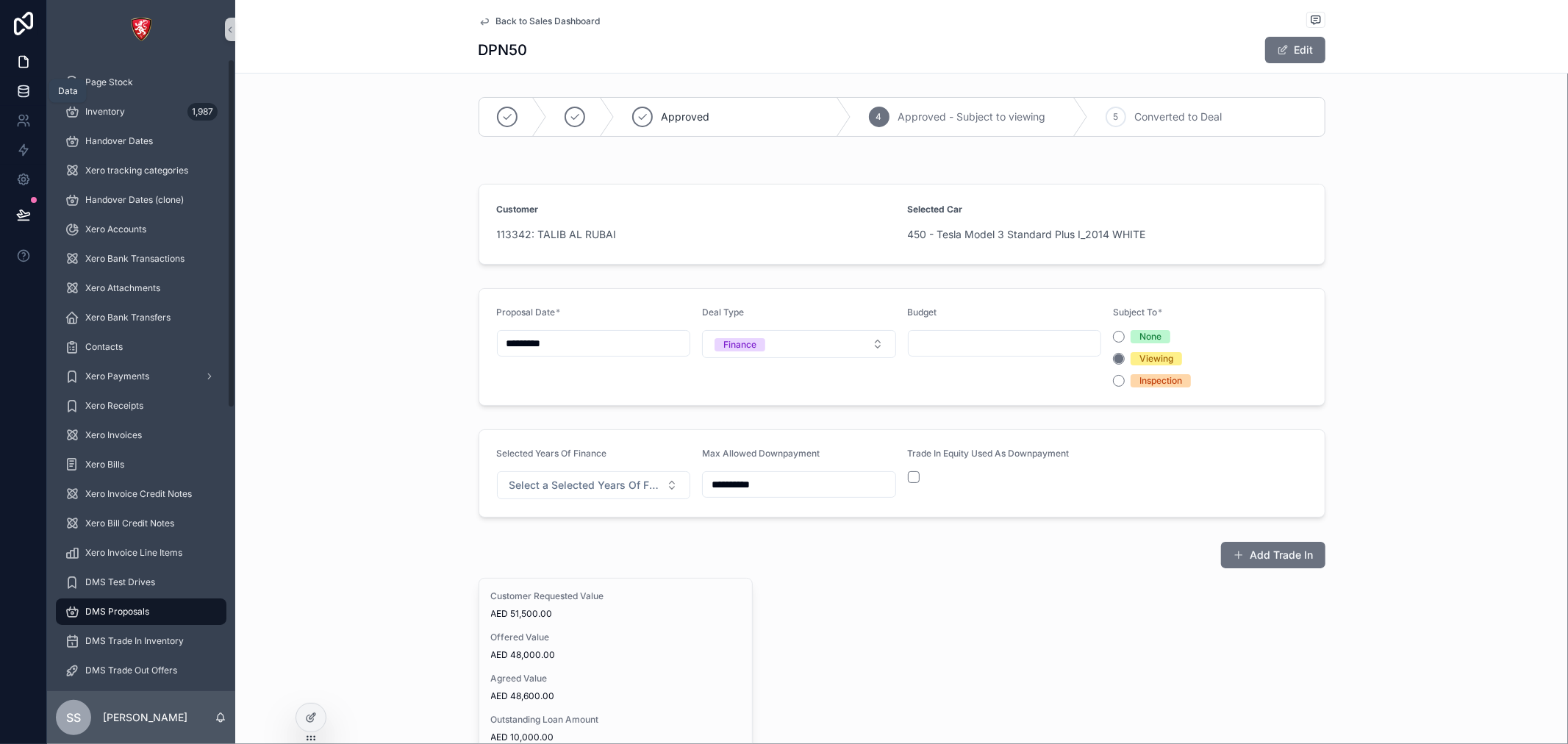
click at [23, 94] on icon at bounding box center [23, 91] width 14 height 14
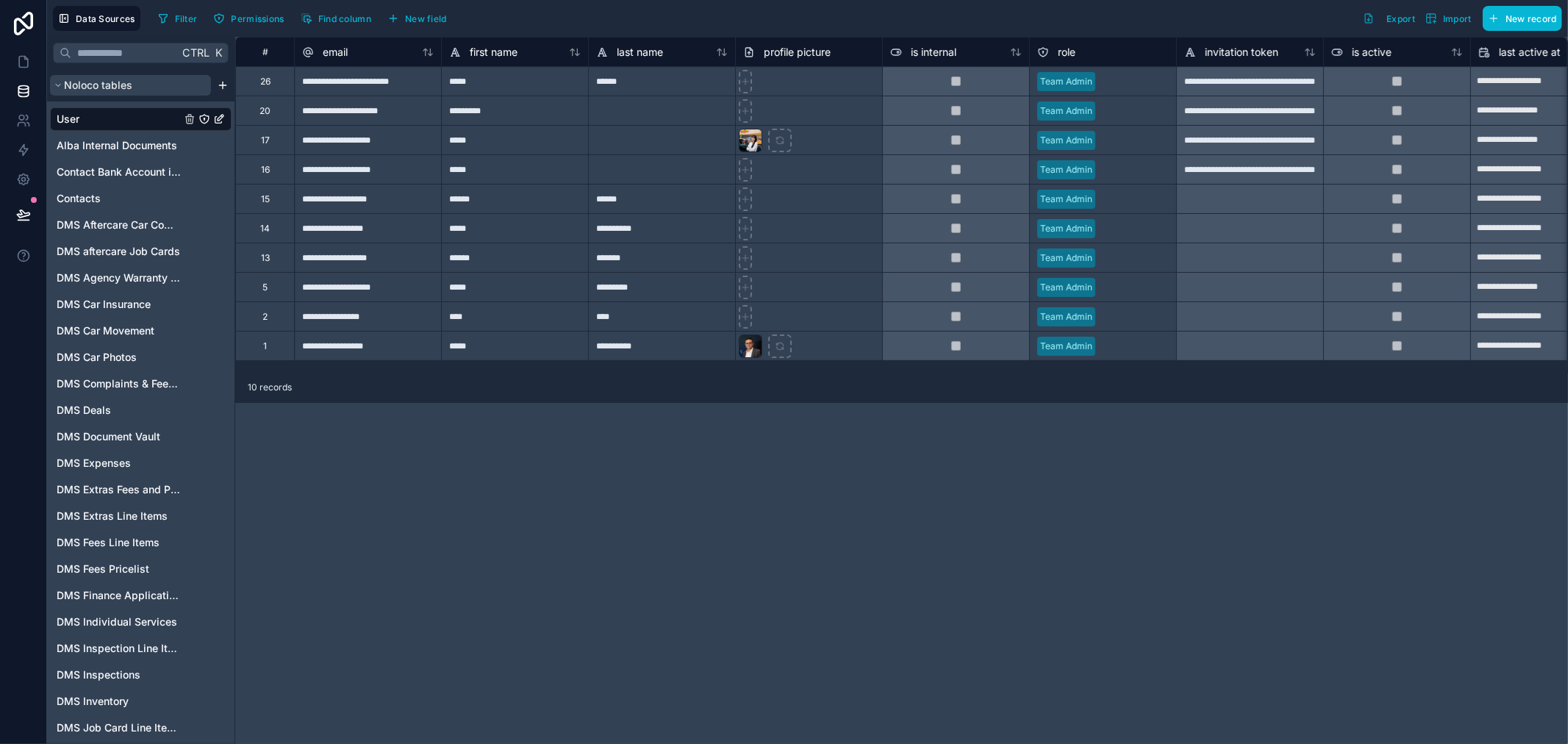
click at [136, 82] on button "Noloco tables" at bounding box center [130, 85] width 161 height 21
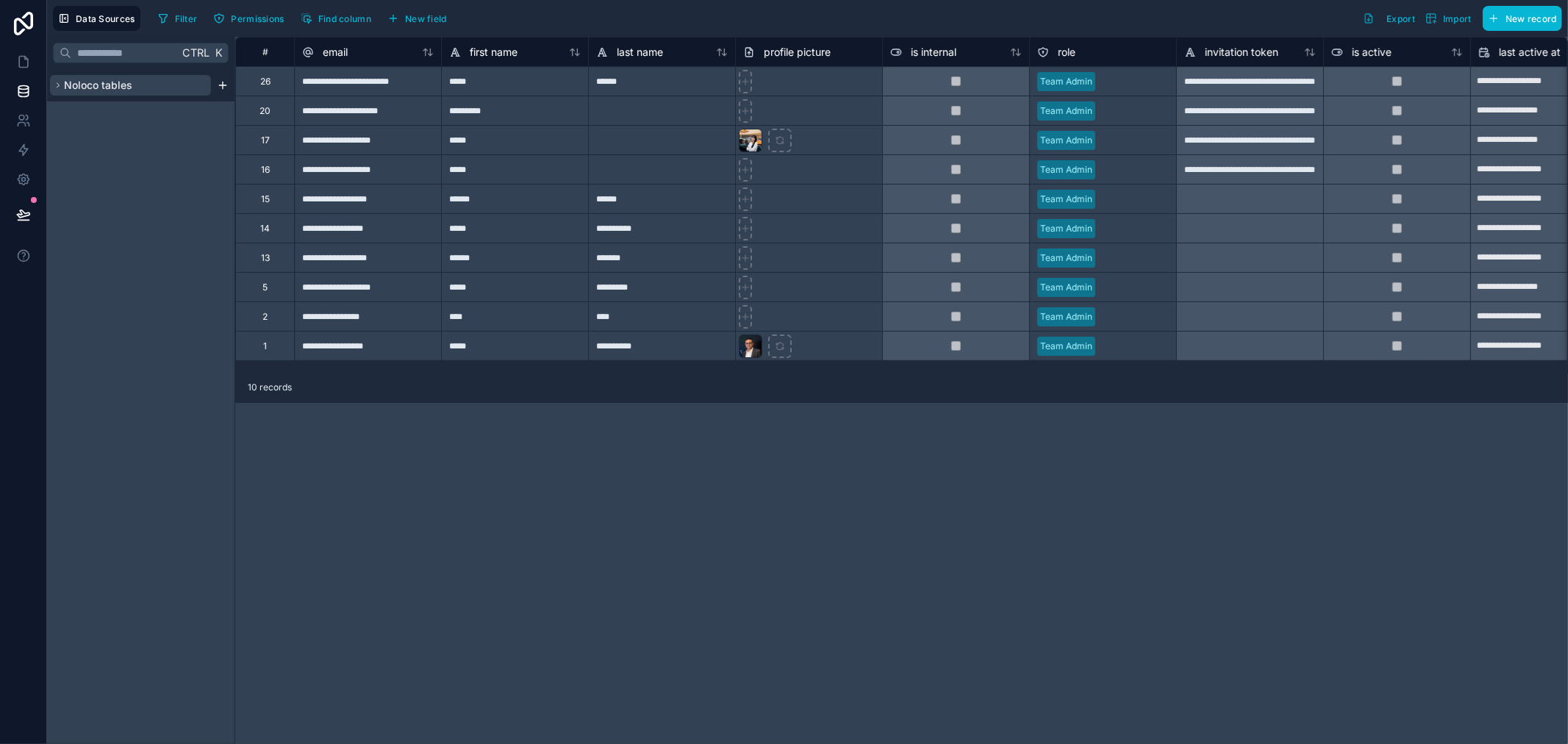
click at [136, 82] on button "Noloco tables" at bounding box center [130, 85] width 161 height 21
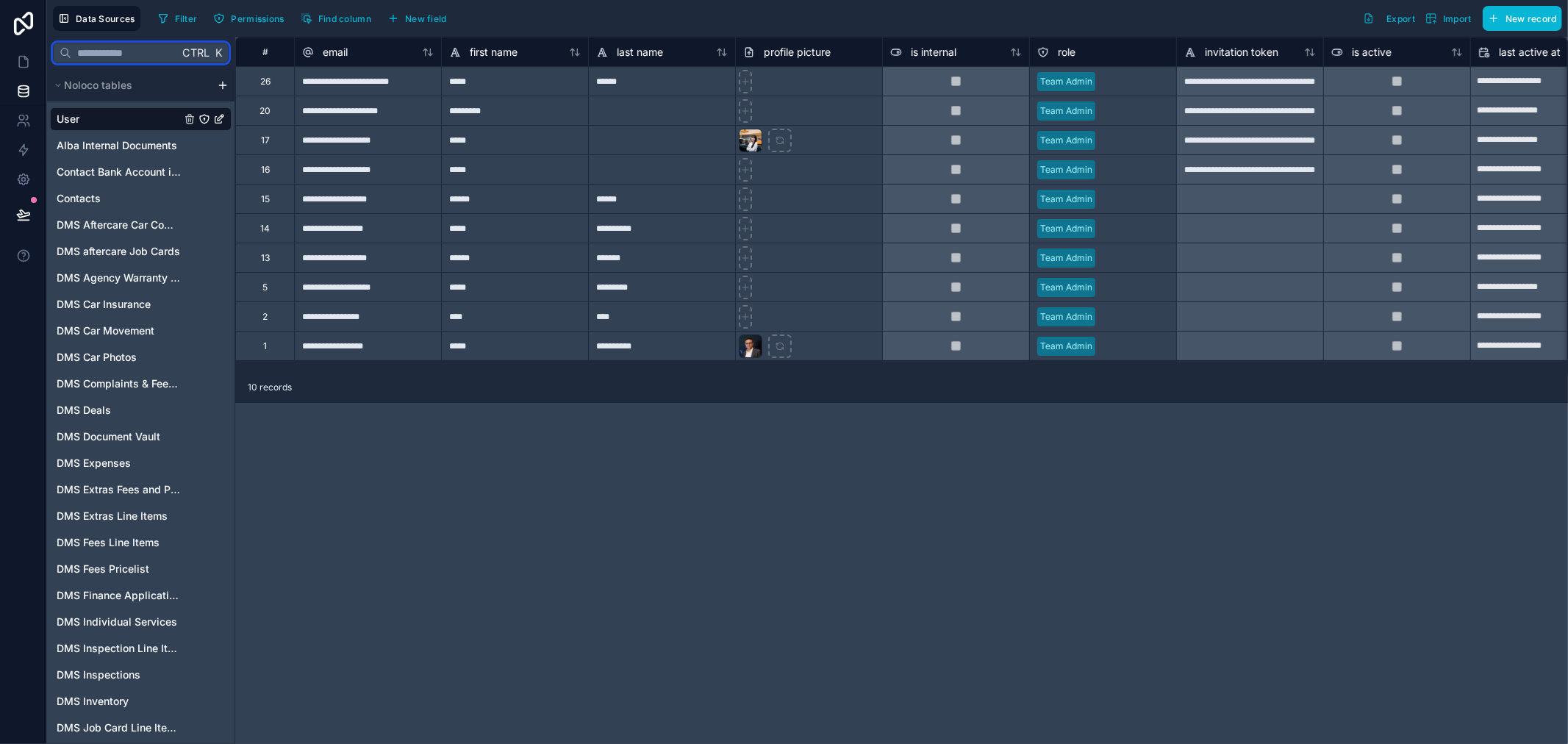
click at [121, 49] on input "text" at bounding box center [124, 52] width 107 height 26
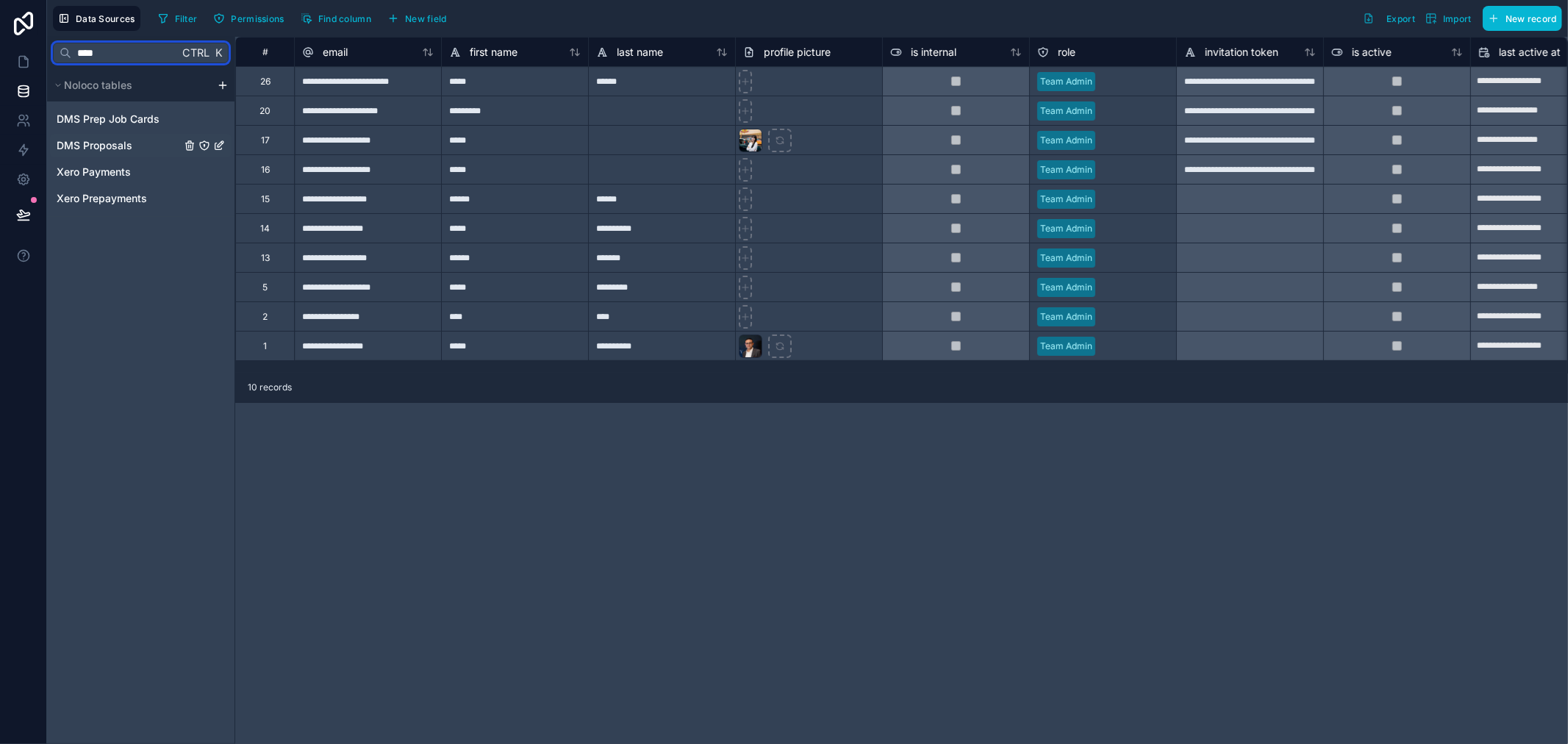
type input "****"
click at [144, 148] on div "DMS Proposals" at bounding box center [140, 145] width 181 height 23
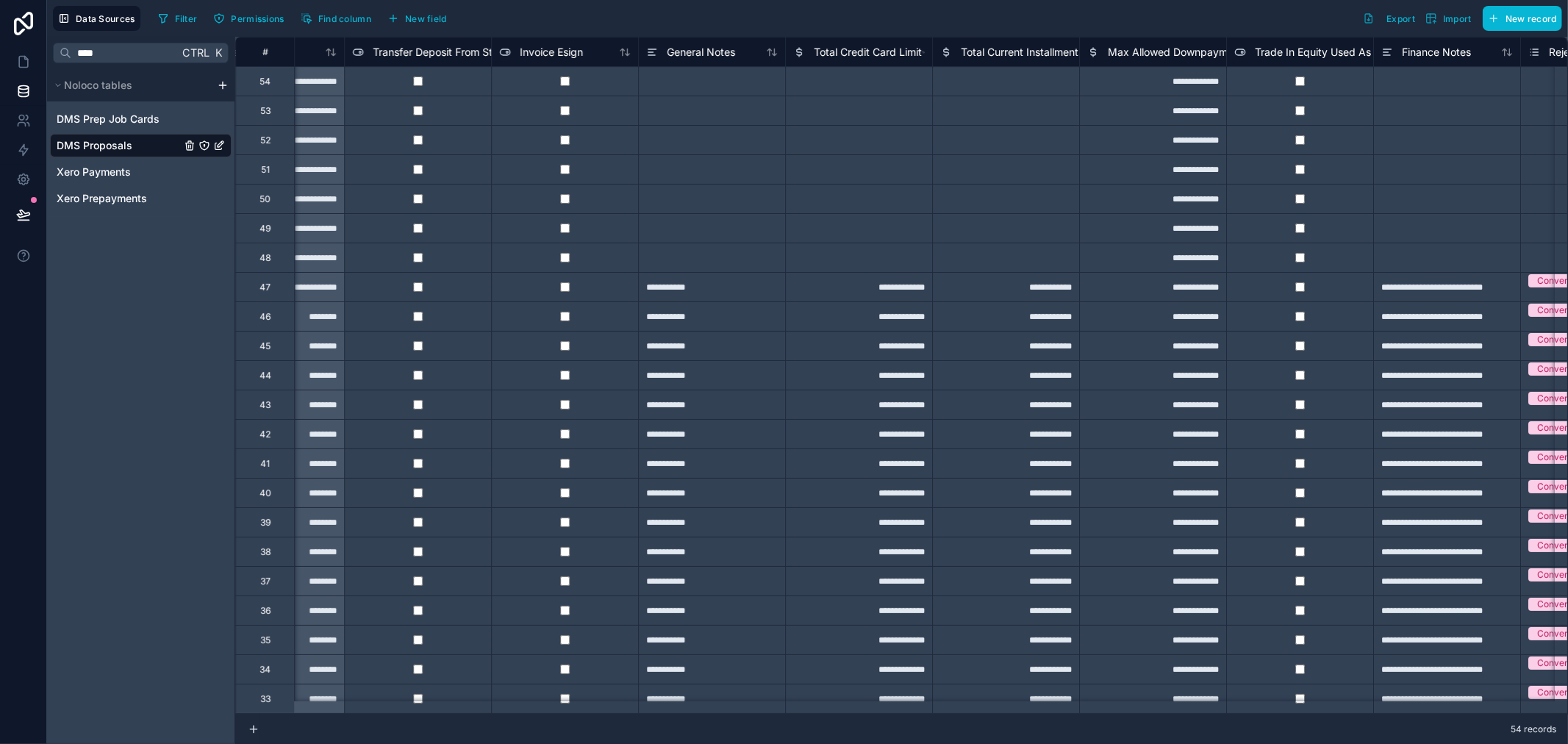
scroll to position [0, 4003]
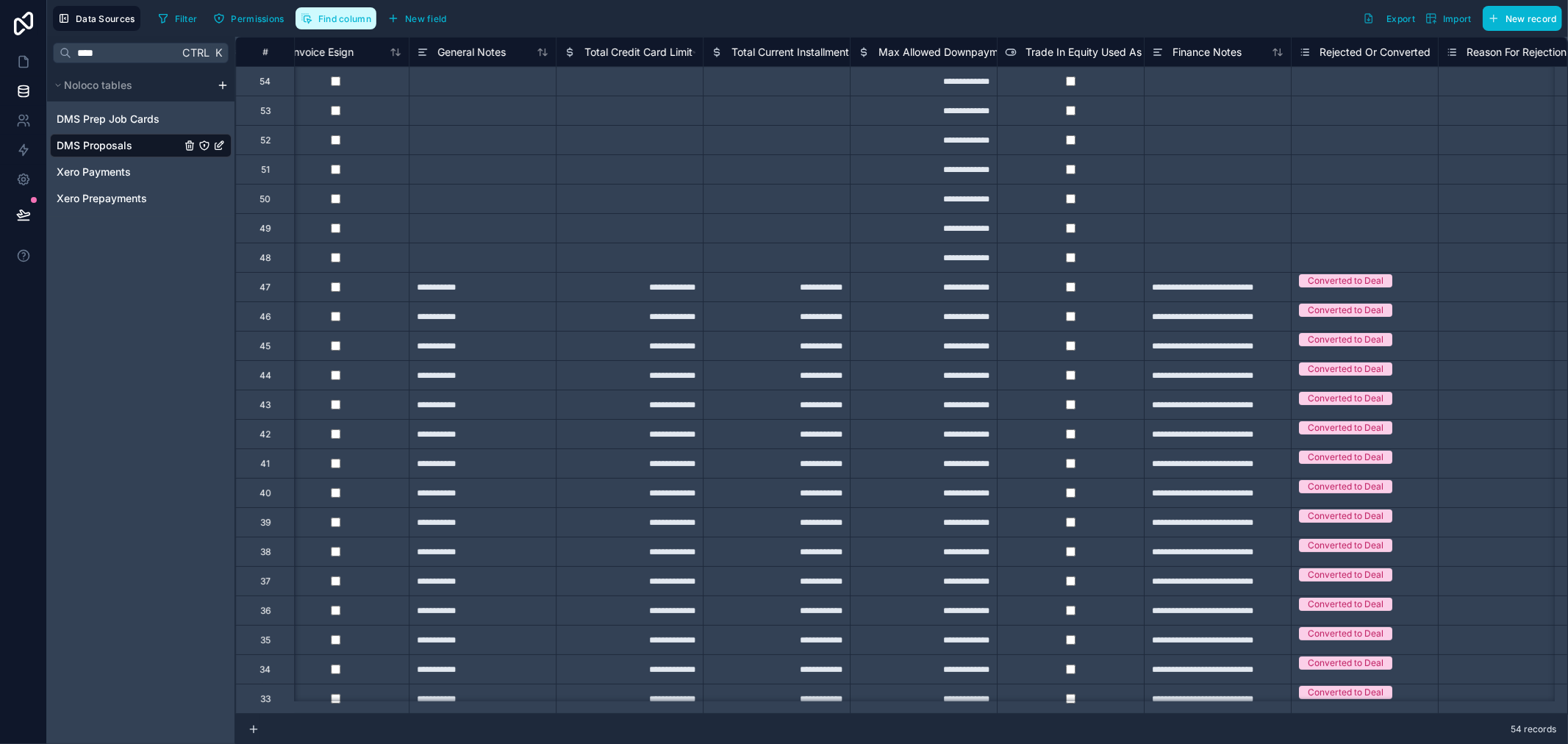
click at [341, 10] on button "Find column" at bounding box center [336, 18] width 81 height 22
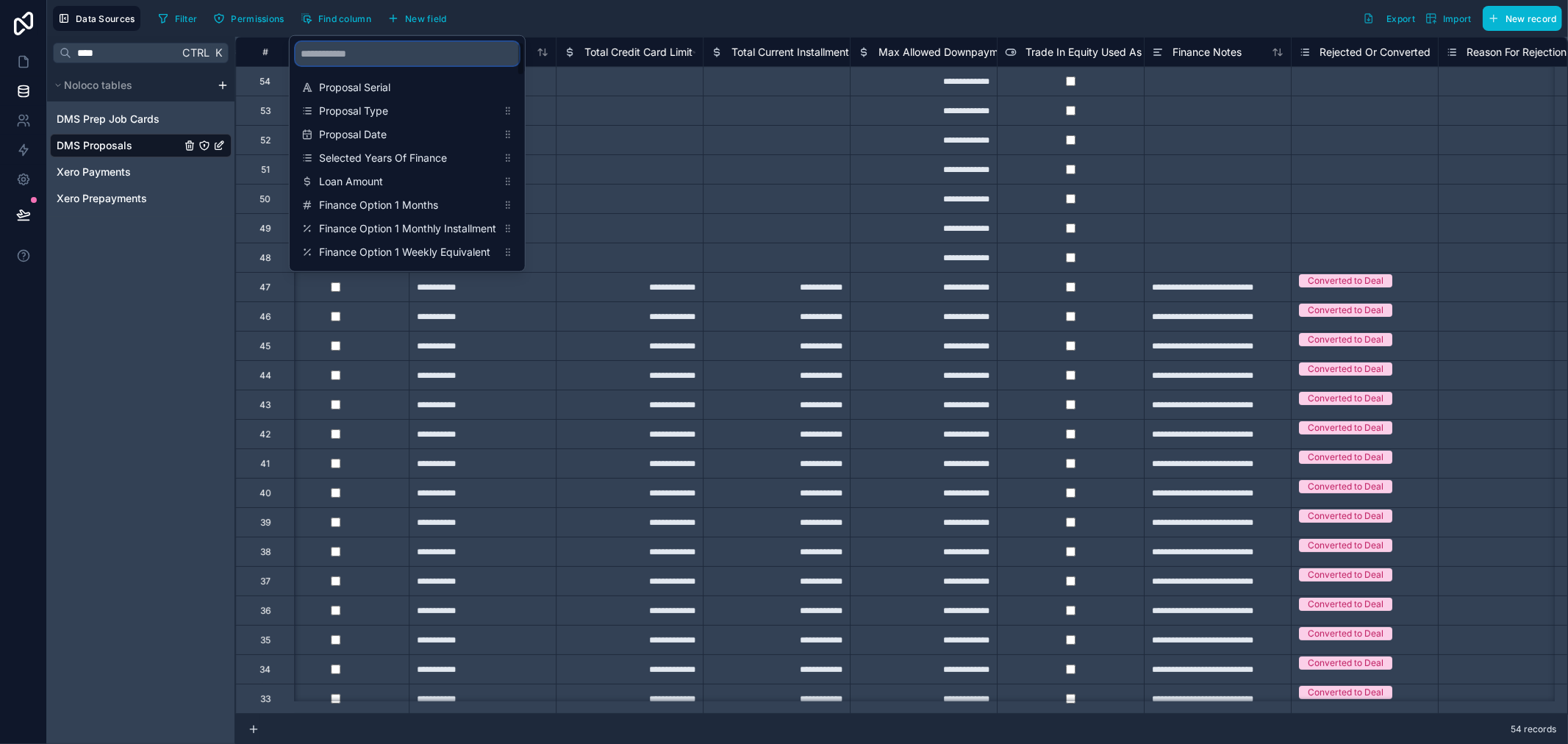
click at [372, 50] on input "scrollable content" at bounding box center [408, 53] width 224 height 23
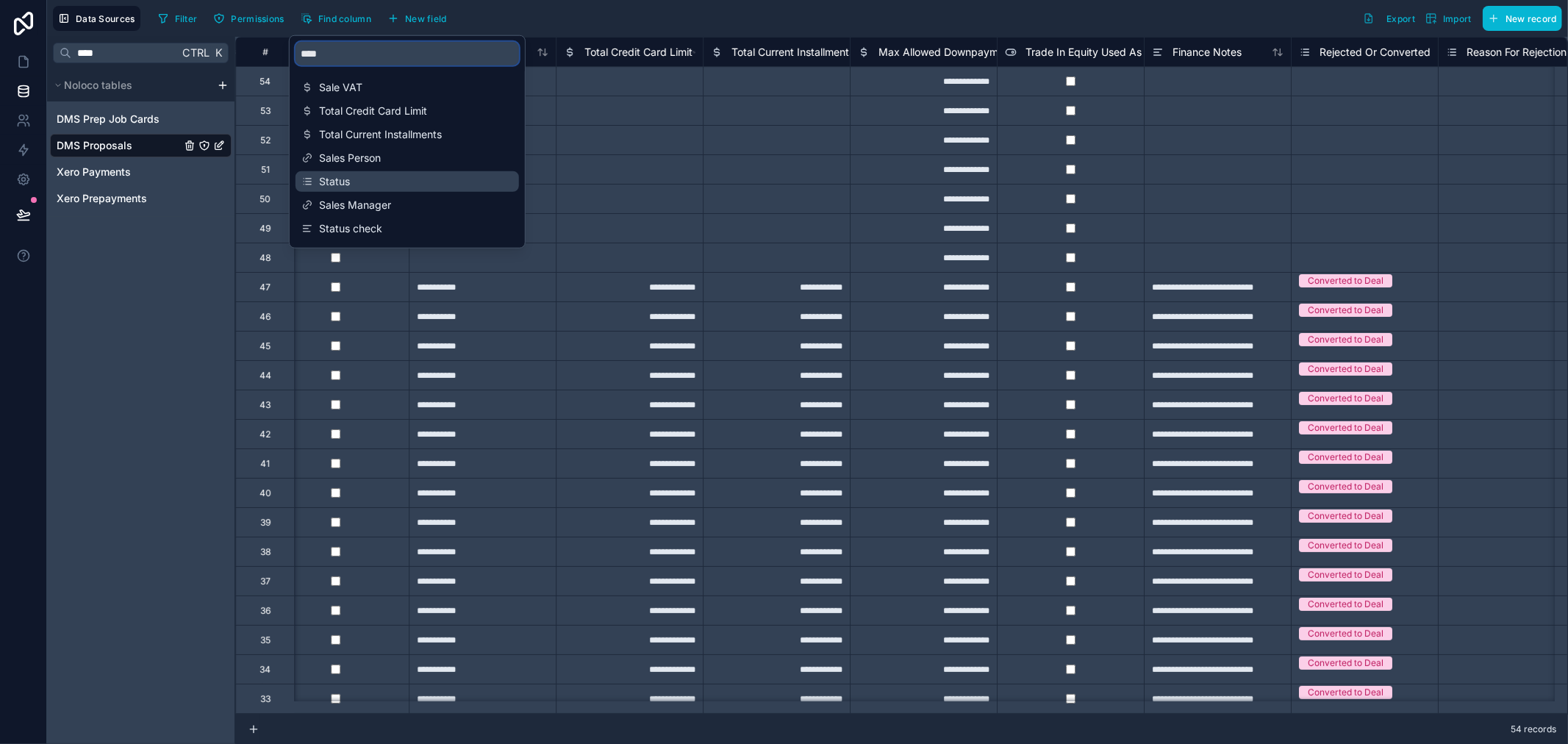
type input "****"
click at [384, 185] on span "Status" at bounding box center [408, 181] width 178 height 14
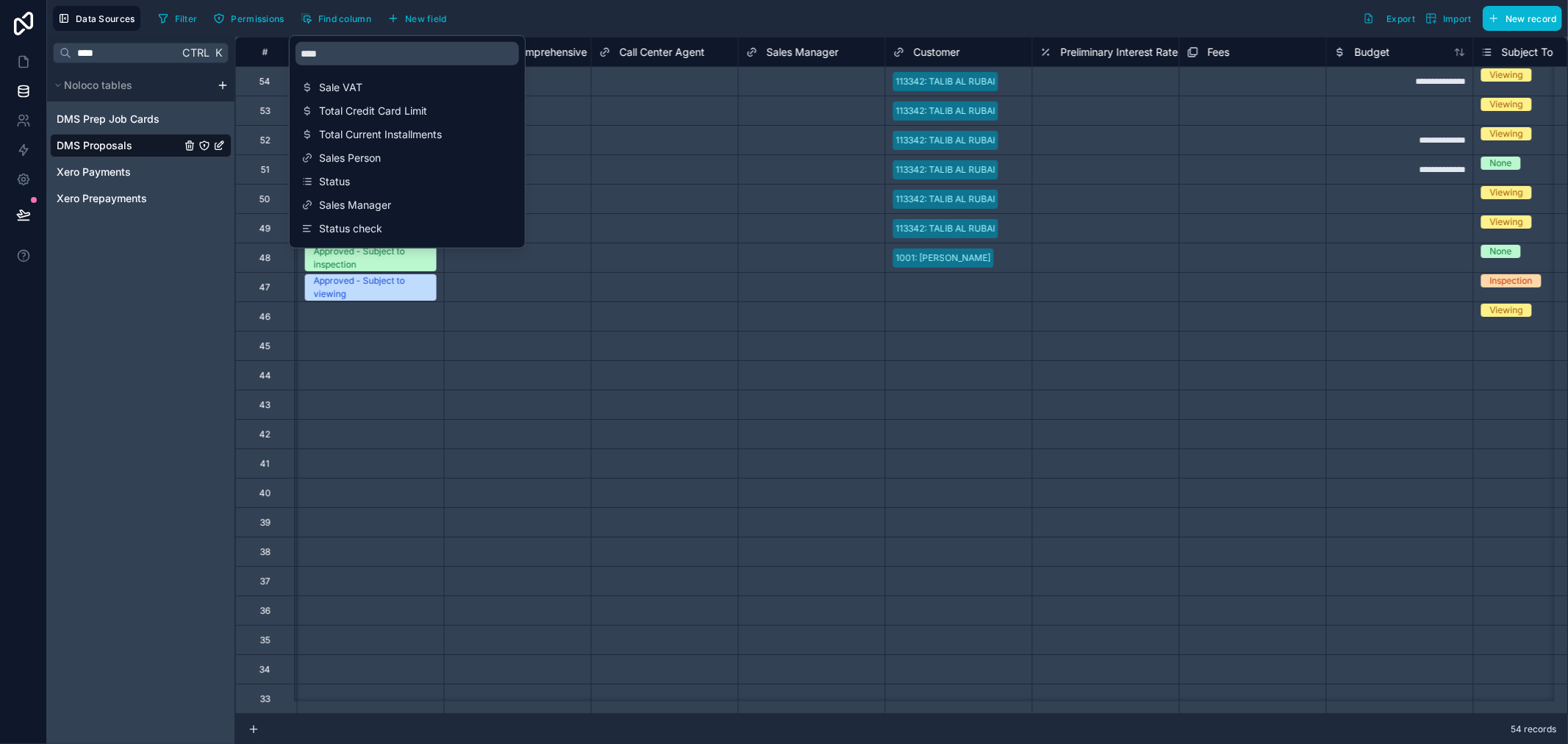
scroll to position [0, 6764]
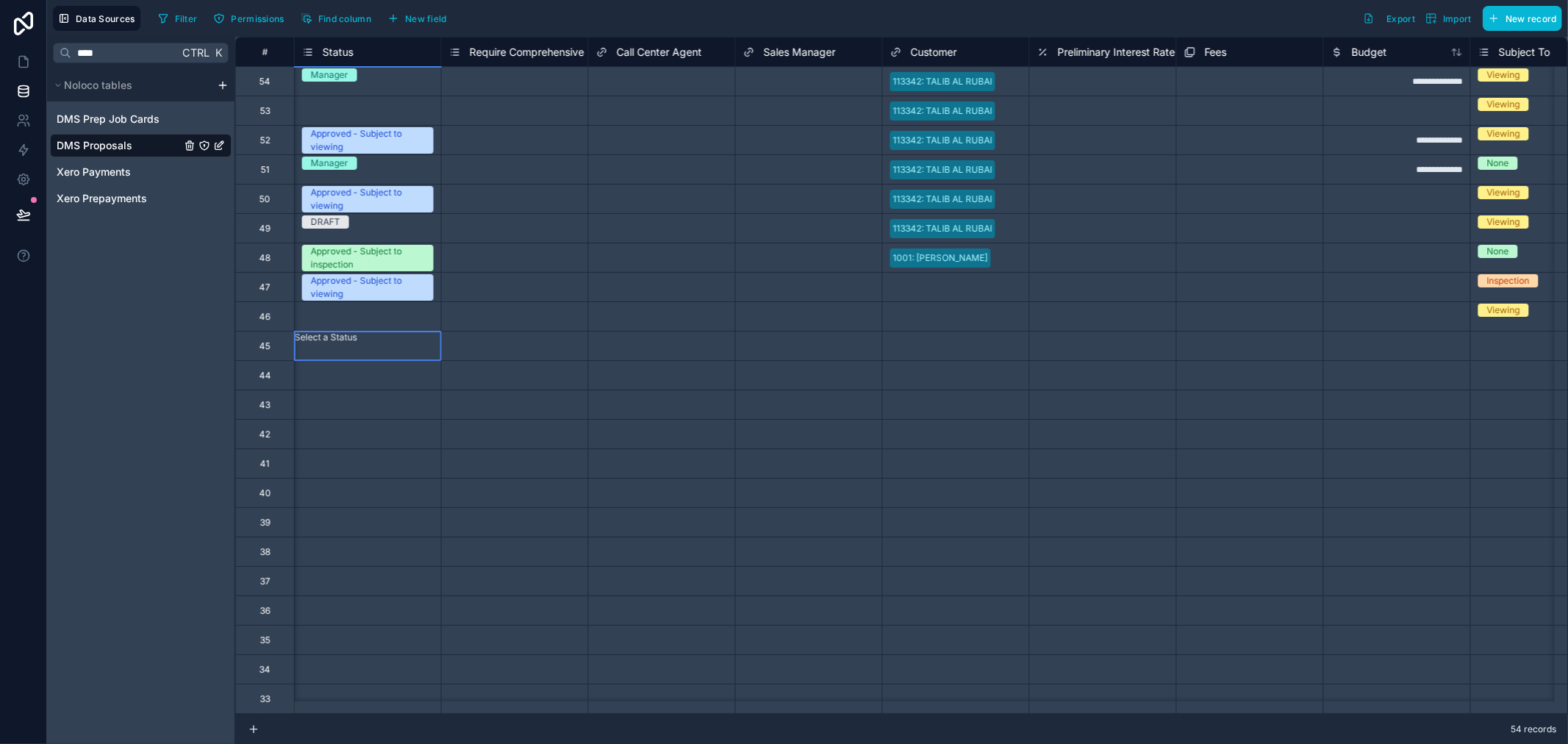
click at [370, 338] on div "Select a Status" at bounding box center [368, 337] width 146 height 12
click at [388, 43] on div "Status" at bounding box center [368, 52] width 132 height 18
click at [349, 54] on span "Status" at bounding box center [338, 52] width 31 height 14
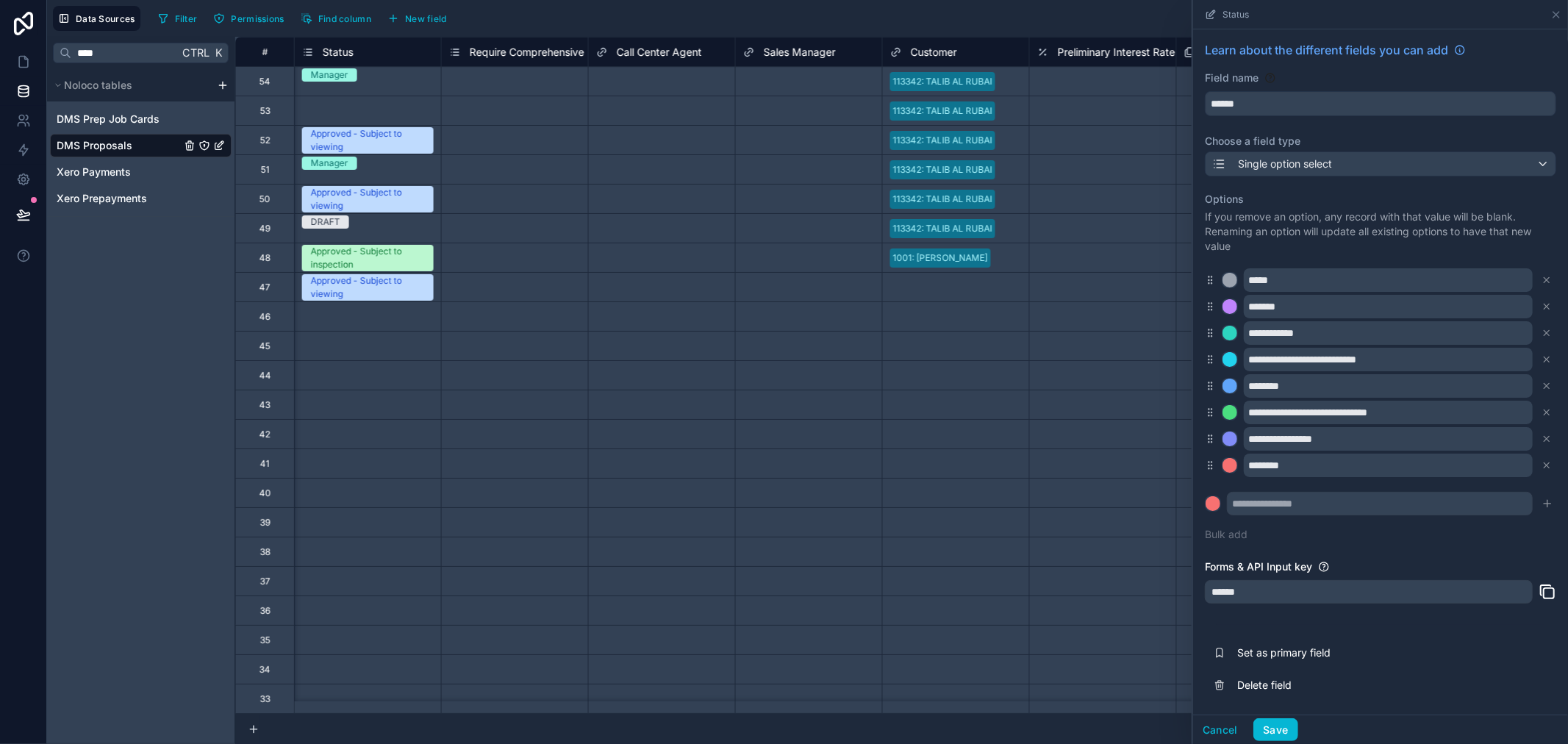
click at [1209, 374] on div "********" at bounding box center [1380, 386] width 352 height 23
